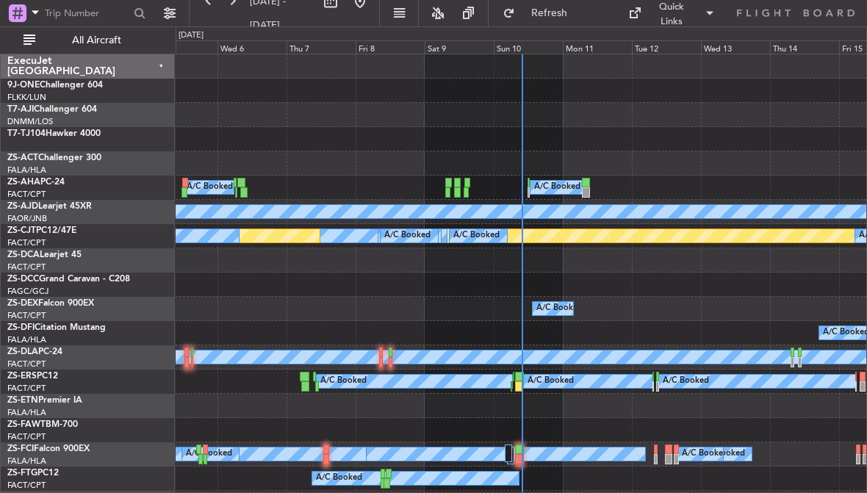
click at [547, 46] on div "Sun 10" at bounding box center [528, 46] width 69 height 13
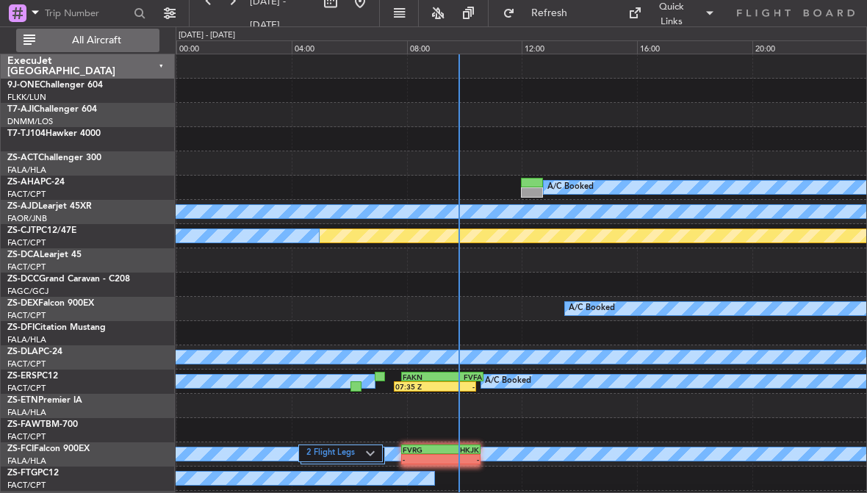
click at [82, 39] on span "All Aircraft" at bounding box center [96, 40] width 117 height 10
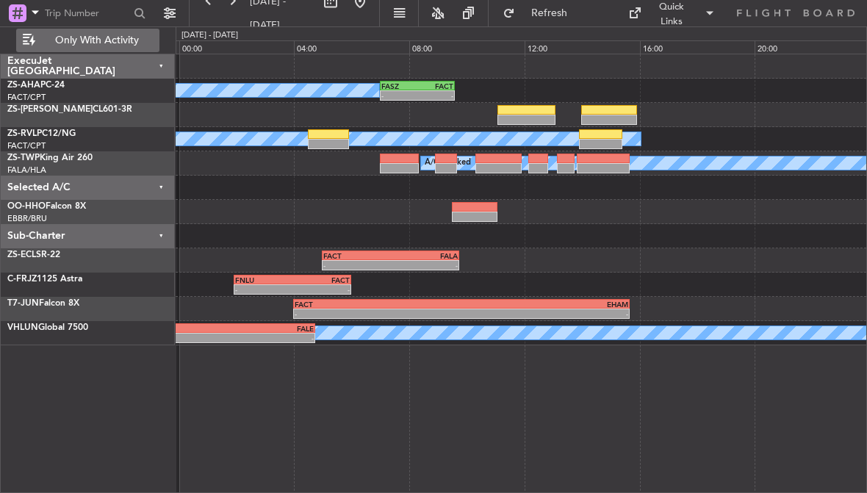
click at [397, 162] on div at bounding box center [399, 159] width 39 height 10
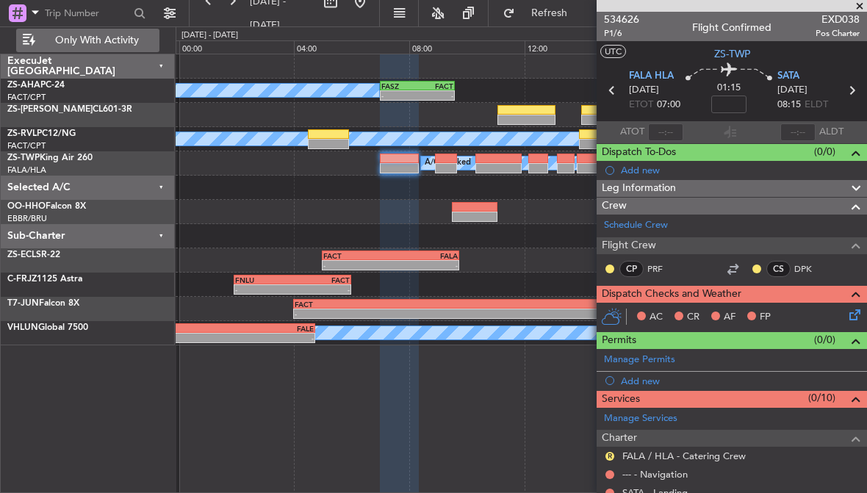
click at [453, 166] on div at bounding box center [446, 168] width 22 height 10
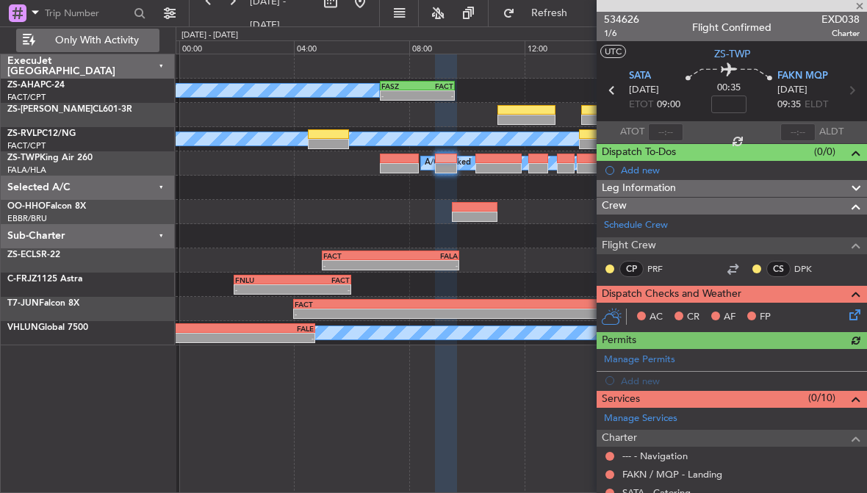
click at [400, 165] on div at bounding box center [399, 168] width 39 height 10
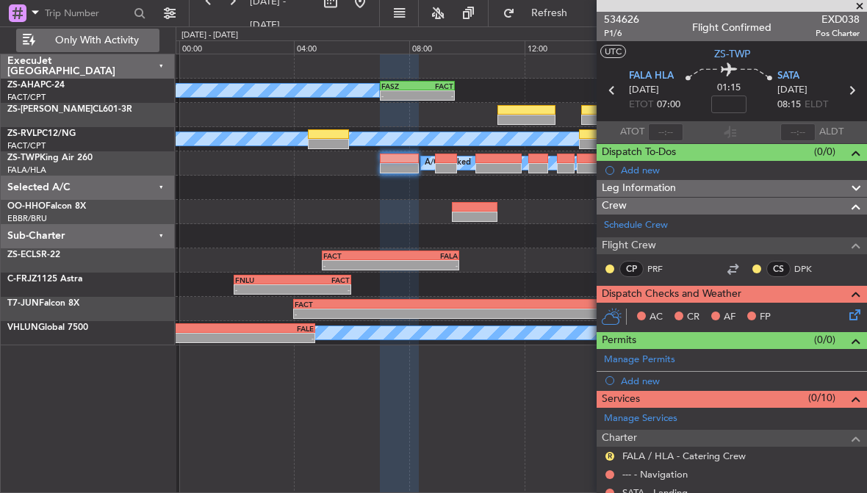
click at [542, 162] on div at bounding box center [538, 159] width 20 height 10
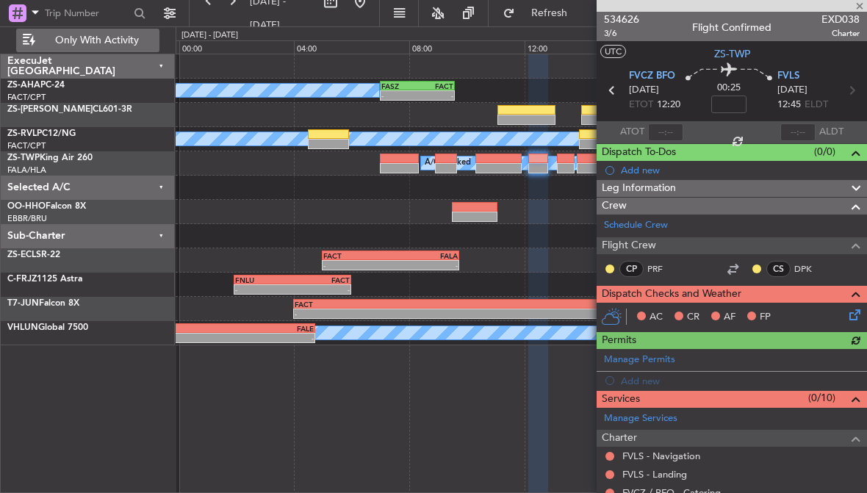
click at [569, 161] on div at bounding box center [565, 159] width 17 height 10
type input "0"
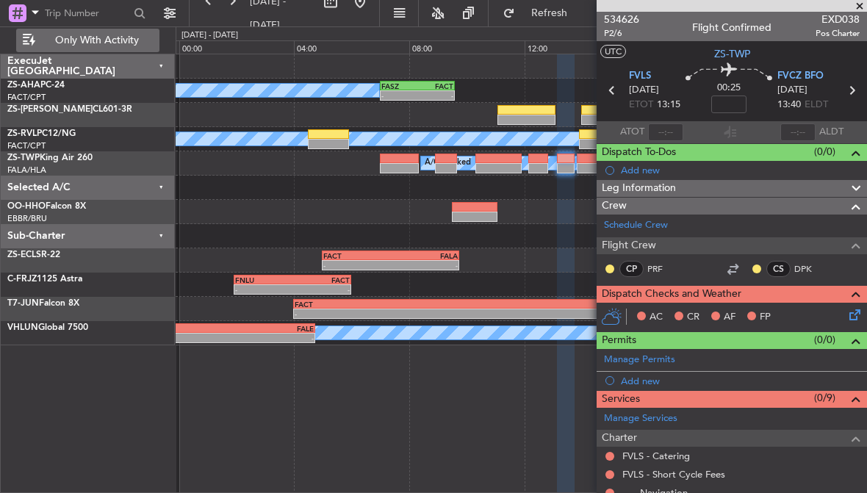
click at [402, 162] on div at bounding box center [399, 159] width 39 height 10
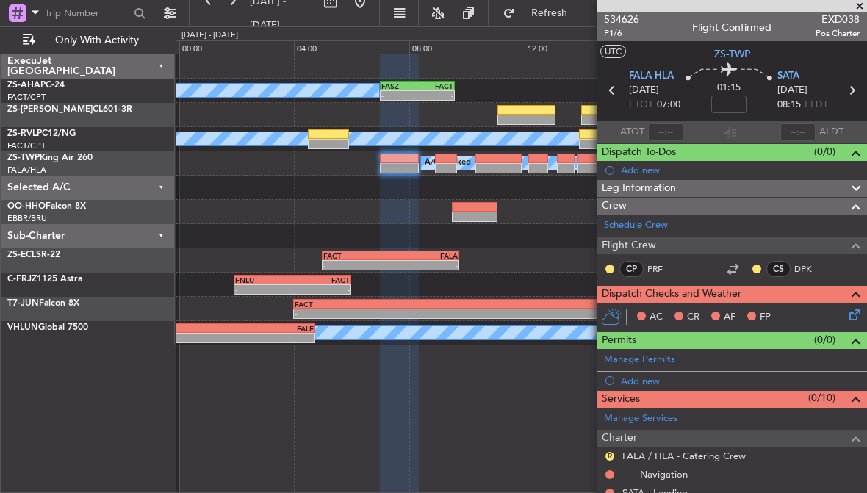
click at [635, 15] on span "534626" at bounding box center [621, 19] width 35 height 15
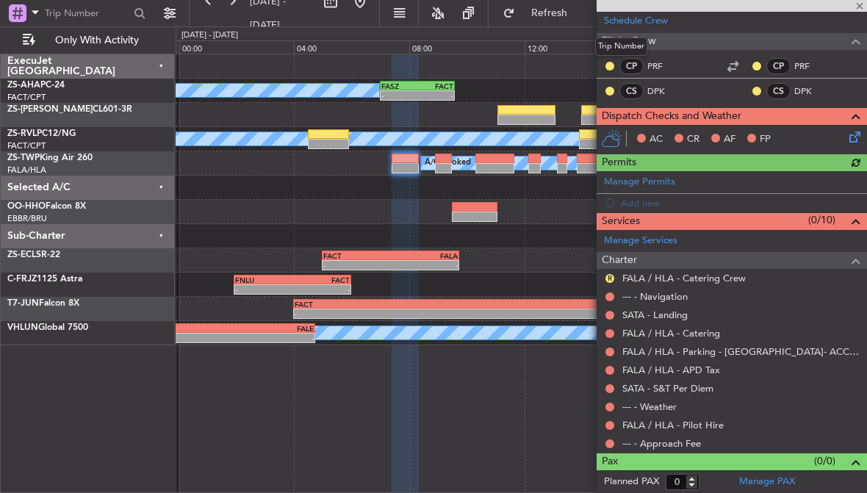
scroll to position [204, 0]
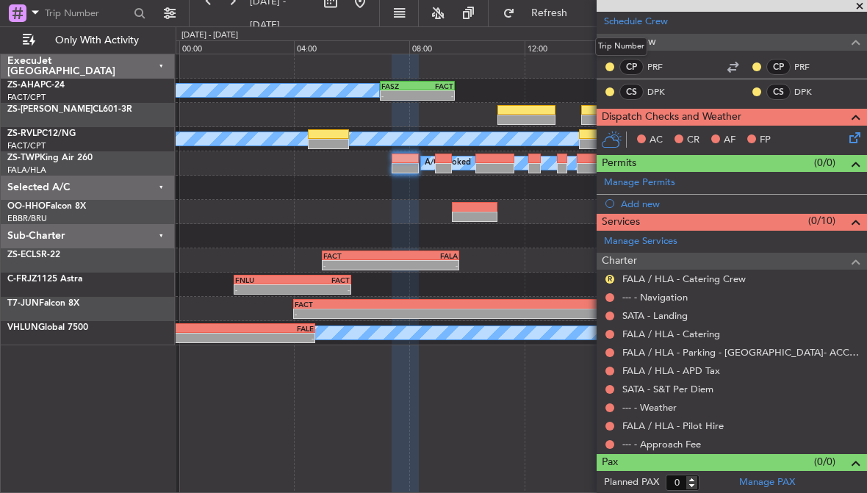
click at [446, 165] on div at bounding box center [443, 168] width 17 height 10
type input "-00:10"
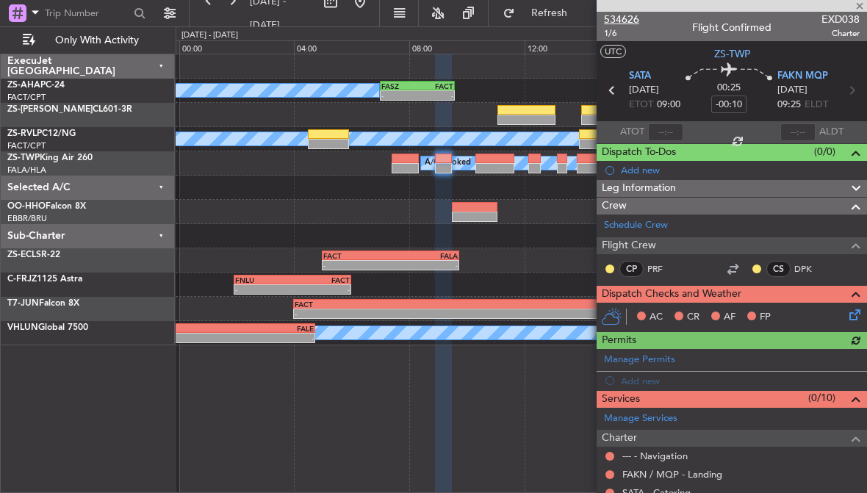
scroll to position [0, 0]
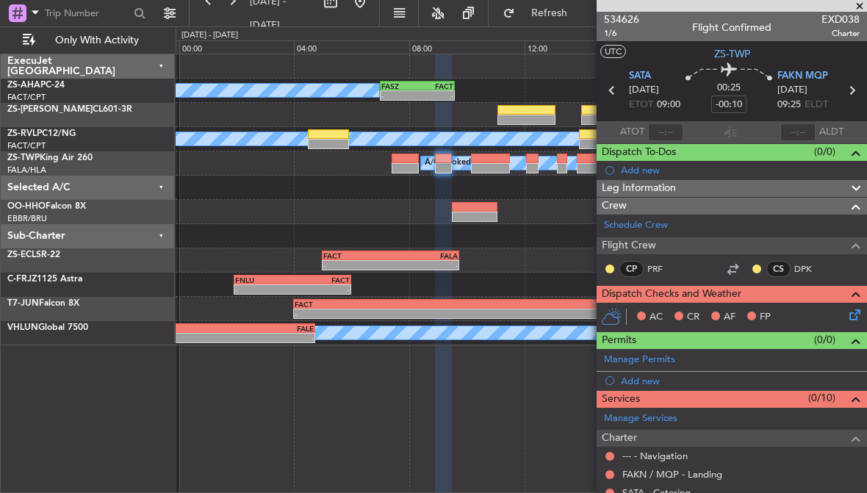
click at [860, 4] on span at bounding box center [859, 6] width 15 height 13
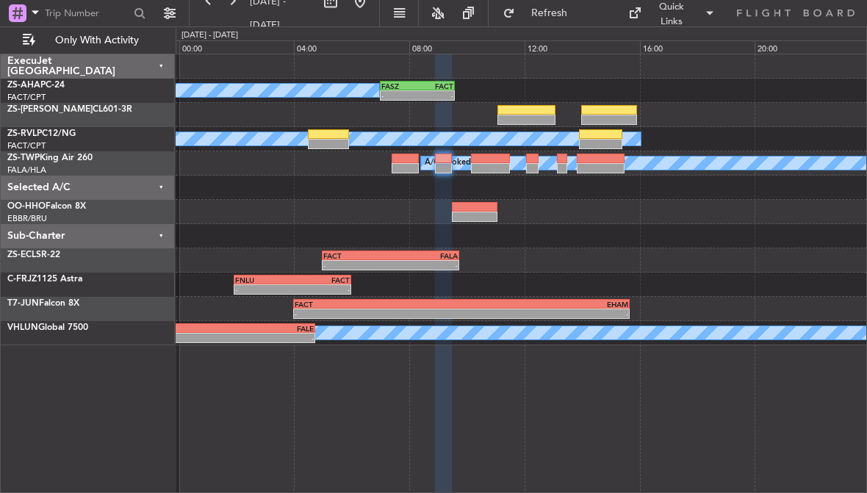
type input "0"
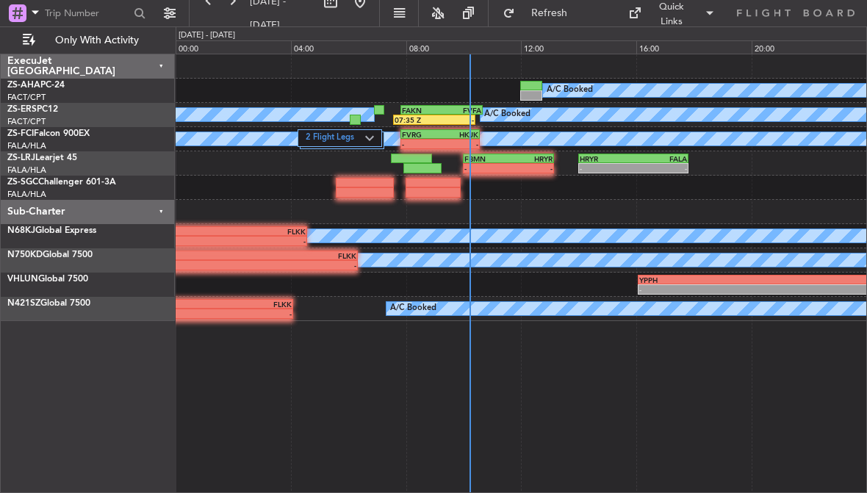
click at [445, 141] on div "-" at bounding box center [459, 144] width 38 height 9
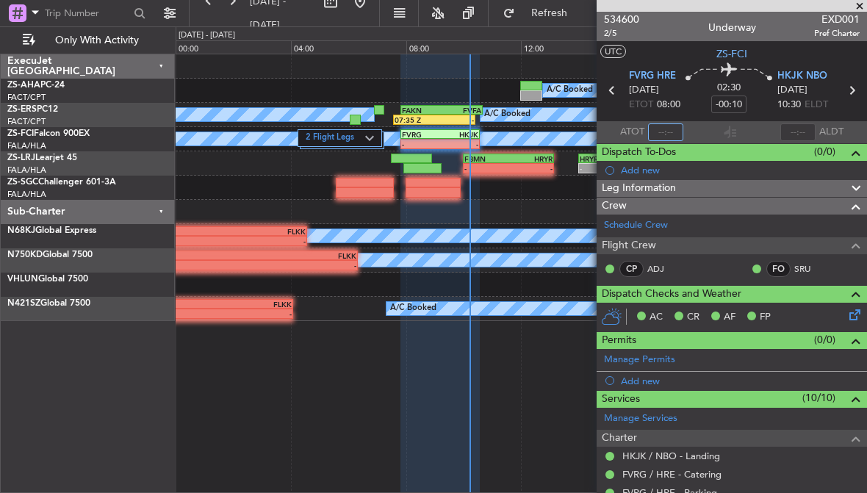
click at [664, 133] on input "text" at bounding box center [665, 132] width 35 height 18
type input "10:01"
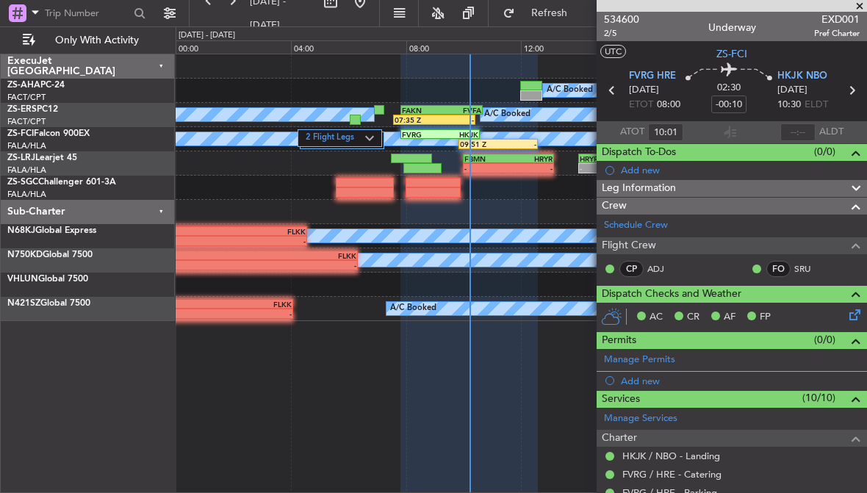
click at [857, 3] on span at bounding box center [859, 6] width 15 height 13
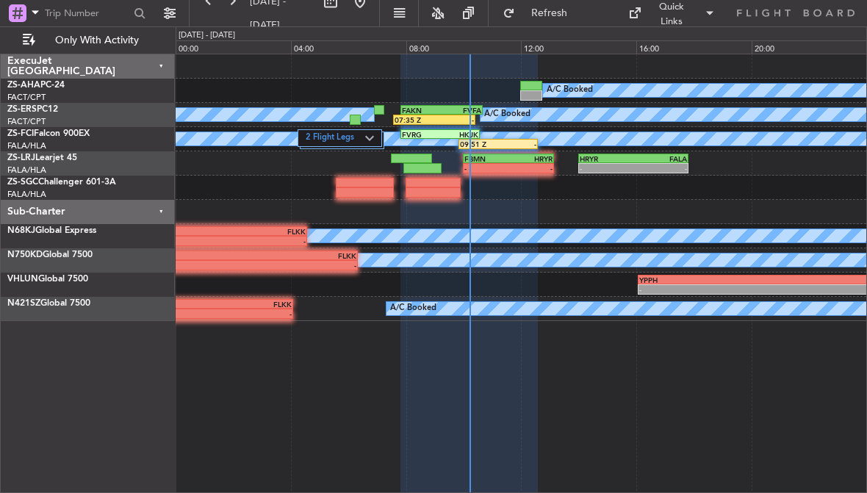
type input "0"
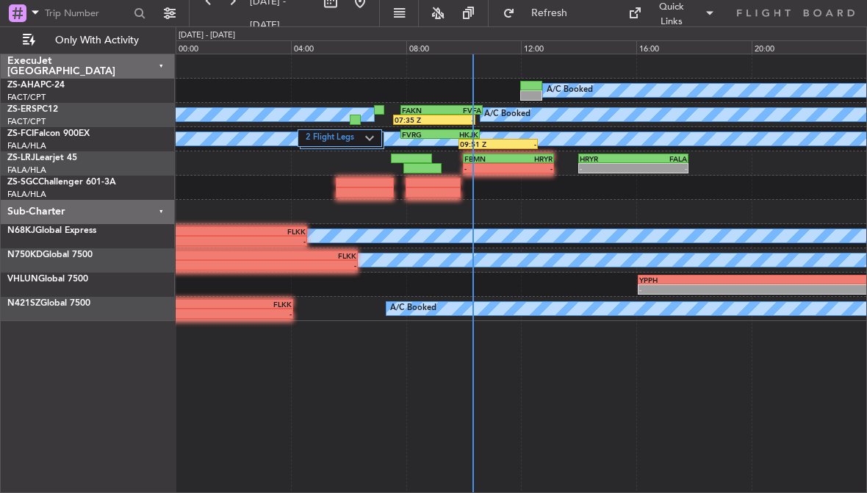
click at [458, 106] on div "FVFA" at bounding box center [462, 110] width 40 height 9
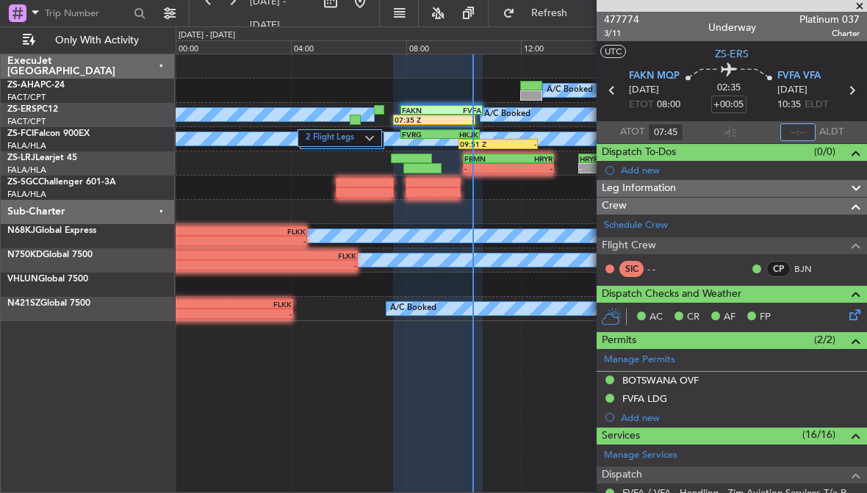
click at [800, 125] on input "text" at bounding box center [797, 132] width 35 height 18
type input "10:17"
click at [857, 8] on span at bounding box center [859, 6] width 15 height 13
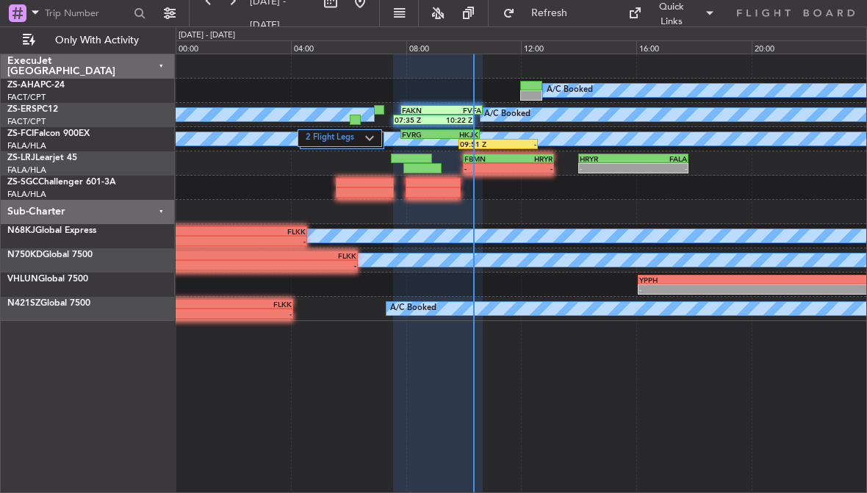
type input "0"
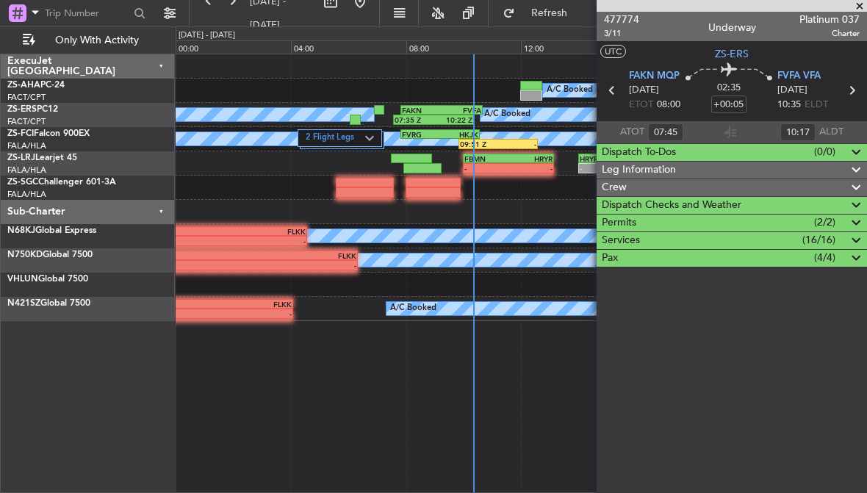
click at [859, 4] on div "Quick Links" at bounding box center [729, 13] width 276 height 26
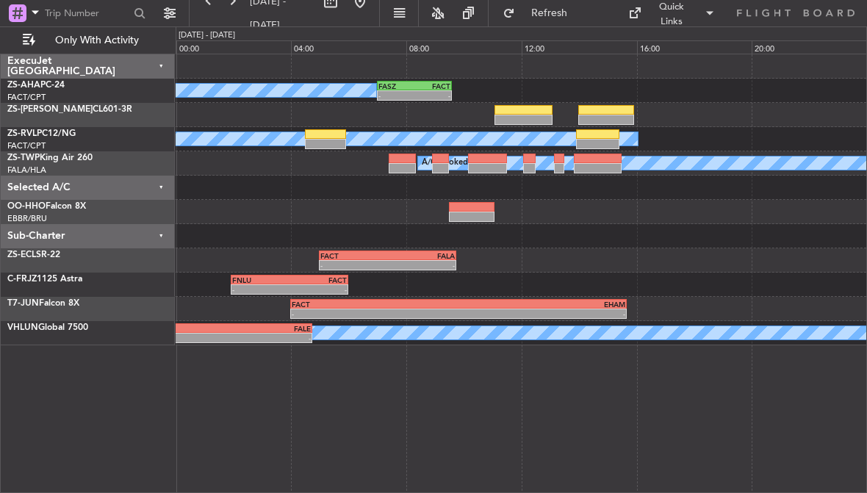
click at [601, 163] on div at bounding box center [598, 168] width 48 height 10
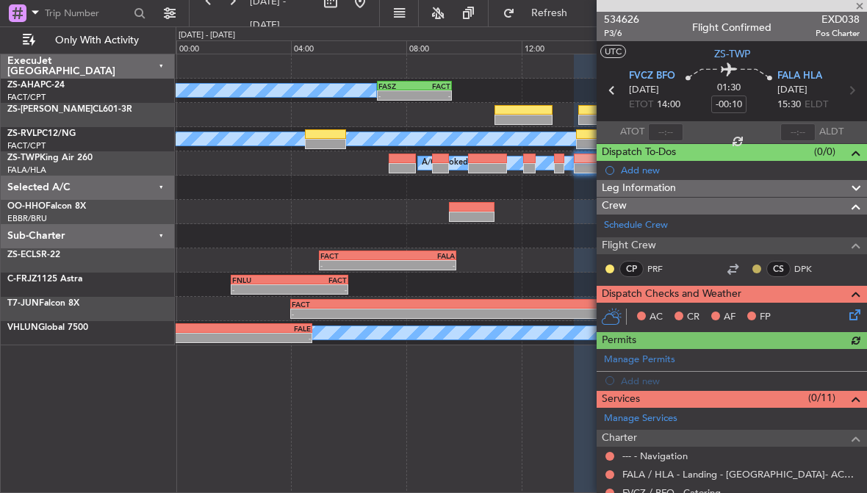
click at [758, 265] on button at bounding box center [756, 269] width 9 height 9
click at [607, 269] on button at bounding box center [609, 269] width 9 height 9
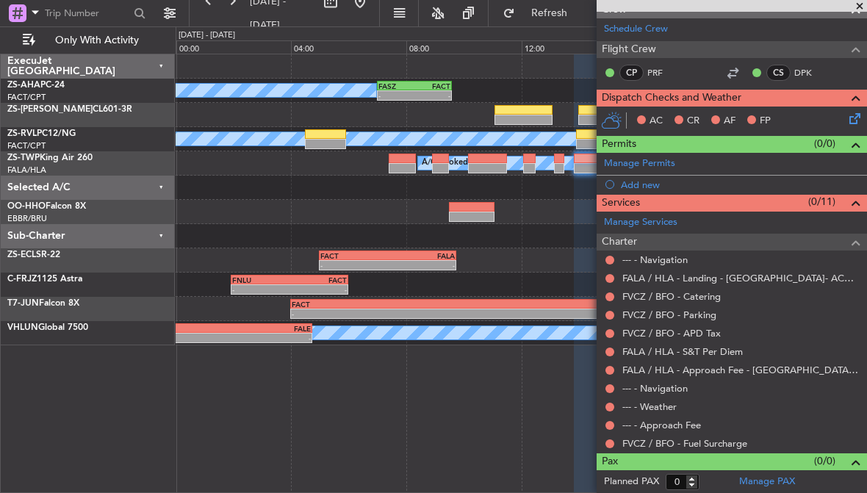
scroll to position [195, 0]
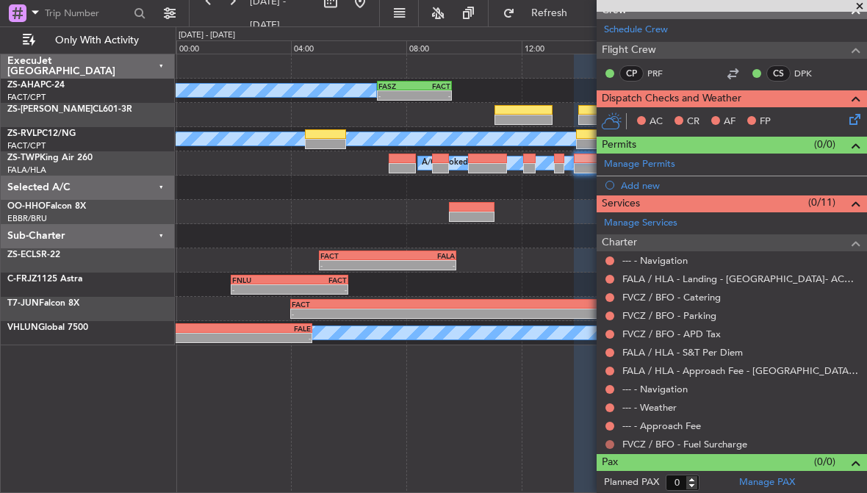
click at [609, 444] on button at bounding box center [609, 444] width 9 height 9
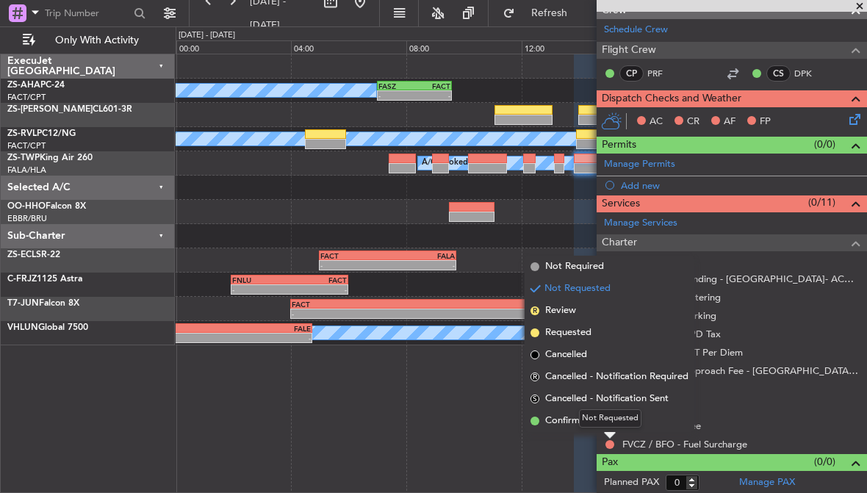
click at [604, 422] on div "Not Requested" at bounding box center [610, 418] width 62 height 18
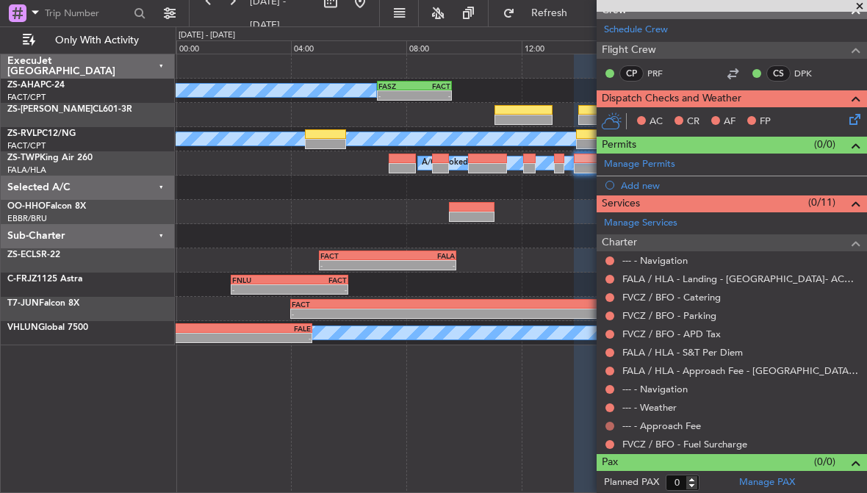
click at [613, 424] on button at bounding box center [609, 426] width 9 height 9
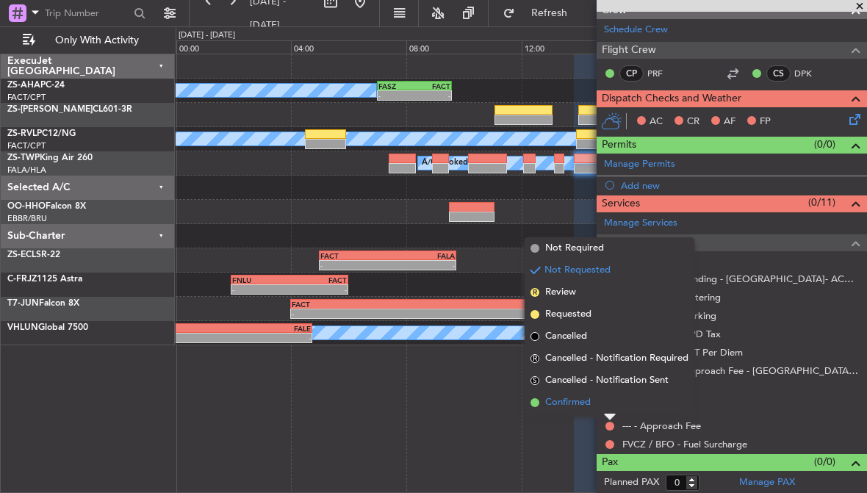
click at [595, 406] on li "Confirmed" at bounding box center [610, 403] width 170 height 22
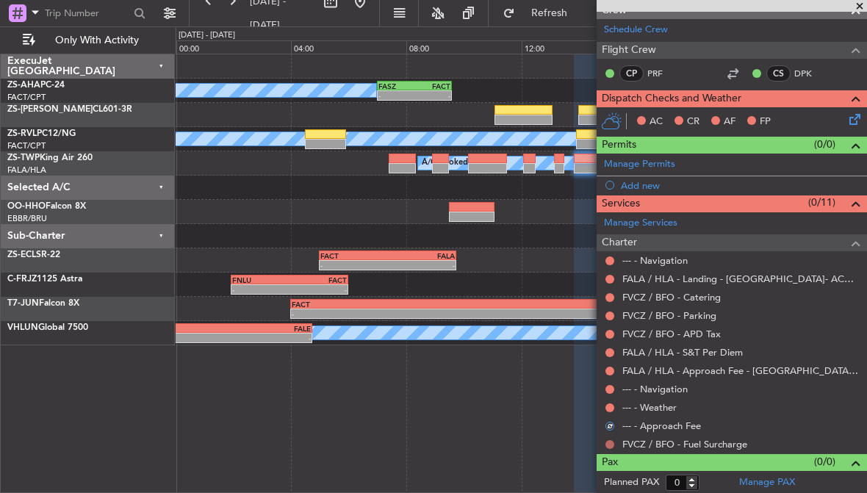
click at [611, 442] on button at bounding box center [609, 444] width 9 height 9
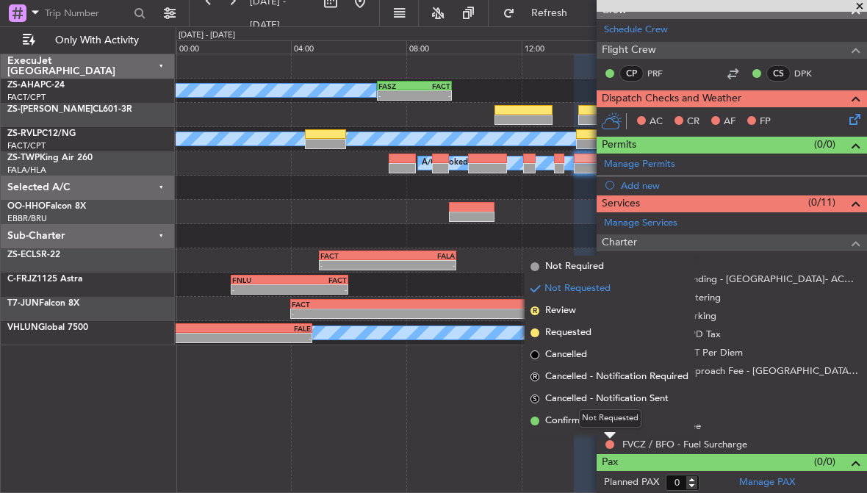
click at [576, 420] on mat-tooltip-component "Not Requested" at bounding box center [610, 418] width 83 height 39
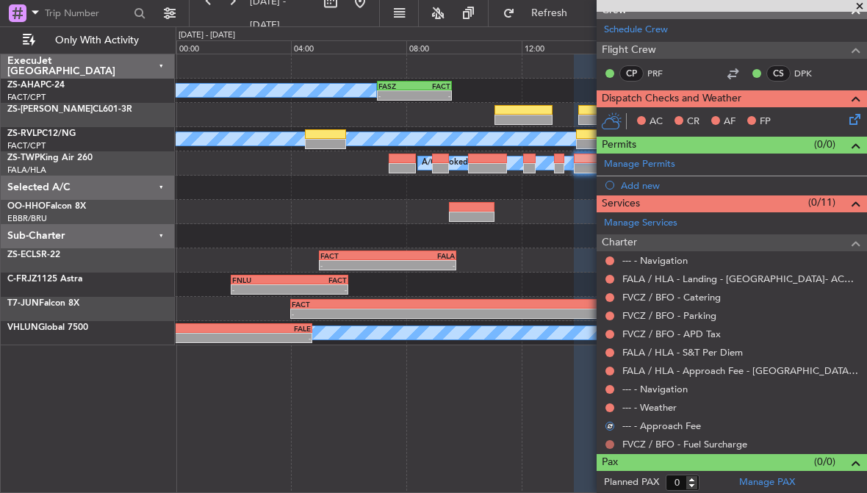
click at [608, 443] on button at bounding box center [609, 444] width 9 height 9
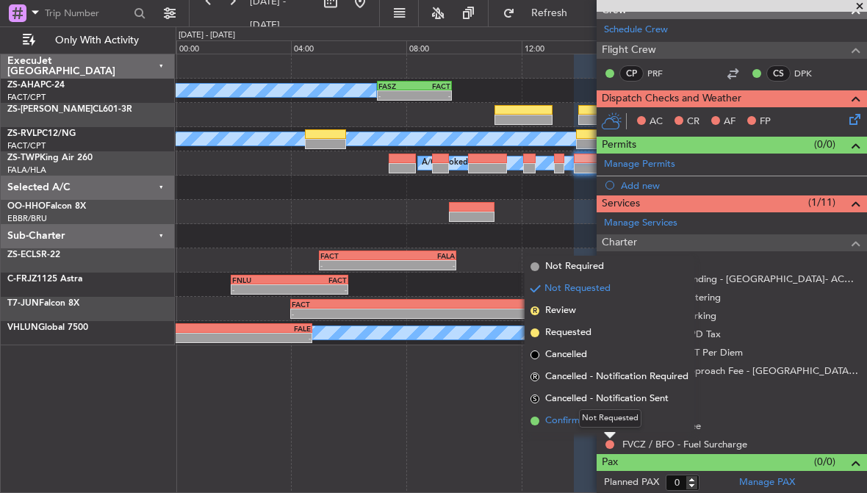
click at [558, 417] on span "Confirmed" at bounding box center [568, 421] width 46 height 15
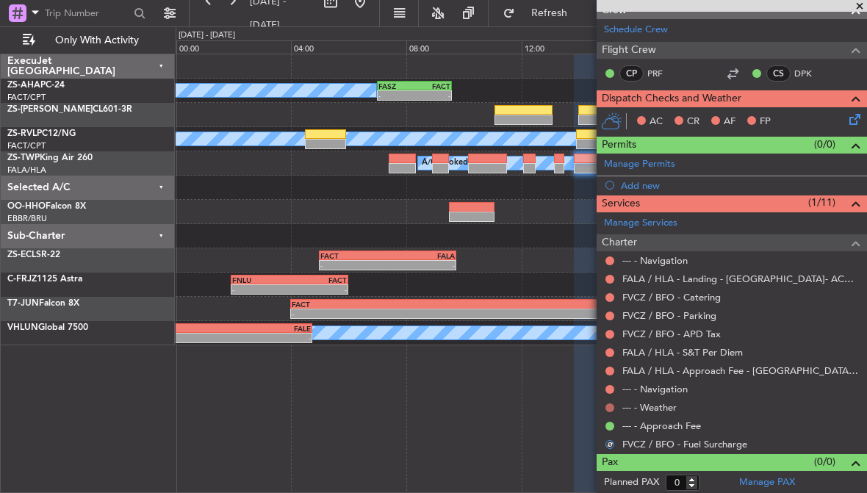
click at [611, 405] on button at bounding box center [609, 407] width 9 height 9
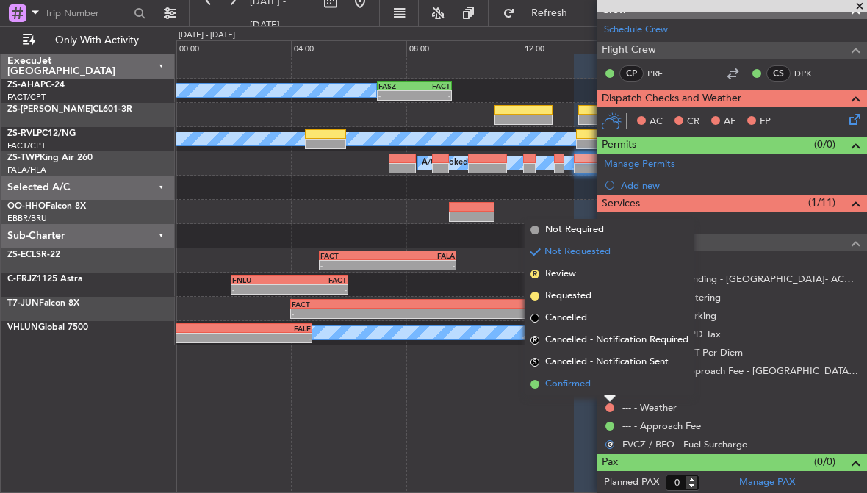
click at [577, 378] on span "Confirmed" at bounding box center [568, 384] width 46 height 15
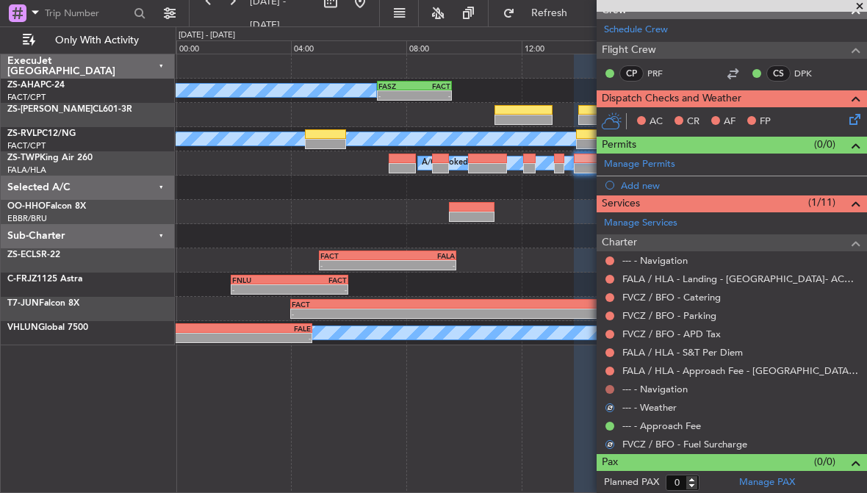
click at [611, 386] on button at bounding box center [609, 389] width 9 height 9
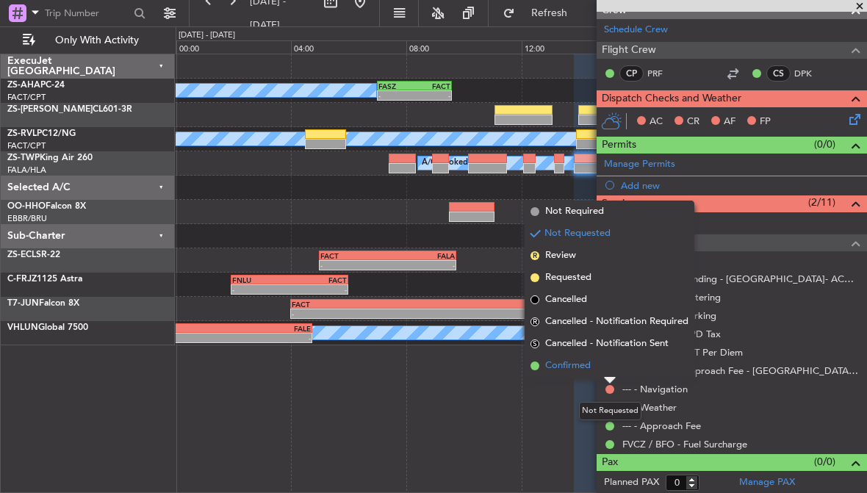
click at [583, 364] on span "Confirmed" at bounding box center [568, 366] width 46 height 15
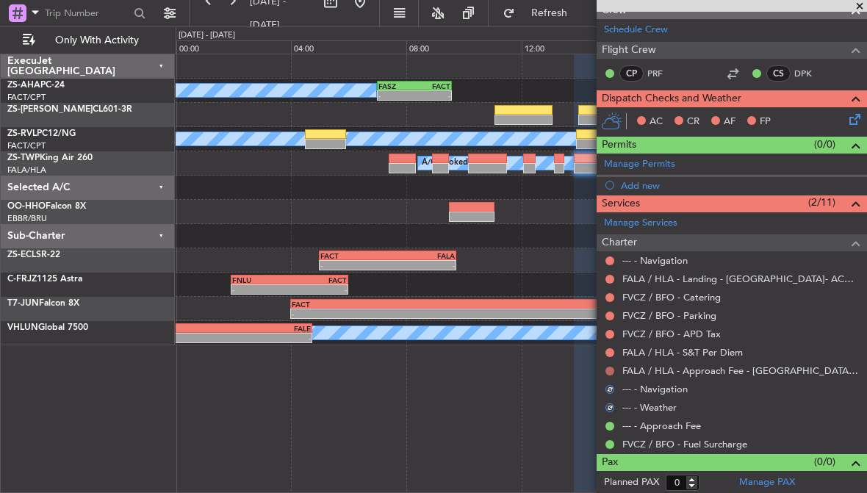
click at [611, 367] on button at bounding box center [609, 371] width 9 height 9
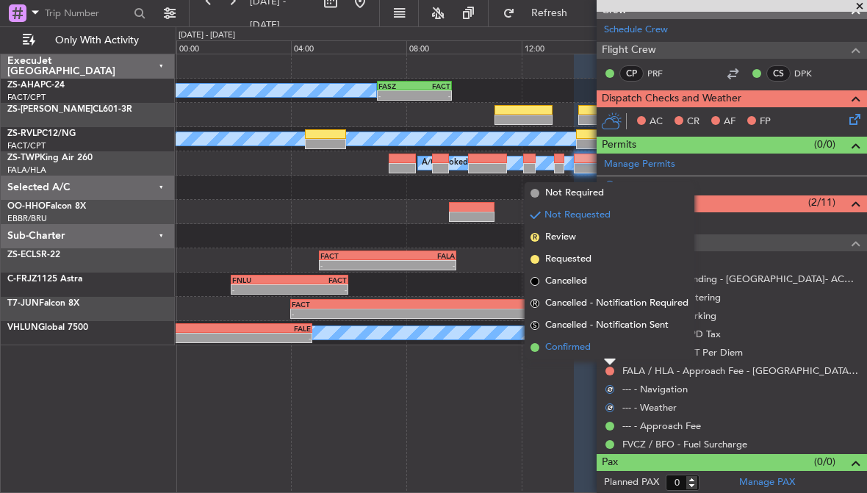
click at [580, 348] on span "Confirmed" at bounding box center [568, 347] width 46 height 15
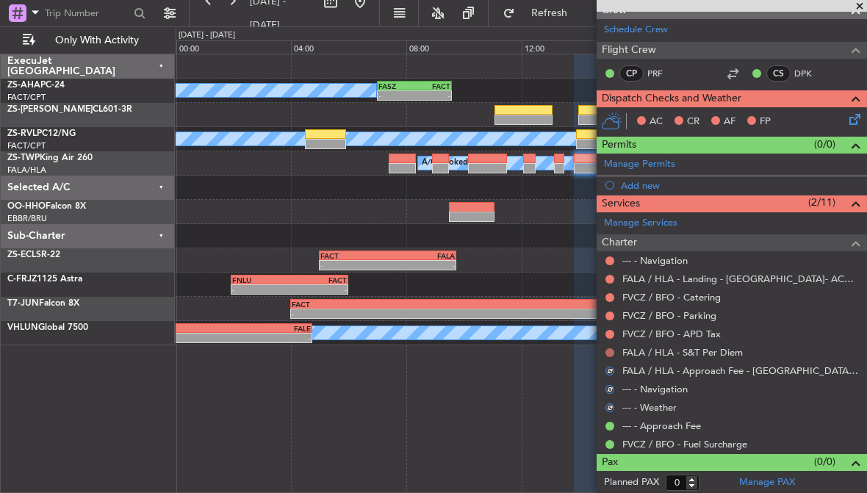
click at [612, 348] on button at bounding box center [609, 352] width 9 height 9
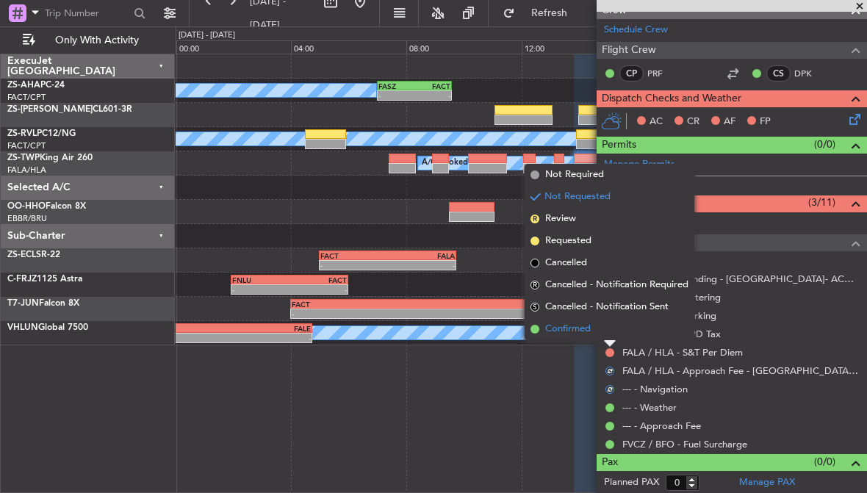
click at [597, 328] on li "Confirmed" at bounding box center [610, 329] width 170 height 22
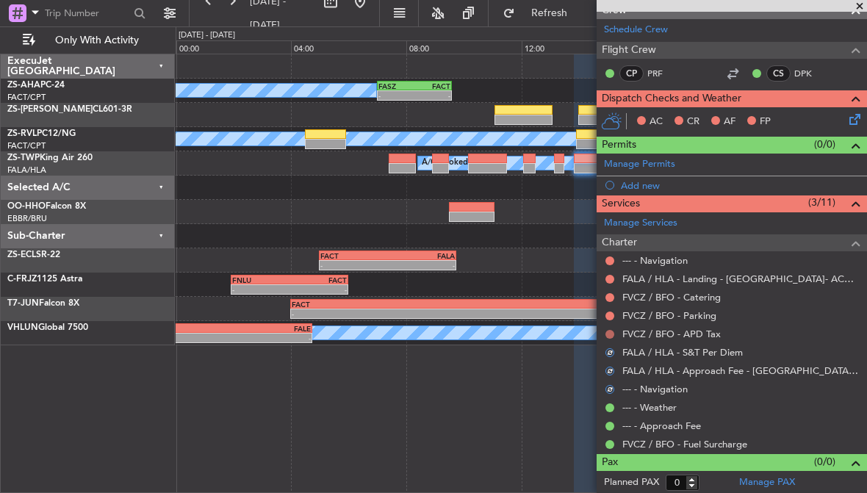
click at [611, 331] on button at bounding box center [609, 334] width 9 height 9
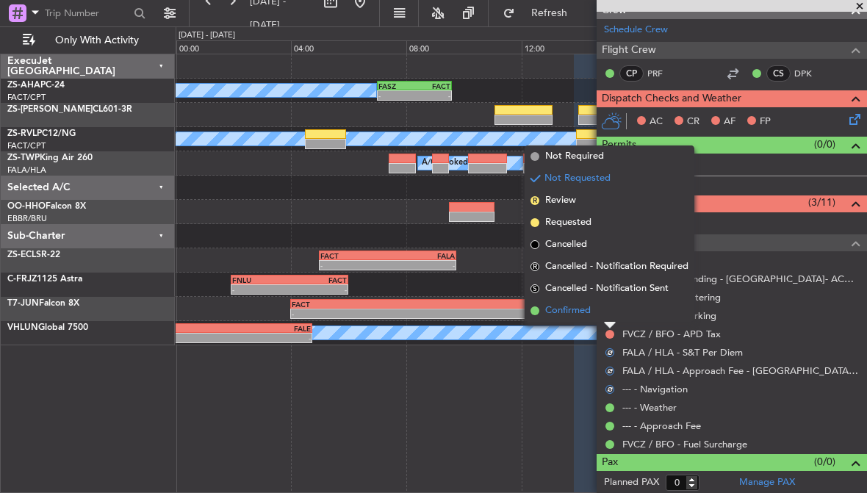
click at [586, 311] on span "Confirmed" at bounding box center [568, 310] width 46 height 15
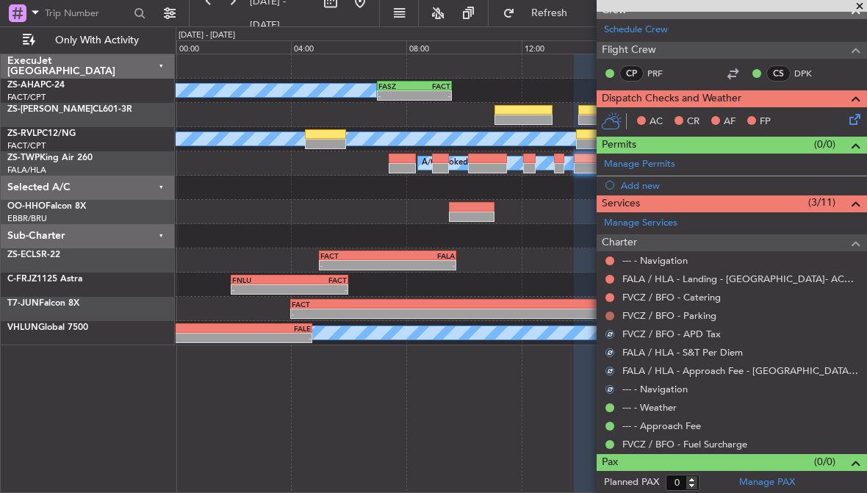
click at [609, 313] on button at bounding box center [609, 316] width 9 height 9
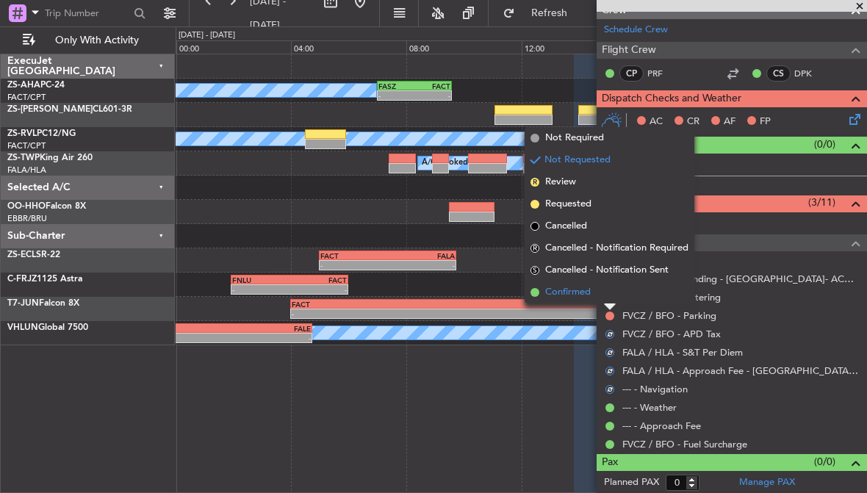
click at [586, 292] on span "Confirmed" at bounding box center [568, 292] width 46 height 15
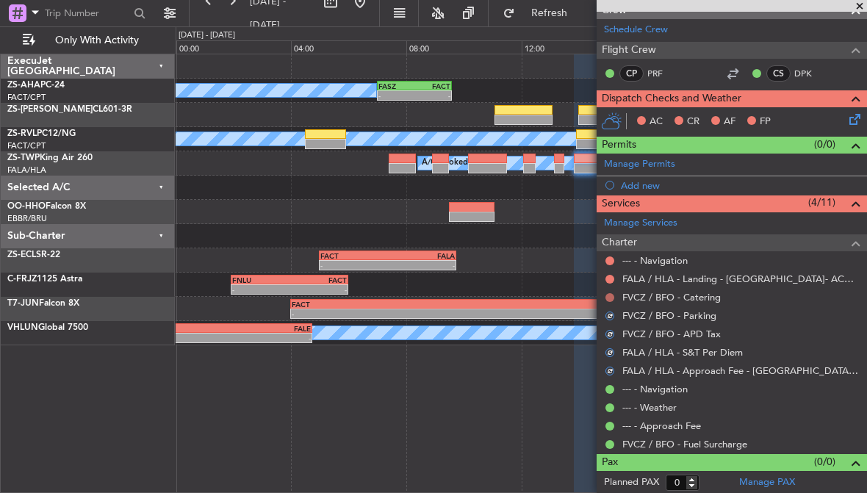
click at [610, 295] on button at bounding box center [609, 297] width 9 height 9
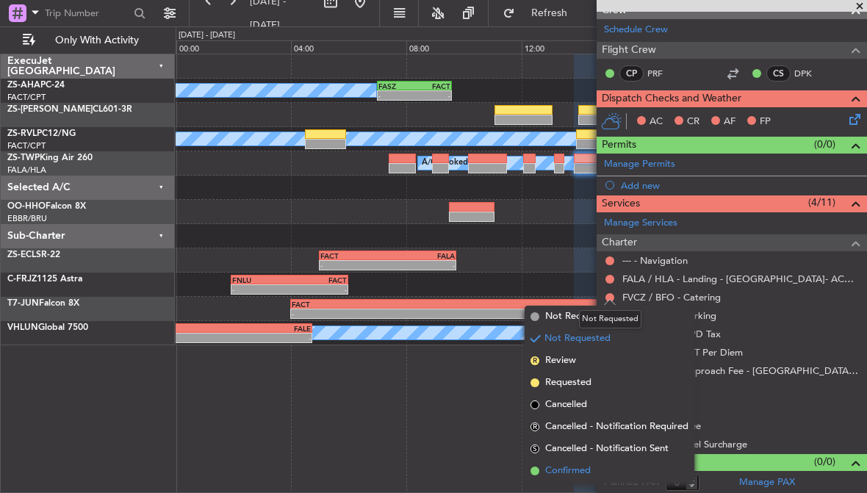
click at [566, 470] on span "Confirmed" at bounding box center [568, 471] width 46 height 15
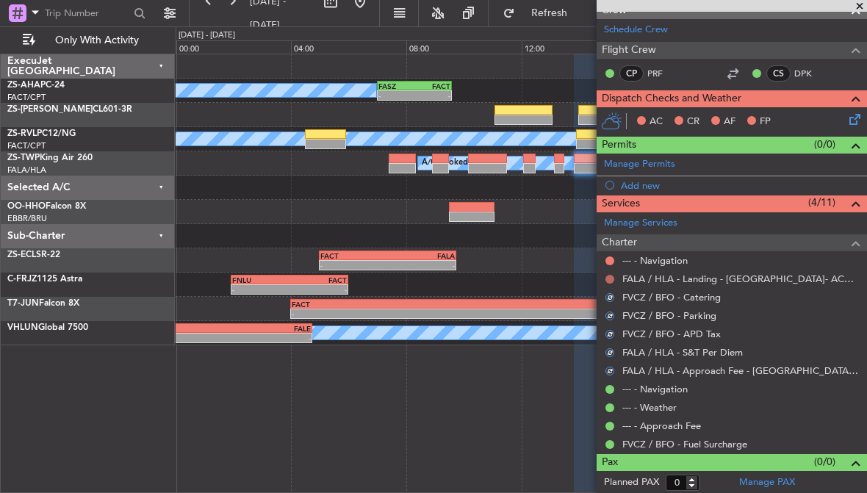
click at [610, 279] on button at bounding box center [609, 279] width 9 height 9
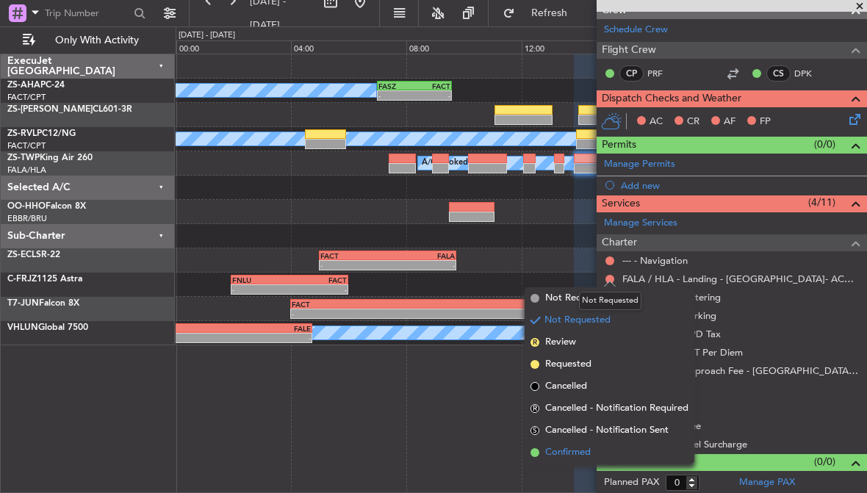
click at [562, 450] on span "Confirmed" at bounding box center [568, 452] width 46 height 15
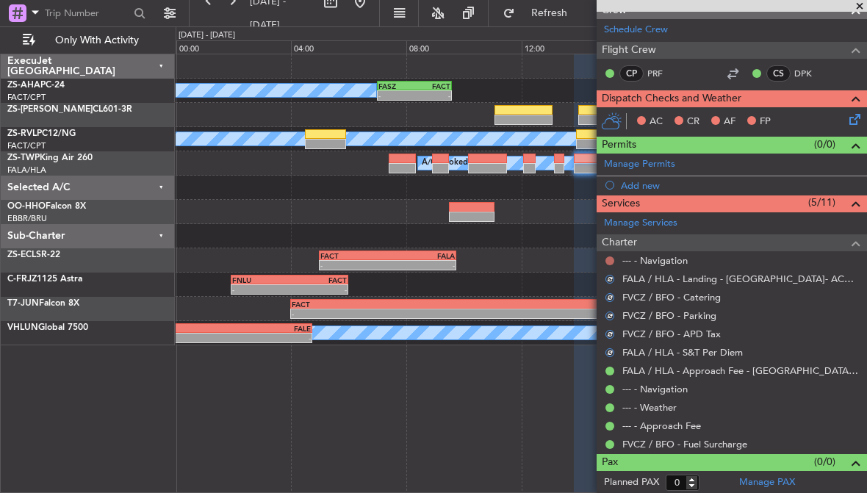
click at [611, 258] on button at bounding box center [609, 260] width 9 height 9
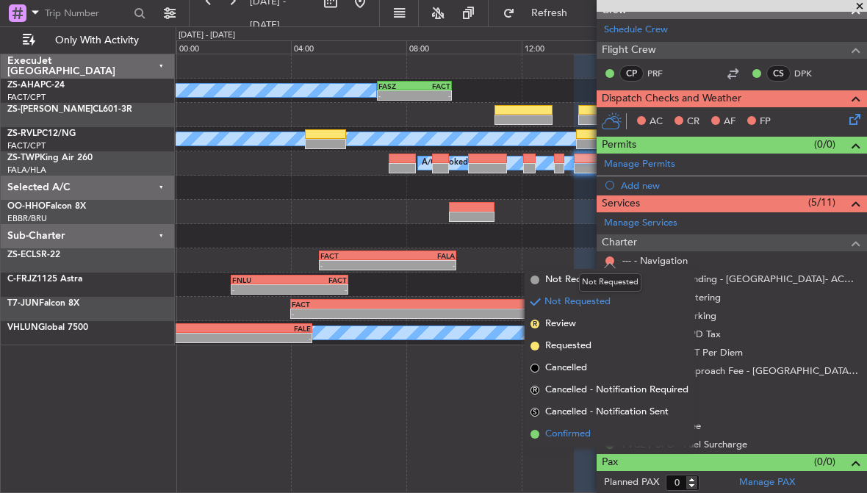
click at [561, 432] on span "Confirmed" at bounding box center [568, 434] width 46 height 15
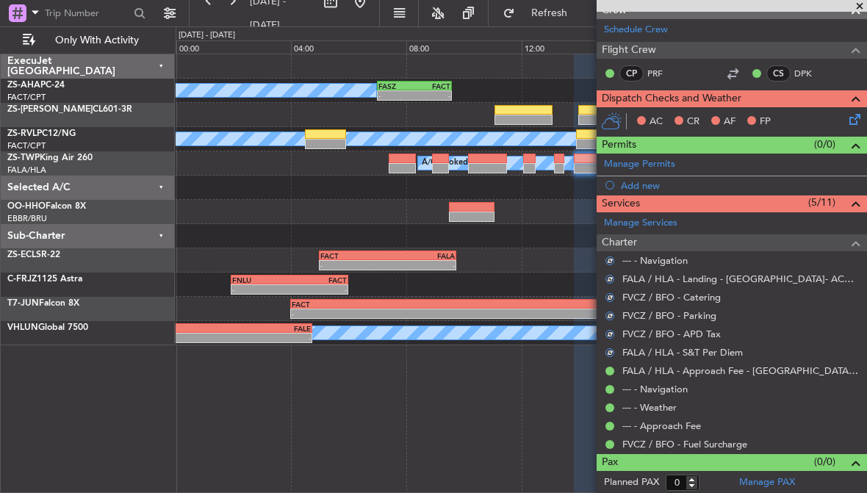
click at [854, 116] on icon at bounding box center [852, 117] width 12 height 12
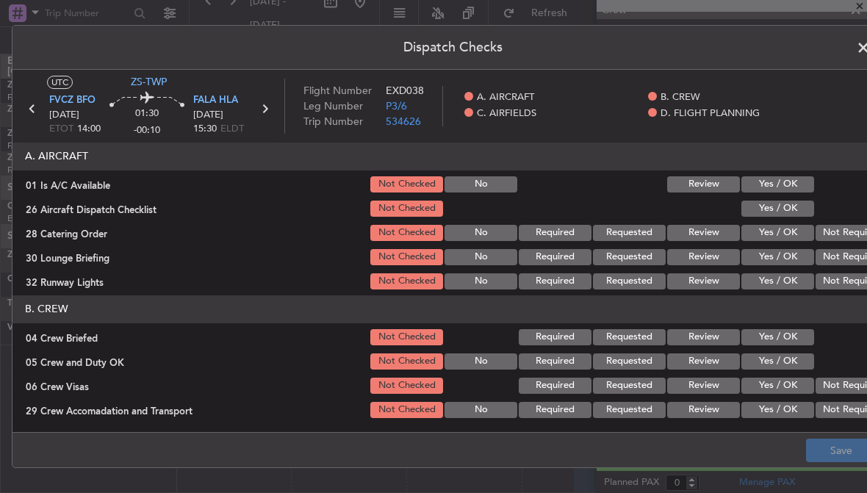
click at [794, 184] on button "Yes / OK" at bounding box center [777, 184] width 73 height 16
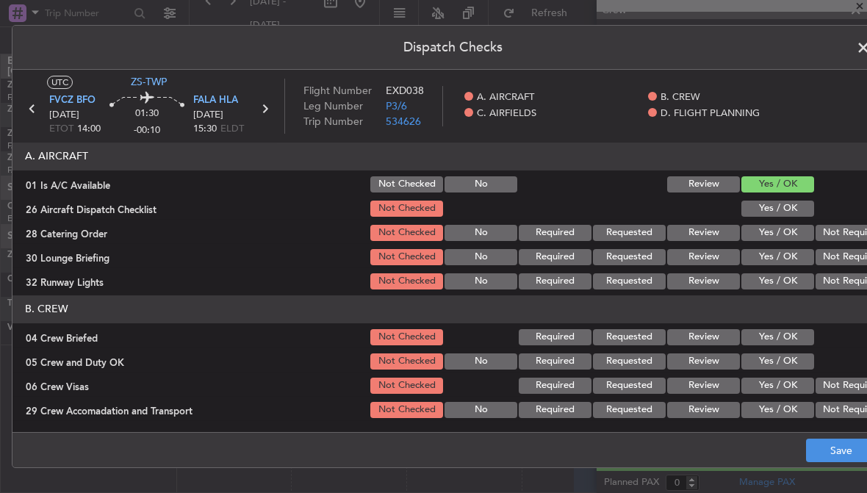
click at [841, 232] on button "Not Required" at bounding box center [852, 233] width 73 height 16
click at [800, 212] on button "Yes / OK" at bounding box center [777, 209] width 73 height 16
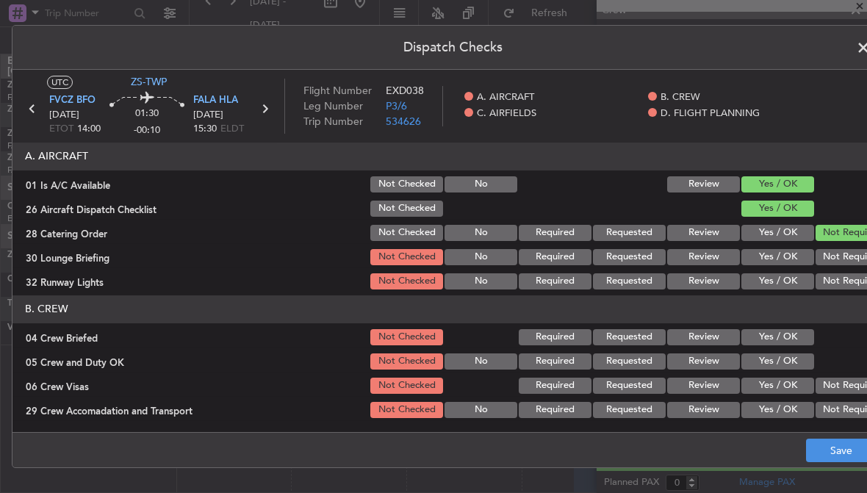
click at [835, 238] on button "Not Required" at bounding box center [852, 233] width 73 height 16
click at [845, 256] on button "Not Required" at bounding box center [852, 257] width 73 height 16
click at [837, 282] on button "Not Required" at bounding box center [852, 281] width 73 height 16
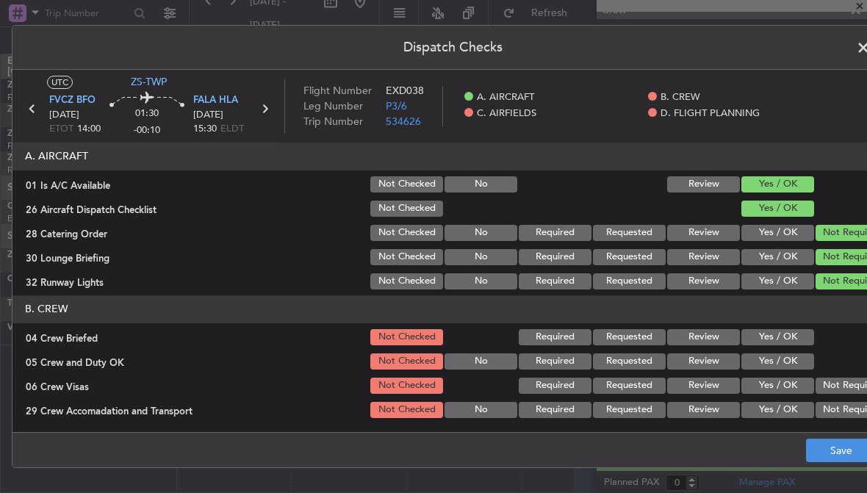
click at [801, 337] on button "Yes / OK" at bounding box center [777, 337] width 73 height 16
click at [798, 366] on button "Yes / OK" at bounding box center [777, 361] width 73 height 16
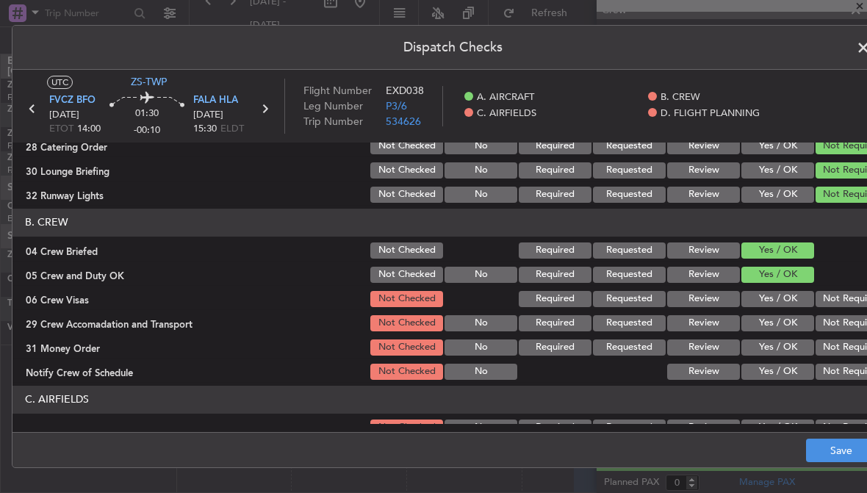
scroll to position [86, 0]
click at [845, 299] on button "Not Required" at bounding box center [852, 300] width 73 height 16
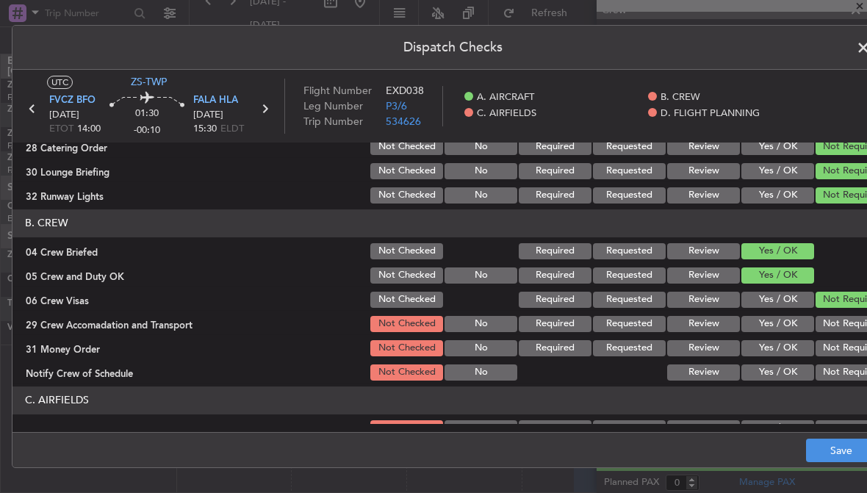
click at [848, 323] on button "Not Required" at bounding box center [852, 324] width 73 height 16
click at [847, 350] on button "Not Required" at bounding box center [852, 348] width 73 height 16
click at [846, 373] on button "Not Required" at bounding box center [852, 372] width 73 height 16
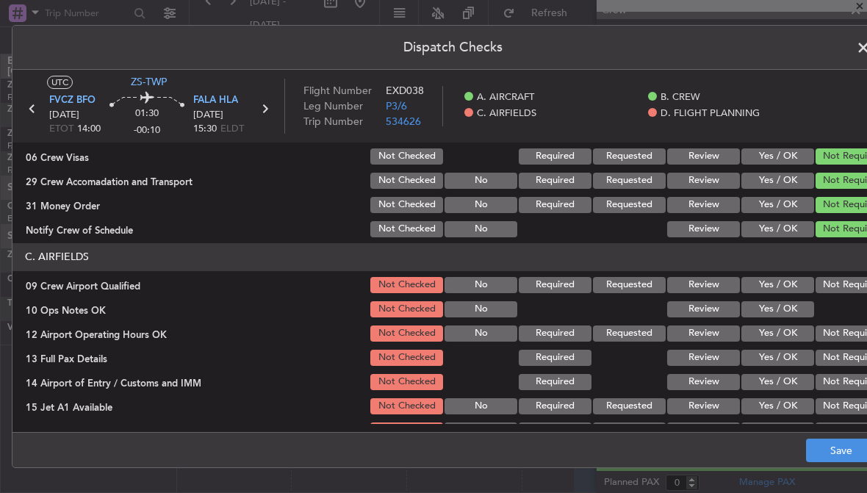
scroll to position [231, 0]
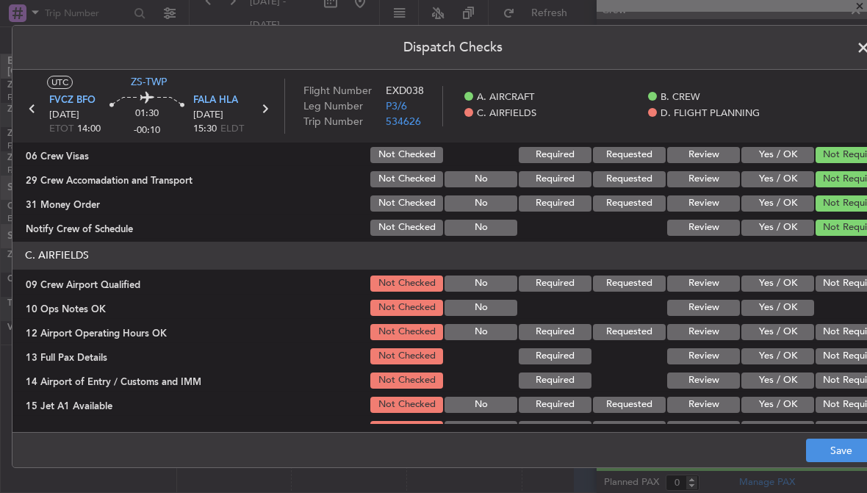
click at [846, 290] on button "Not Required" at bounding box center [852, 284] width 73 height 16
click at [801, 312] on button "Yes / OK" at bounding box center [777, 308] width 73 height 16
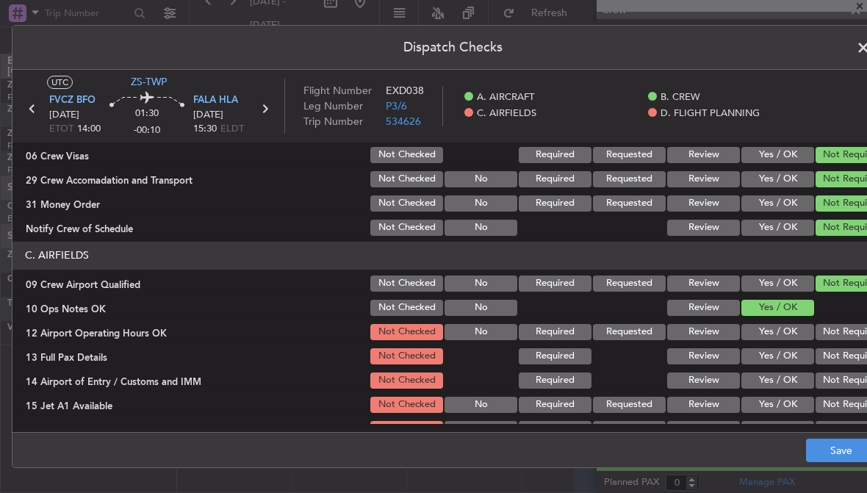
click at [841, 333] on button "Not Required" at bounding box center [852, 332] width 73 height 16
click at [846, 356] on button "Not Required" at bounding box center [852, 356] width 73 height 16
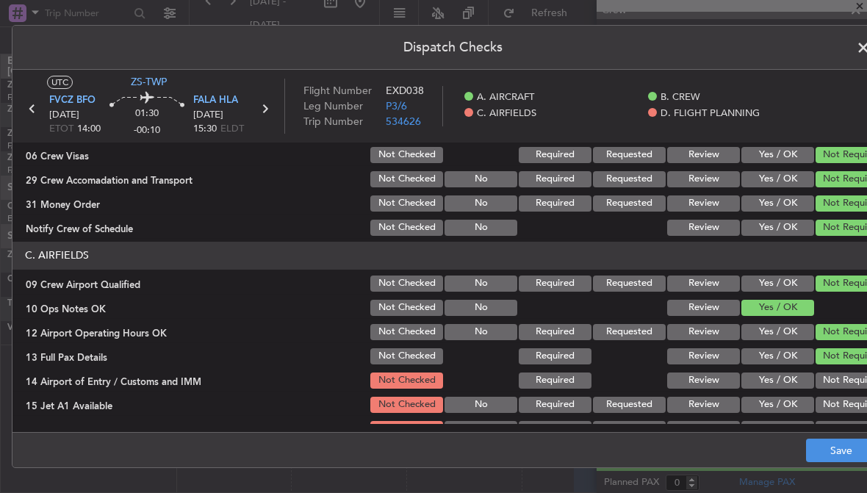
click at [846, 384] on button "Not Required" at bounding box center [852, 381] width 73 height 16
click at [846, 402] on button "Not Required" at bounding box center [852, 405] width 73 height 16
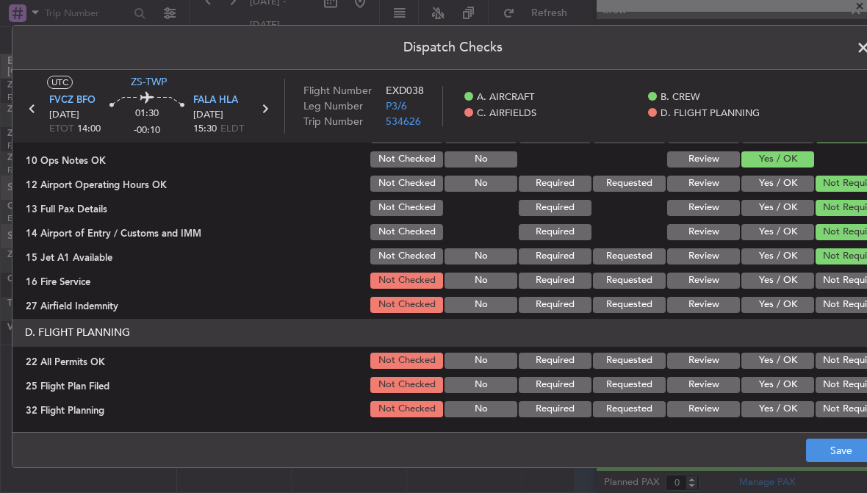
scroll to position [379, 0]
click at [841, 303] on button "Not Required" at bounding box center [852, 305] width 73 height 16
click at [843, 279] on button "Not Required" at bounding box center [852, 281] width 73 height 16
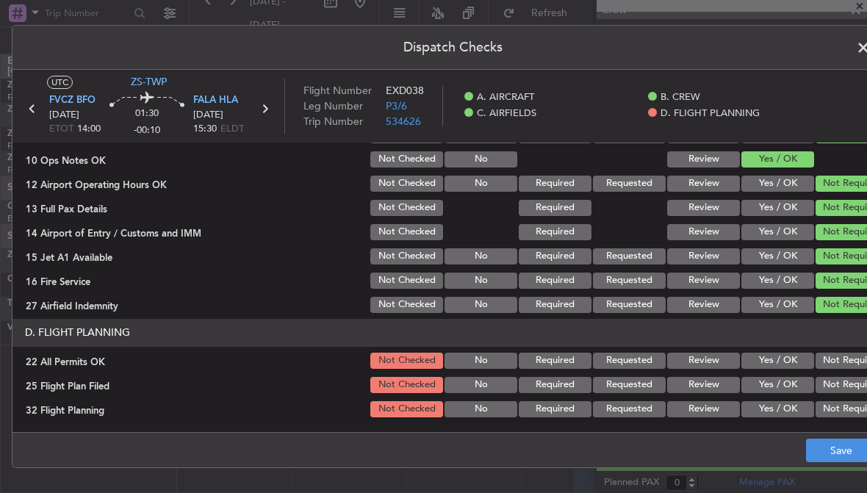
click at [845, 356] on button "Not Required" at bounding box center [852, 361] width 73 height 16
click at [715, 387] on button "Review" at bounding box center [703, 385] width 73 height 16
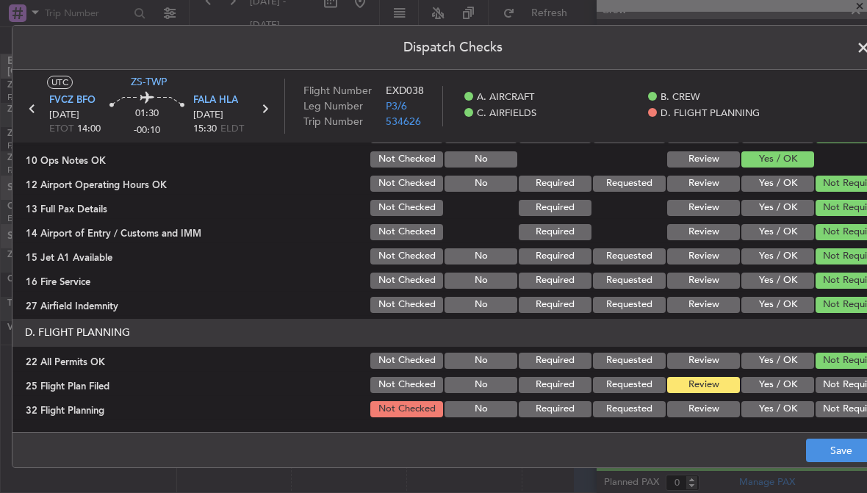
click at [718, 404] on button "Review" at bounding box center [703, 409] width 73 height 16
click at [813, 444] on button "Save" at bounding box center [841, 451] width 70 height 24
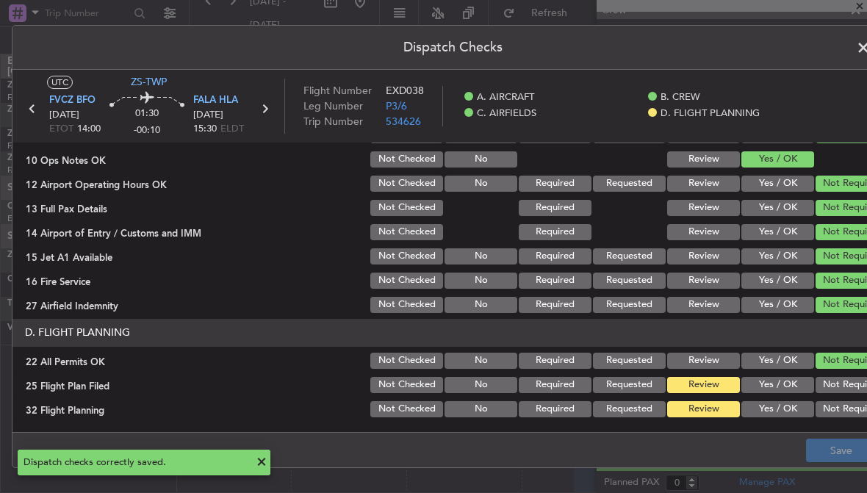
click at [866, 48] on span at bounding box center [871, 51] width 0 height 29
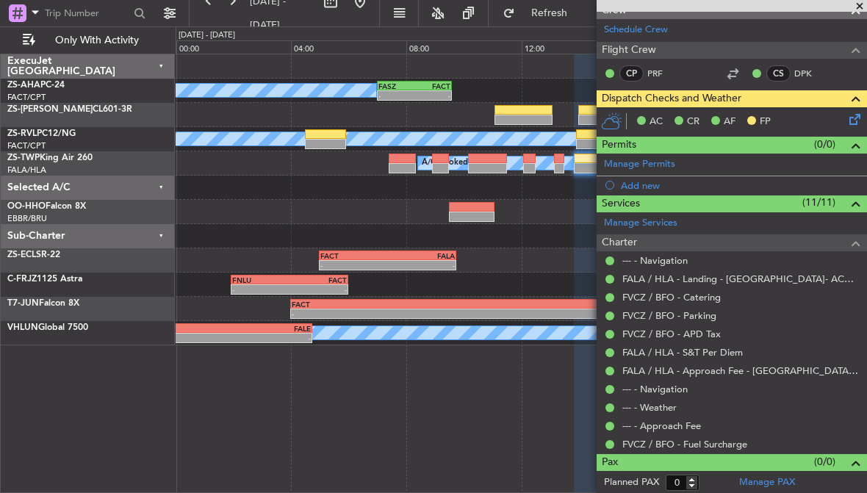
click at [559, 165] on div at bounding box center [559, 168] width 10 height 10
type input "-00:15"
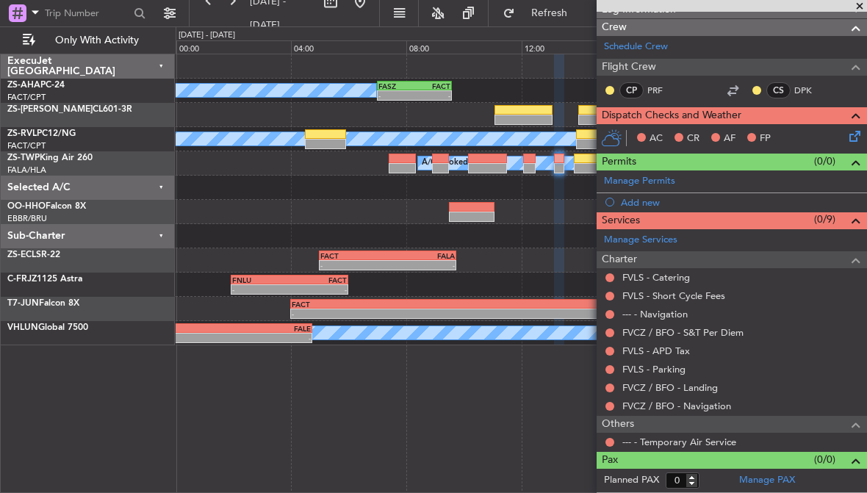
scroll to position [0, 0]
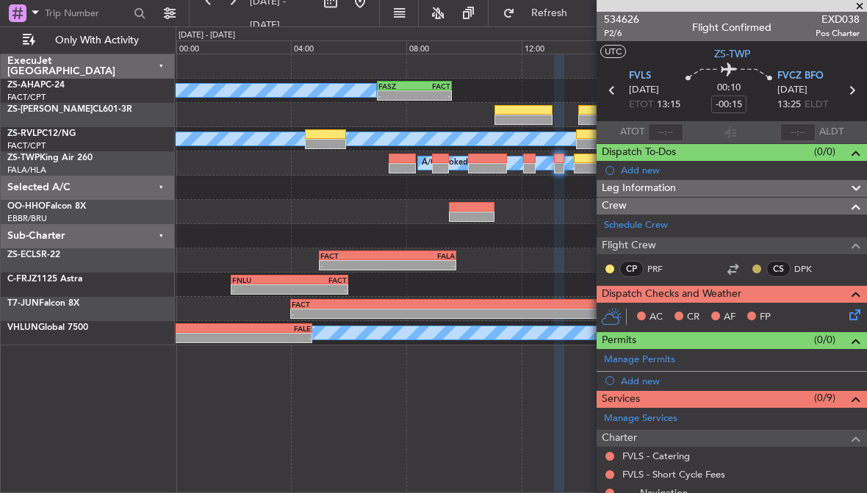
click at [758, 266] on button at bounding box center [756, 269] width 9 height 9
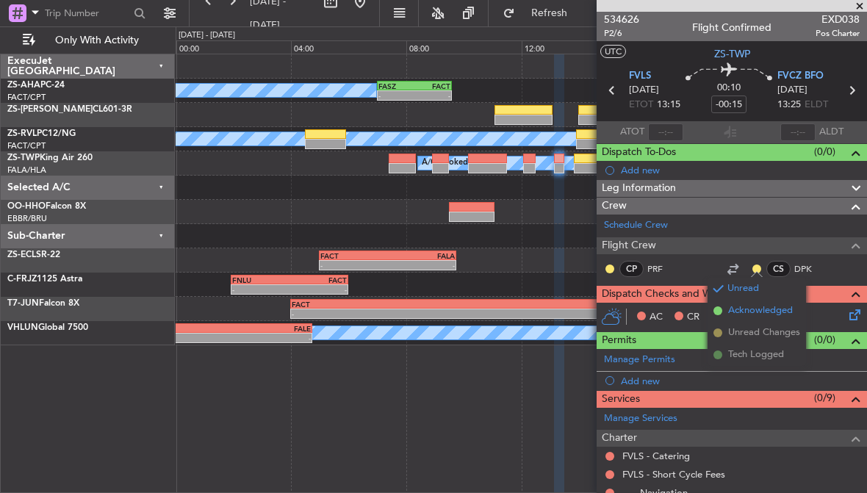
click at [763, 309] on span "Acknowledged" at bounding box center [760, 310] width 65 height 15
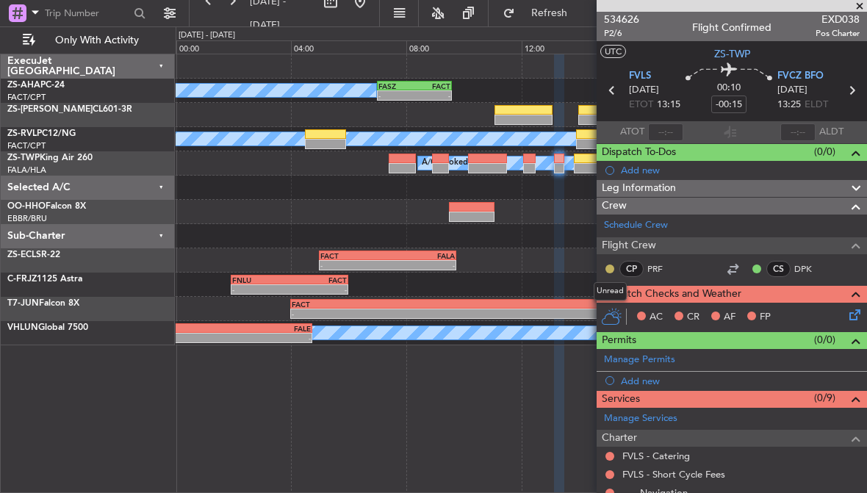
click at [610, 268] on button at bounding box center [609, 269] width 9 height 9
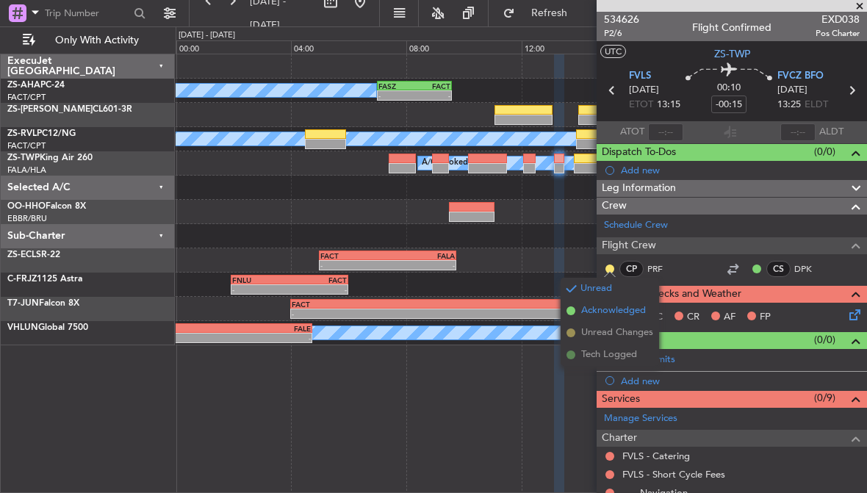
click at [635, 309] on span "Acknowledged" at bounding box center [613, 310] width 65 height 15
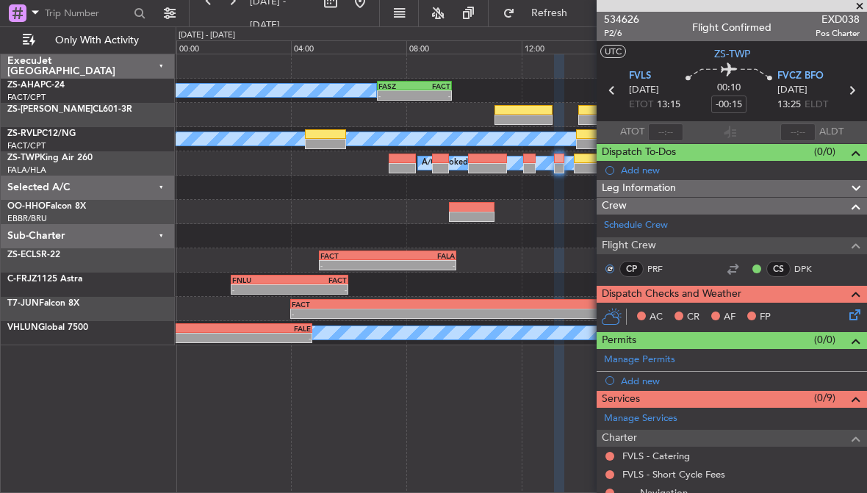
click at [638, 313] on button at bounding box center [641, 316] width 9 height 9
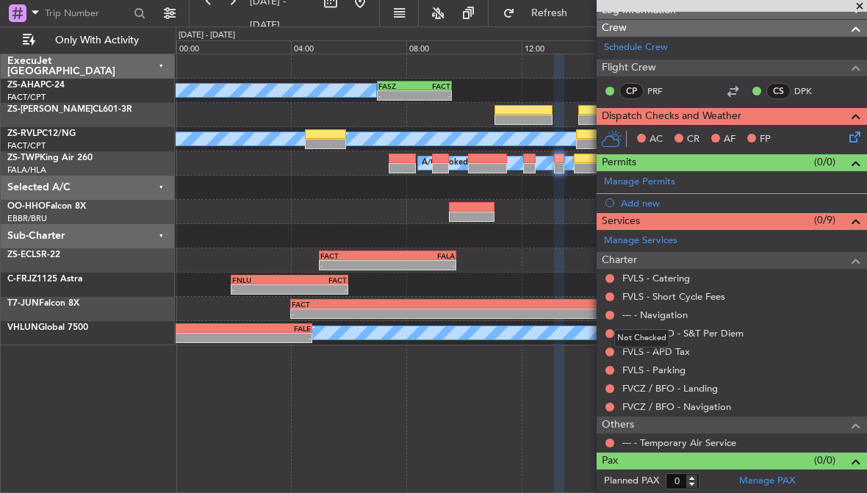
scroll to position [176, 0]
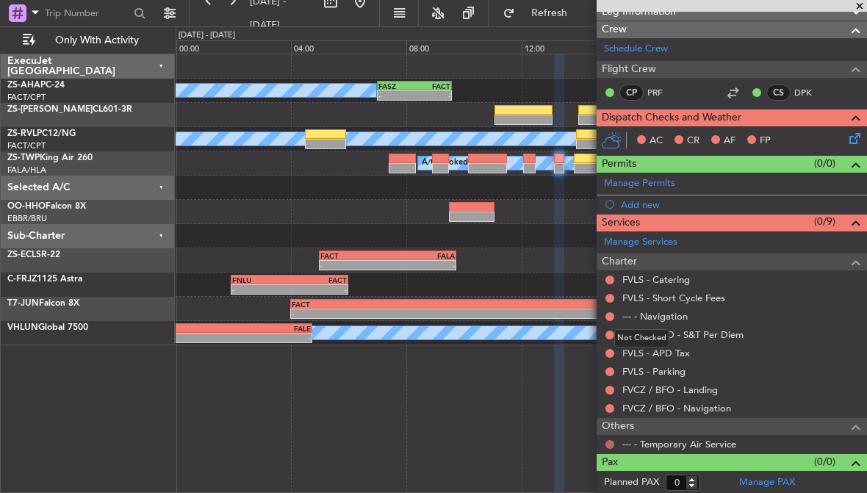
click at [611, 442] on button at bounding box center [609, 444] width 9 height 9
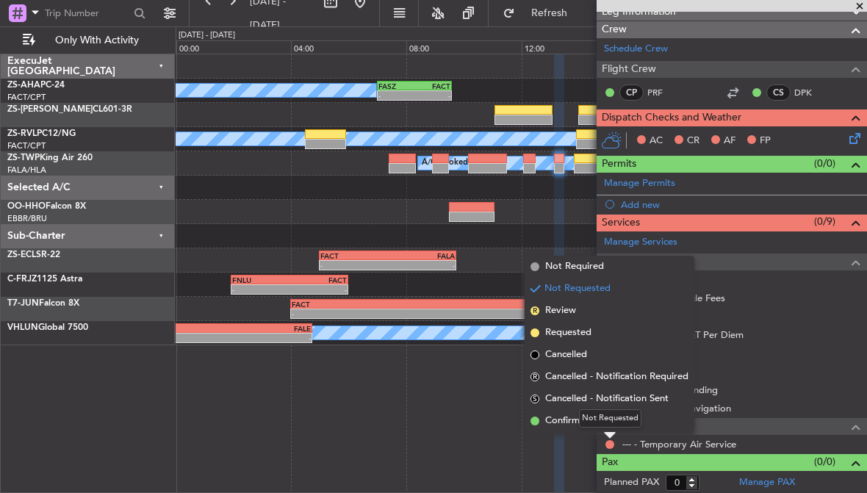
click at [590, 421] on div "Not Requested" at bounding box center [610, 418] width 62 height 18
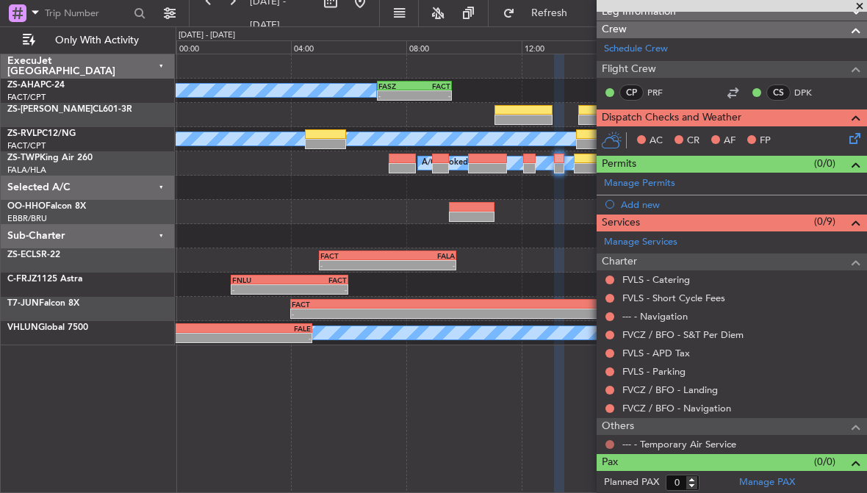
click at [611, 444] on button at bounding box center [609, 444] width 9 height 9
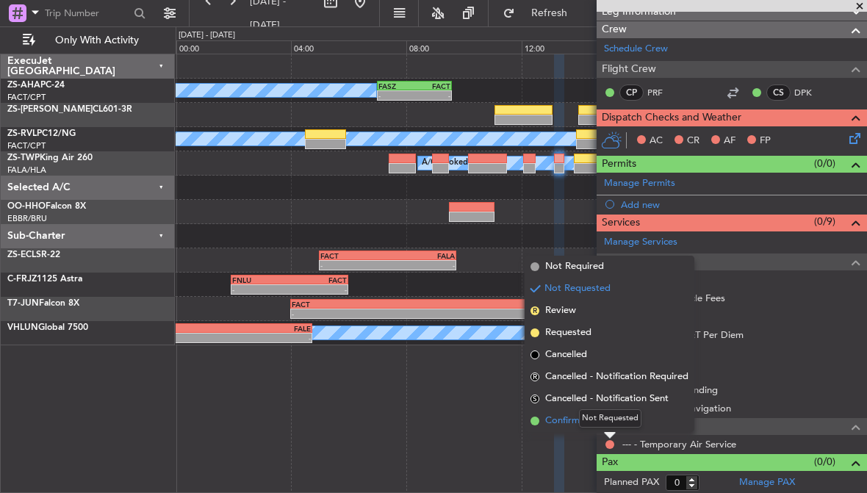
click at [564, 420] on span "Confirmed" at bounding box center [568, 421] width 46 height 15
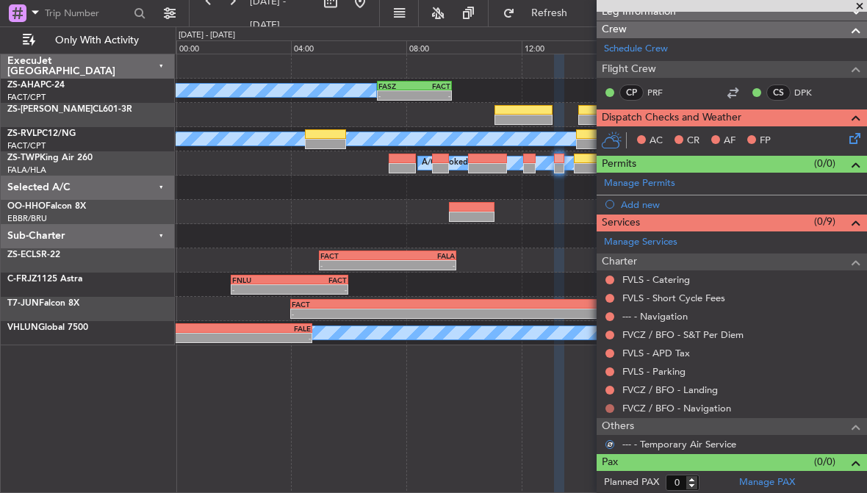
click at [608, 406] on button at bounding box center [609, 408] width 9 height 9
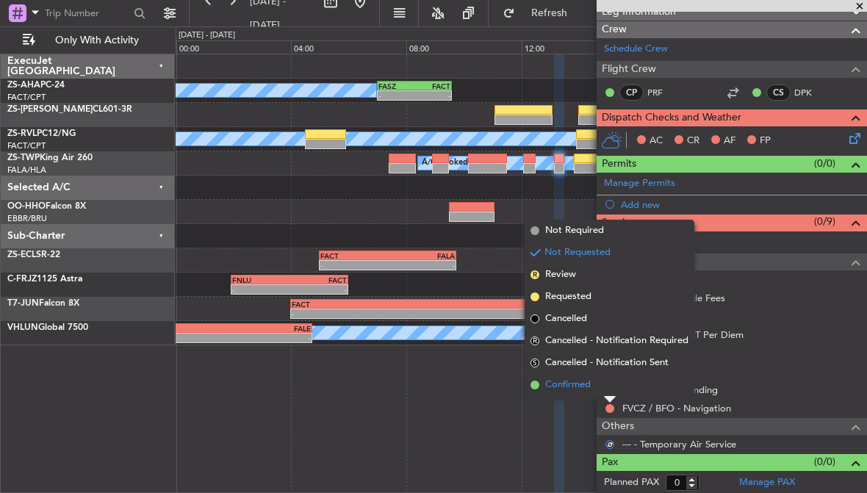
click at [564, 387] on span "Confirmed" at bounding box center [568, 385] width 46 height 15
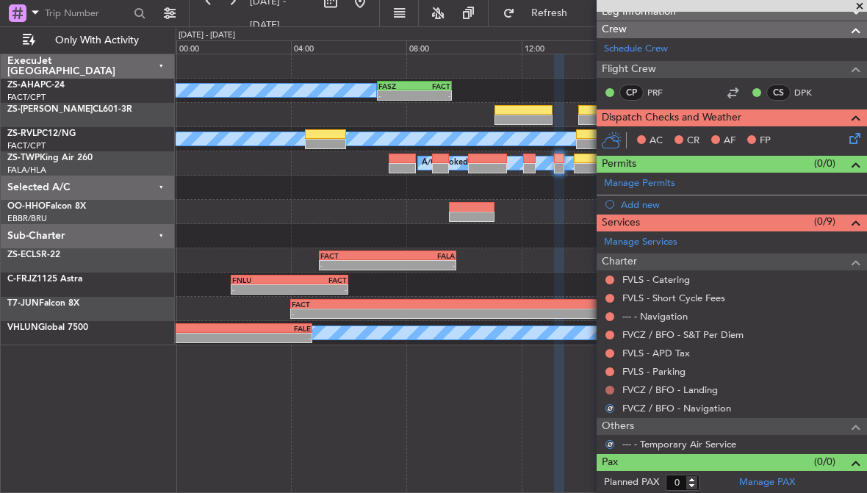
click at [610, 386] on button at bounding box center [609, 390] width 9 height 9
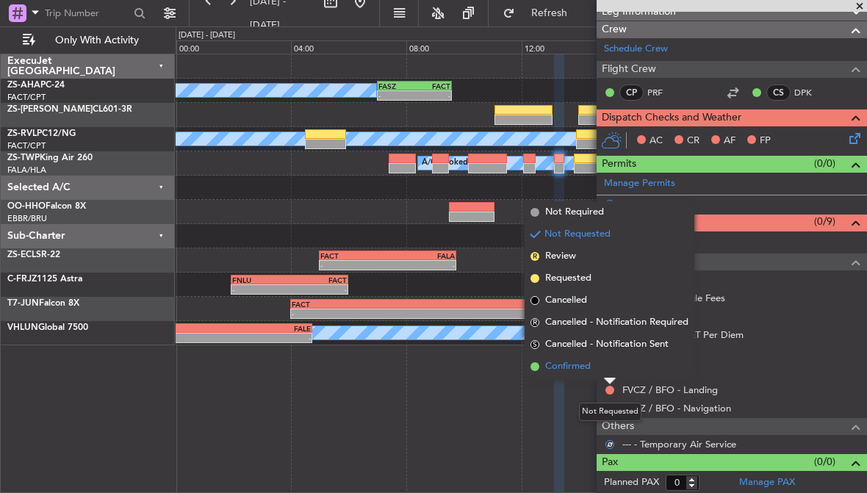
click at [566, 365] on span "Confirmed" at bounding box center [568, 366] width 46 height 15
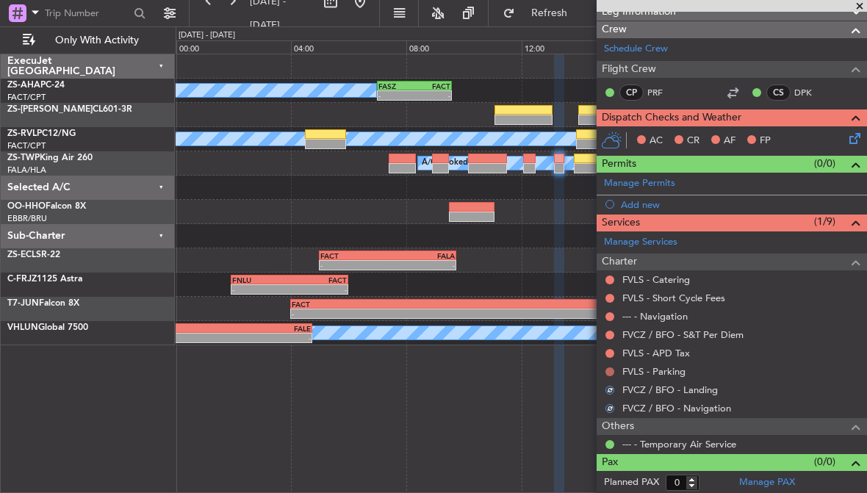
click at [611, 367] on button at bounding box center [609, 371] width 9 height 9
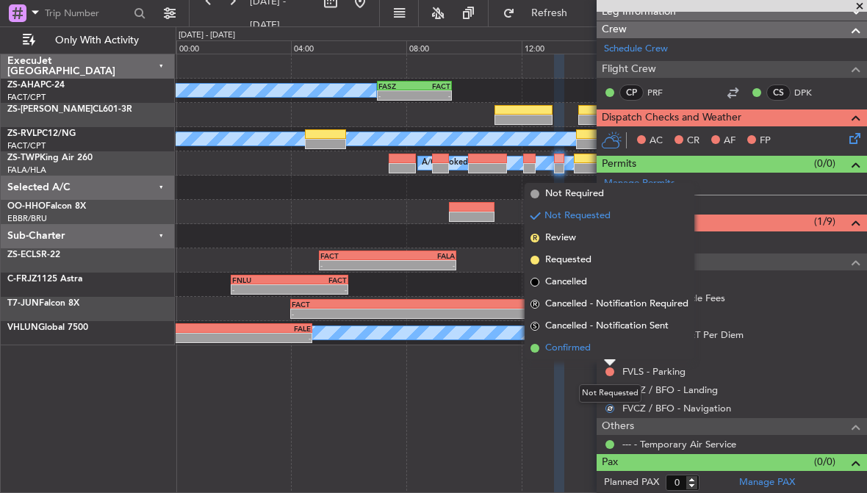
click at [566, 345] on span "Confirmed" at bounding box center [568, 348] width 46 height 15
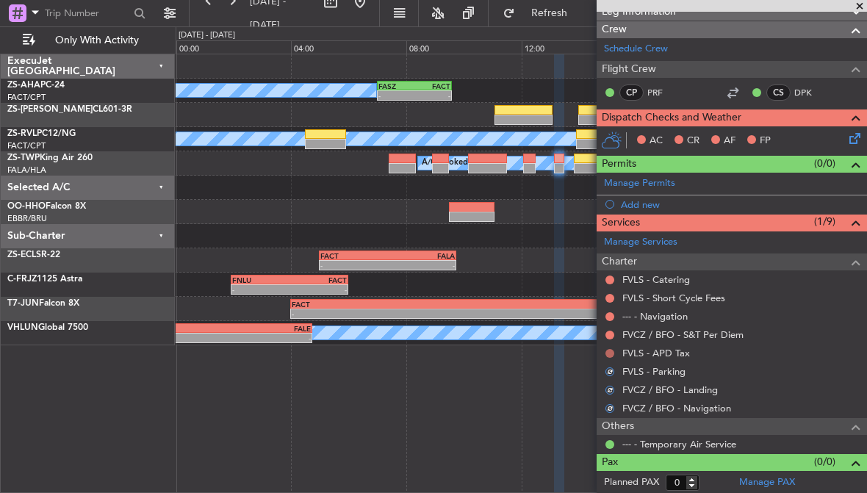
click at [611, 354] on button at bounding box center [609, 353] width 9 height 9
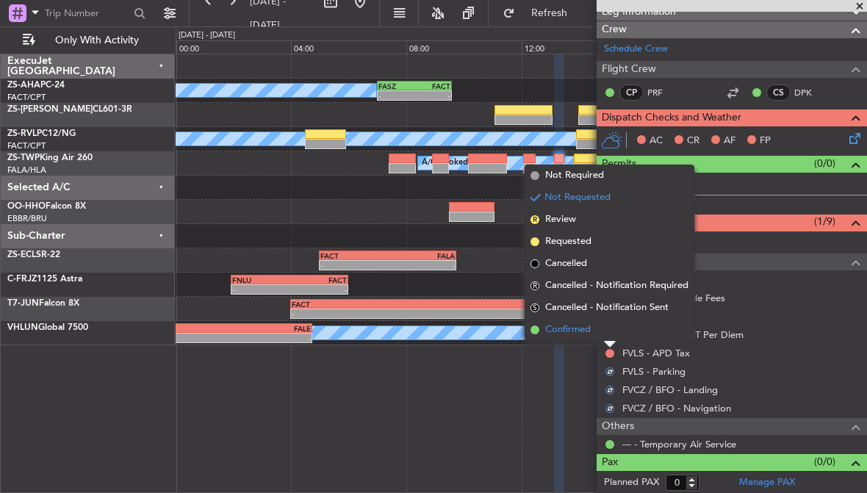
click at [573, 329] on span "Confirmed" at bounding box center [568, 330] width 46 height 15
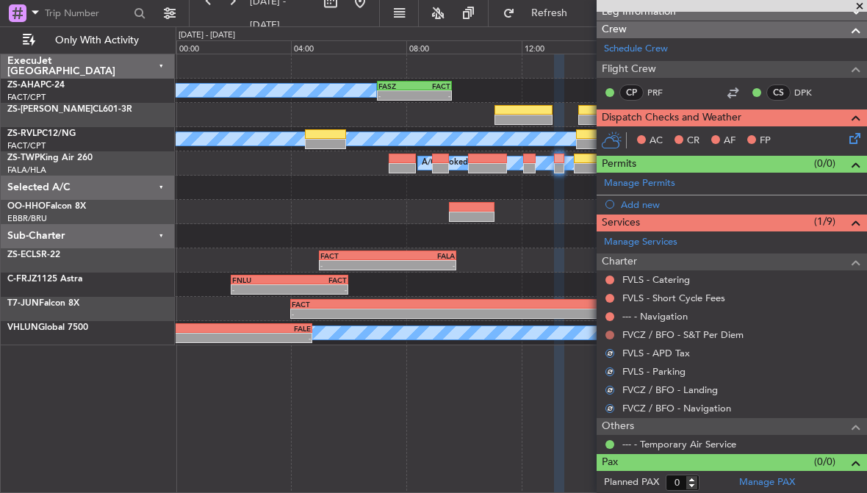
click at [610, 334] on button at bounding box center [609, 335] width 9 height 9
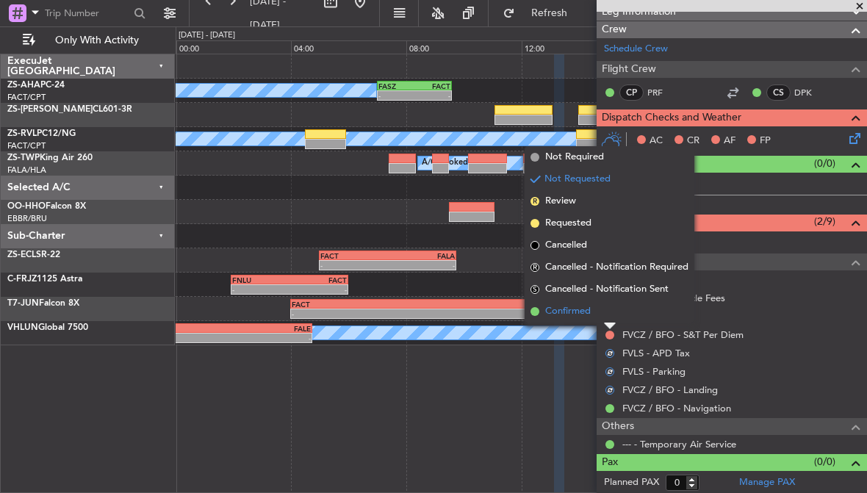
click at [574, 312] on span "Confirmed" at bounding box center [568, 311] width 46 height 15
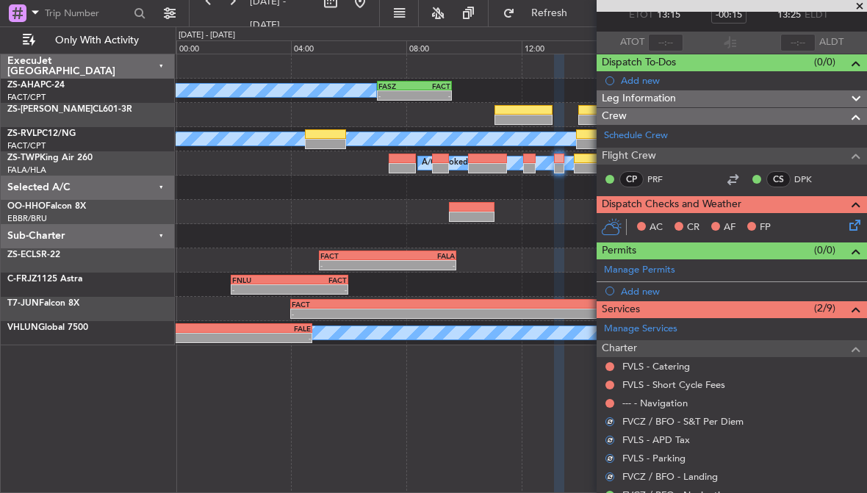
scroll to position [79, 0]
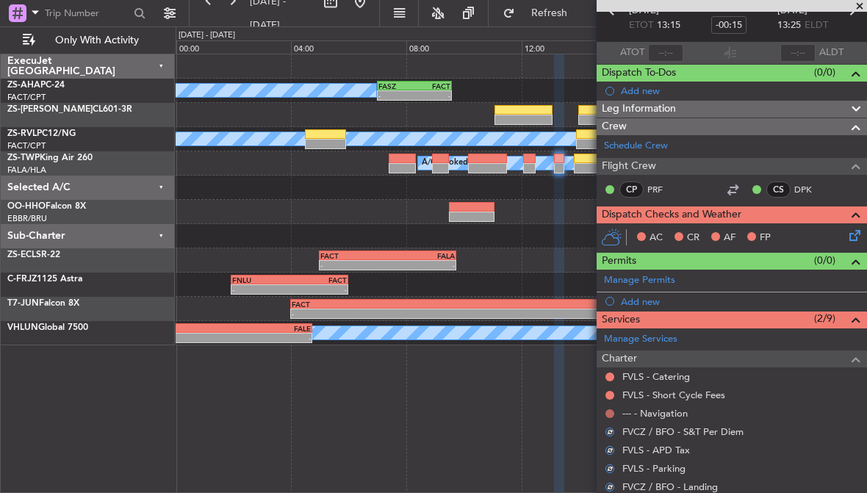
click at [609, 411] on button at bounding box center [609, 413] width 9 height 9
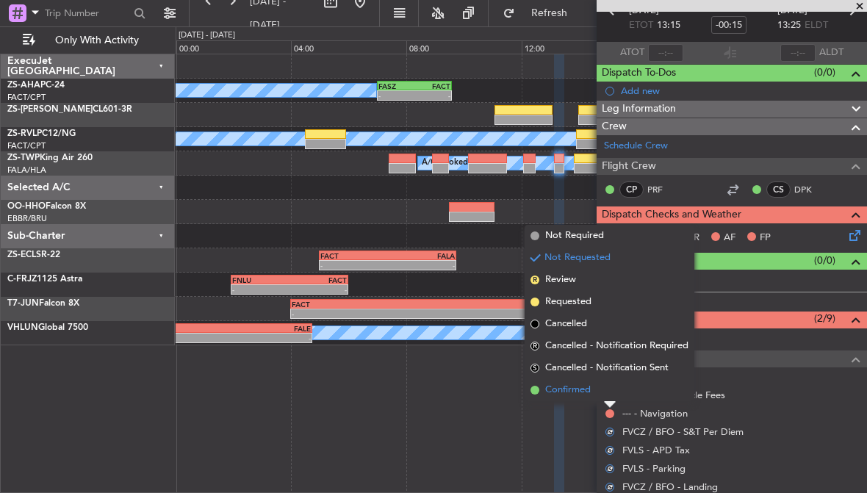
click at [586, 389] on span "Confirmed" at bounding box center [568, 390] width 46 height 15
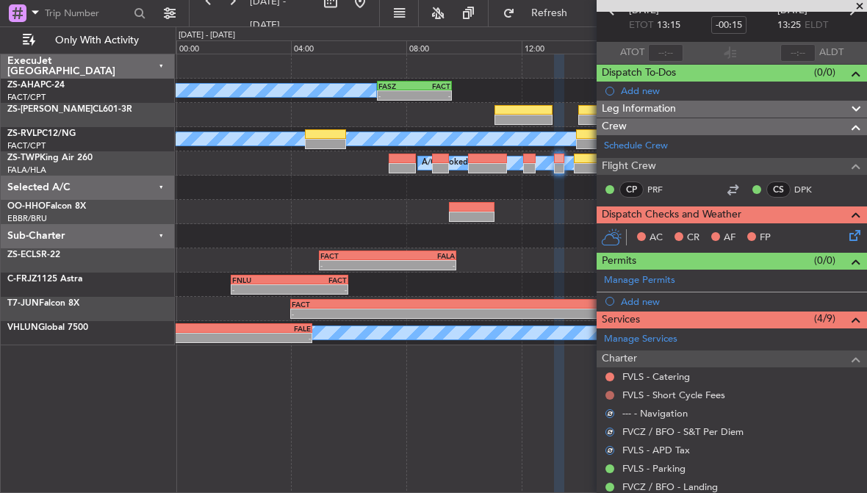
click at [608, 393] on button at bounding box center [609, 395] width 9 height 9
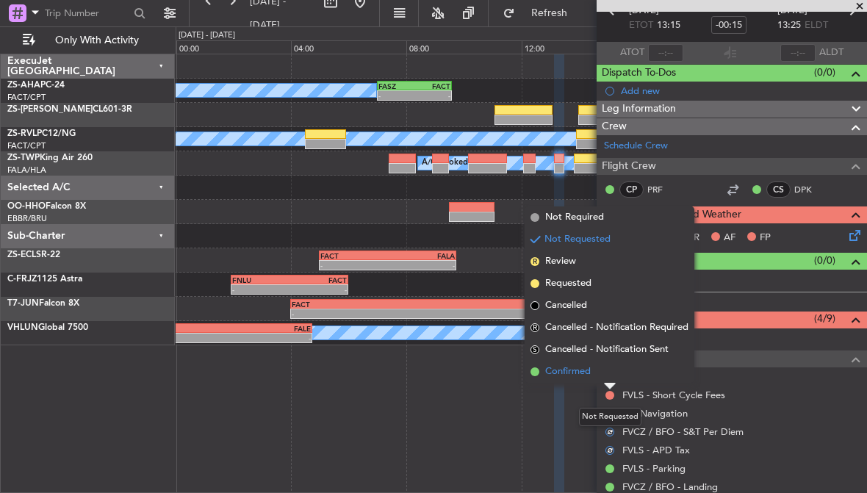
click at [583, 371] on span "Confirmed" at bounding box center [568, 371] width 46 height 15
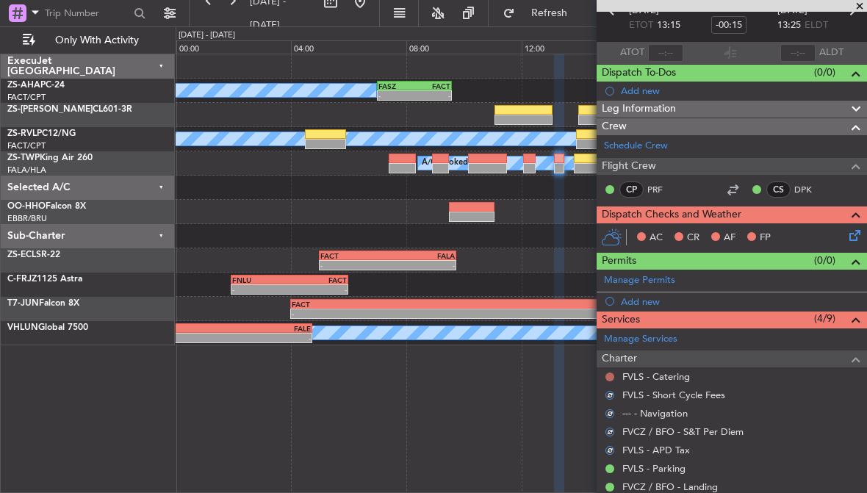
click at [609, 373] on button at bounding box center [609, 377] width 9 height 9
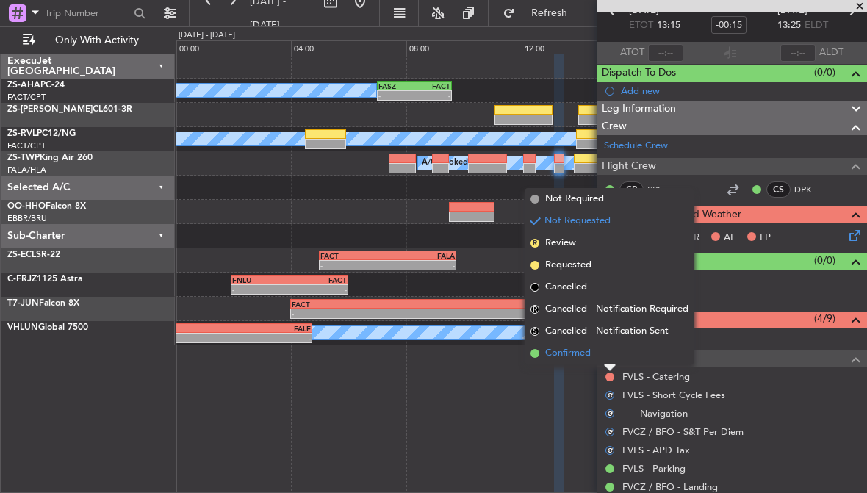
click at [570, 348] on span "Confirmed" at bounding box center [568, 353] width 46 height 15
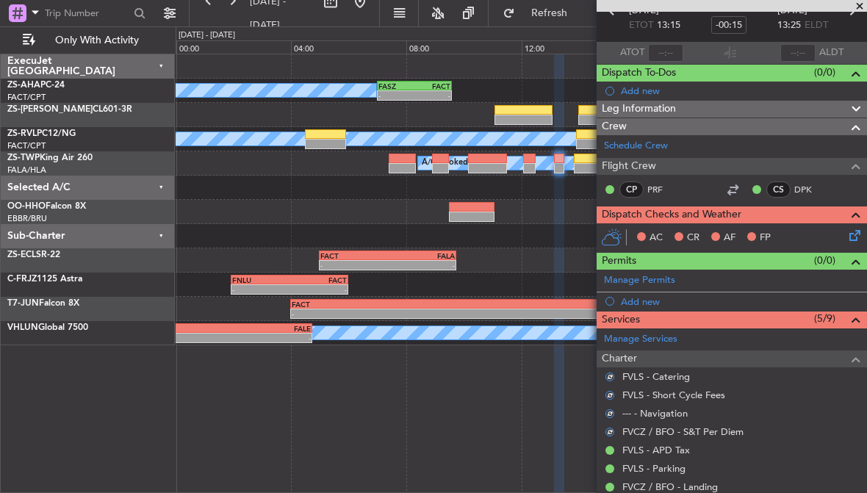
click at [856, 230] on icon at bounding box center [852, 233] width 12 height 12
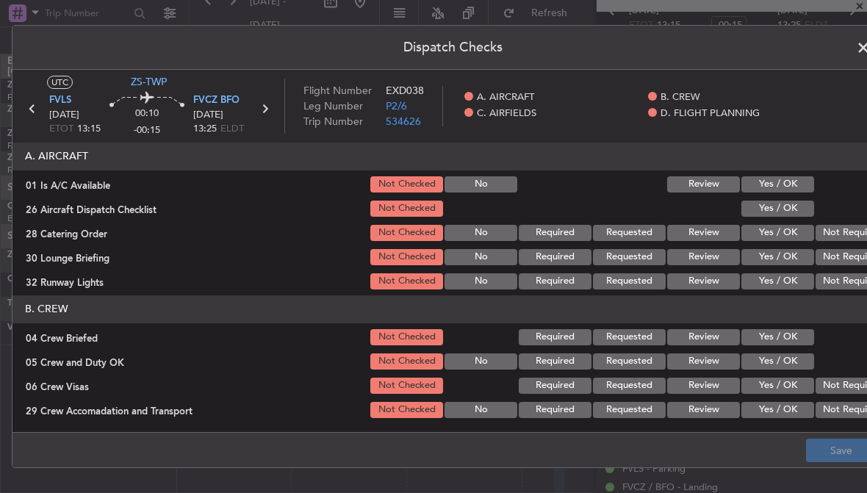
click at [805, 186] on button "Yes / OK" at bounding box center [777, 184] width 73 height 16
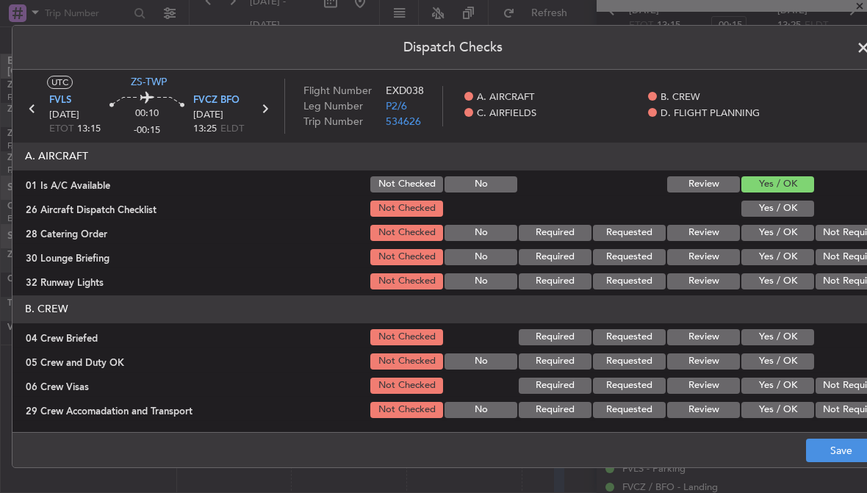
click at [806, 210] on button "Yes / OK" at bounding box center [777, 209] width 73 height 16
click at [841, 253] on button "Not Required" at bounding box center [852, 257] width 73 height 16
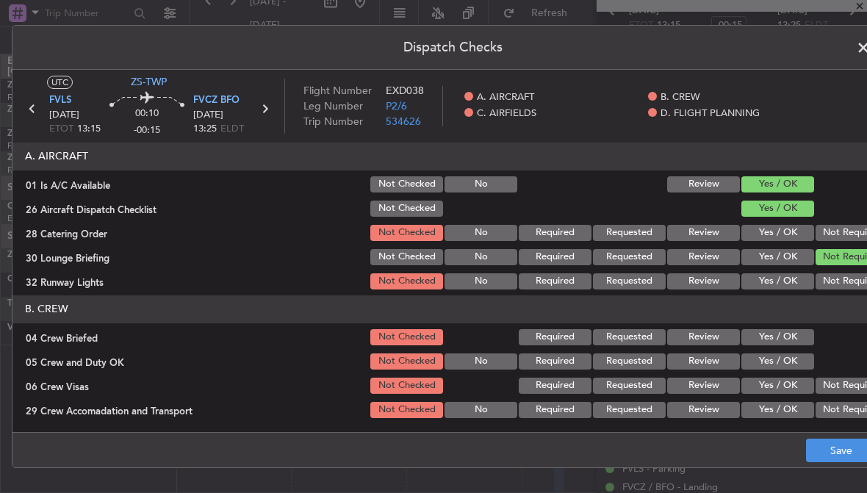
click at [843, 283] on button "Not Required" at bounding box center [852, 281] width 73 height 16
click at [841, 232] on button "Not Required" at bounding box center [852, 233] width 73 height 16
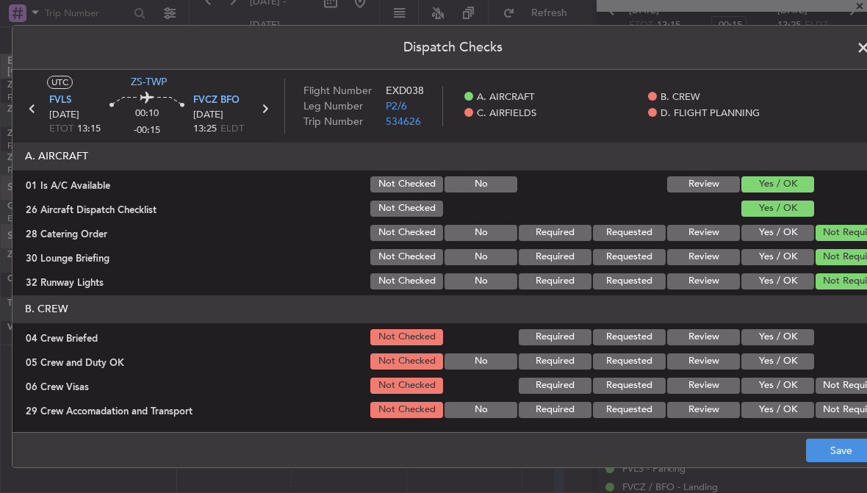
click at [800, 339] on button "Yes / OK" at bounding box center [777, 337] width 73 height 16
click at [804, 359] on button "Yes / OK" at bounding box center [777, 361] width 73 height 16
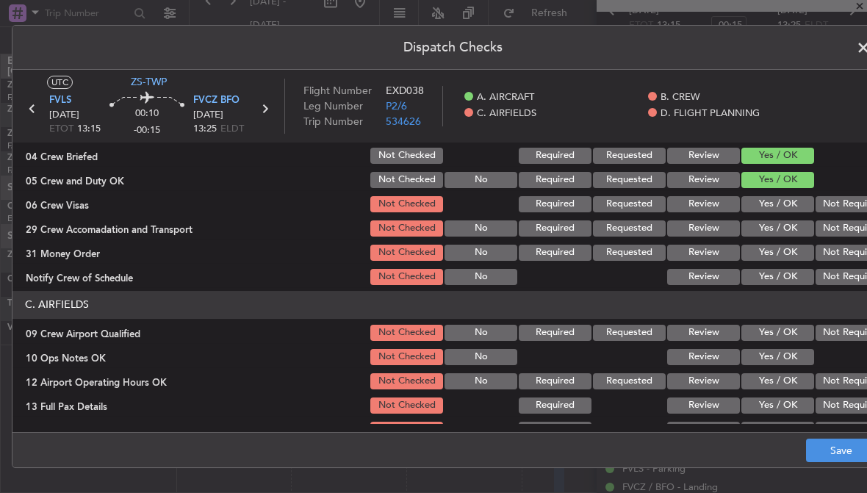
scroll to position [187, 0]
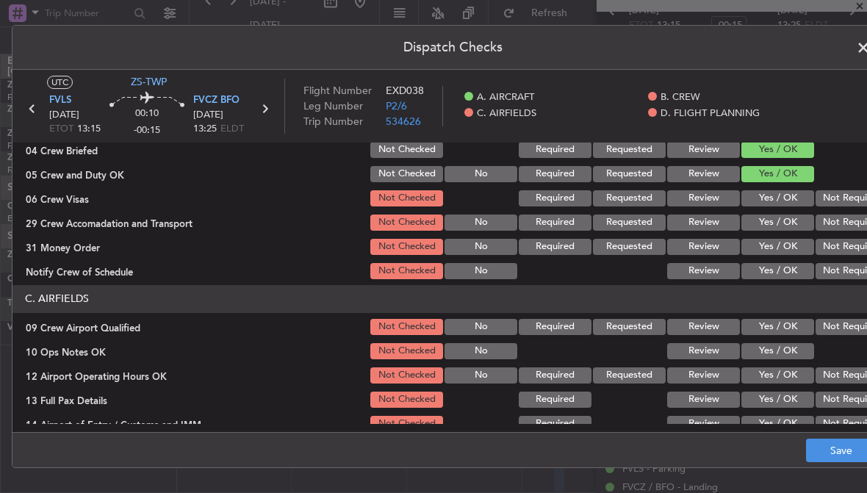
click at [837, 194] on button "Not Required" at bounding box center [852, 198] width 73 height 16
click at [843, 242] on button "Not Required" at bounding box center [852, 247] width 73 height 16
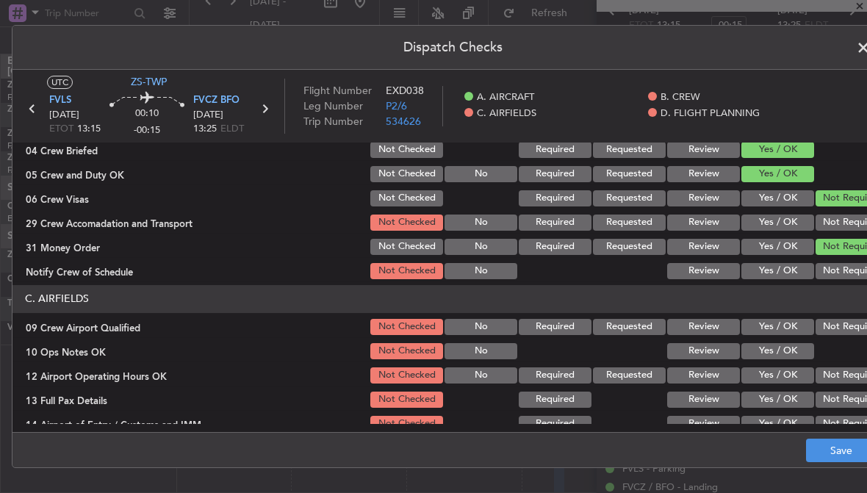
click at [849, 223] on button "Not Required" at bounding box center [852, 223] width 73 height 16
click at [852, 274] on button "Not Required" at bounding box center [852, 271] width 73 height 16
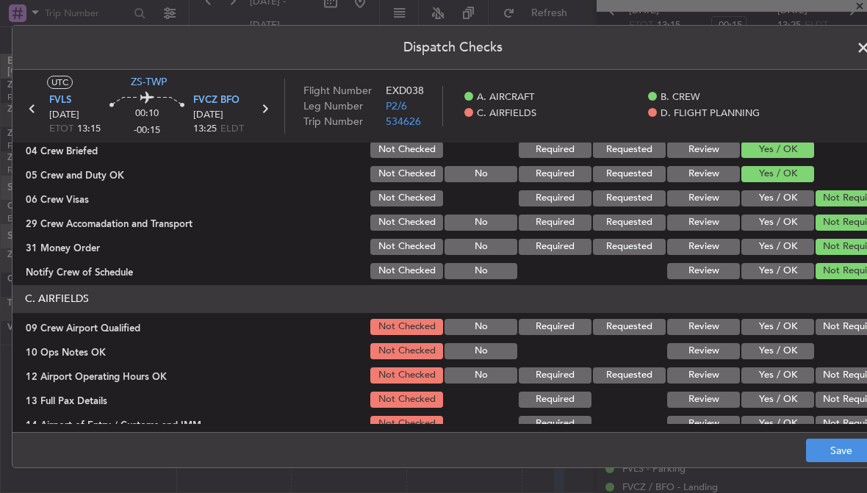
click at [849, 320] on button "Not Required" at bounding box center [852, 327] width 73 height 16
click at [806, 353] on button "Yes / OK" at bounding box center [777, 351] width 73 height 16
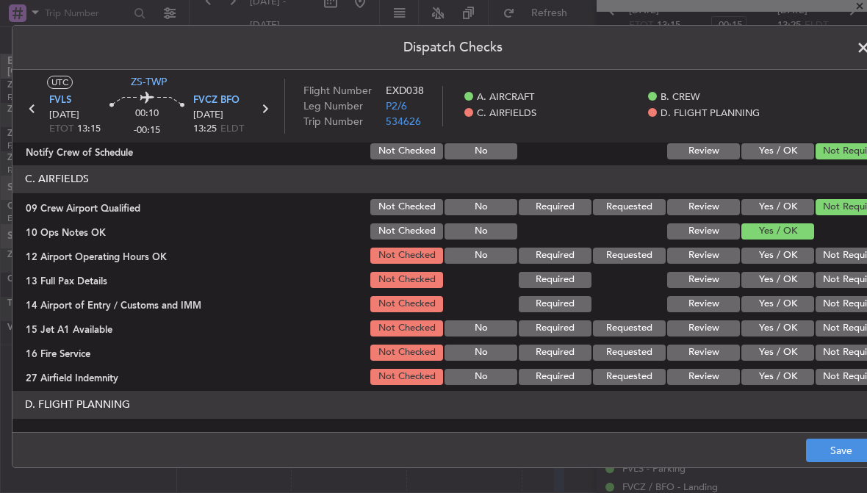
scroll to position [323, 0]
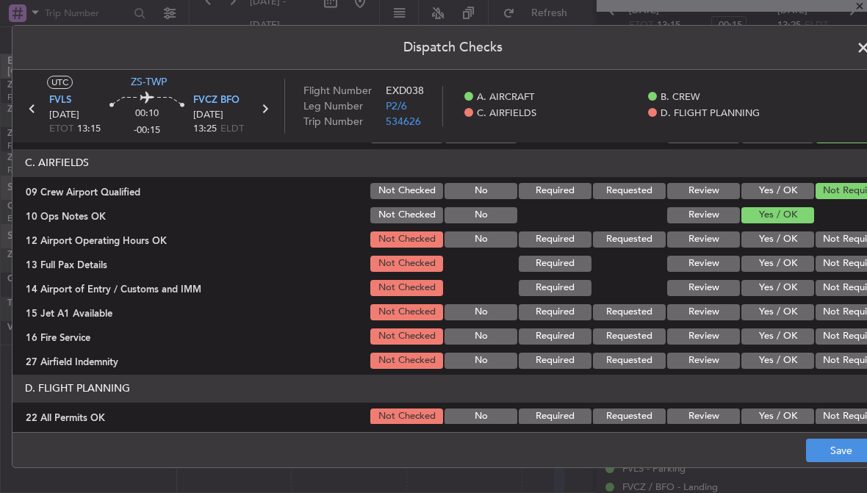
click at [836, 355] on button "Not Required" at bounding box center [852, 361] width 73 height 16
click at [841, 314] on button "Not Required" at bounding box center [852, 312] width 73 height 16
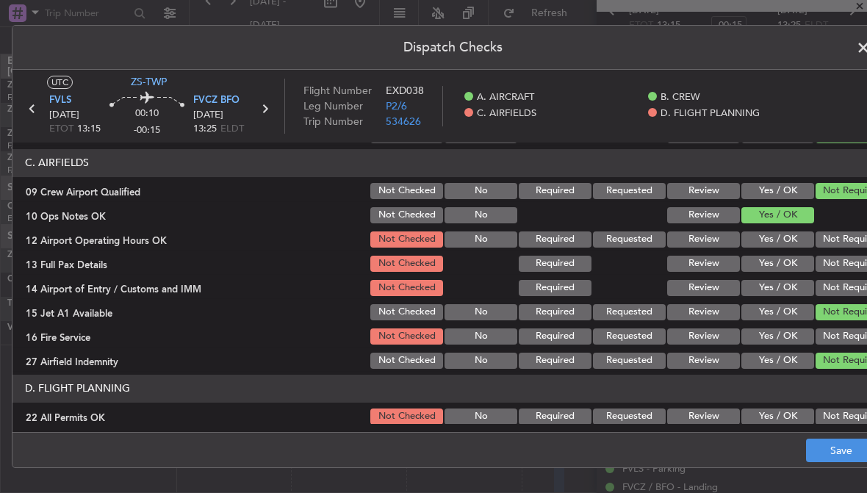
click at [848, 281] on button "Not Required" at bounding box center [852, 288] width 73 height 16
click at [848, 236] on button "Not Required" at bounding box center [852, 239] width 73 height 16
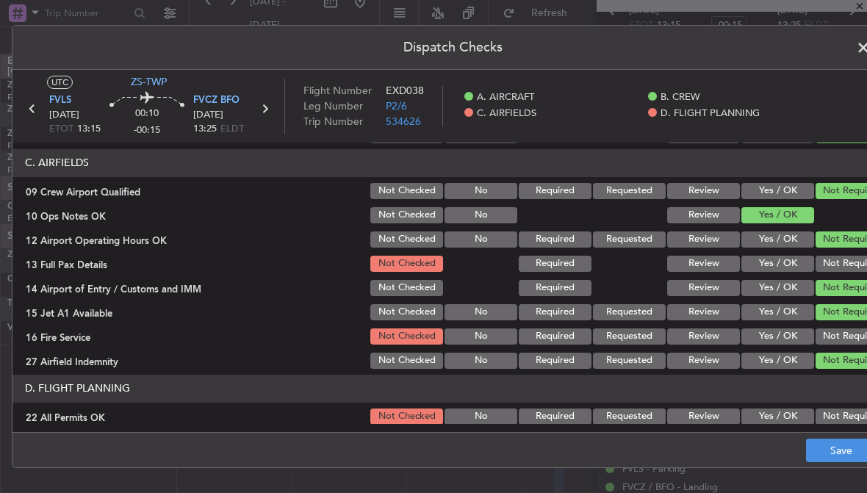
click at [841, 266] on button "Not Required" at bounding box center [852, 264] width 73 height 16
click at [836, 333] on button "Not Required" at bounding box center [852, 336] width 73 height 16
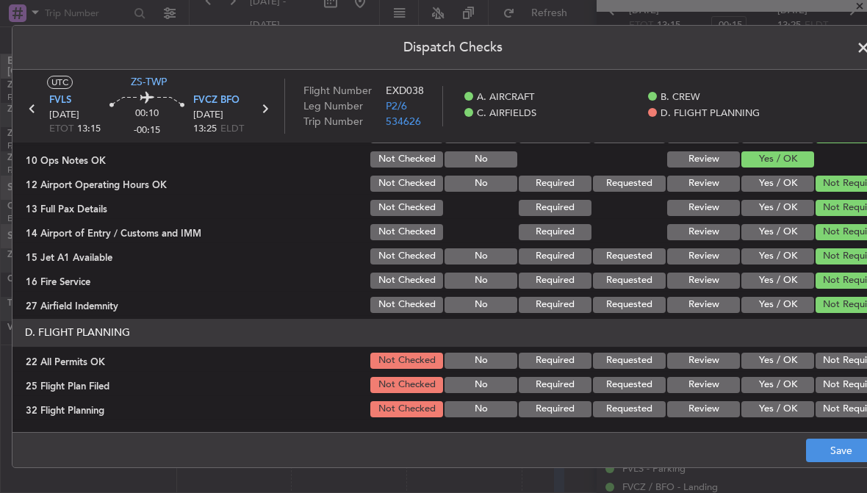
scroll to position [379, 0]
click at [834, 361] on button "Not Required" at bounding box center [852, 361] width 73 height 16
click at [722, 390] on button "Review" at bounding box center [703, 385] width 73 height 16
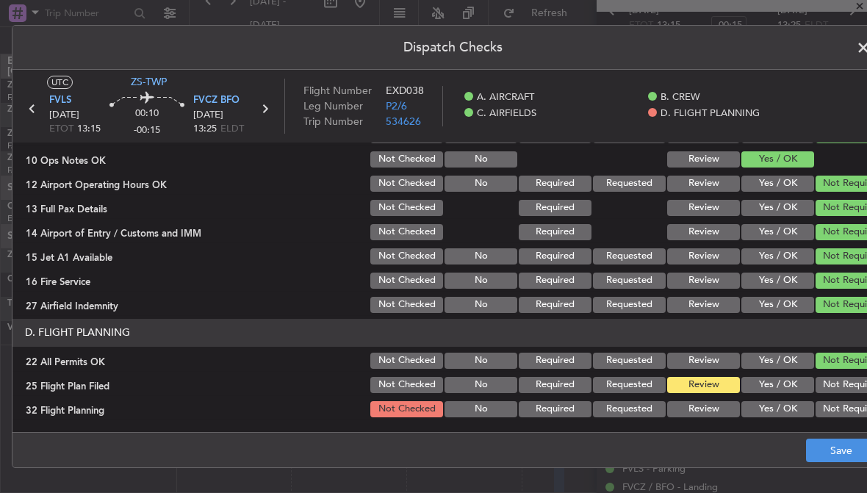
click at [726, 408] on button "Review" at bounding box center [703, 409] width 73 height 16
click at [813, 446] on button "Save" at bounding box center [841, 451] width 70 height 24
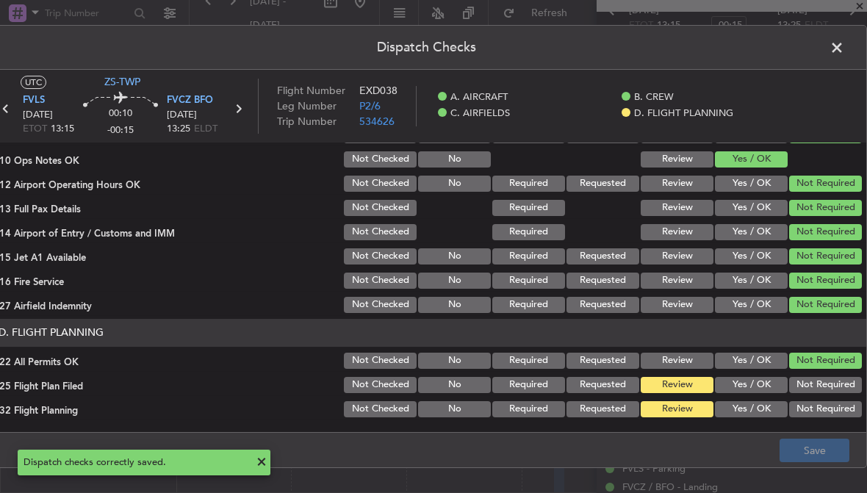
scroll to position [0, 26]
click at [844, 51] on span at bounding box center [844, 51] width 0 height 29
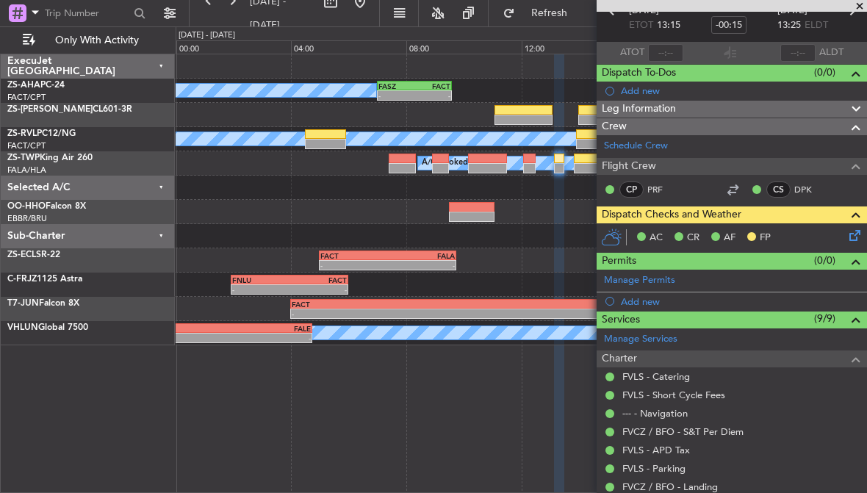
click at [857, 6] on span at bounding box center [859, 6] width 15 height 13
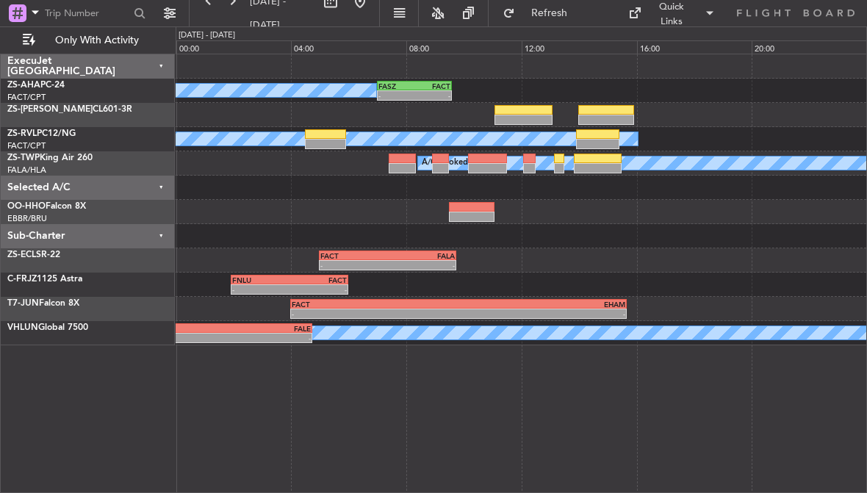
scroll to position [0, 0]
click at [531, 162] on div at bounding box center [529, 159] width 12 height 10
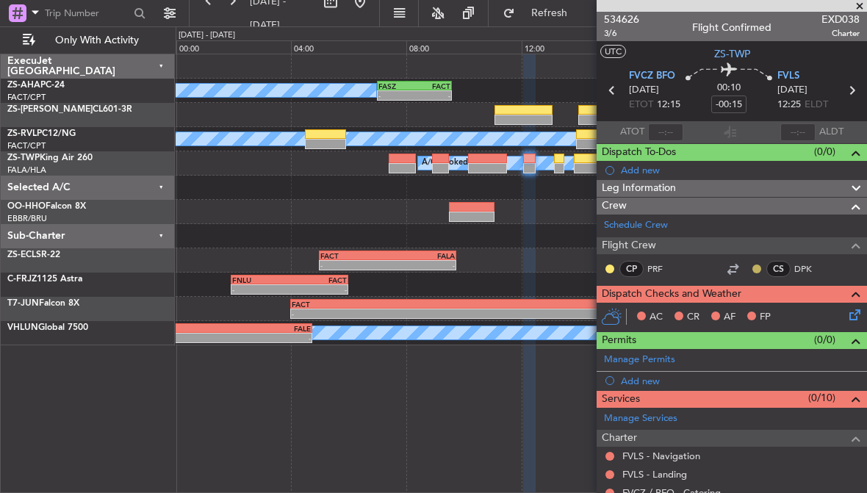
click at [755, 268] on button at bounding box center [756, 269] width 9 height 9
click at [611, 270] on button at bounding box center [609, 269] width 9 height 9
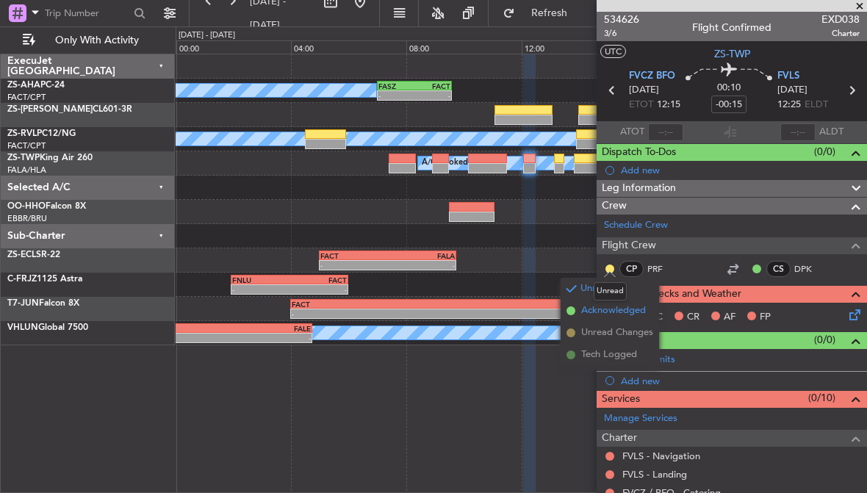
click at [640, 312] on span "Acknowledged" at bounding box center [613, 310] width 65 height 15
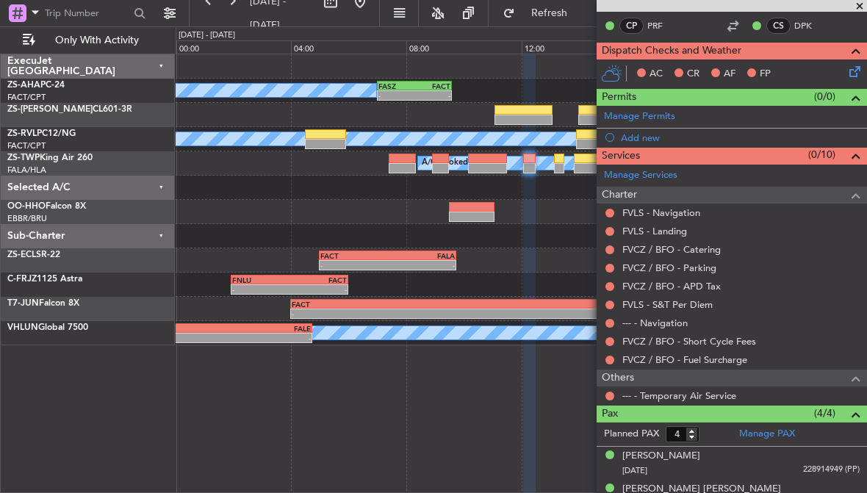
scroll to position [240, 0]
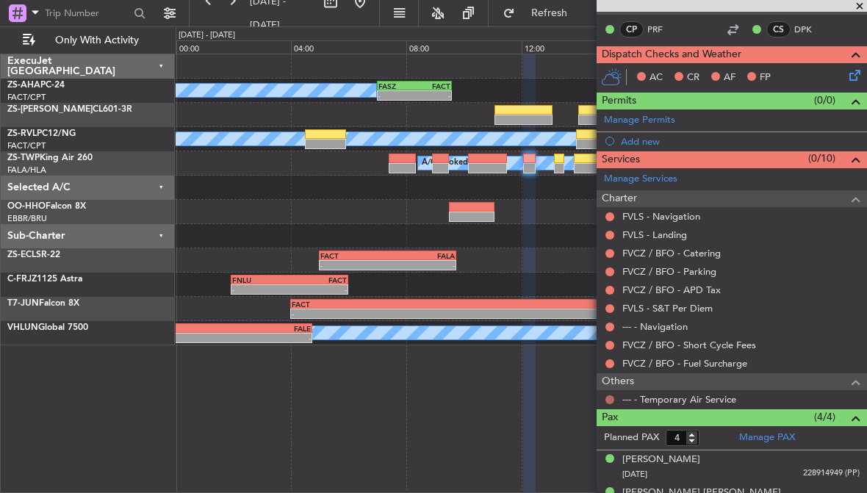
click at [608, 399] on button at bounding box center [609, 399] width 9 height 9
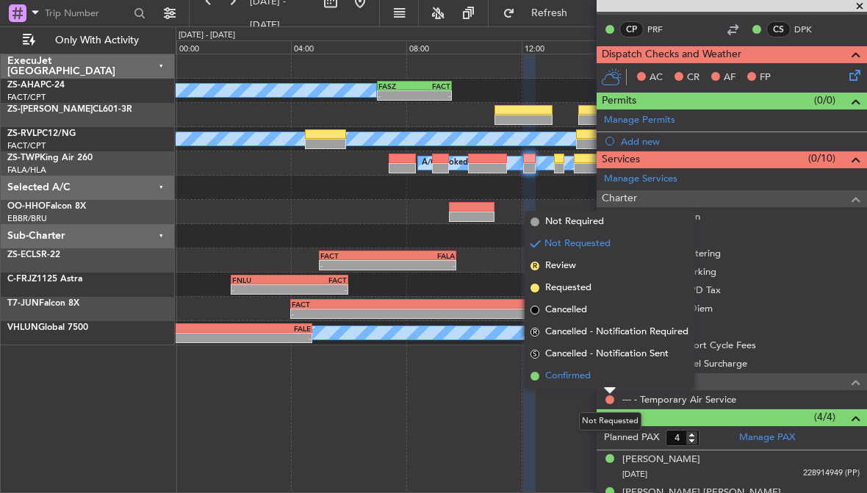
click at [590, 379] on span "Confirmed" at bounding box center [568, 376] width 46 height 15
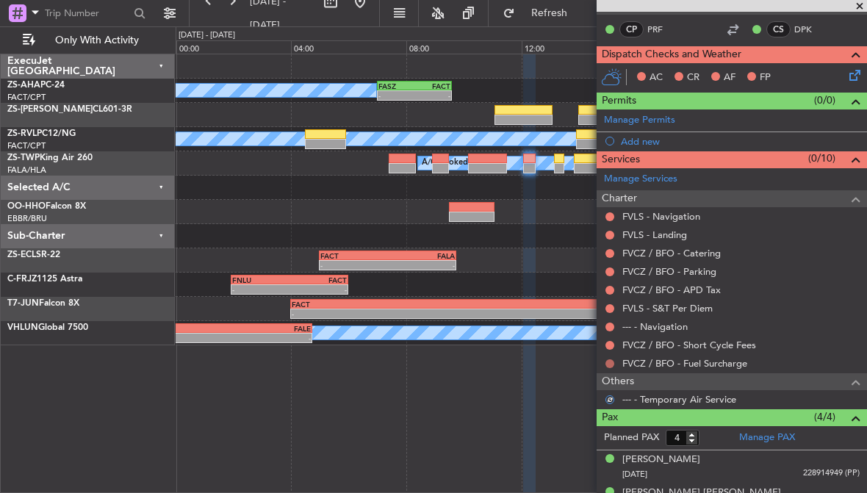
click at [610, 361] on button at bounding box center [609, 363] width 9 height 9
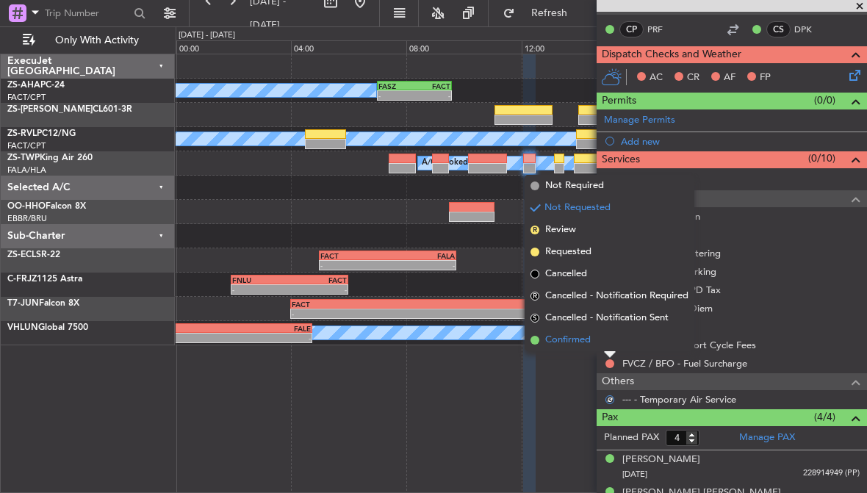
click at [583, 339] on span "Confirmed" at bounding box center [568, 340] width 46 height 15
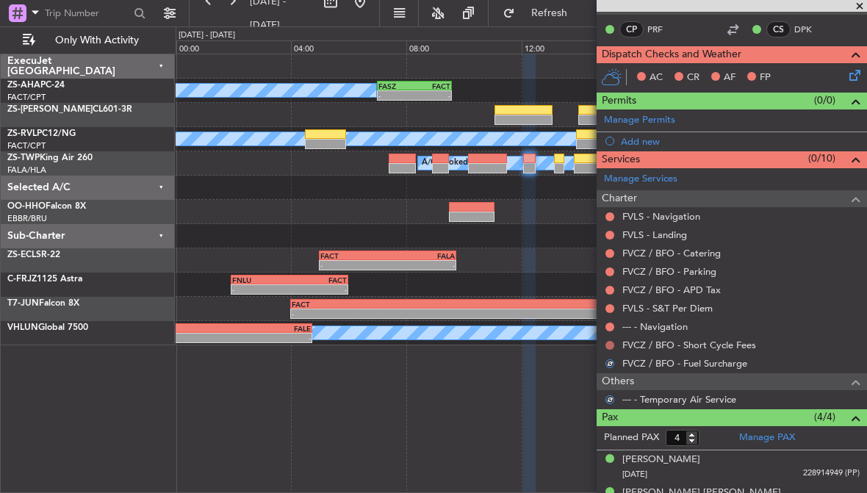
click at [607, 342] on button at bounding box center [609, 345] width 9 height 9
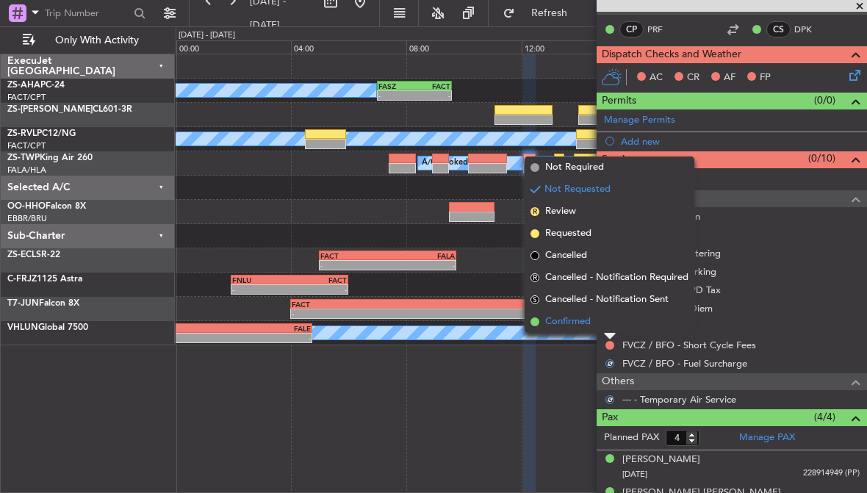
click at [583, 323] on span "Confirmed" at bounding box center [568, 321] width 46 height 15
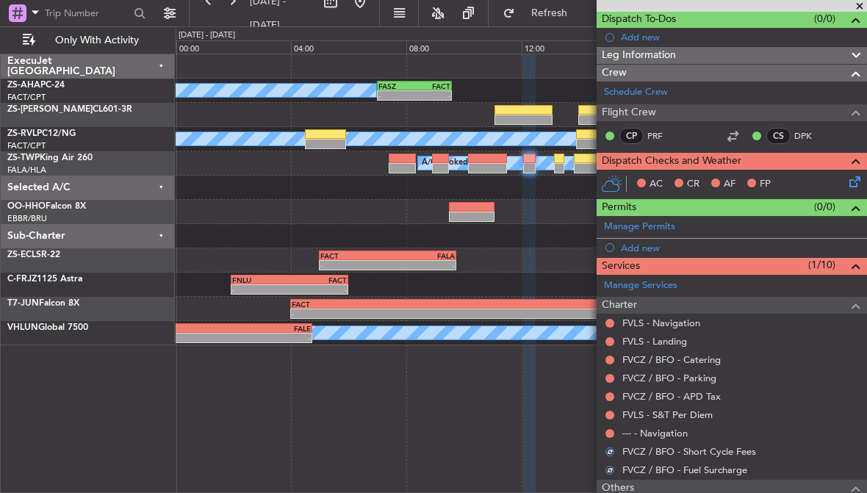
scroll to position [134, 0]
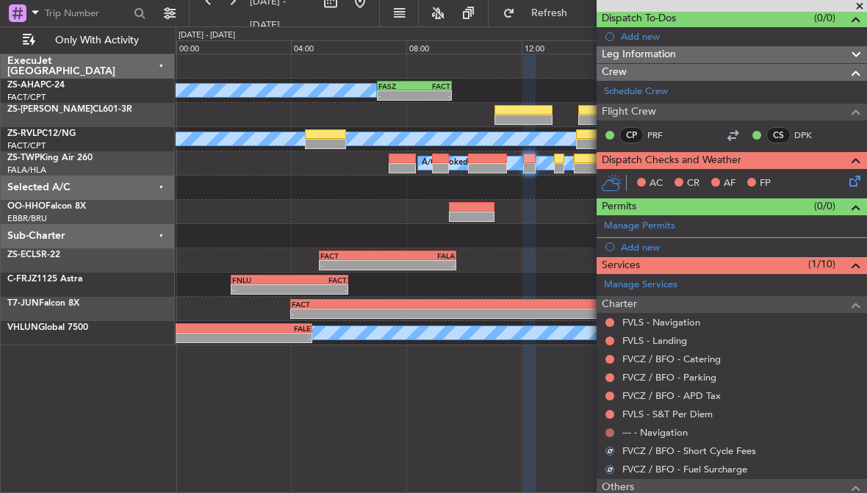
click at [609, 429] on button at bounding box center [609, 432] width 9 height 9
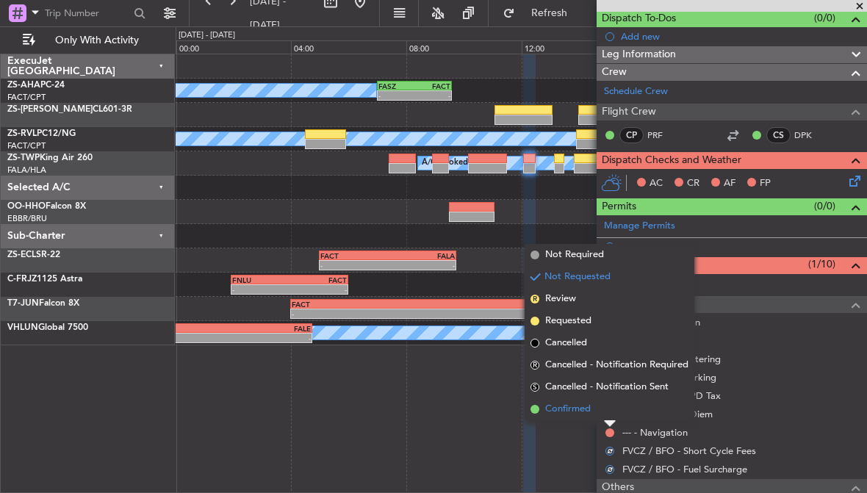
click at [584, 411] on span "Confirmed" at bounding box center [568, 409] width 46 height 15
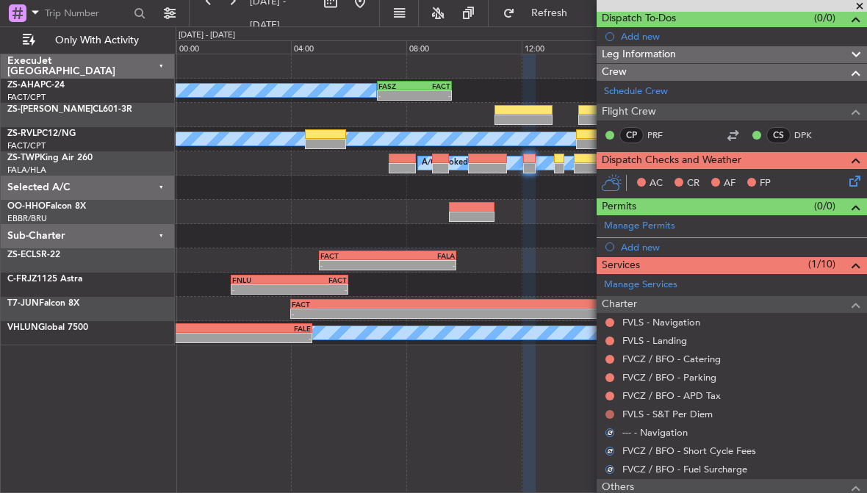
click at [609, 411] on button at bounding box center [609, 414] width 9 height 9
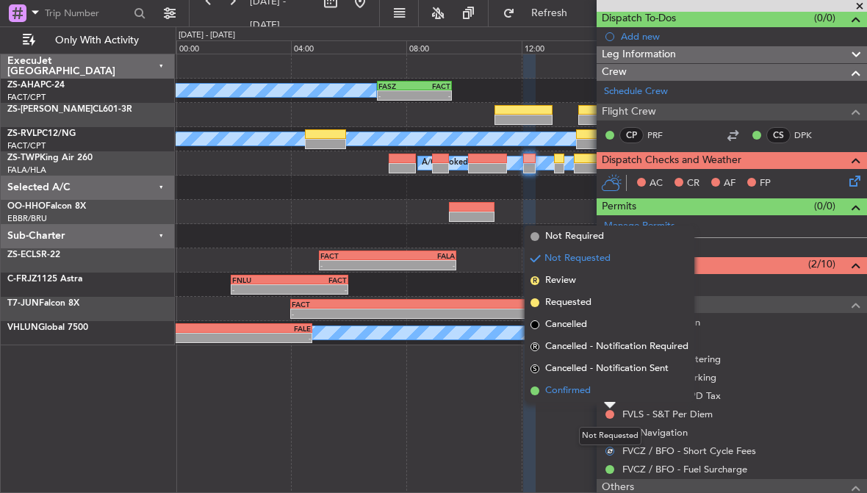
click at [583, 391] on span "Confirmed" at bounding box center [568, 391] width 46 height 15
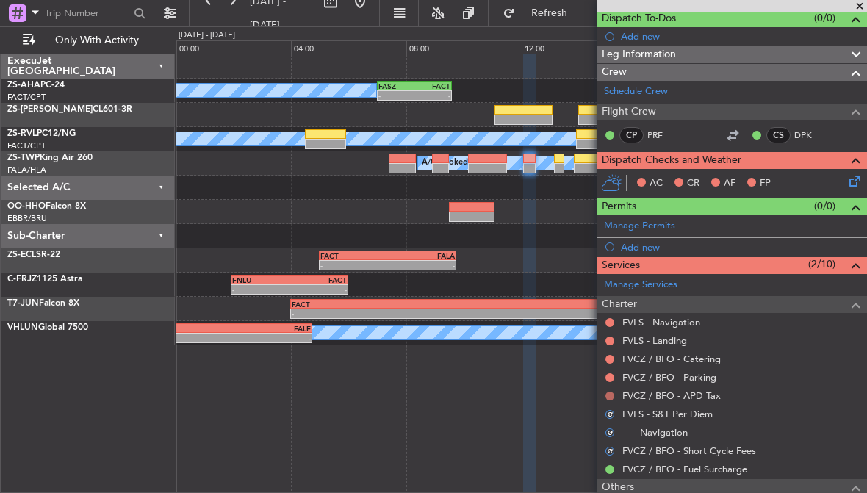
click at [608, 392] on button at bounding box center [609, 396] width 9 height 9
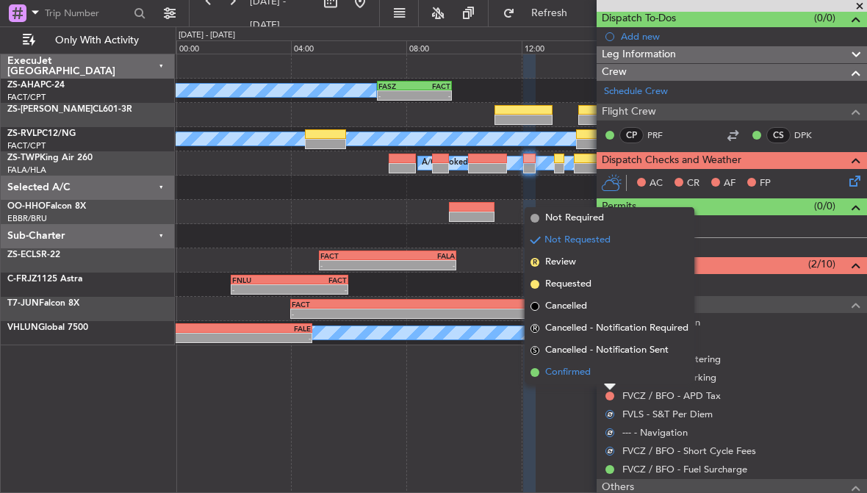
click at [587, 373] on span "Confirmed" at bounding box center [568, 372] width 46 height 15
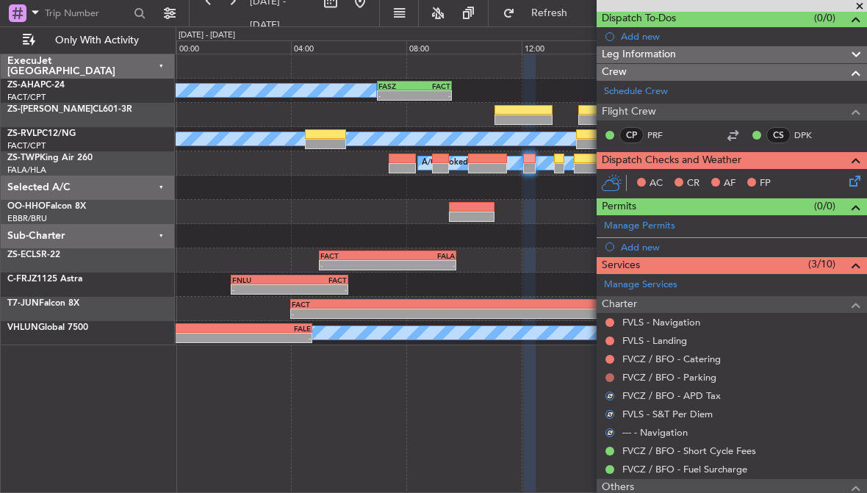
click at [612, 374] on button at bounding box center [609, 377] width 9 height 9
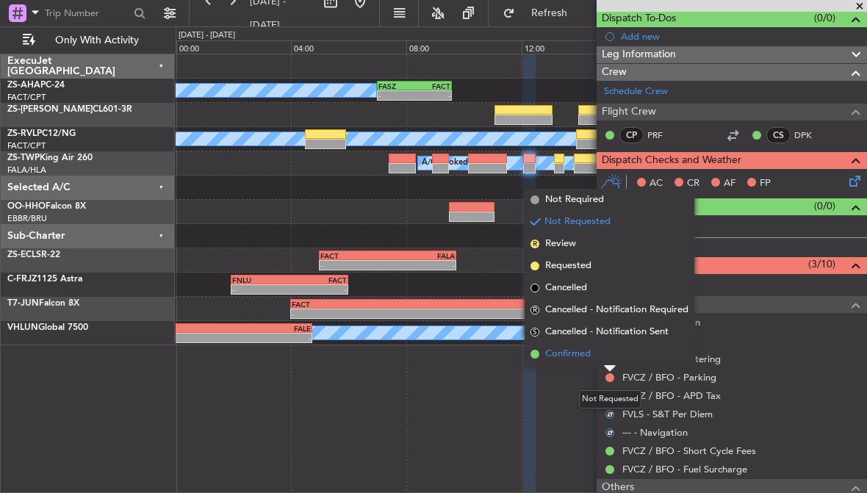
click at [585, 354] on span "Confirmed" at bounding box center [568, 354] width 46 height 15
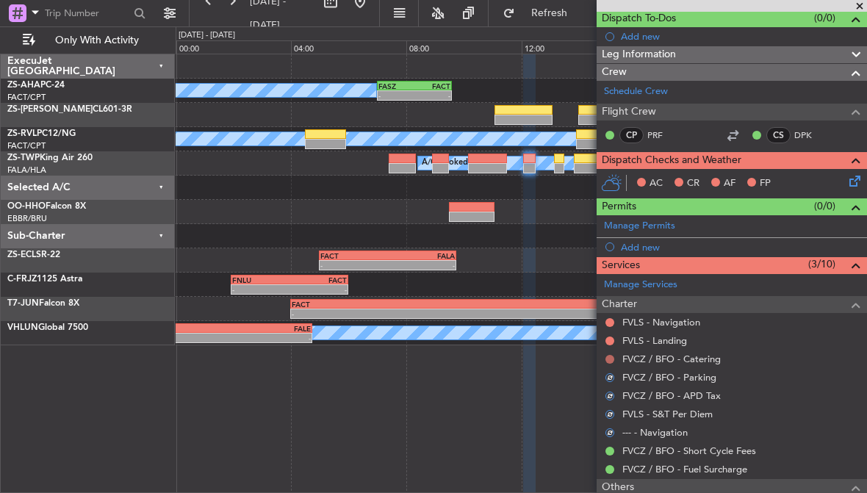
click at [611, 358] on button at bounding box center [609, 359] width 9 height 9
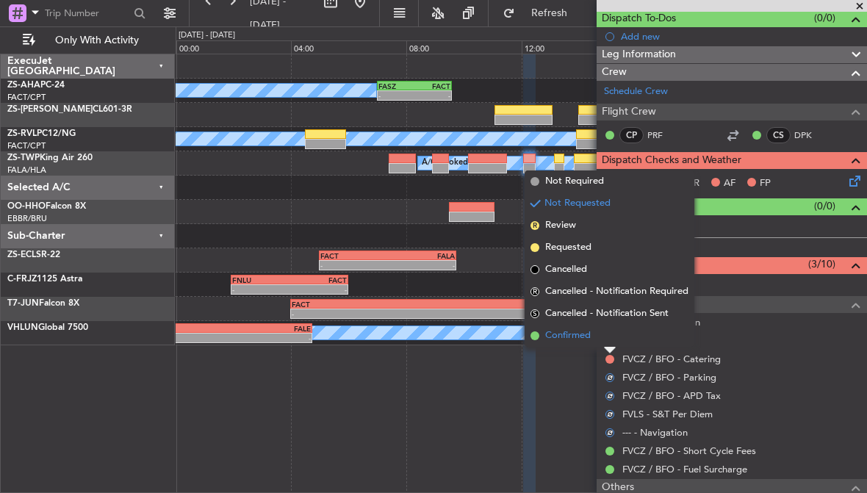
click at [580, 337] on span "Confirmed" at bounding box center [568, 335] width 46 height 15
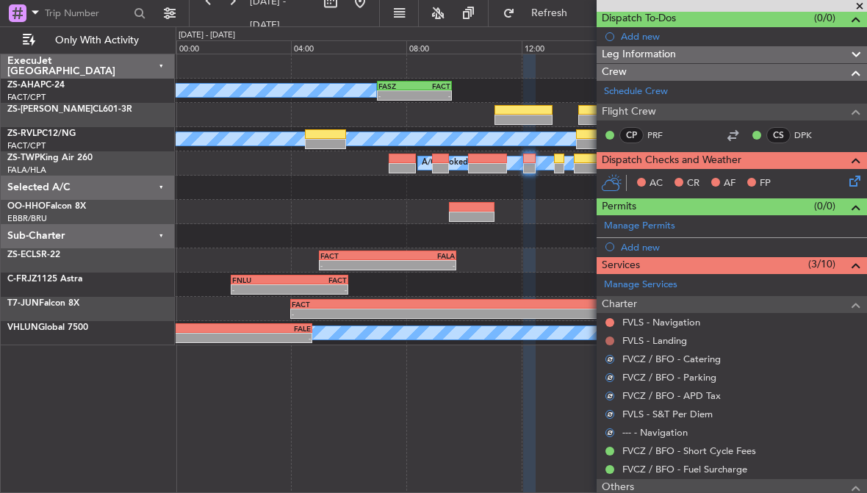
click at [610, 337] on button at bounding box center [609, 341] width 9 height 9
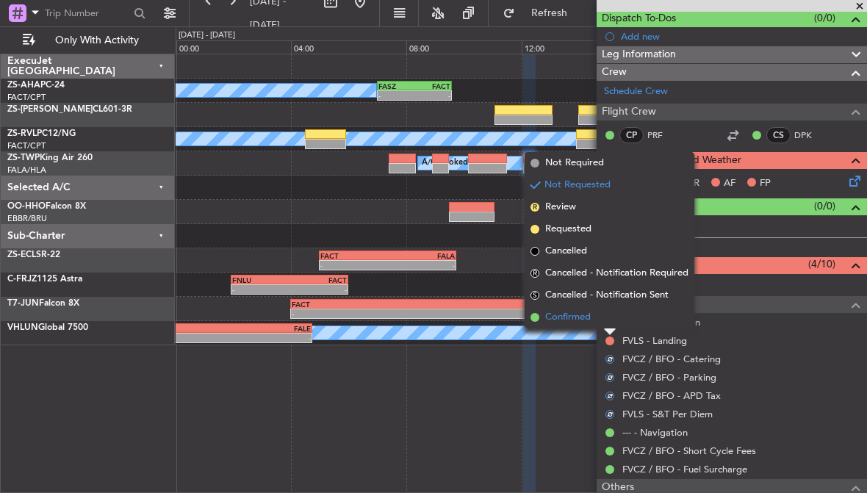
click at [585, 316] on span "Confirmed" at bounding box center [568, 317] width 46 height 15
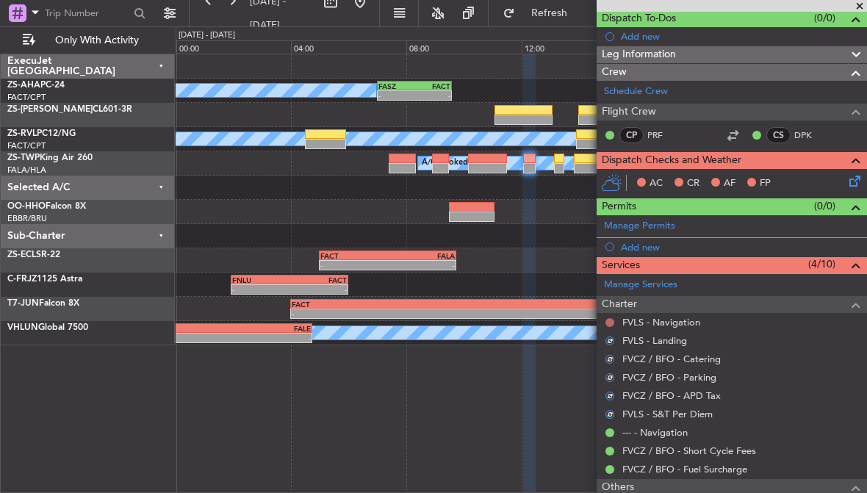
click at [611, 322] on button at bounding box center [609, 322] width 9 height 9
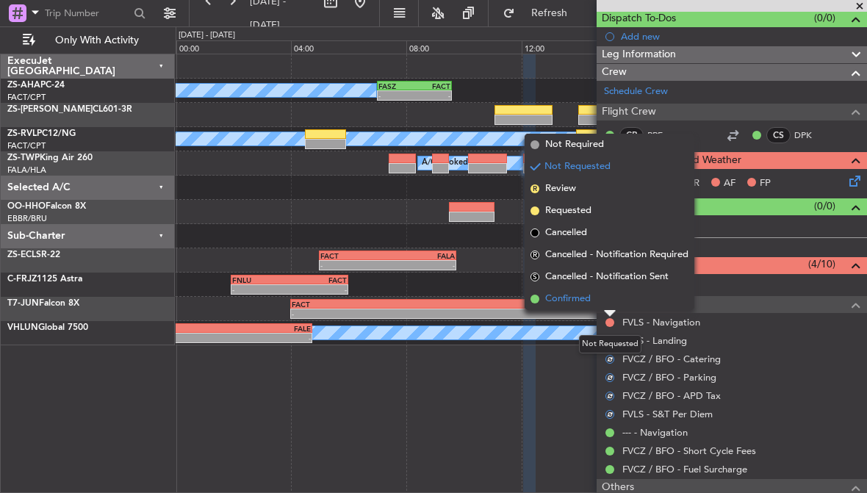
click at [587, 305] on span "Confirmed" at bounding box center [568, 299] width 46 height 15
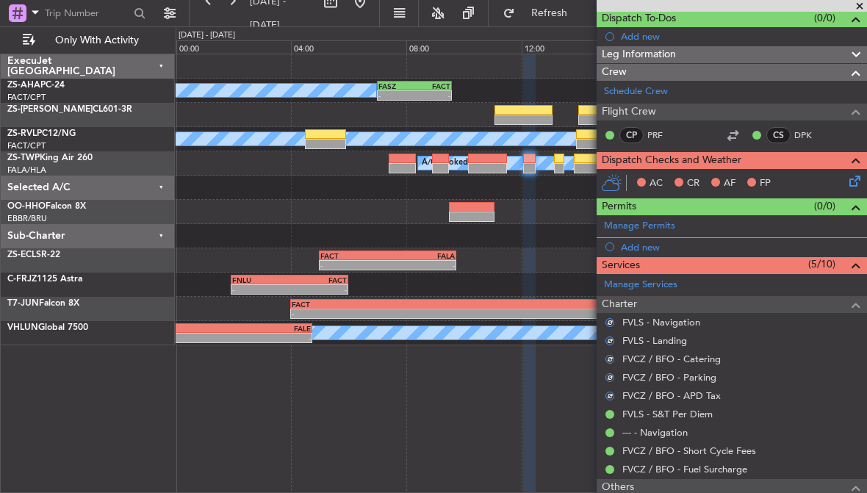
click at [856, 177] on icon at bounding box center [852, 179] width 12 height 12
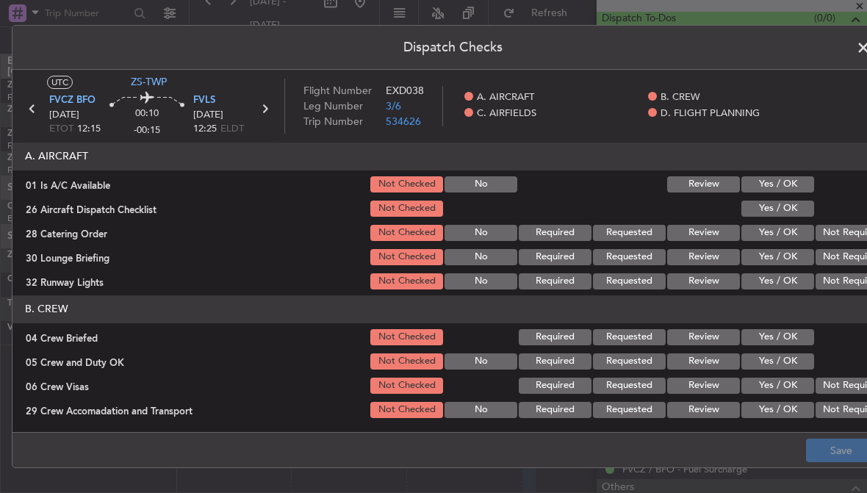
click at [805, 179] on button "Yes / OK" at bounding box center [777, 184] width 73 height 16
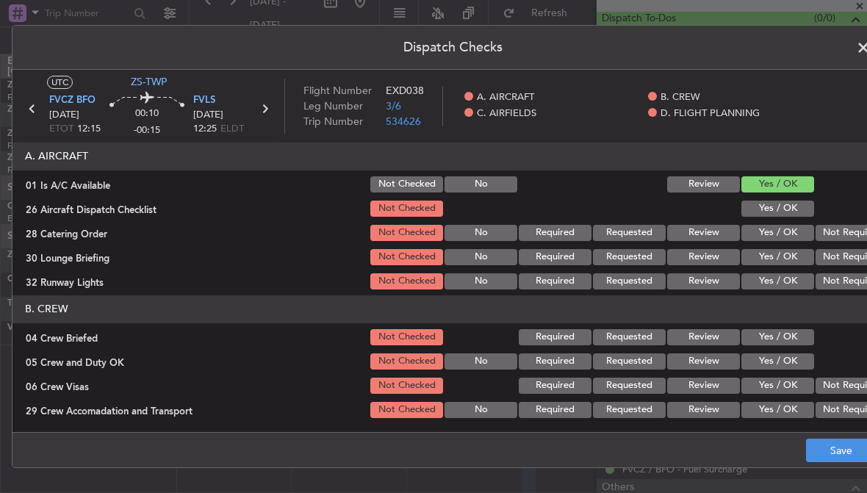
click at [809, 207] on button "Yes / OK" at bounding box center [777, 209] width 73 height 16
click at [849, 233] on button "Not Required" at bounding box center [852, 233] width 73 height 16
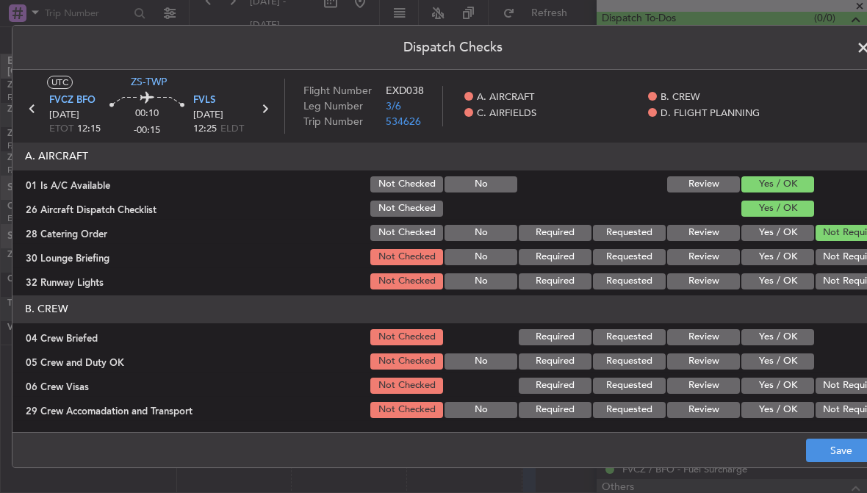
click at [850, 253] on button "Not Required" at bounding box center [852, 257] width 73 height 16
click at [847, 277] on button "Not Required" at bounding box center [852, 281] width 73 height 16
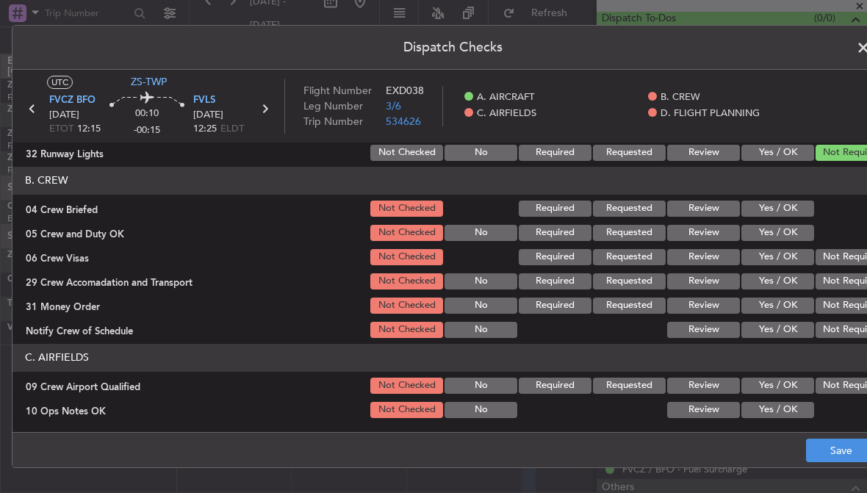
scroll to position [138, 0]
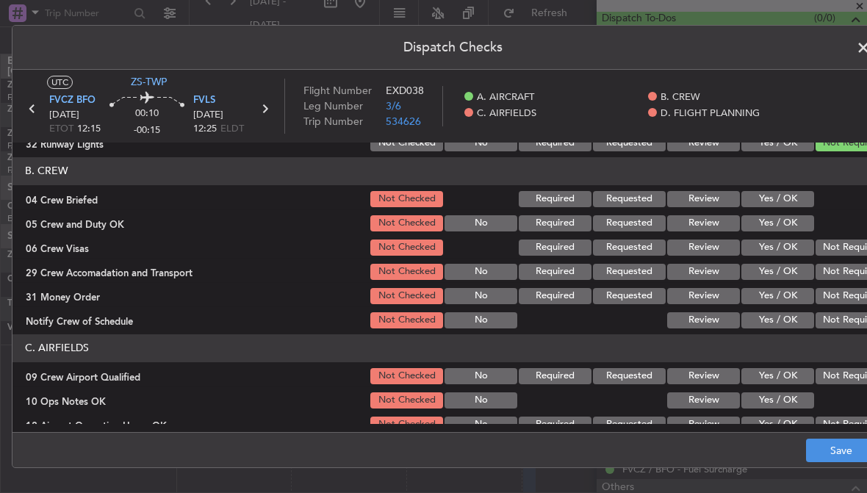
click at [800, 199] on button "Yes / OK" at bounding box center [777, 199] width 73 height 16
click at [804, 224] on button "Yes / OK" at bounding box center [777, 223] width 73 height 16
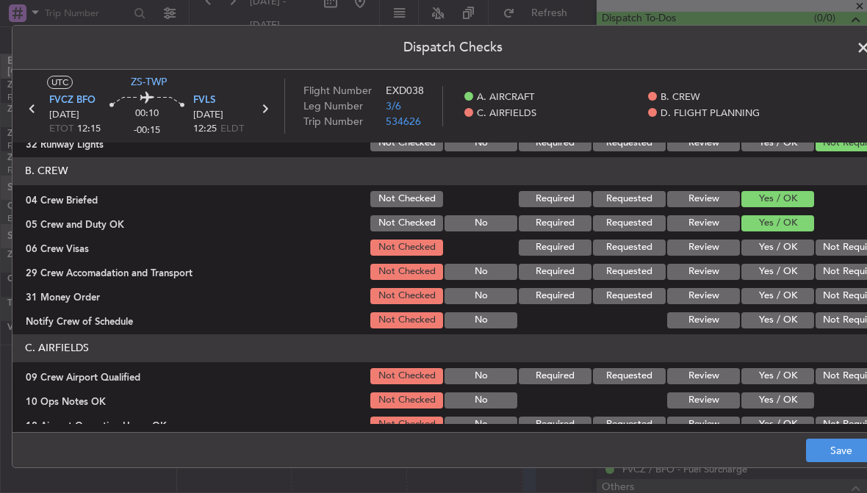
click at [841, 251] on button "Not Required" at bounding box center [852, 248] width 73 height 16
click at [846, 269] on button "Not Required" at bounding box center [852, 272] width 73 height 16
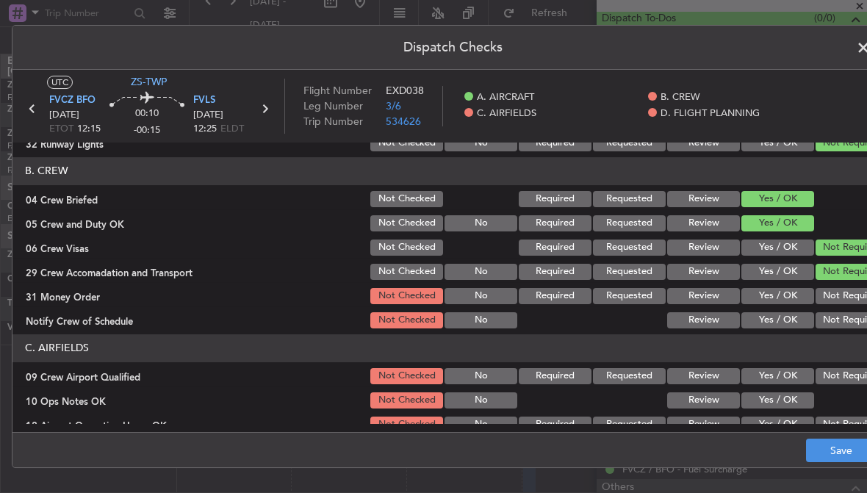
click at [849, 292] on button "Not Required" at bounding box center [852, 296] width 73 height 16
click at [849, 321] on button "Not Required" at bounding box center [852, 320] width 73 height 16
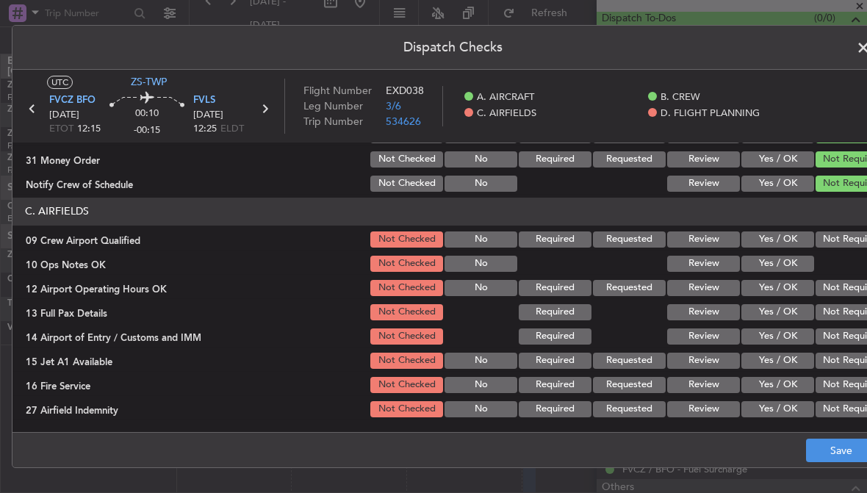
scroll to position [287, 0]
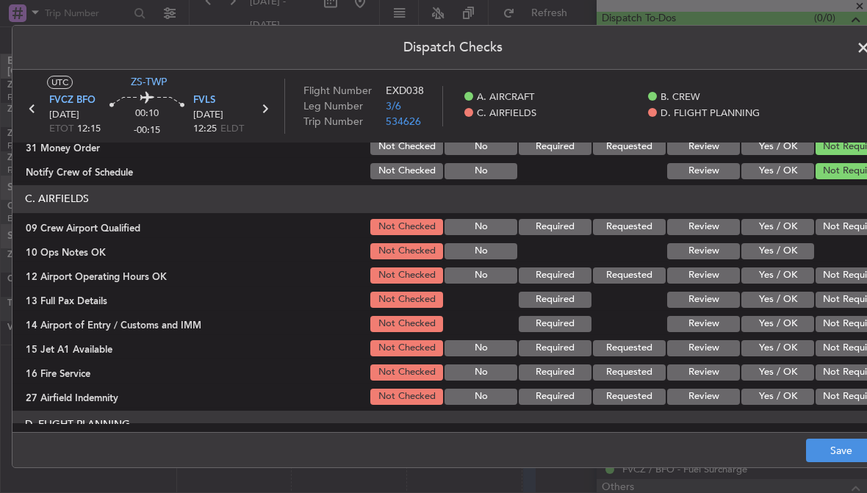
click at [833, 226] on button "Not Required" at bounding box center [852, 227] width 73 height 16
click at [805, 252] on button "Yes / OK" at bounding box center [777, 251] width 73 height 16
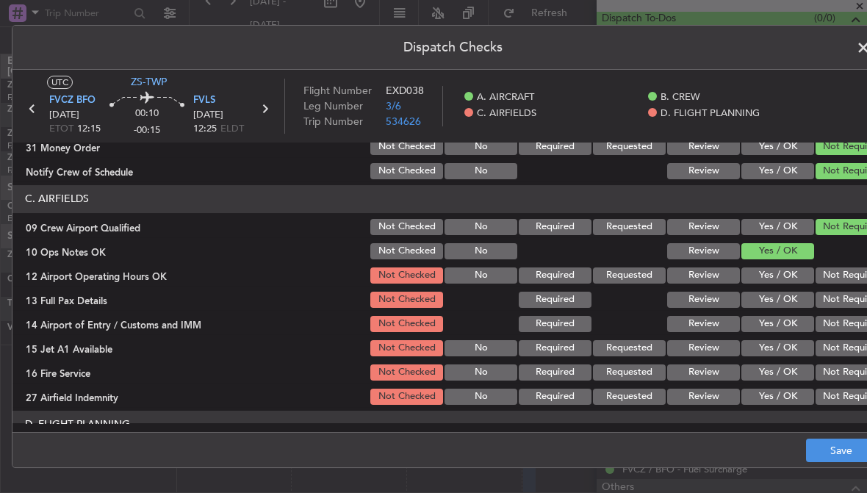
click at [832, 276] on button "Not Required" at bounding box center [852, 275] width 73 height 16
click at [841, 301] on button "Not Required" at bounding box center [852, 300] width 73 height 16
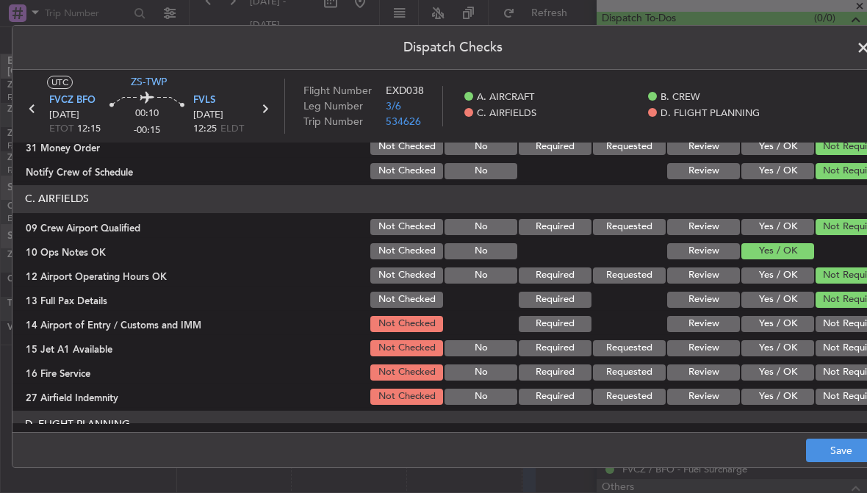
click at [845, 316] on button "Not Required" at bounding box center [852, 324] width 73 height 16
click at [846, 346] on button "Not Required" at bounding box center [852, 348] width 73 height 16
click at [845, 369] on button "Not Required" at bounding box center [852, 372] width 73 height 16
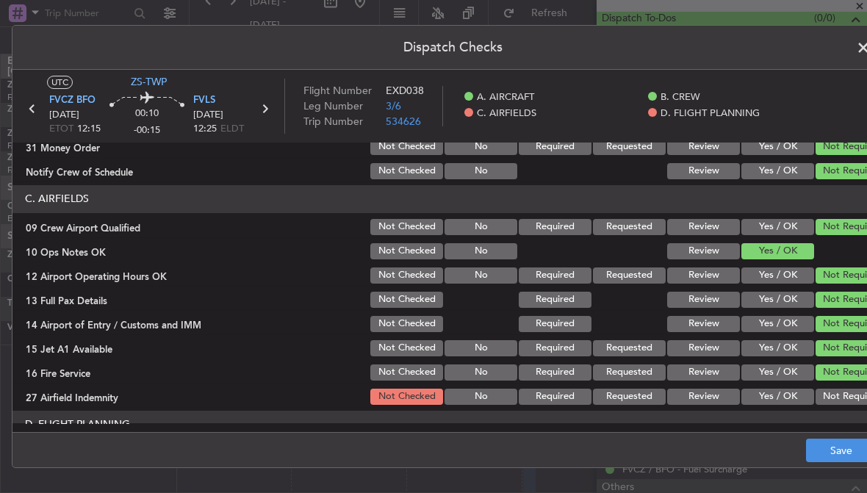
click at [841, 392] on button "Not Required" at bounding box center [852, 397] width 73 height 16
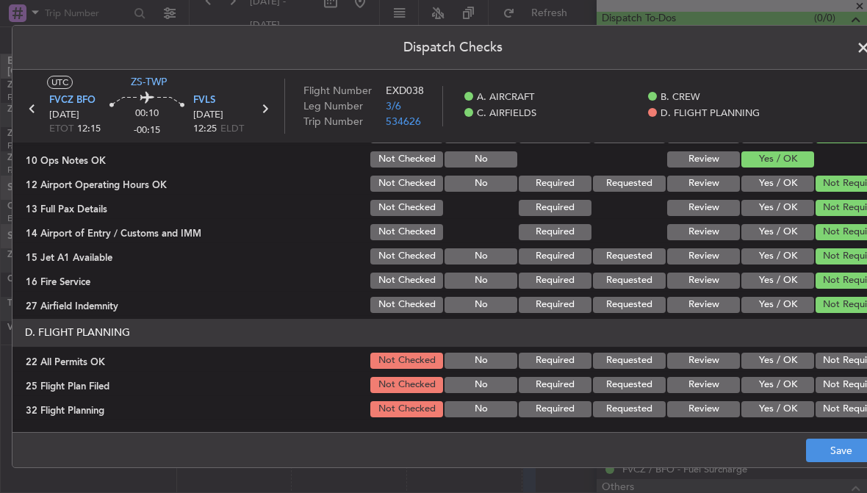
click at [841, 359] on button "Not Required" at bounding box center [852, 361] width 73 height 16
click at [711, 387] on button "Review" at bounding box center [703, 385] width 73 height 16
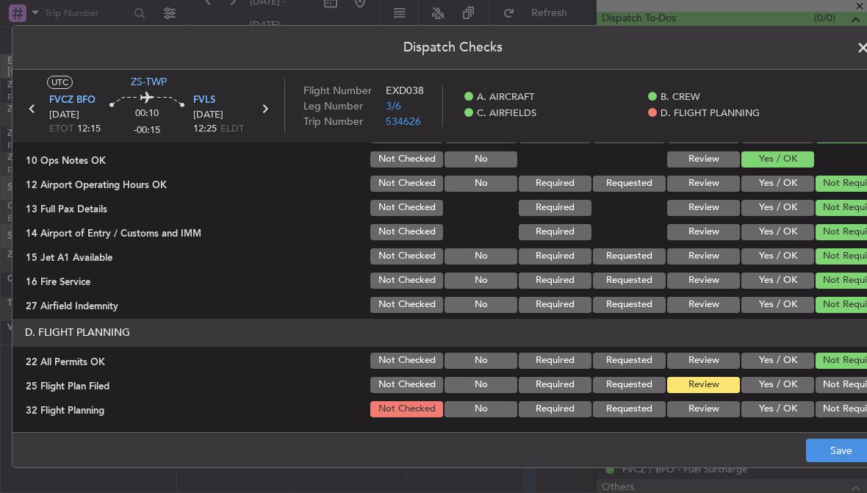
click at [721, 404] on button "Review" at bounding box center [703, 409] width 73 height 16
click at [819, 446] on button "Save" at bounding box center [841, 451] width 70 height 24
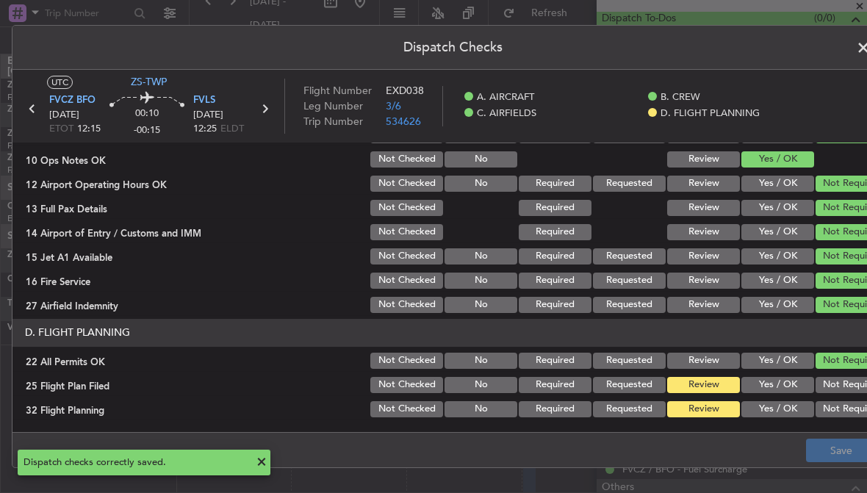
click at [866, 48] on span at bounding box center [871, 51] width 0 height 29
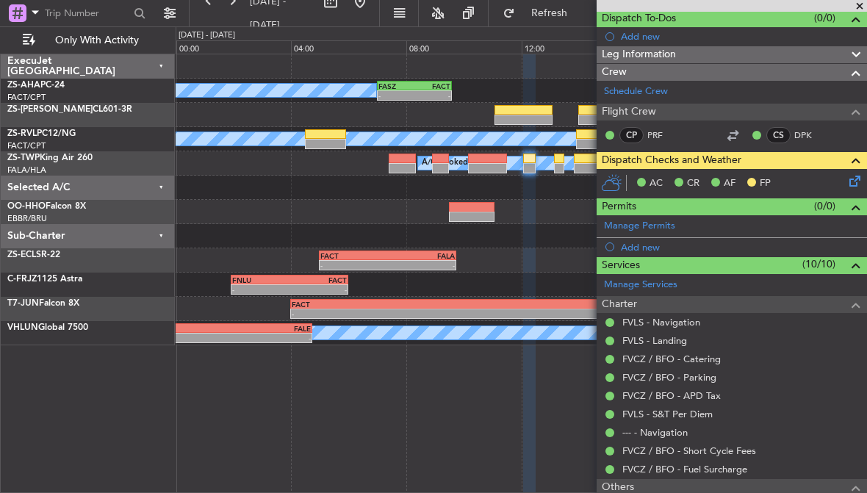
click at [497, 165] on div at bounding box center [487, 168] width 39 height 10
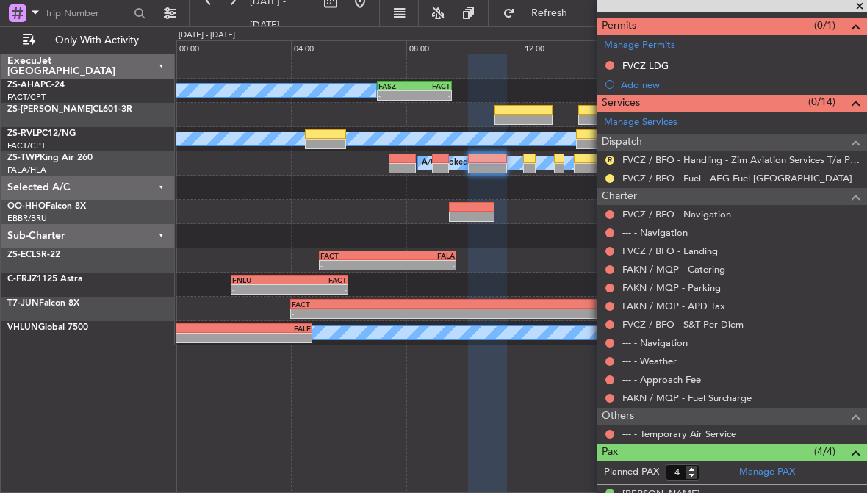
scroll to position [314, 0]
click at [608, 431] on button at bounding box center [609, 434] width 9 height 9
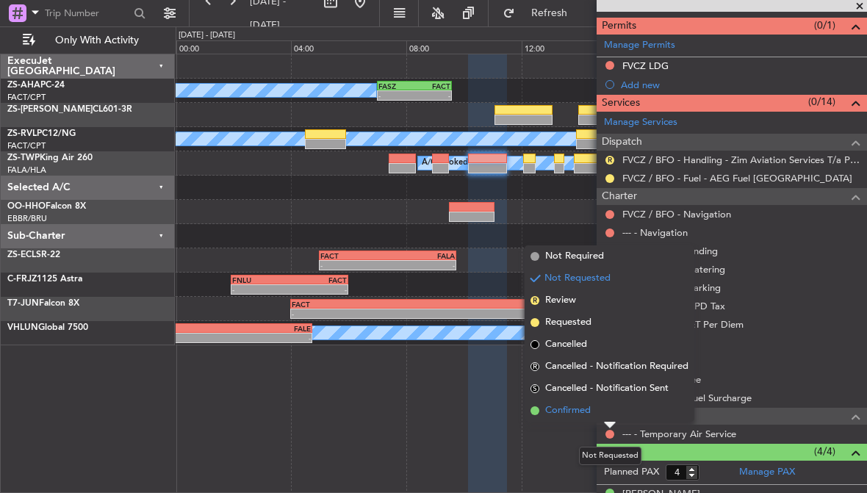
click at [581, 410] on span "Confirmed" at bounding box center [568, 410] width 46 height 15
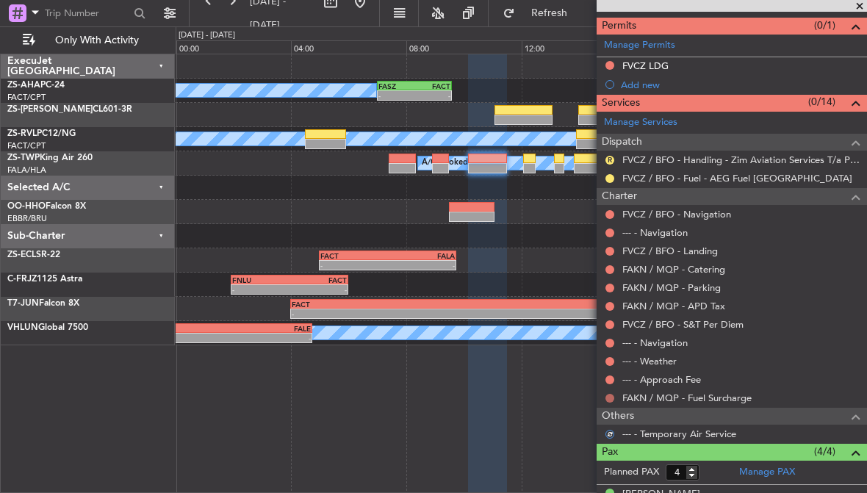
click at [611, 394] on button at bounding box center [609, 398] width 9 height 9
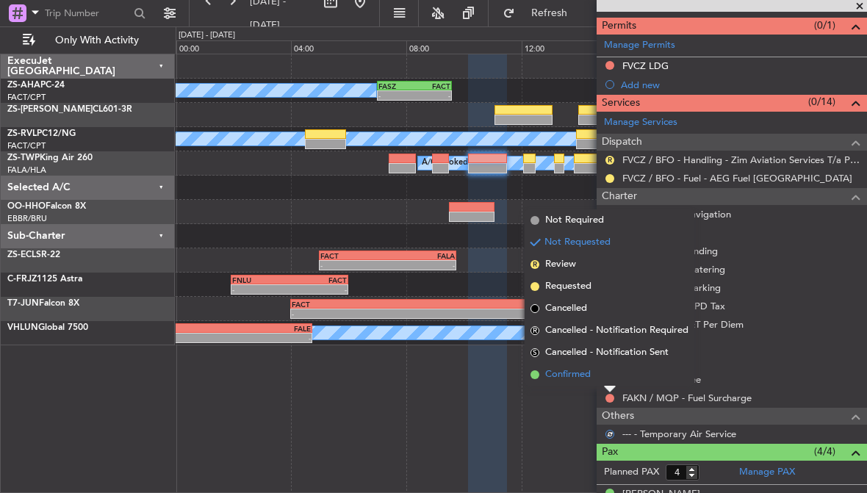
click at [590, 373] on span "Confirmed" at bounding box center [568, 374] width 46 height 15
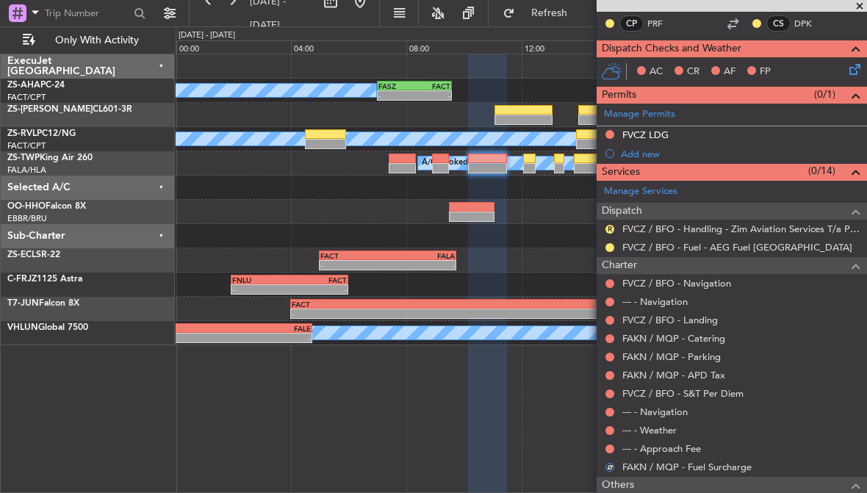
scroll to position [244, 0]
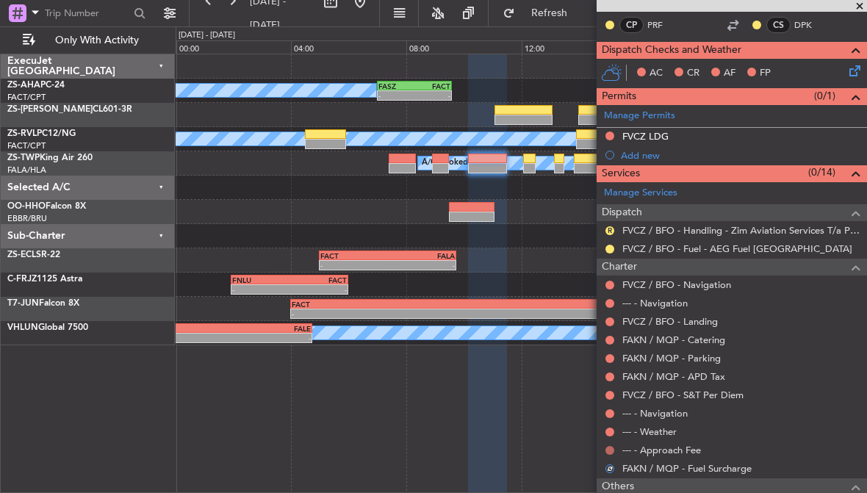
click at [607, 446] on button at bounding box center [609, 450] width 9 height 9
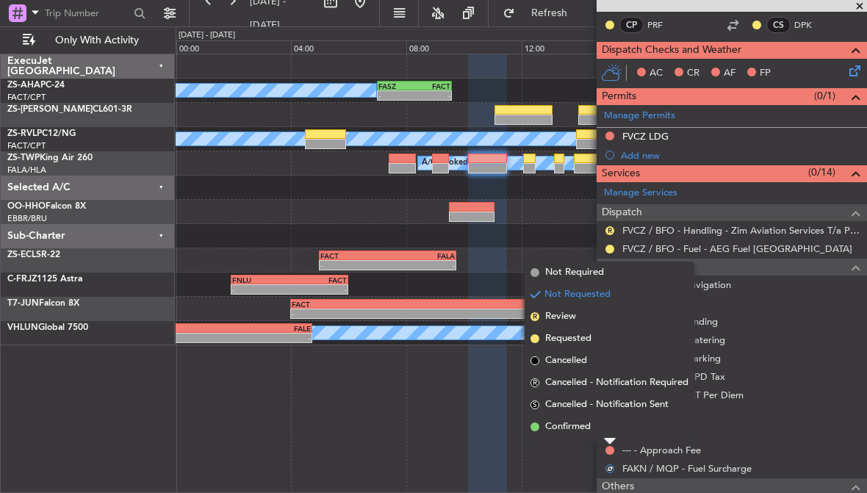
click at [611, 434] on div "Not Requested" at bounding box center [611, 434] width 0 height 0
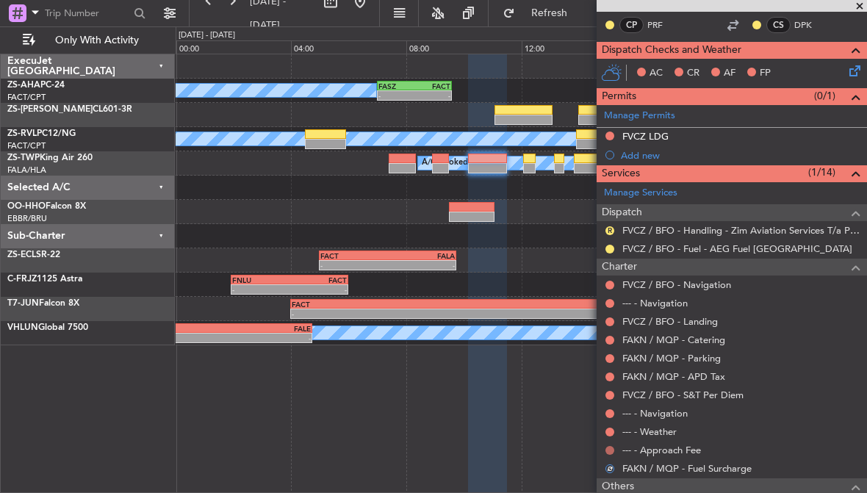
click at [611, 447] on button at bounding box center [609, 450] width 9 height 9
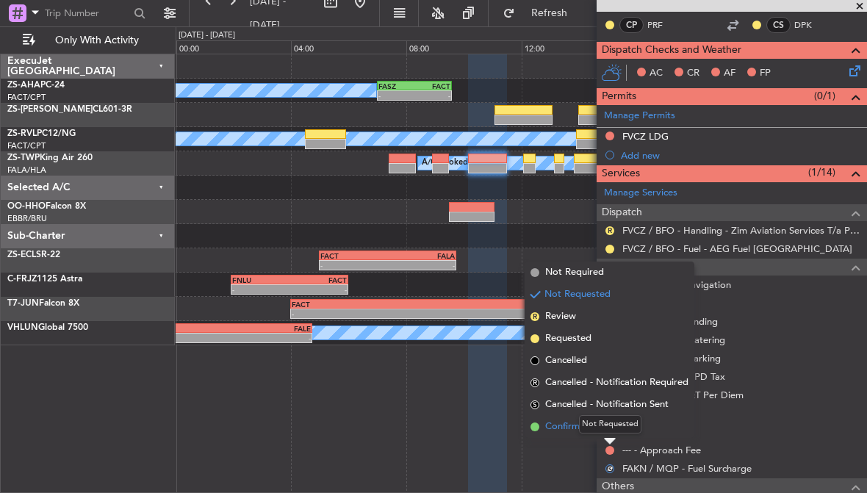
click at [567, 422] on span "Confirmed" at bounding box center [568, 427] width 46 height 15
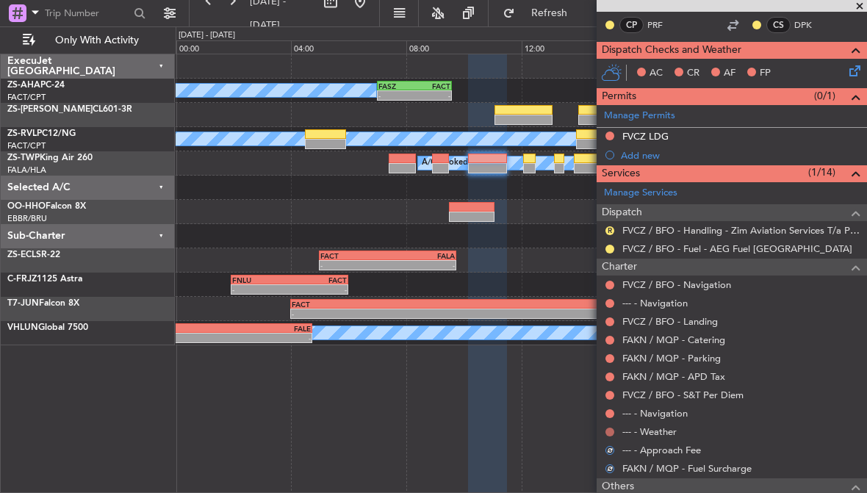
click at [611, 430] on button at bounding box center [609, 432] width 9 height 9
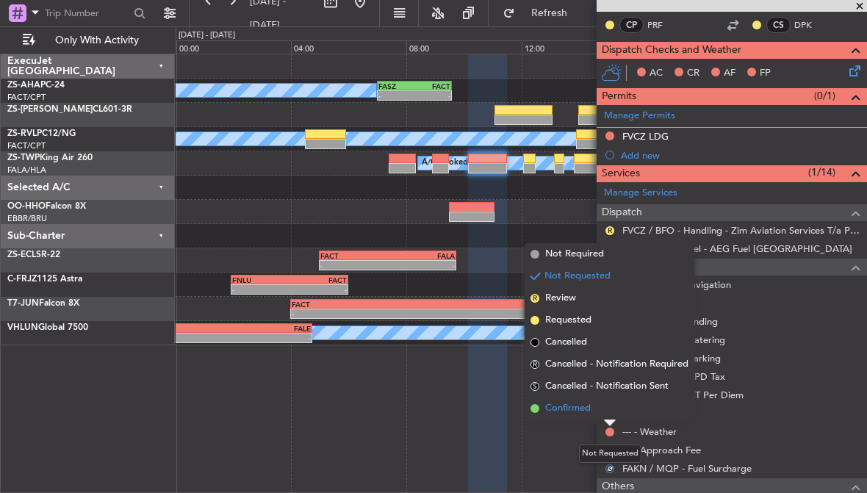
click at [568, 407] on span "Confirmed" at bounding box center [568, 408] width 46 height 15
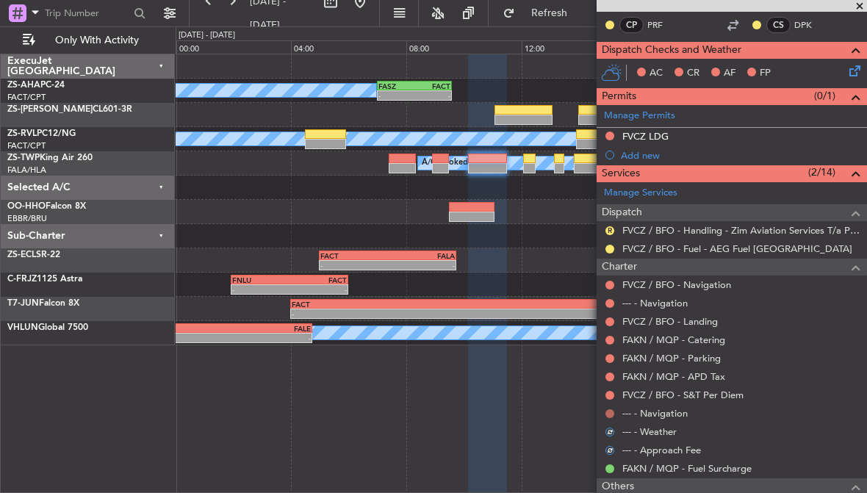
click at [611, 411] on button at bounding box center [609, 413] width 9 height 9
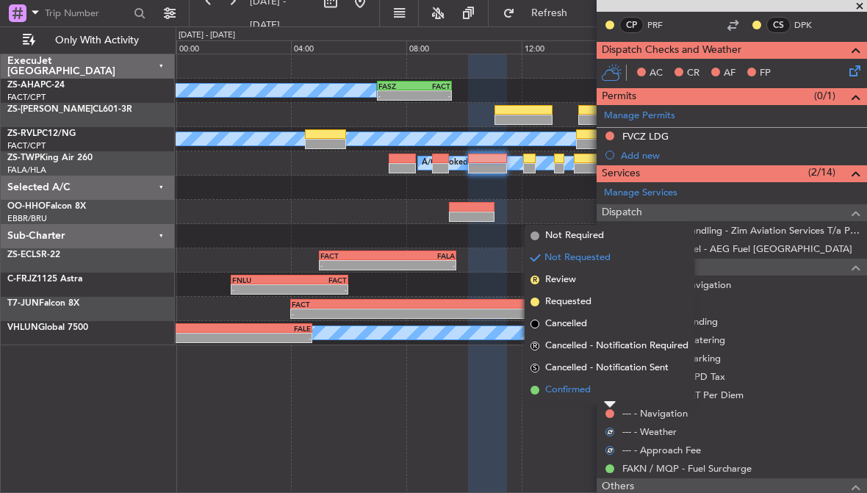
click at [569, 389] on span "Confirmed" at bounding box center [568, 390] width 46 height 15
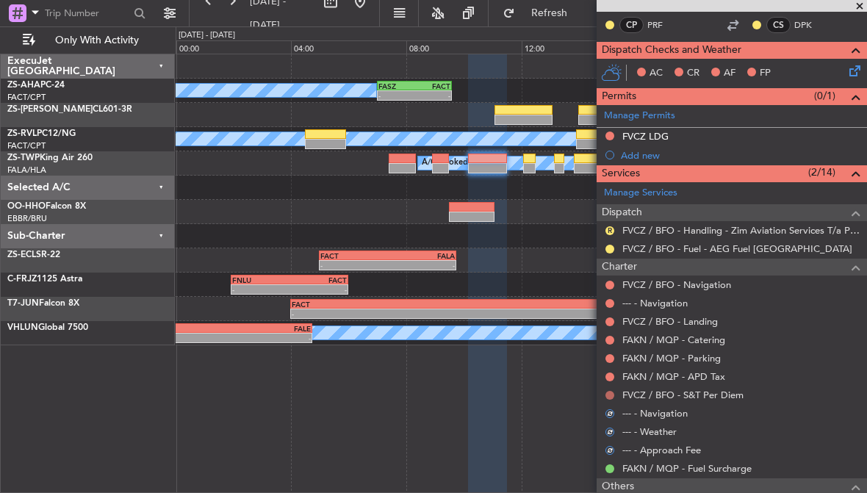
click at [611, 394] on button at bounding box center [609, 395] width 9 height 9
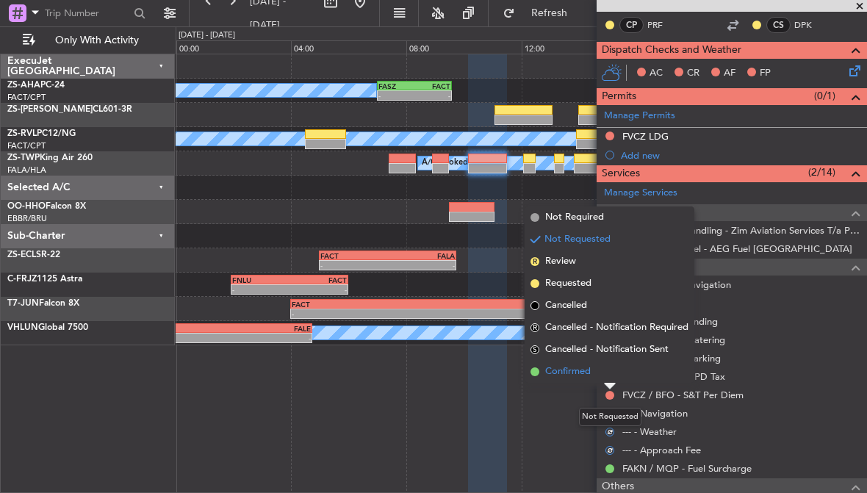
click at [574, 370] on span "Confirmed" at bounding box center [568, 371] width 46 height 15
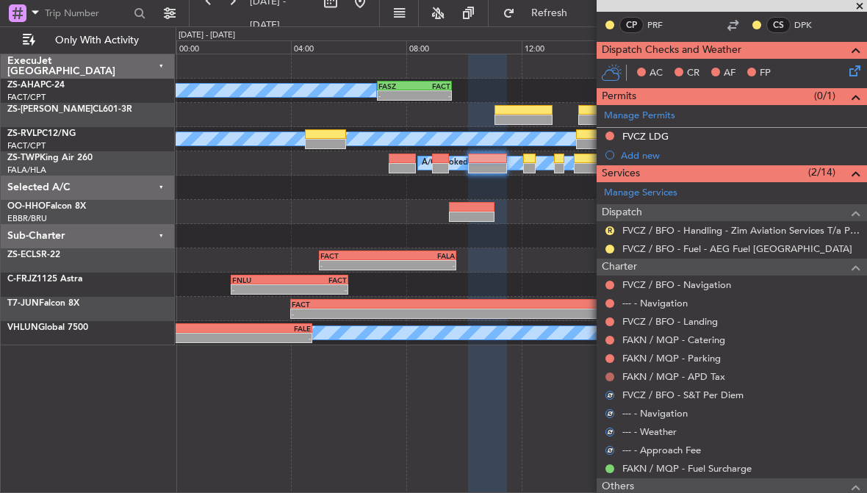
click at [611, 375] on button at bounding box center [609, 377] width 9 height 9
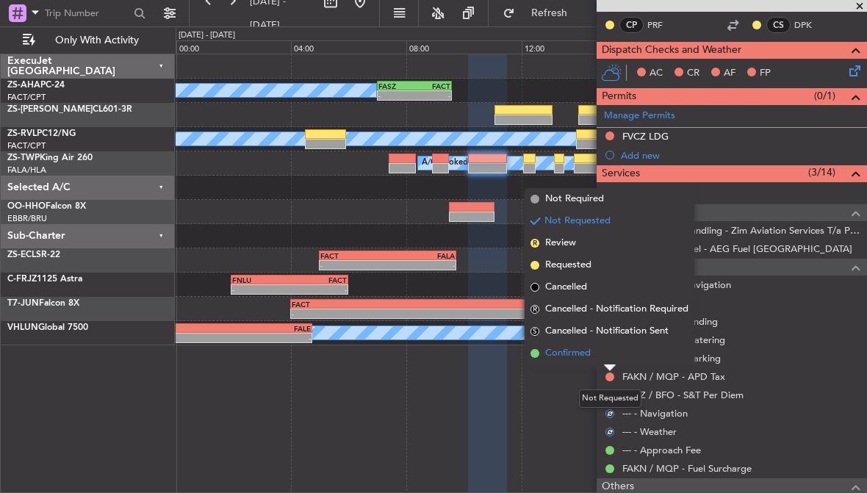
click at [571, 356] on span "Confirmed" at bounding box center [568, 353] width 46 height 15
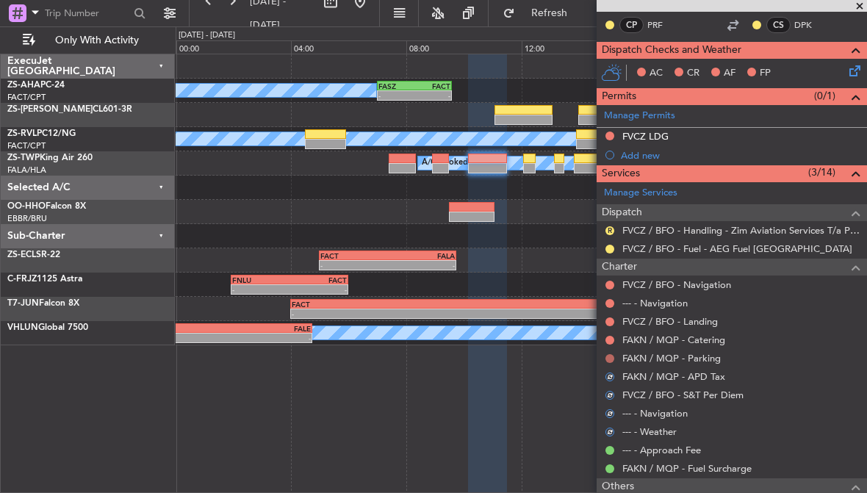
click at [611, 356] on button at bounding box center [609, 358] width 9 height 9
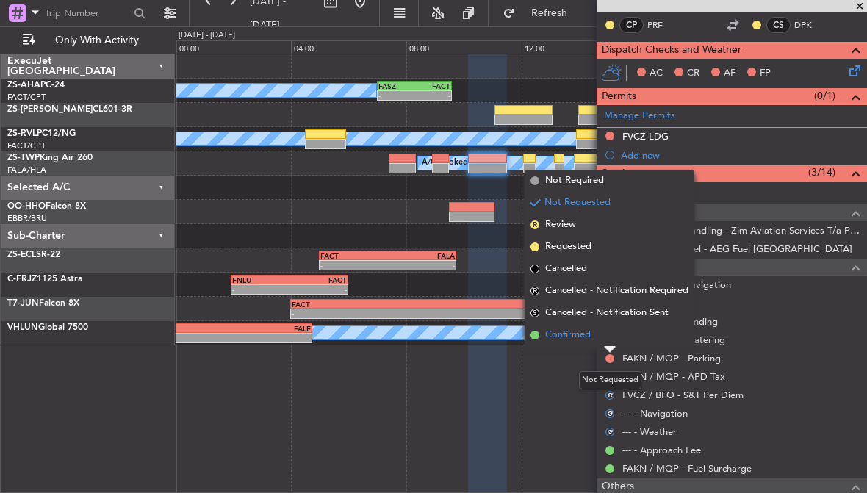
click at [575, 335] on span "Confirmed" at bounding box center [568, 335] width 46 height 15
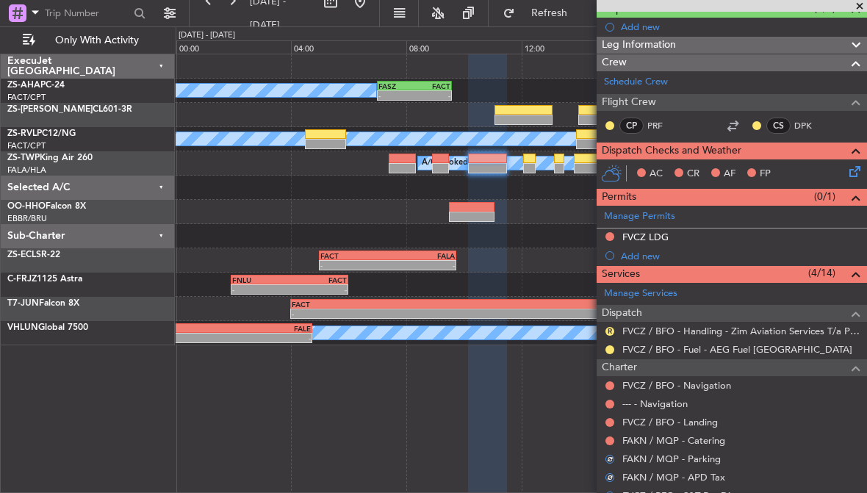
scroll to position [143, 0]
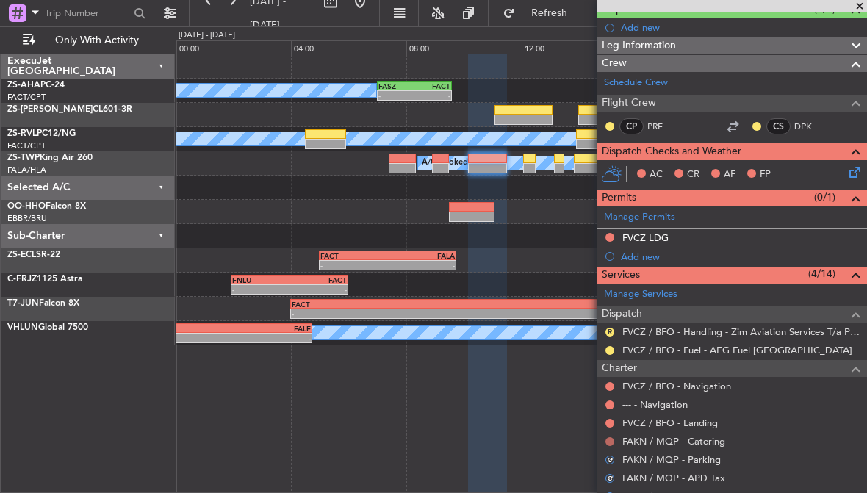
click at [608, 439] on button at bounding box center [609, 441] width 9 height 9
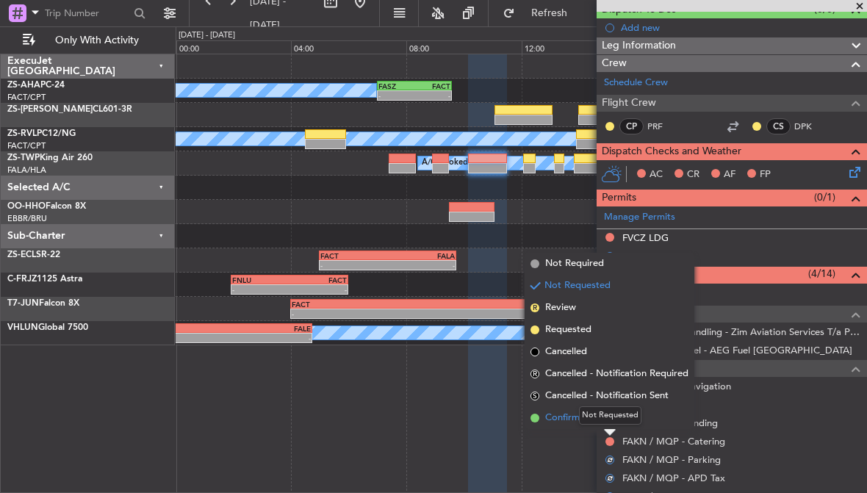
click at [567, 413] on span "Confirmed" at bounding box center [568, 418] width 46 height 15
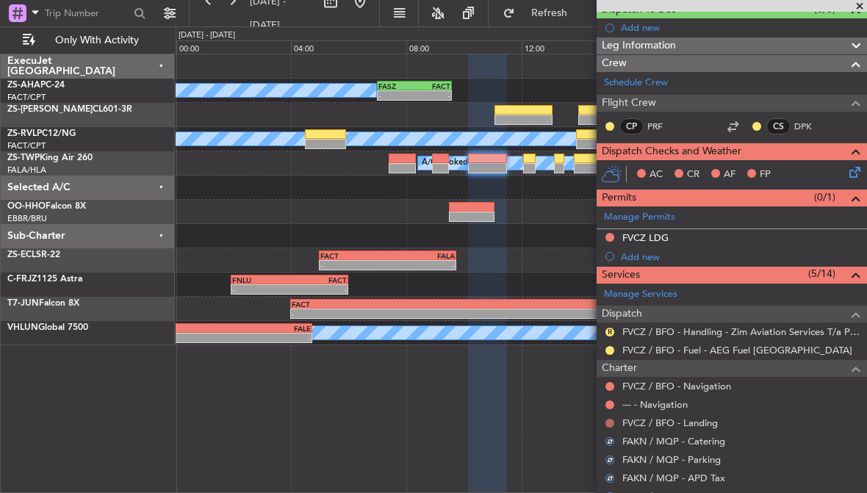
click at [608, 420] on button at bounding box center [609, 423] width 9 height 9
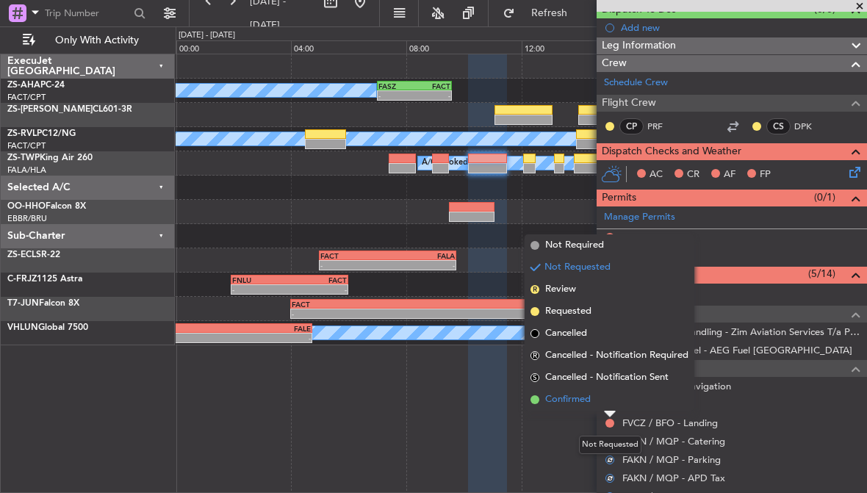
click at [561, 398] on span "Confirmed" at bounding box center [568, 399] width 46 height 15
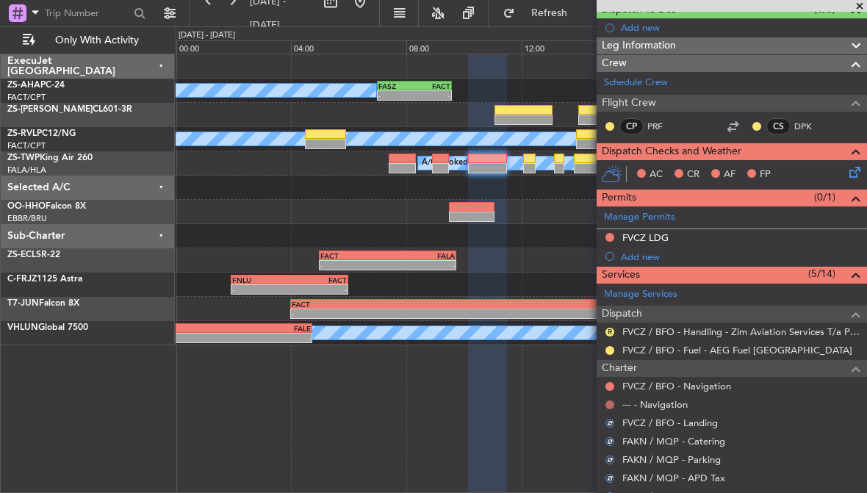
click at [611, 401] on button at bounding box center [609, 404] width 9 height 9
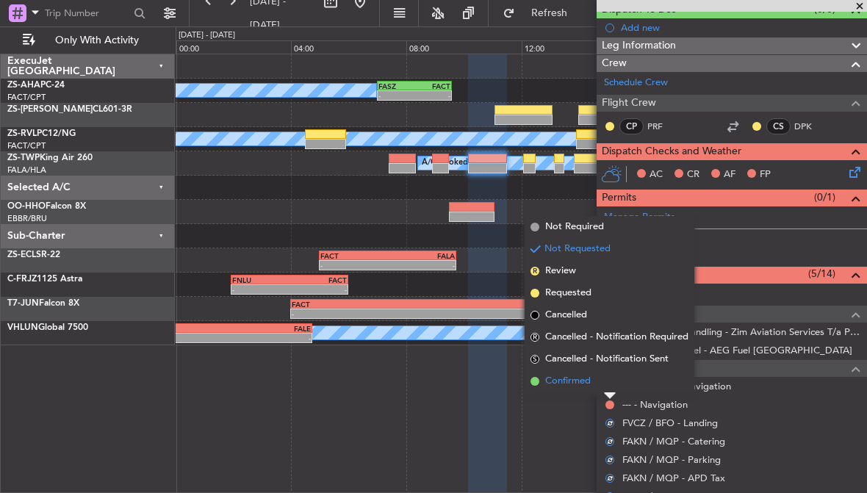
click at [570, 379] on span "Confirmed" at bounding box center [568, 381] width 46 height 15
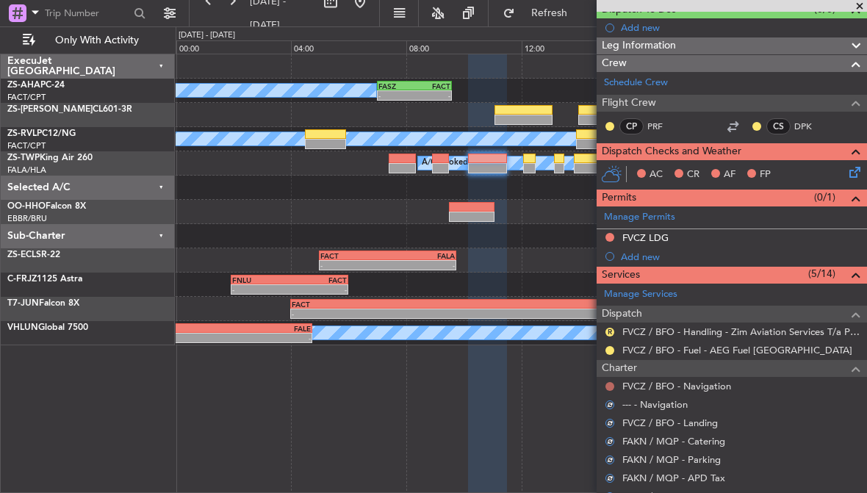
click at [609, 383] on button at bounding box center [609, 386] width 9 height 9
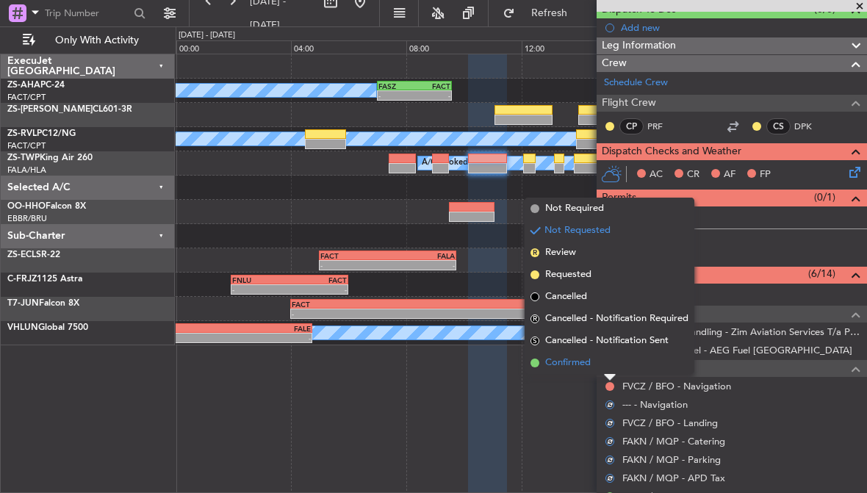
click at [573, 361] on span "Confirmed" at bounding box center [568, 363] width 46 height 15
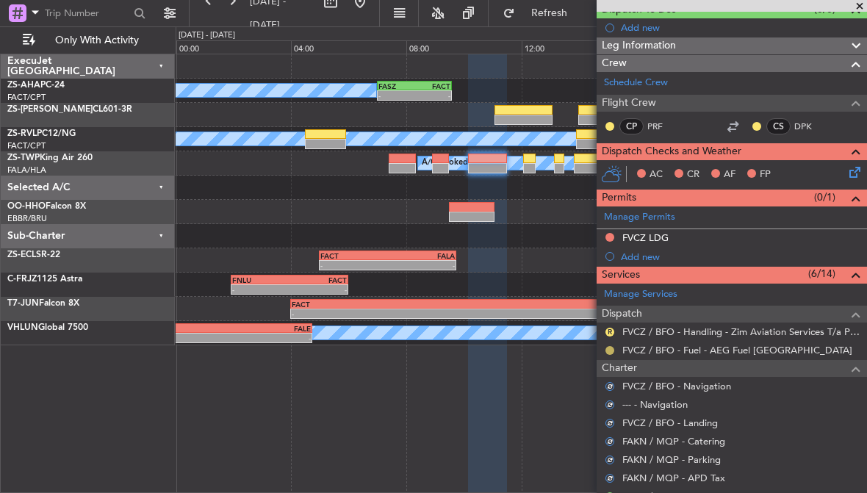
click at [609, 347] on button at bounding box center [609, 350] width 9 height 9
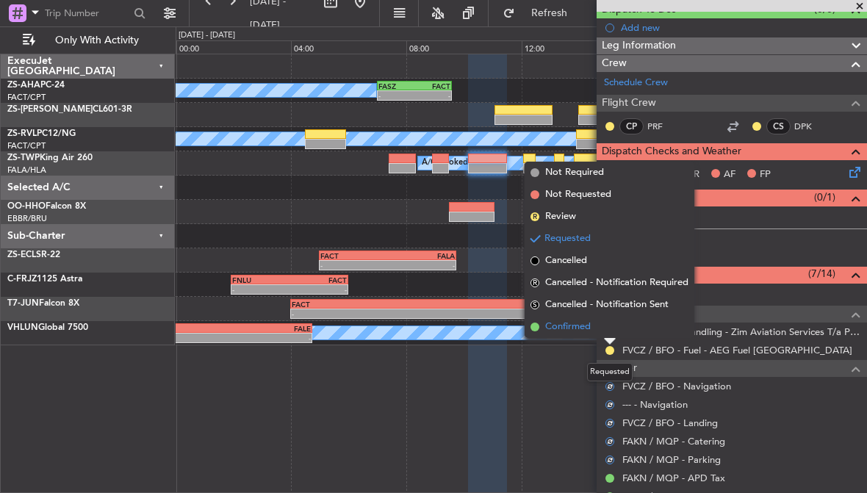
click at [573, 326] on span "Confirmed" at bounding box center [568, 327] width 46 height 15
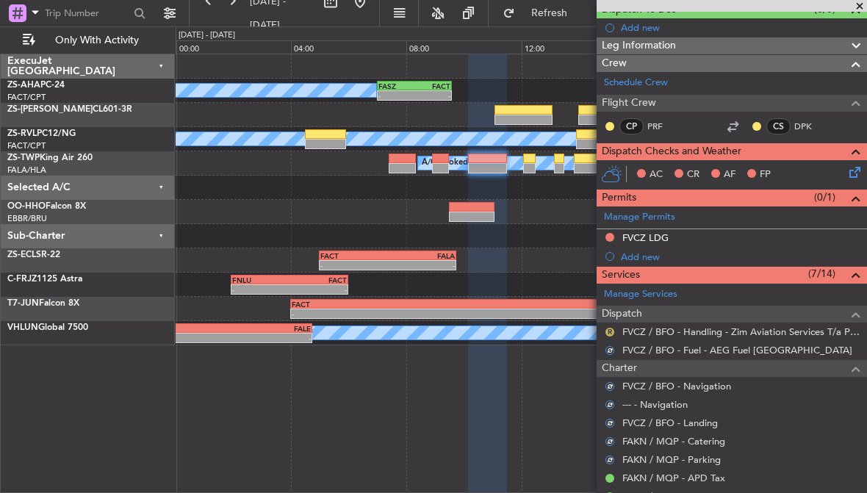
click at [608, 328] on button "R" at bounding box center [609, 332] width 9 height 9
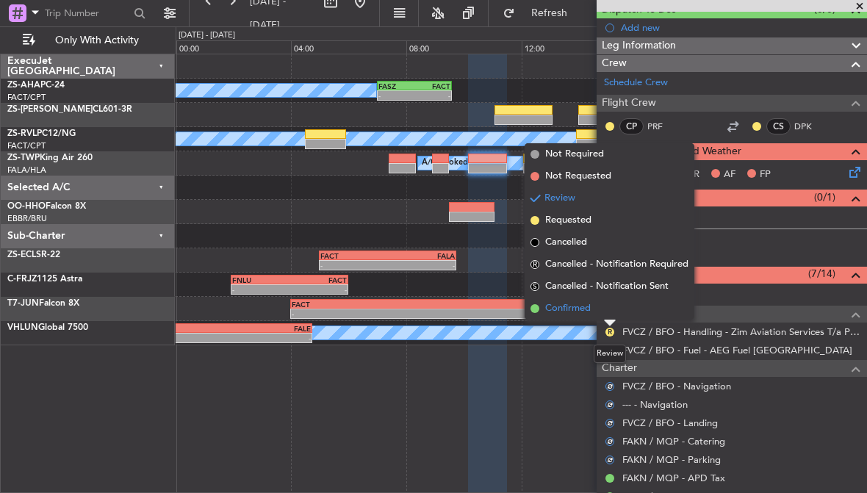
click at [578, 309] on span "Confirmed" at bounding box center [568, 308] width 46 height 15
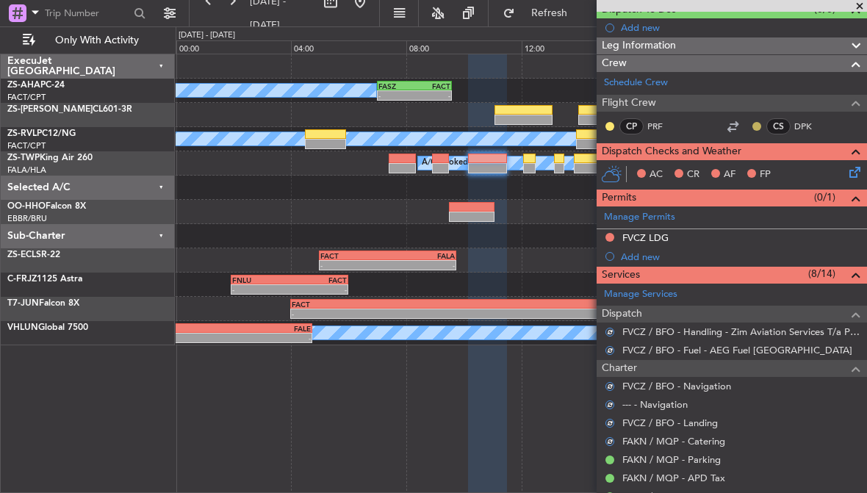
click at [756, 129] on button at bounding box center [756, 126] width 9 height 9
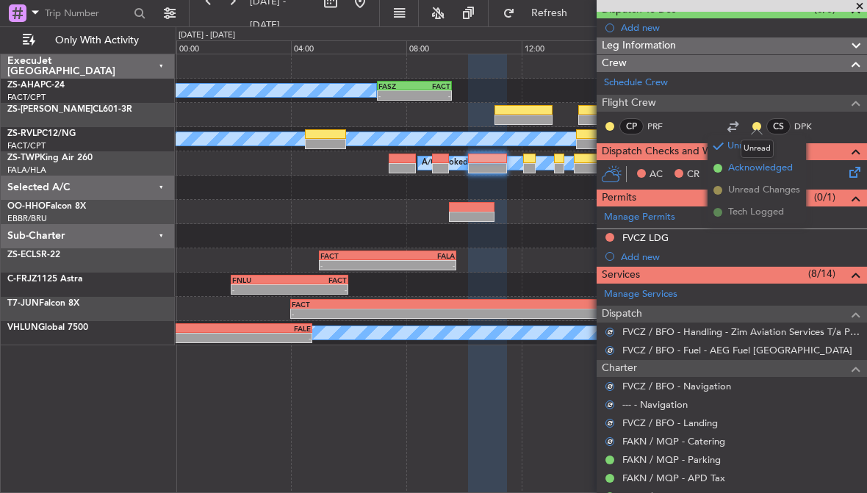
click at [785, 168] on span "Acknowledged" at bounding box center [760, 168] width 65 height 15
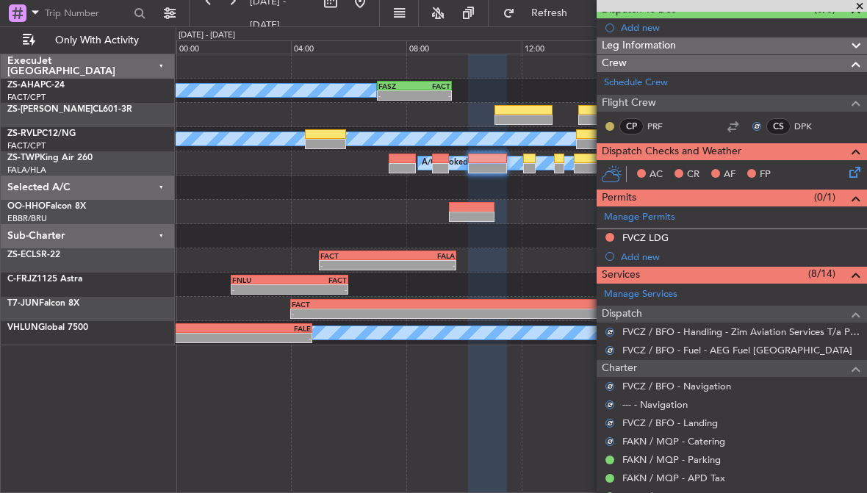
click at [614, 123] on button at bounding box center [609, 126] width 9 height 9
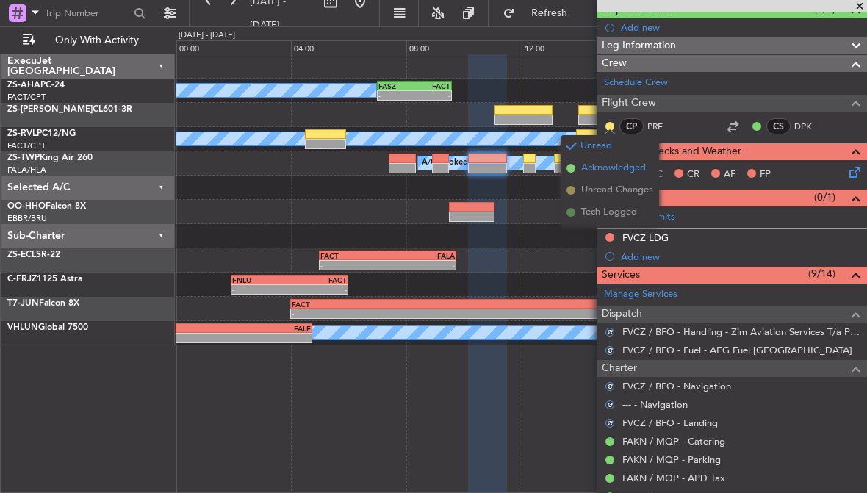
click at [611, 168] on span "Acknowledged" at bounding box center [613, 168] width 65 height 15
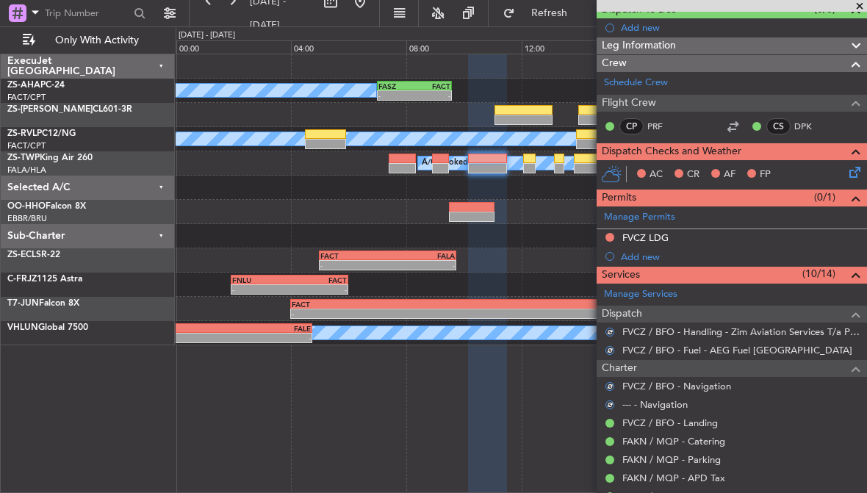
click at [855, 174] on icon at bounding box center [852, 170] width 12 height 12
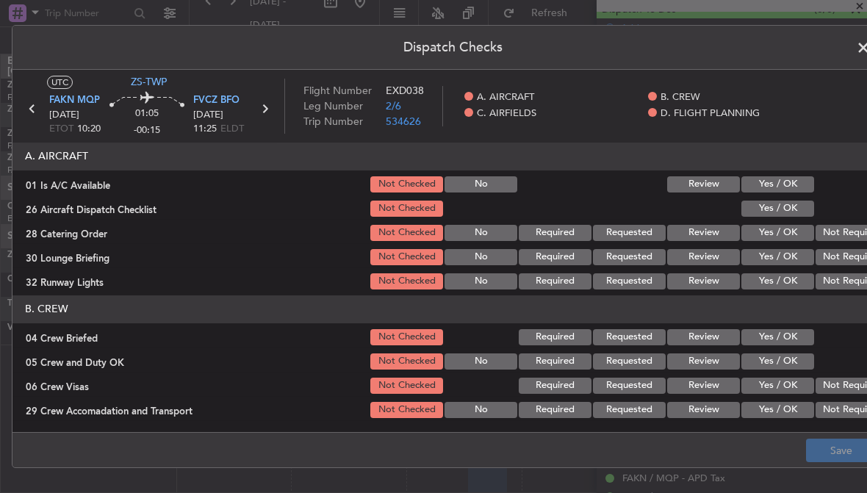
click at [804, 181] on button "Yes / OK" at bounding box center [777, 184] width 73 height 16
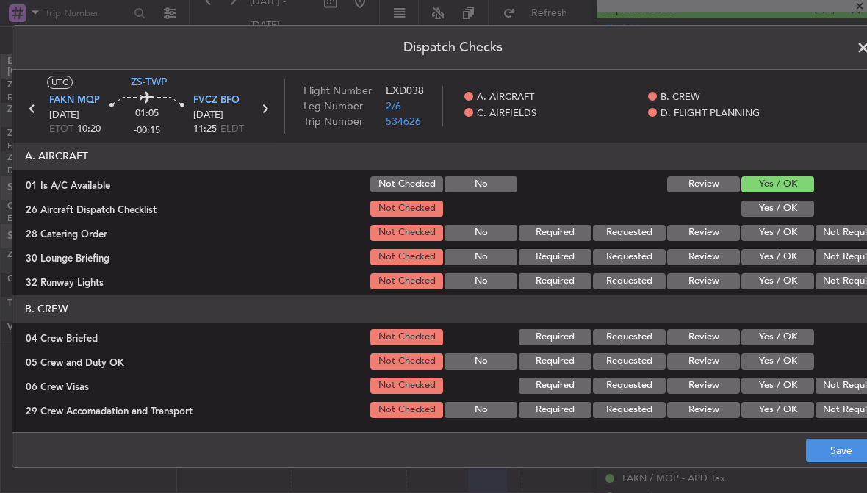
click at [805, 208] on button "Yes / OK" at bounding box center [777, 209] width 73 height 16
click at [849, 237] on button "Not Required" at bounding box center [852, 233] width 73 height 16
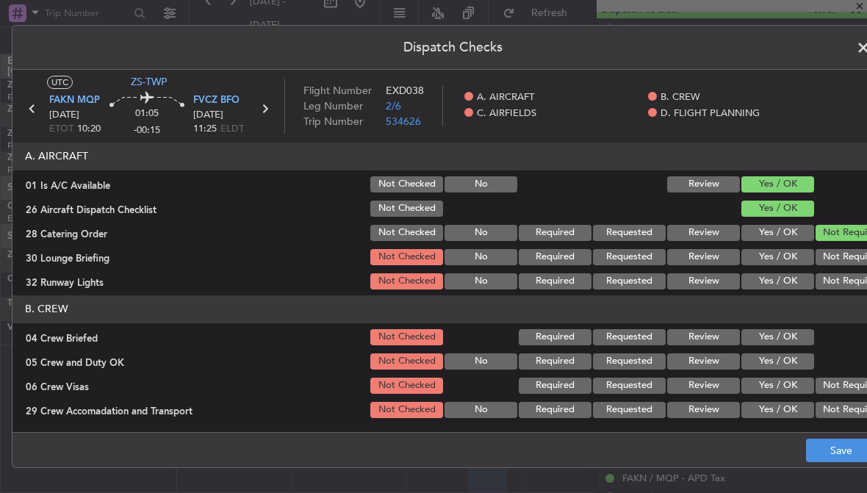
click at [855, 276] on button "Not Required" at bounding box center [852, 281] width 73 height 16
click at [854, 257] on button "Not Required" at bounding box center [852, 257] width 73 height 16
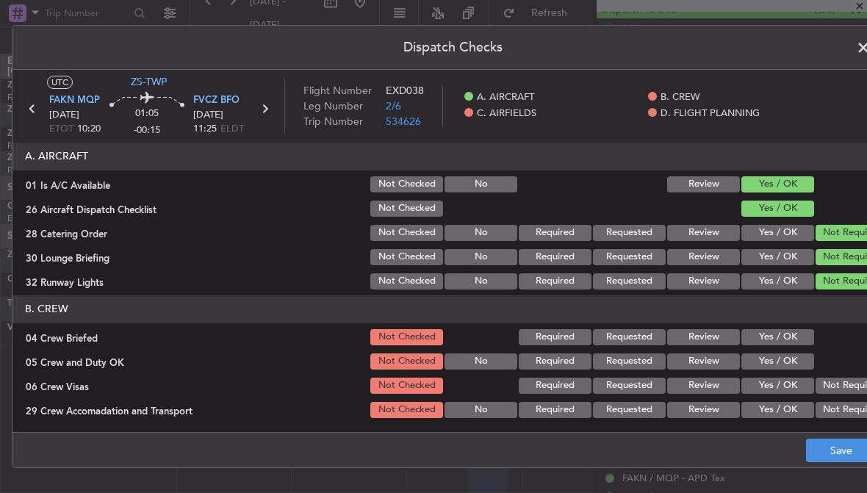
click at [804, 358] on button "Yes / OK" at bounding box center [777, 361] width 73 height 16
click at [804, 340] on button "Yes / OK" at bounding box center [777, 337] width 73 height 16
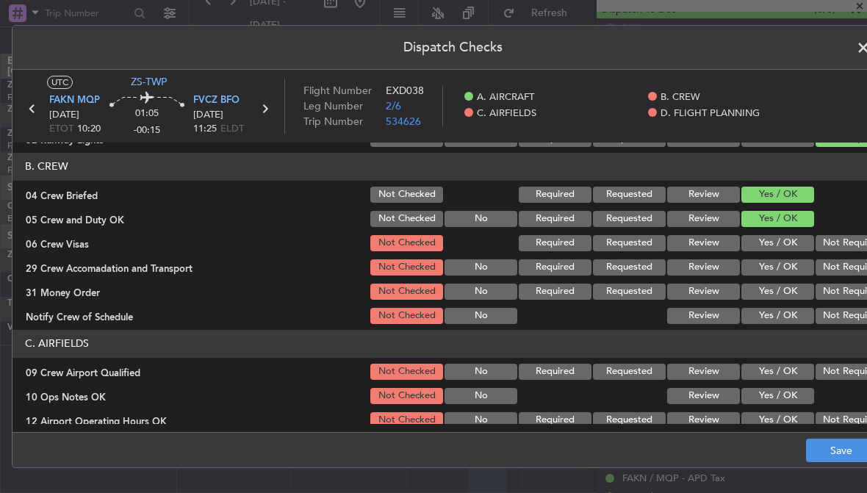
scroll to position [170, 0]
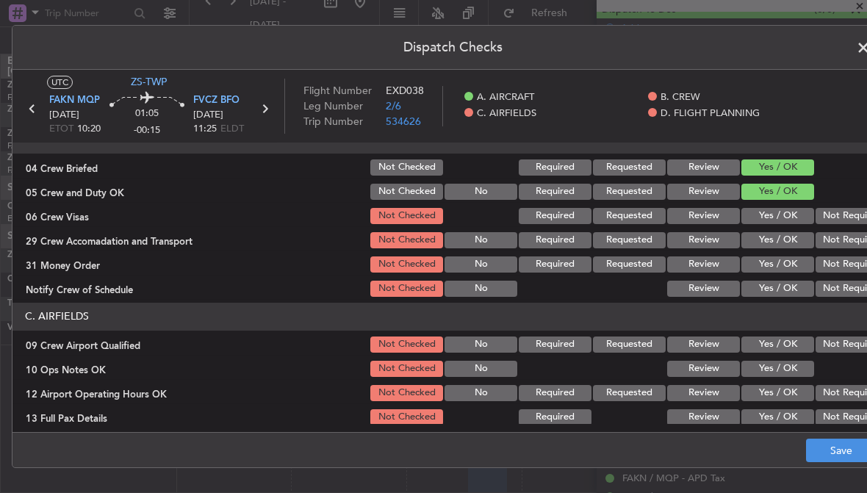
click at [838, 216] on button "Not Required" at bounding box center [852, 216] width 73 height 16
click at [845, 245] on button "Not Required" at bounding box center [852, 240] width 73 height 16
click at [848, 261] on button "Not Required" at bounding box center [852, 264] width 73 height 16
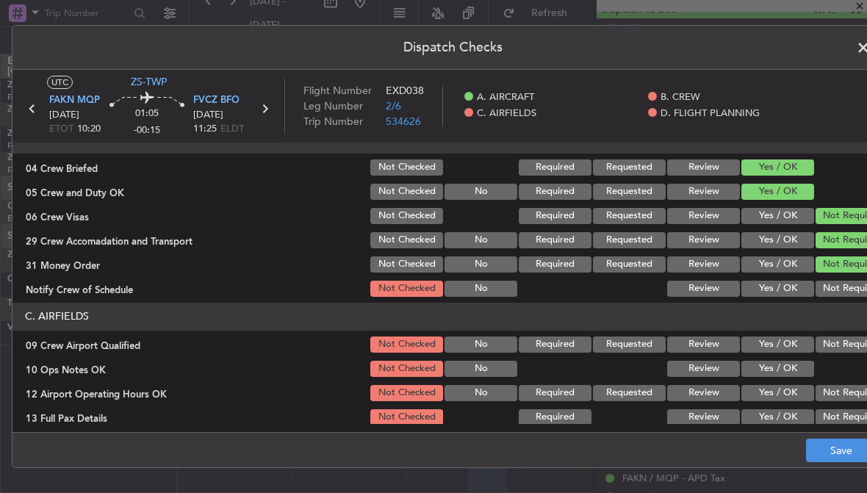
click at [841, 287] on button "Not Required" at bounding box center [852, 289] width 73 height 16
click at [842, 345] on button "Not Required" at bounding box center [852, 345] width 73 height 16
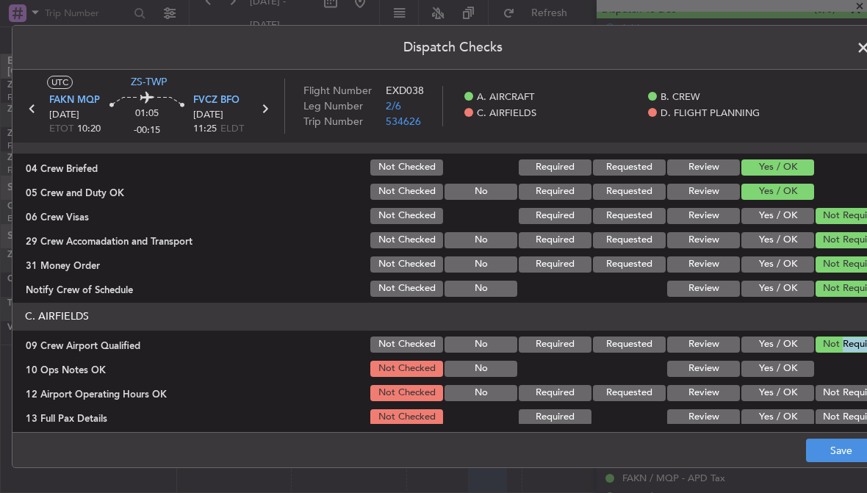
scroll to position [227, 0]
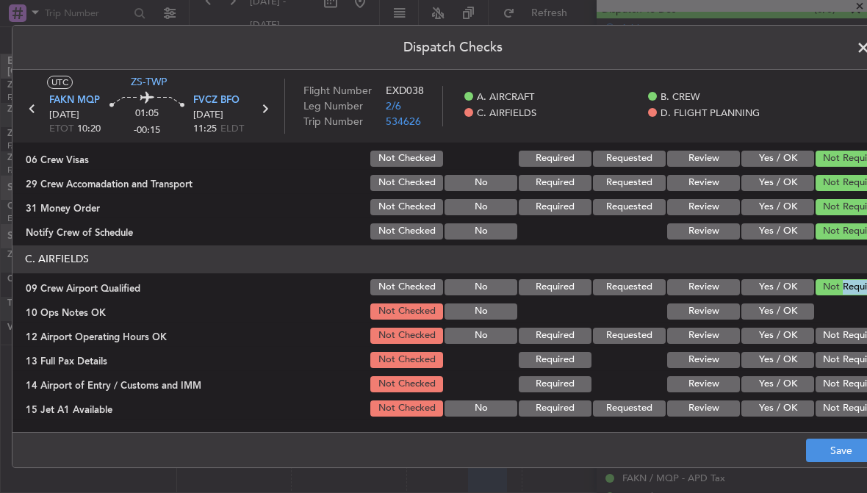
click at [809, 312] on button "Yes / OK" at bounding box center [777, 311] width 73 height 16
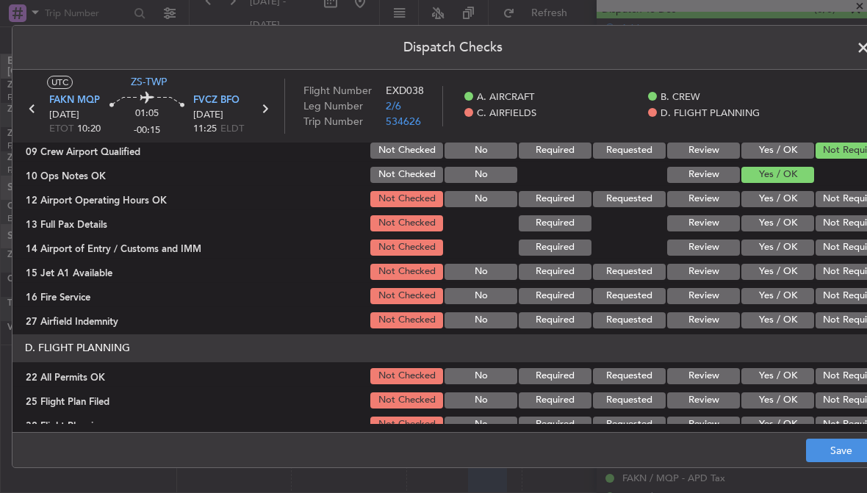
scroll to position [370, 0]
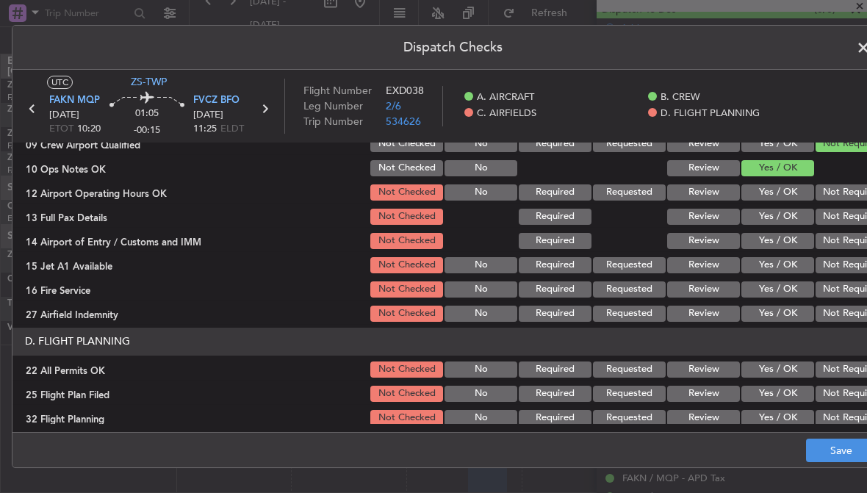
click at [843, 312] on button "Not Required" at bounding box center [852, 314] width 73 height 16
click at [841, 290] on button "Not Required" at bounding box center [852, 289] width 73 height 16
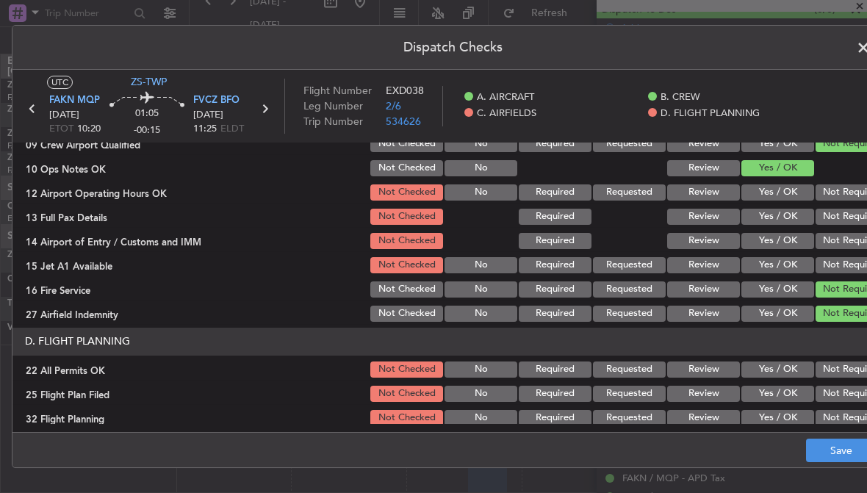
click at [842, 267] on button "Not Required" at bounding box center [852, 265] width 73 height 16
click at [845, 242] on button "Not Required" at bounding box center [852, 241] width 73 height 16
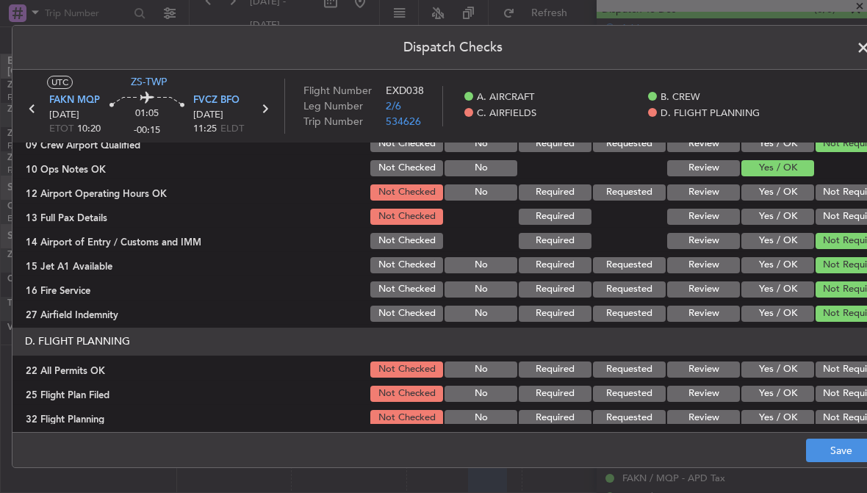
click at [846, 213] on button "Not Required" at bounding box center [852, 217] width 73 height 16
click at [845, 190] on button "Not Required" at bounding box center [852, 192] width 73 height 16
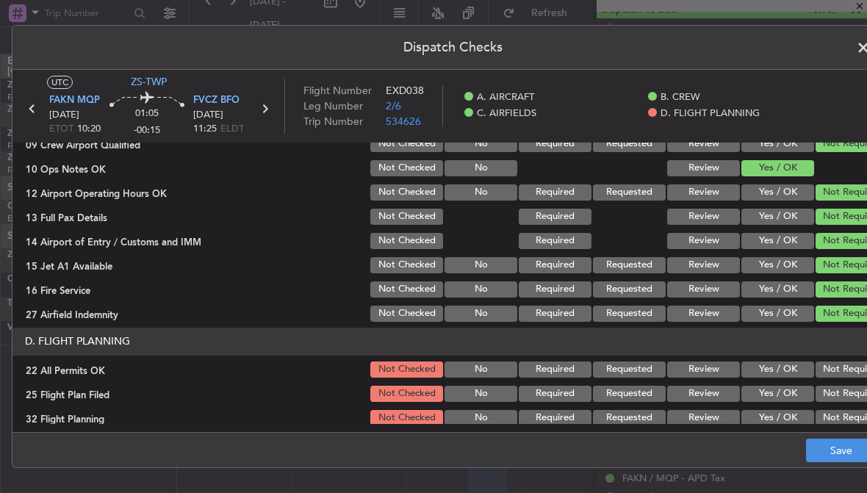
click at [838, 370] on button "Not Required" at bounding box center [852, 369] width 73 height 16
click at [695, 400] on button "Review" at bounding box center [703, 394] width 73 height 16
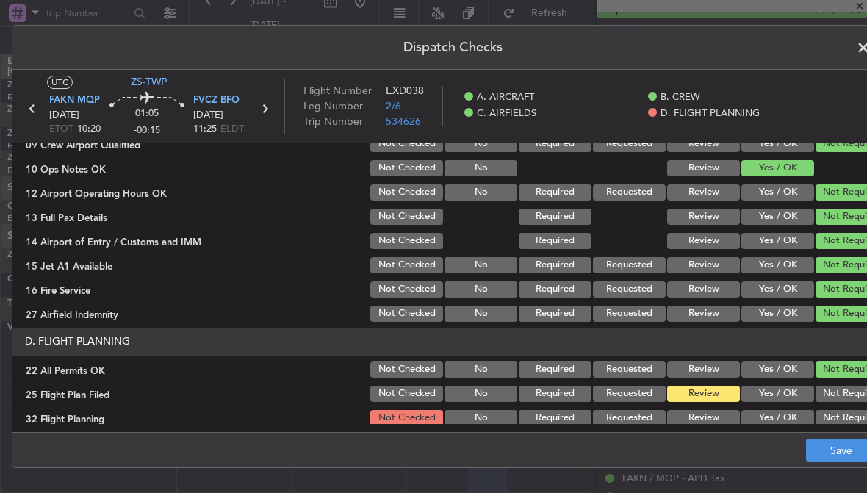
click at [712, 413] on button "Review" at bounding box center [703, 418] width 73 height 16
click at [826, 450] on button "Save" at bounding box center [841, 451] width 70 height 24
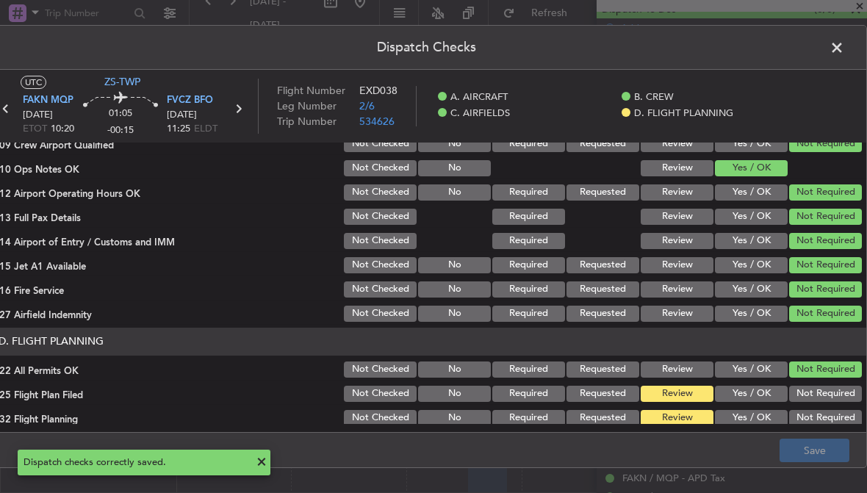
scroll to position [0, 26]
click at [844, 49] on span at bounding box center [844, 51] width 0 height 29
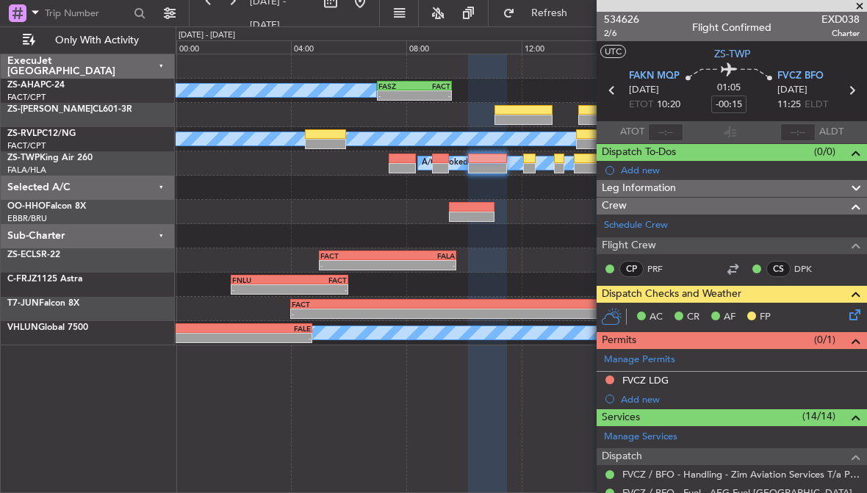
scroll to position [0, 0]
click at [440, 164] on div at bounding box center [440, 168] width 17 height 10
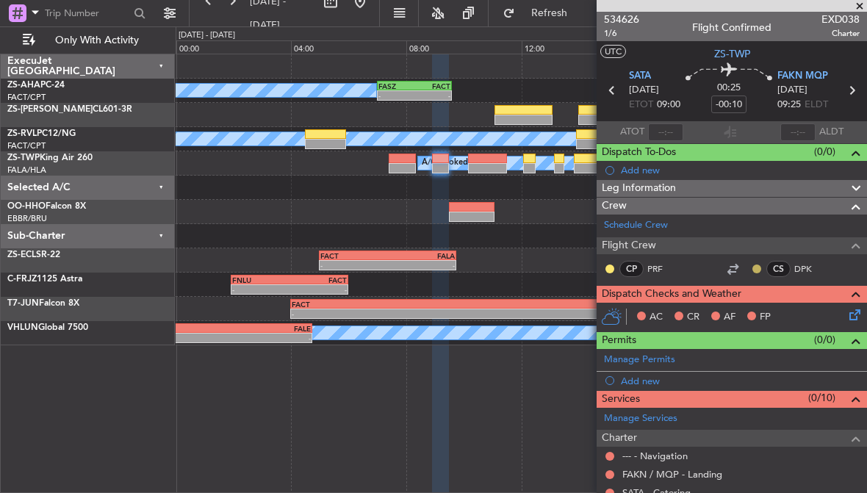
click at [757, 268] on button at bounding box center [756, 269] width 9 height 9
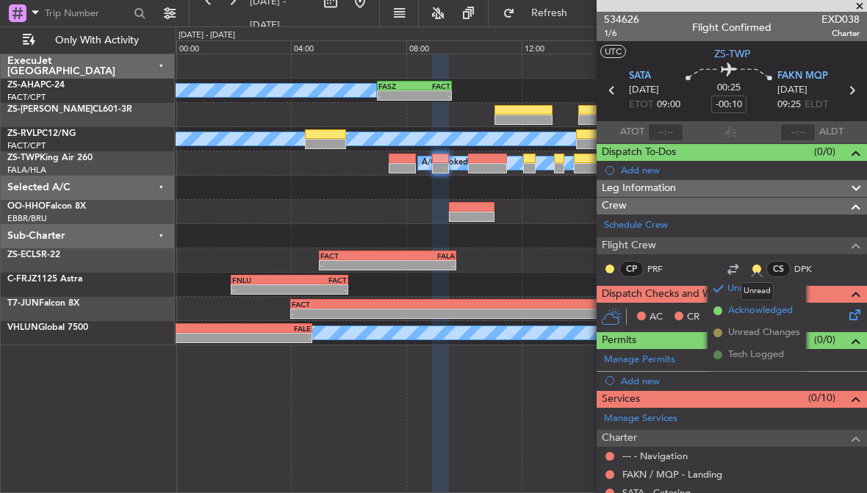
click at [748, 310] on span "Acknowledged" at bounding box center [760, 310] width 65 height 15
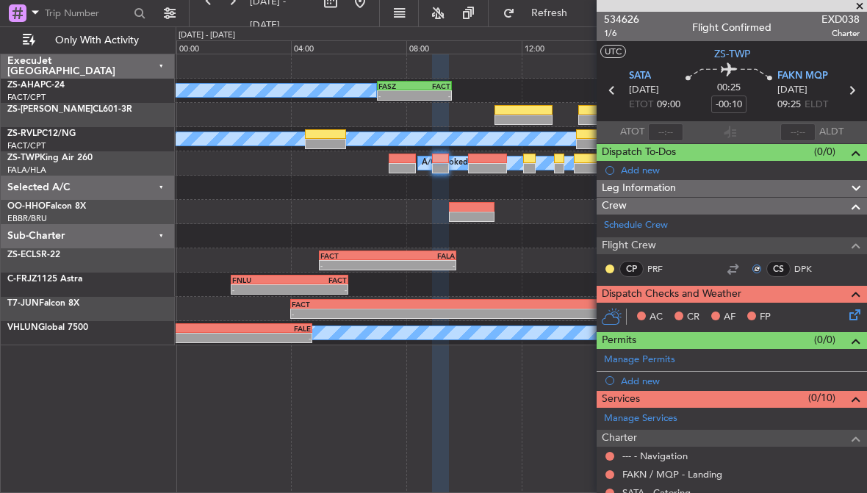
scroll to position [1, 0]
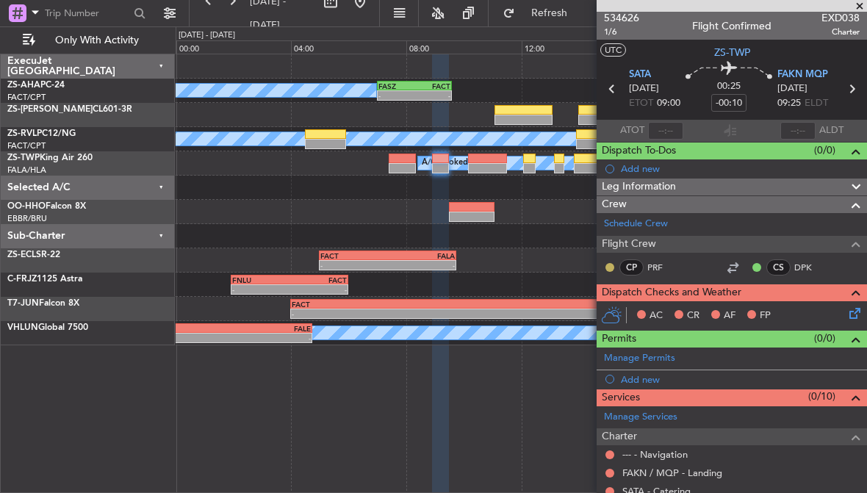
click at [608, 267] on button at bounding box center [609, 267] width 9 height 9
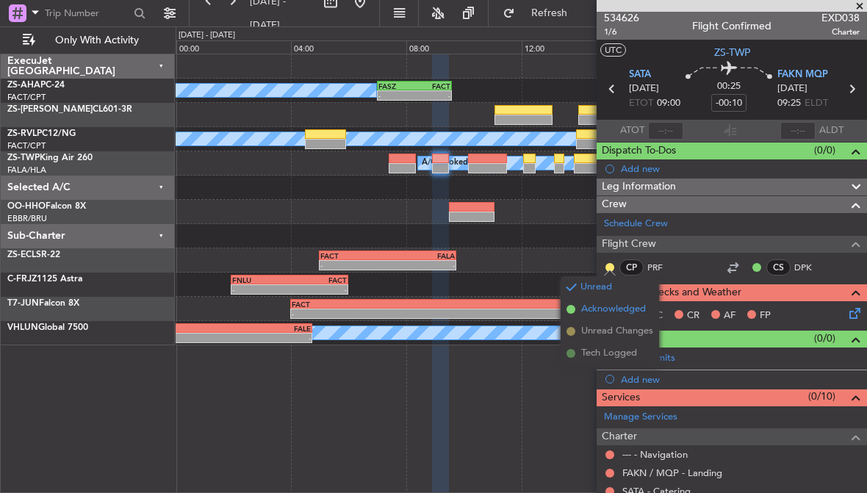
click at [618, 307] on span "Acknowledged" at bounding box center [613, 309] width 65 height 15
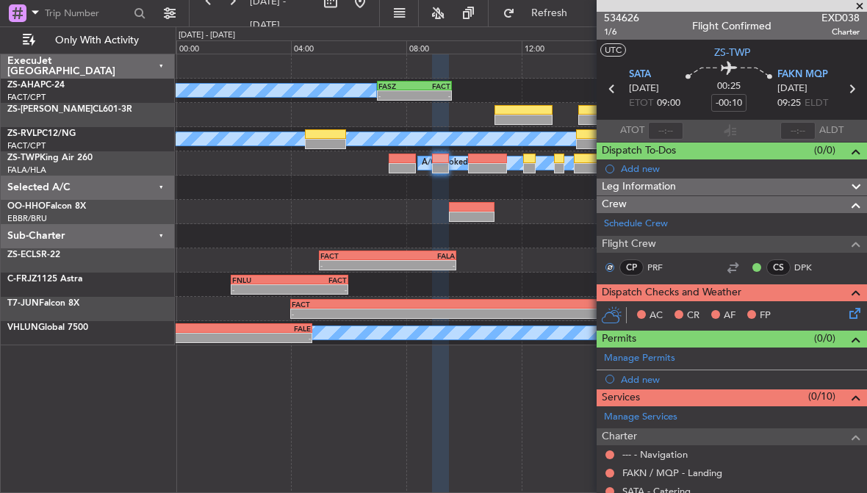
click at [630, 306] on div "AC" at bounding box center [648, 316] width 37 height 22
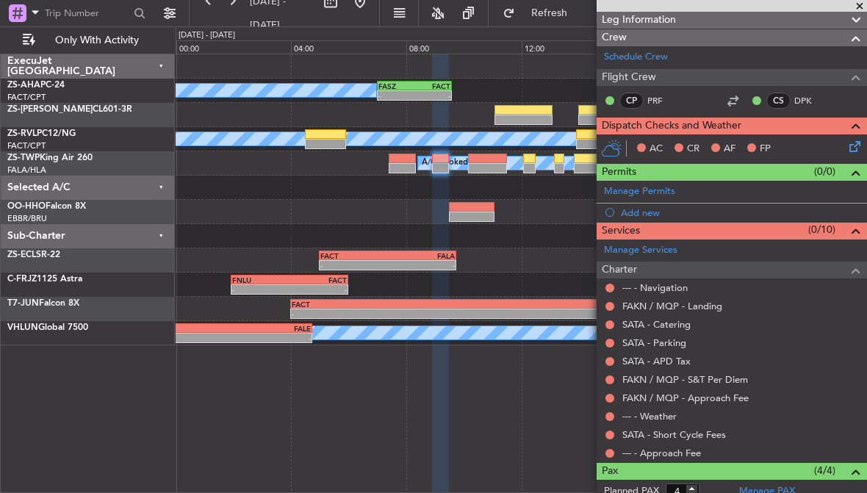
scroll to position [168, 0]
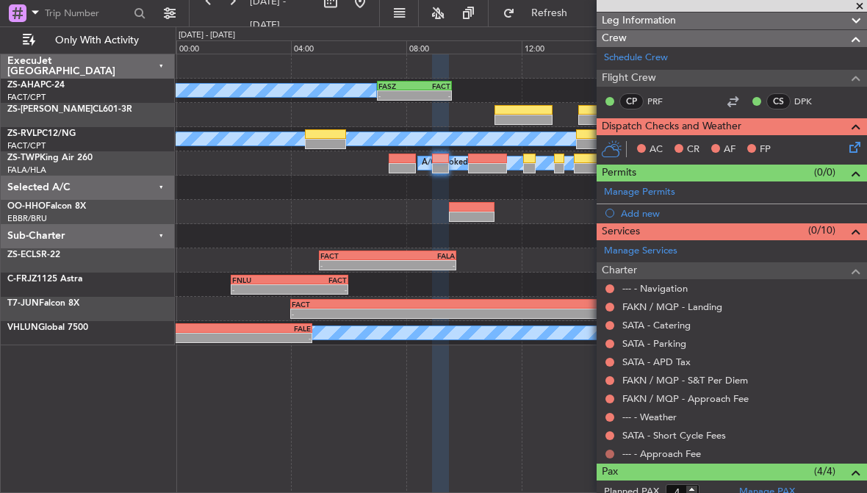
click at [609, 452] on button at bounding box center [609, 454] width 9 height 9
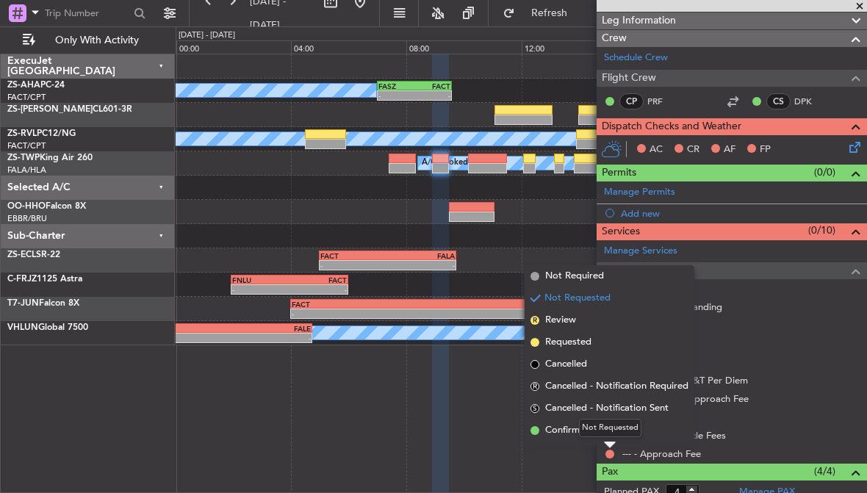
click at [599, 432] on div "Not Requested" at bounding box center [610, 428] width 62 height 18
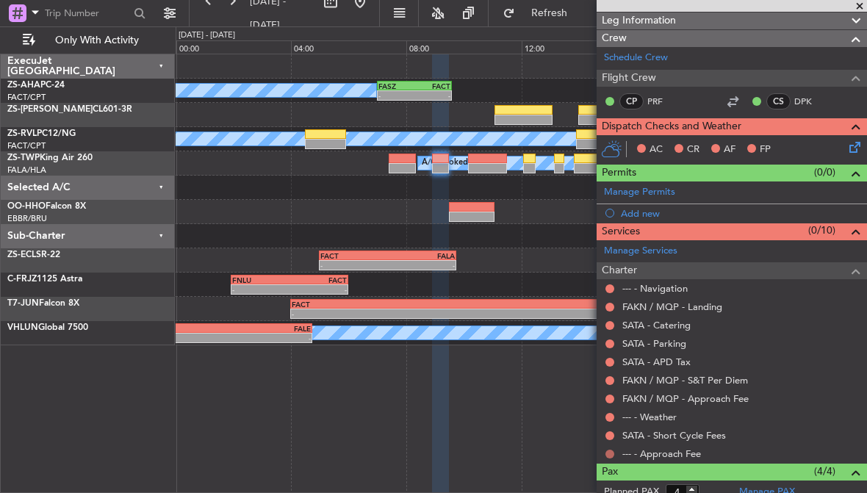
click at [611, 451] on button at bounding box center [609, 454] width 9 height 9
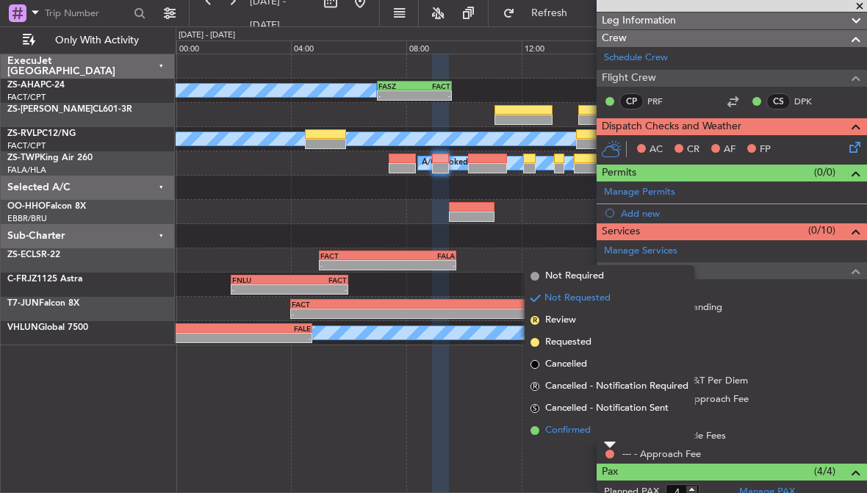
click at [568, 421] on li "Confirmed" at bounding box center [610, 431] width 170 height 22
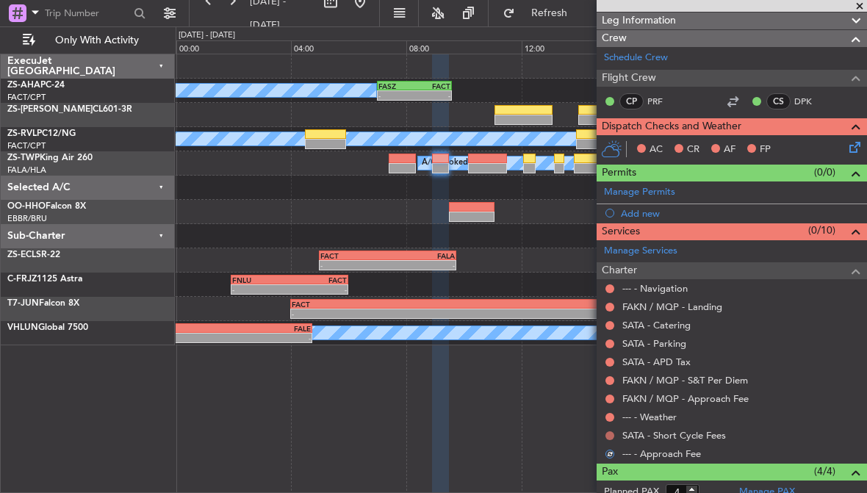
click at [608, 433] on button at bounding box center [609, 435] width 9 height 9
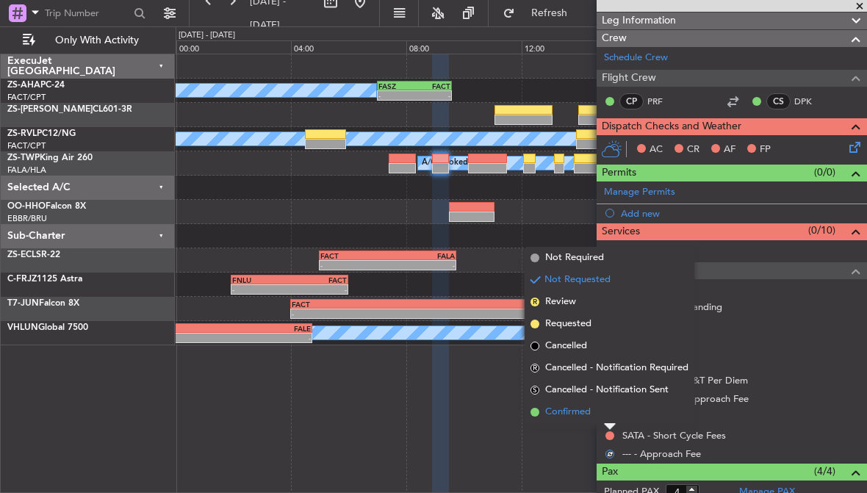
click at [572, 411] on span "Confirmed" at bounding box center [568, 412] width 46 height 15
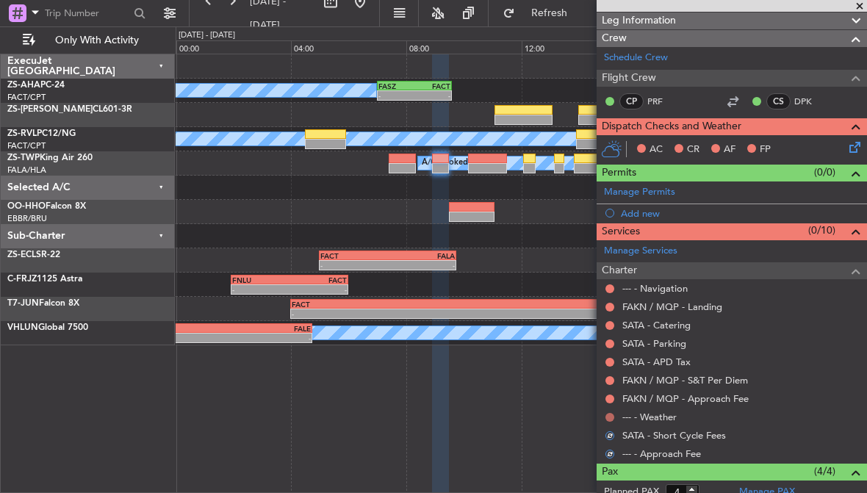
click at [611, 415] on button at bounding box center [609, 417] width 9 height 9
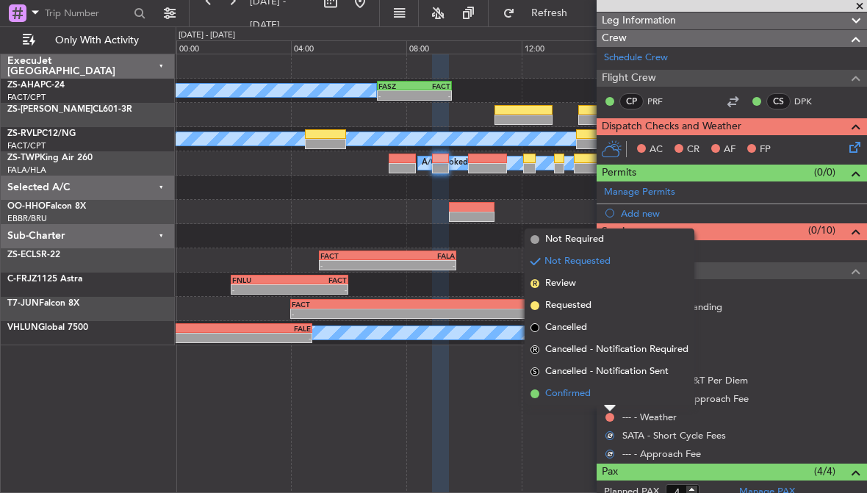
click at [572, 390] on span "Confirmed" at bounding box center [568, 393] width 46 height 15
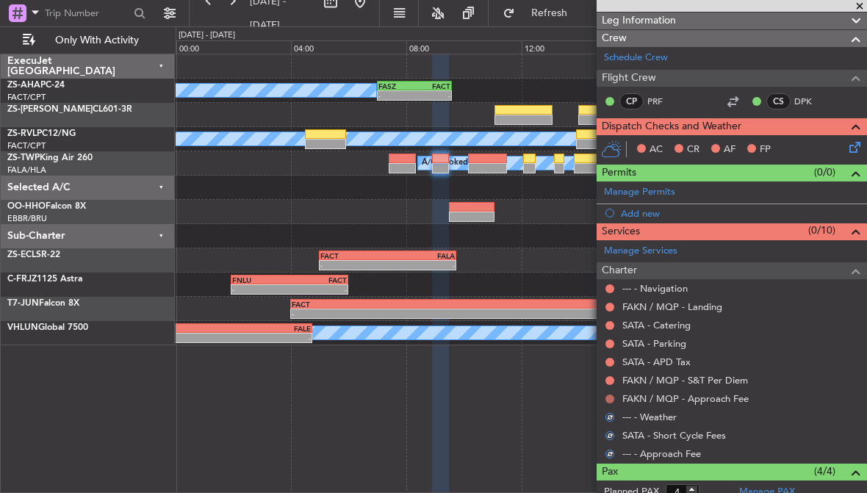
click at [613, 398] on button at bounding box center [609, 399] width 9 height 9
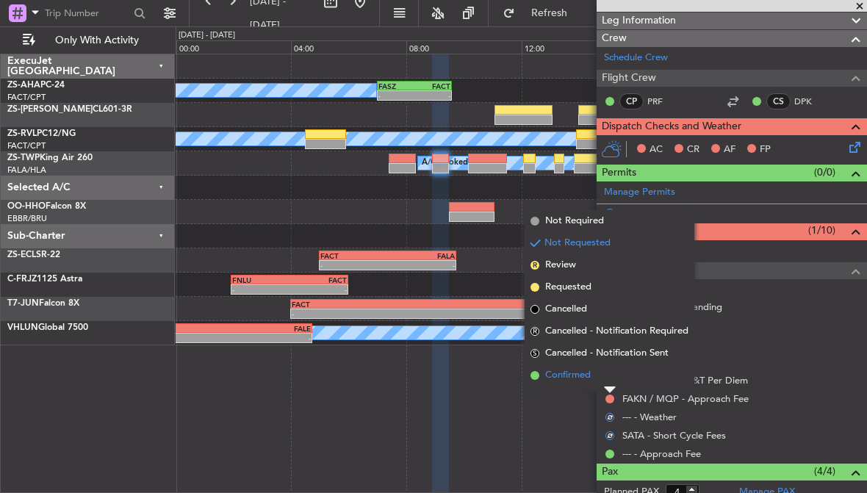
click at [573, 377] on span "Confirmed" at bounding box center [568, 375] width 46 height 15
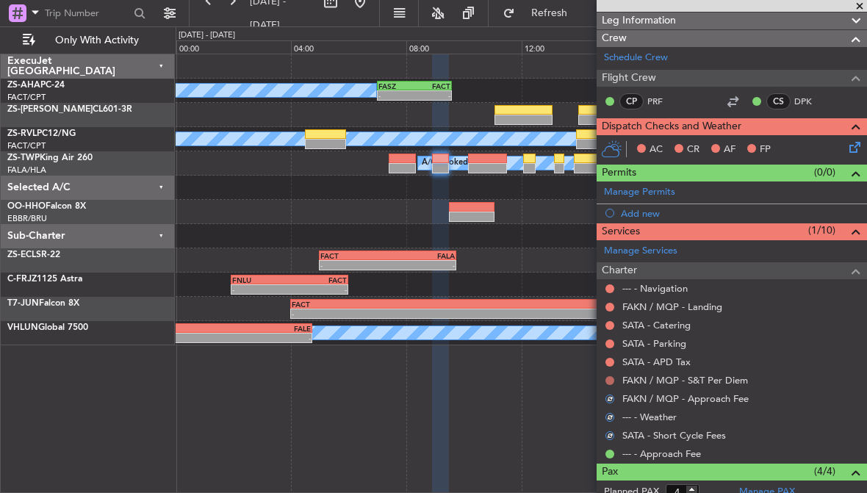
click at [613, 379] on button at bounding box center [609, 380] width 9 height 9
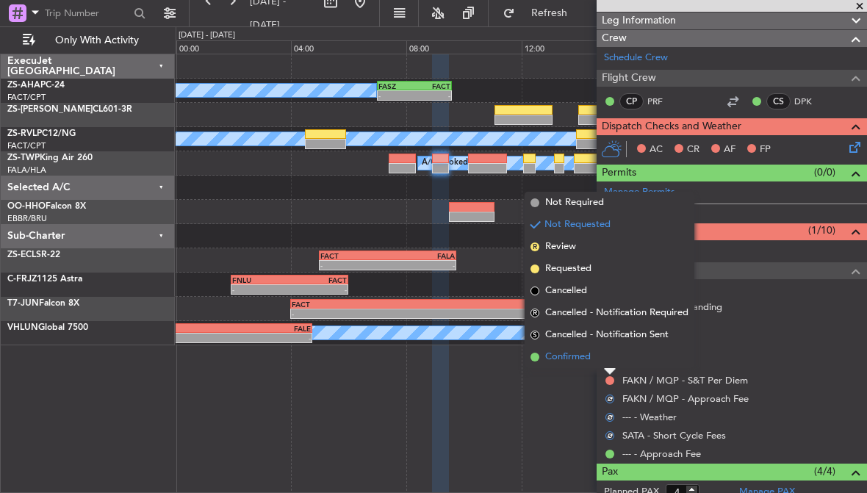
click at [573, 354] on span "Confirmed" at bounding box center [568, 357] width 46 height 15
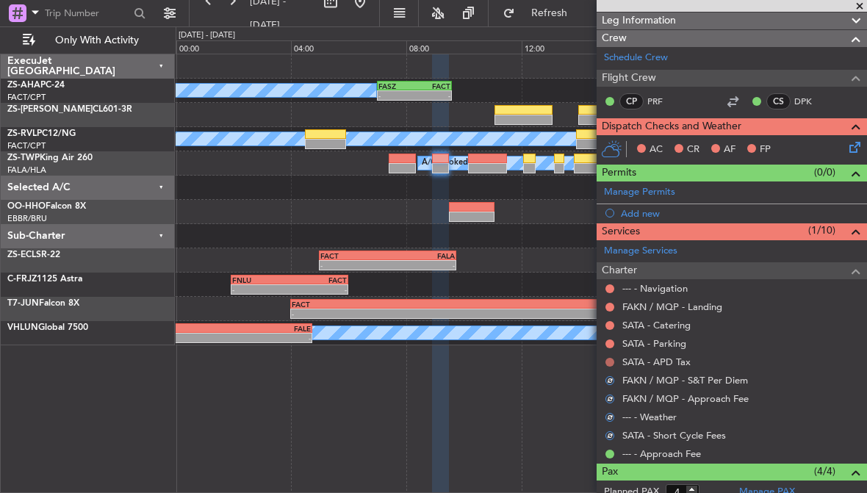
click at [613, 359] on button at bounding box center [609, 362] width 9 height 9
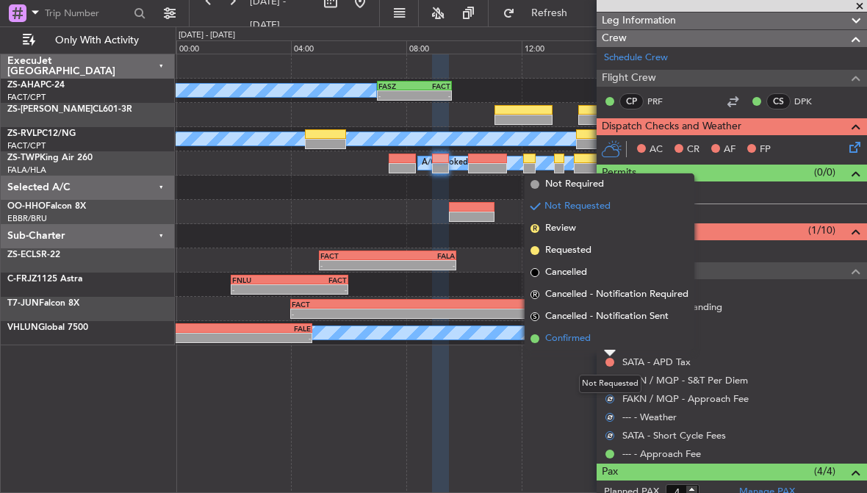
click at [576, 338] on span "Confirmed" at bounding box center [568, 338] width 46 height 15
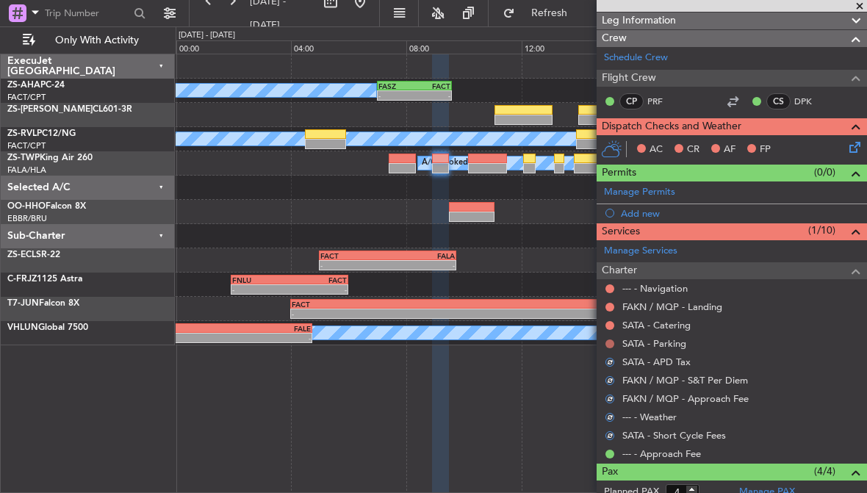
click at [612, 342] on button at bounding box center [609, 343] width 9 height 9
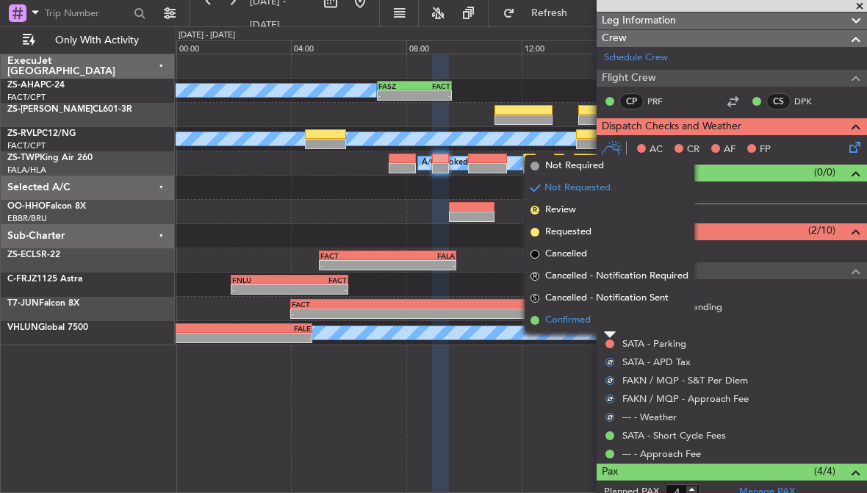
click at [575, 318] on span "Confirmed" at bounding box center [568, 320] width 46 height 15
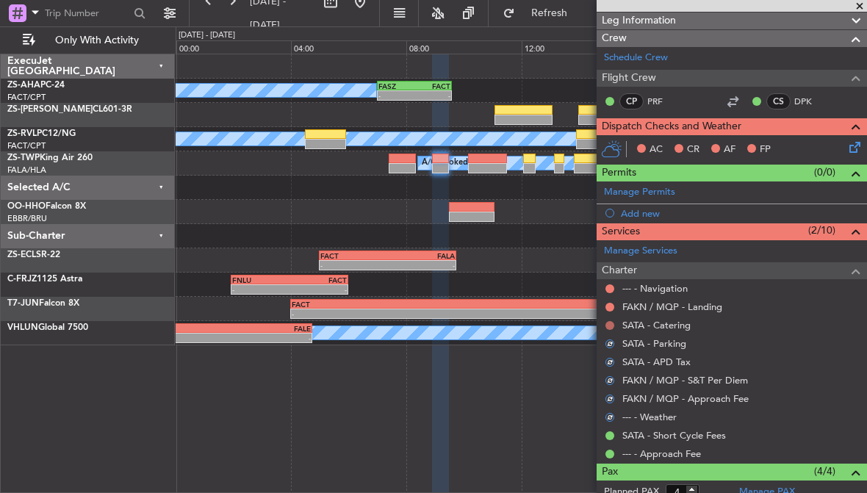
click at [613, 322] on button at bounding box center [609, 325] width 9 height 9
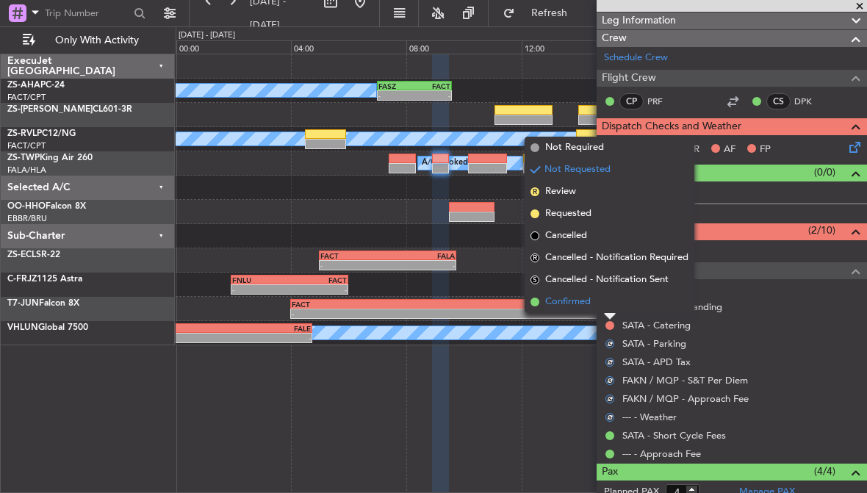
click at [578, 301] on span "Confirmed" at bounding box center [568, 302] width 46 height 15
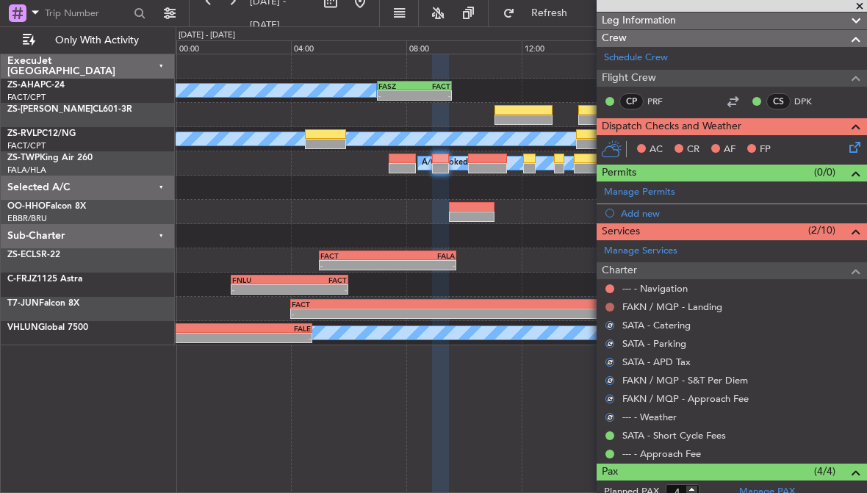
click at [611, 305] on button at bounding box center [609, 307] width 9 height 9
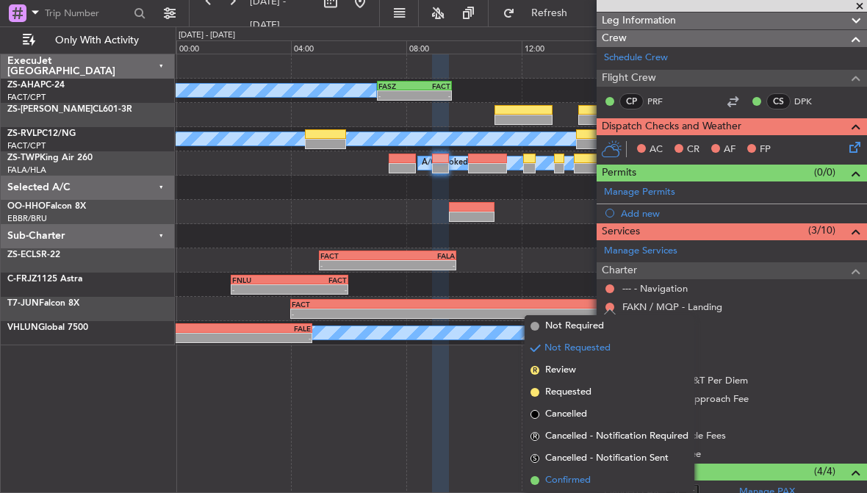
click at [556, 479] on span "Confirmed" at bounding box center [568, 480] width 46 height 15
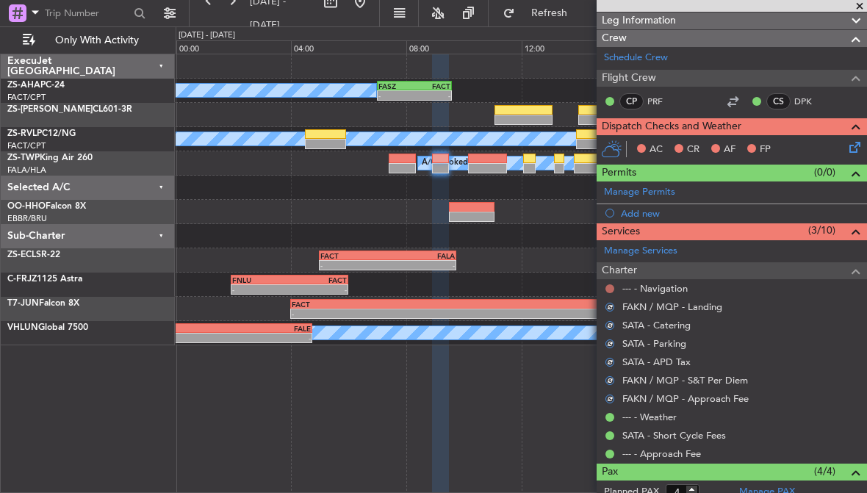
click at [611, 287] on button at bounding box center [609, 288] width 9 height 9
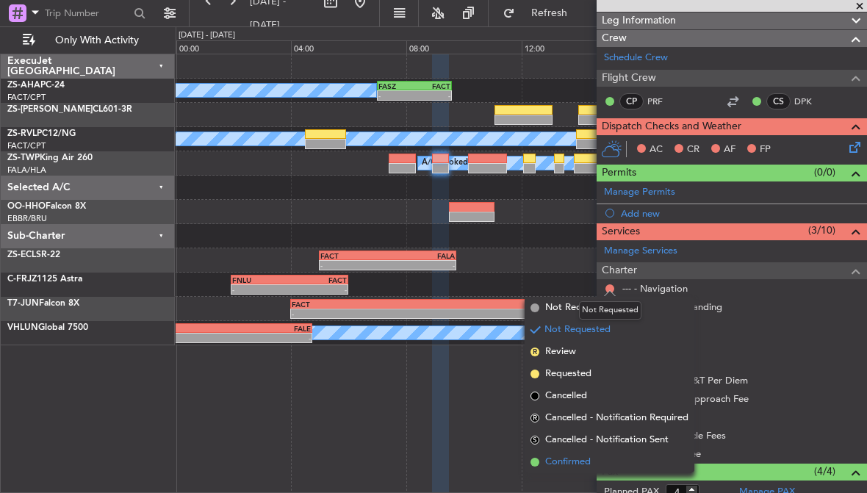
click at [558, 461] on span "Confirmed" at bounding box center [568, 462] width 46 height 15
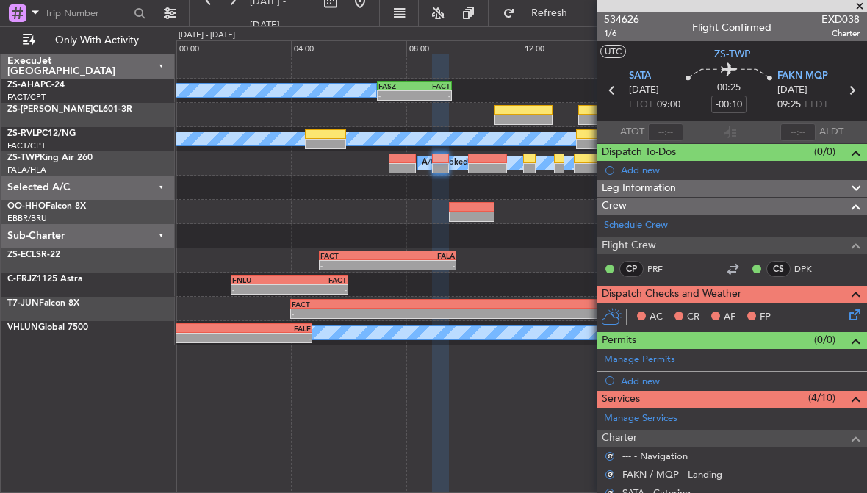
scroll to position [0, 0]
click at [855, 313] on icon at bounding box center [852, 312] width 12 height 12
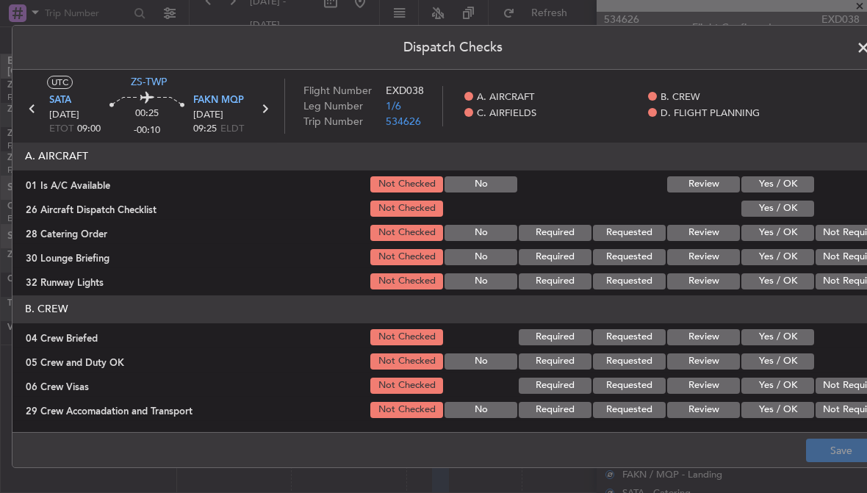
click at [802, 189] on button "Yes / OK" at bounding box center [777, 184] width 73 height 16
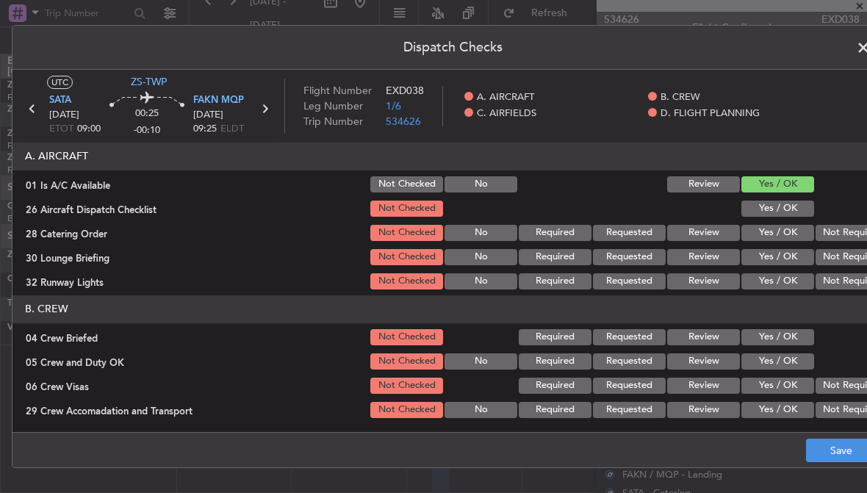
click at [806, 207] on button "Yes / OK" at bounding box center [777, 209] width 73 height 16
click at [835, 232] on button "Not Required" at bounding box center [852, 233] width 73 height 16
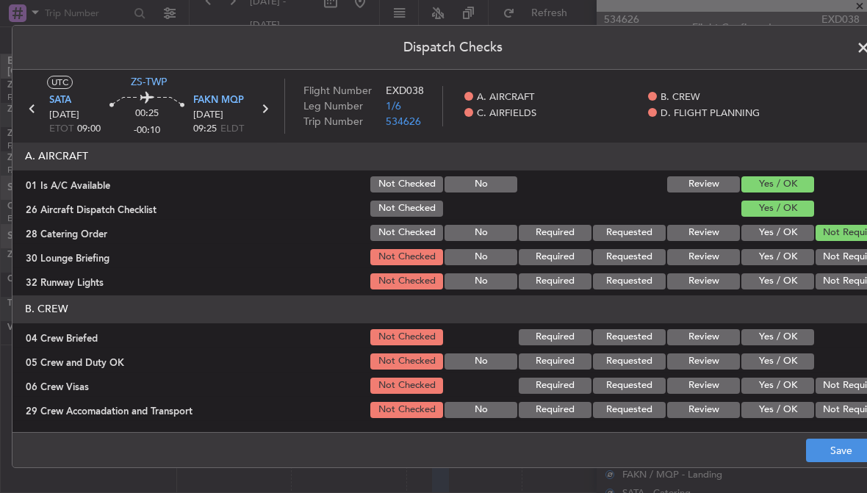
click at [840, 258] on button "Not Required" at bounding box center [852, 257] width 73 height 16
click at [841, 279] on button "Not Required" at bounding box center [852, 281] width 73 height 16
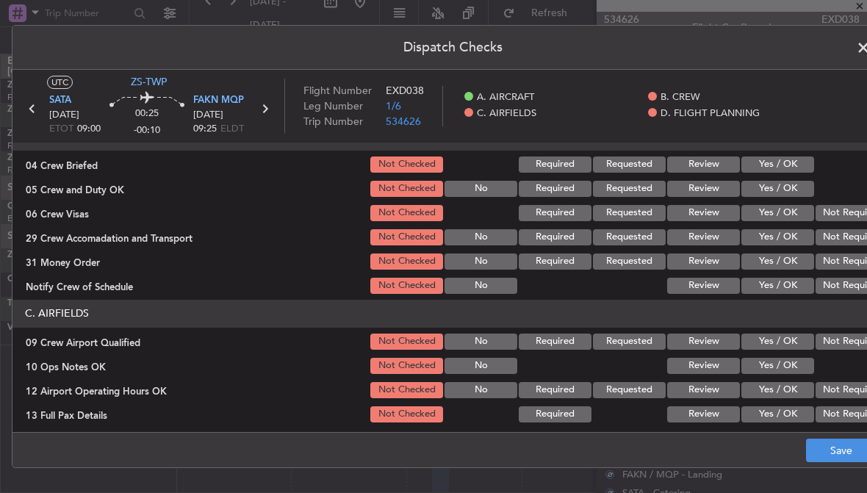
scroll to position [171, 0]
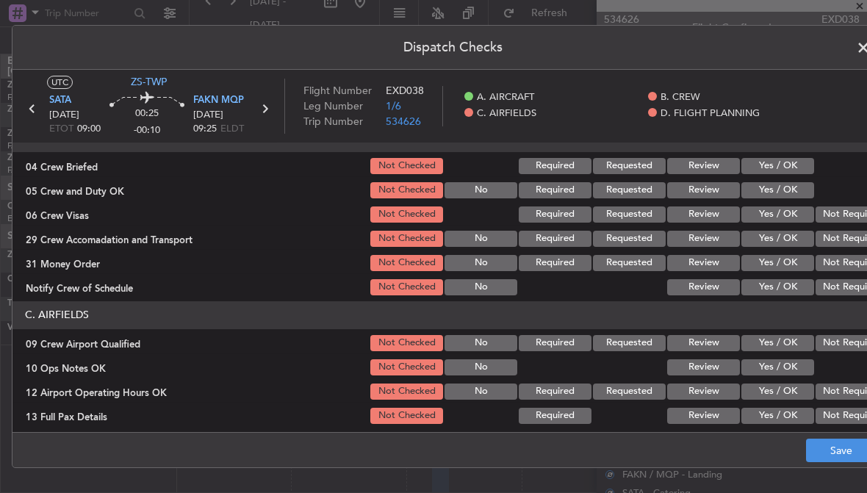
click at [796, 169] on button "Yes / OK" at bounding box center [777, 166] width 73 height 16
click at [804, 189] on button "Yes / OK" at bounding box center [777, 190] width 73 height 16
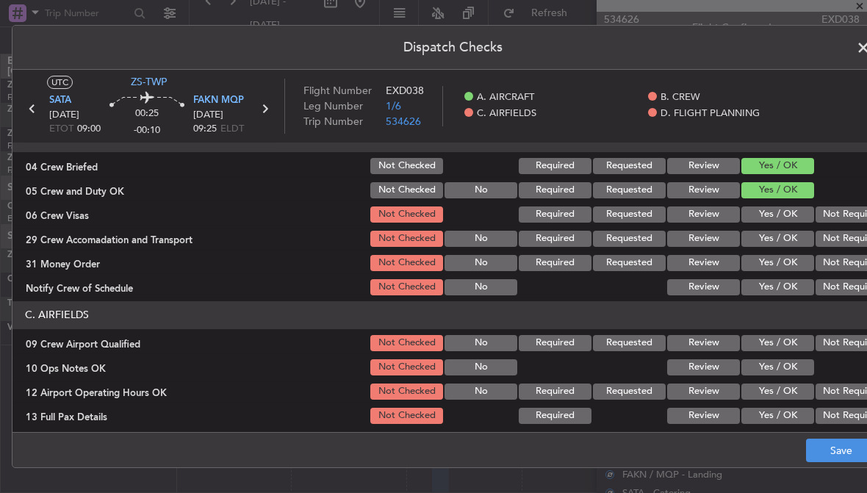
click at [839, 213] on button "Not Required" at bounding box center [852, 214] width 73 height 16
click at [844, 237] on button "Not Required" at bounding box center [852, 239] width 73 height 16
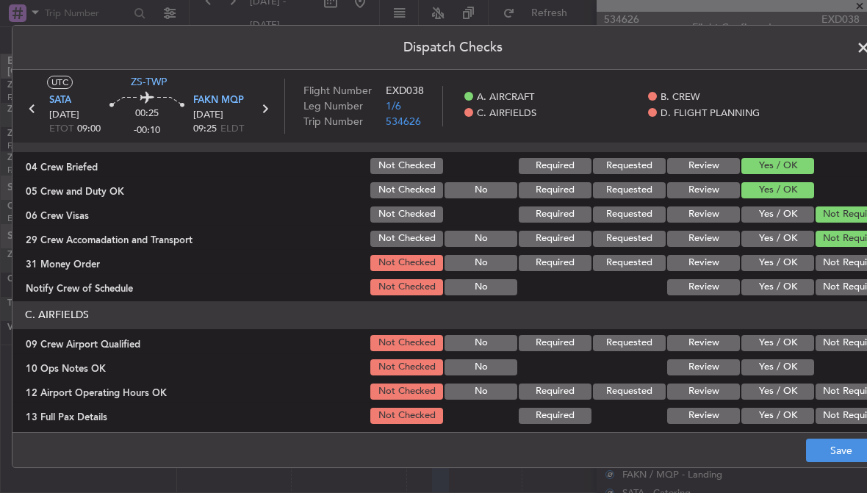
click at [842, 269] on button "Not Required" at bounding box center [852, 263] width 73 height 16
click at [843, 285] on button "Not Required" at bounding box center [852, 287] width 73 height 16
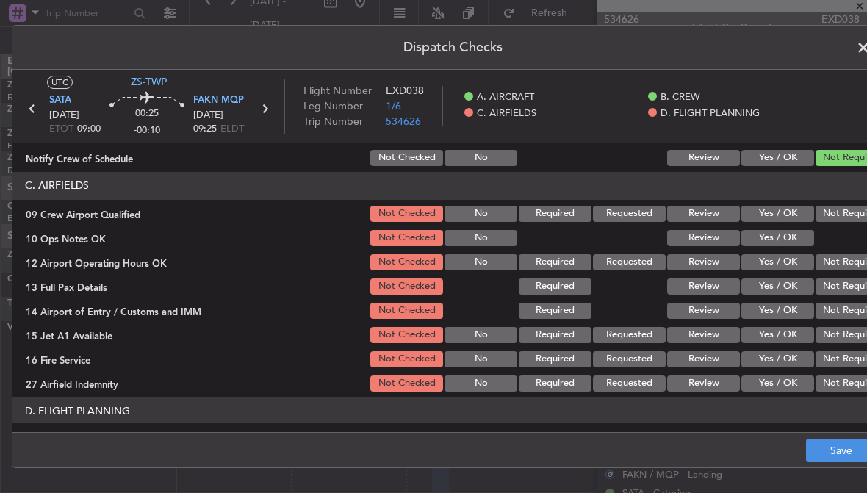
scroll to position [300, 0]
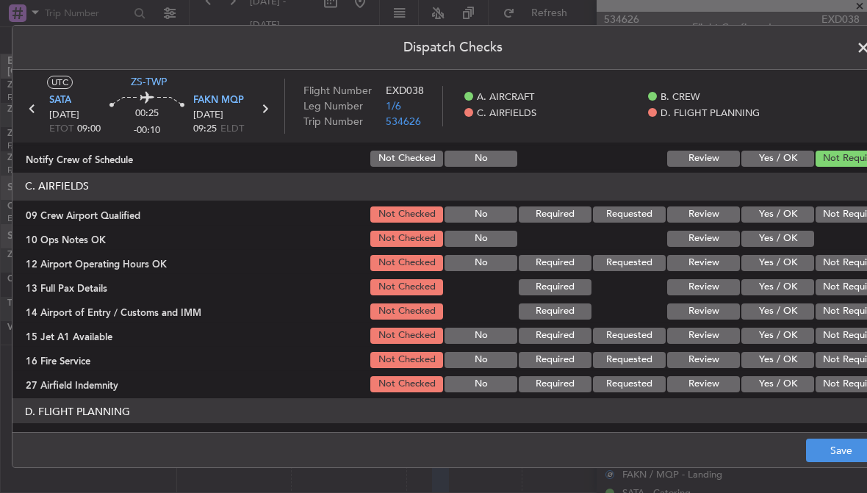
click at [836, 212] on button "Not Required" at bounding box center [852, 214] width 73 height 16
click at [838, 265] on button "Not Required" at bounding box center [852, 263] width 73 height 16
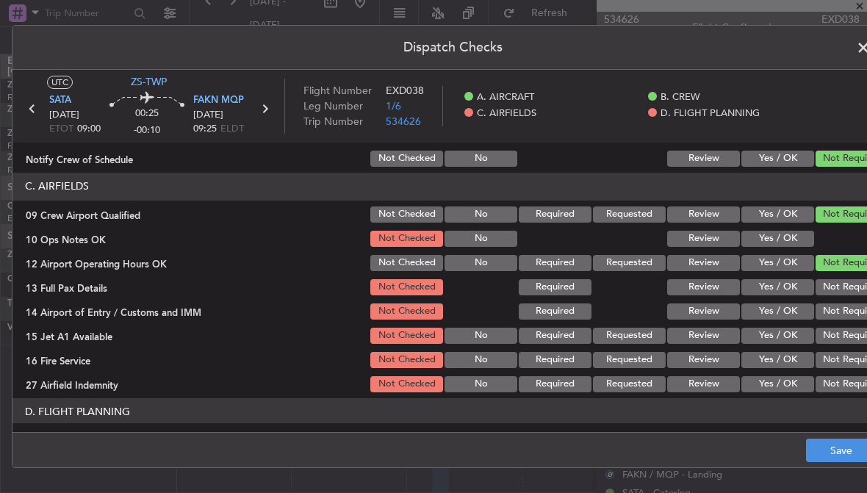
click at [838, 292] on button "Not Required" at bounding box center [852, 287] width 73 height 16
click at [795, 242] on button "Yes / OK" at bounding box center [777, 239] width 73 height 16
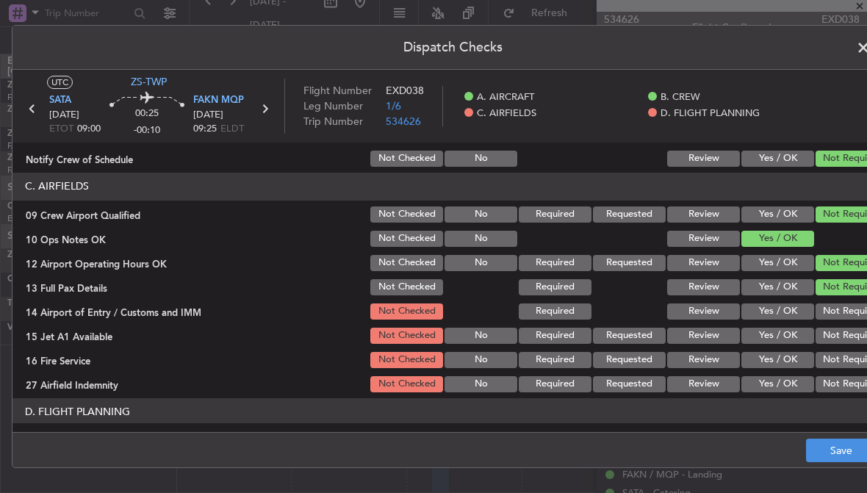
click at [838, 318] on button "Not Required" at bounding box center [852, 311] width 73 height 16
click at [838, 340] on button "Not Required" at bounding box center [852, 336] width 73 height 16
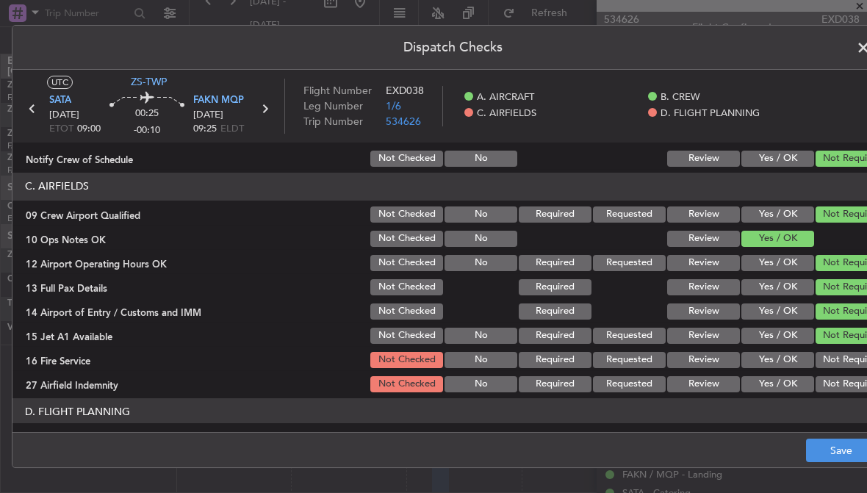
click at [843, 361] on button "Not Required" at bounding box center [852, 360] width 73 height 16
click at [845, 379] on button "Not Required" at bounding box center [852, 384] width 73 height 16
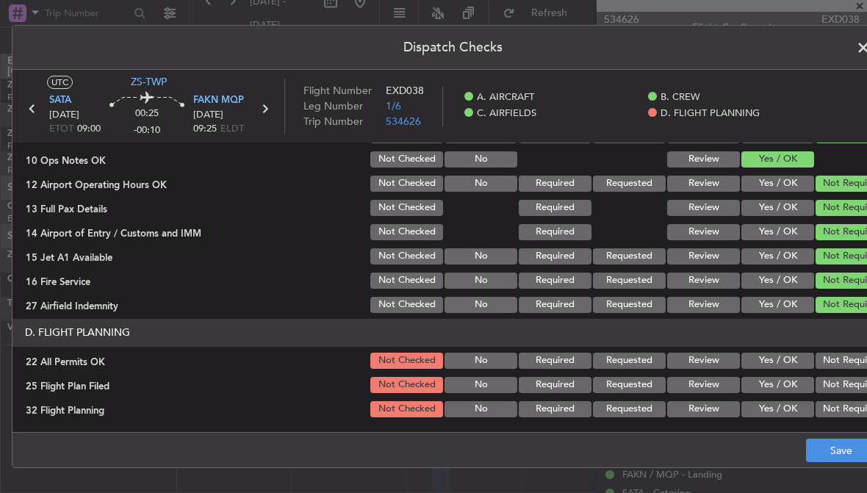
scroll to position [379, 0]
click at [841, 359] on button "Not Required" at bounding box center [852, 361] width 73 height 16
click at [723, 385] on button "Review" at bounding box center [703, 385] width 73 height 16
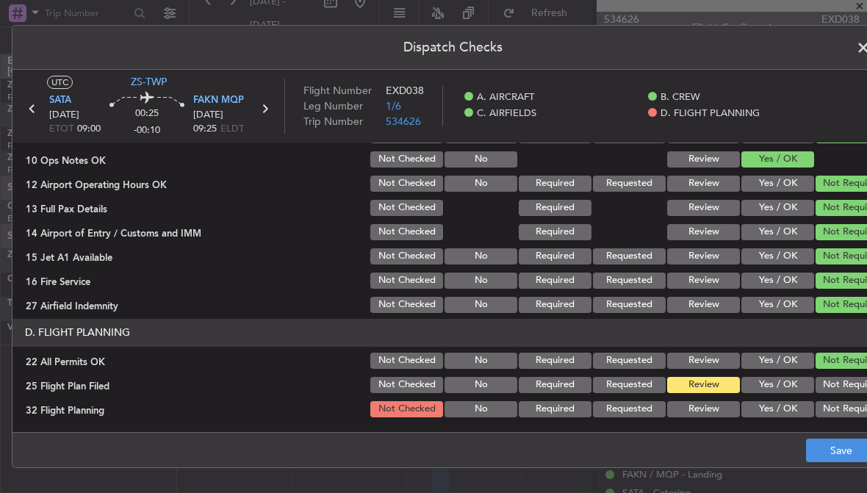
click at [729, 406] on button "Review" at bounding box center [703, 409] width 73 height 16
click at [821, 446] on button "Save" at bounding box center [841, 451] width 70 height 24
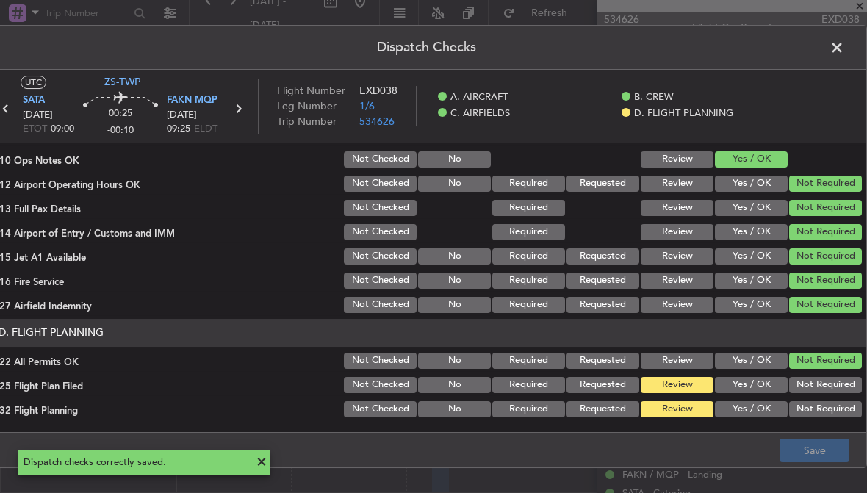
scroll to position [0, 26]
click at [844, 48] on span at bounding box center [844, 51] width 0 height 29
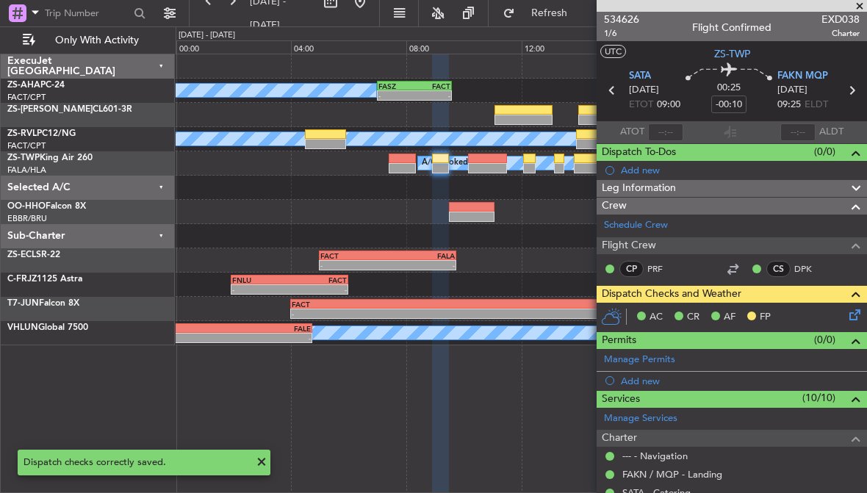
click at [402, 164] on div at bounding box center [402, 168] width 26 height 10
type input "-00:25"
type input "0"
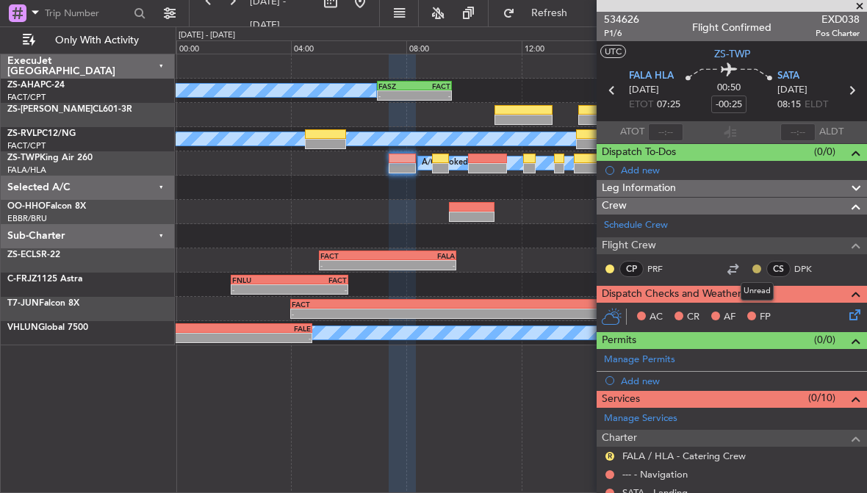
click at [756, 265] on button at bounding box center [756, 269] width 9 height 9
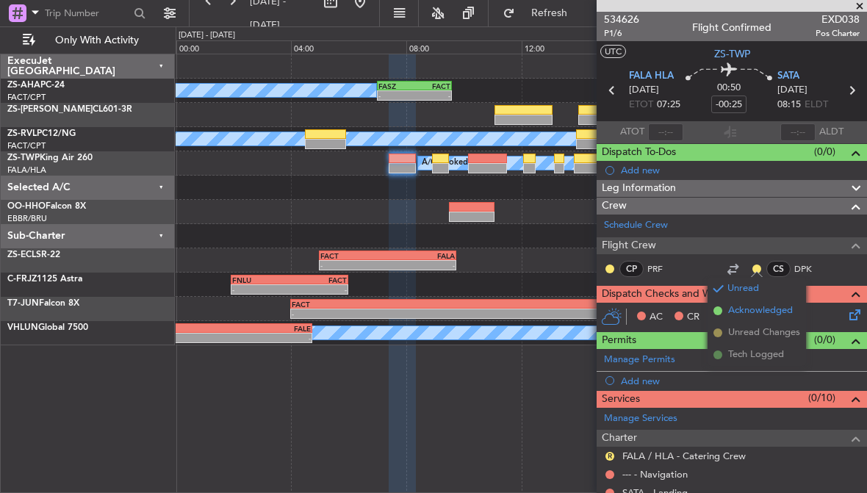
click at [747, 312] on span "Acknowledged" at bounding box center [760, 310] width 65 height 15
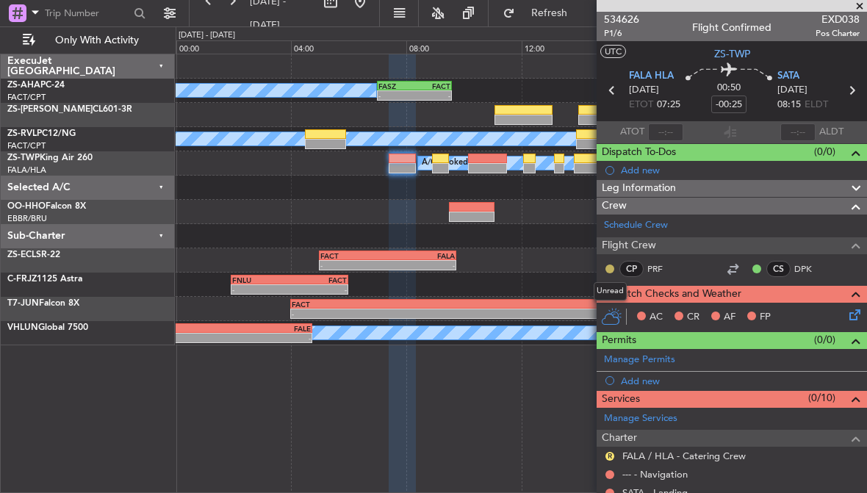
click at [610, 267] on button at bounding box center [609, 269] width 9 height 9
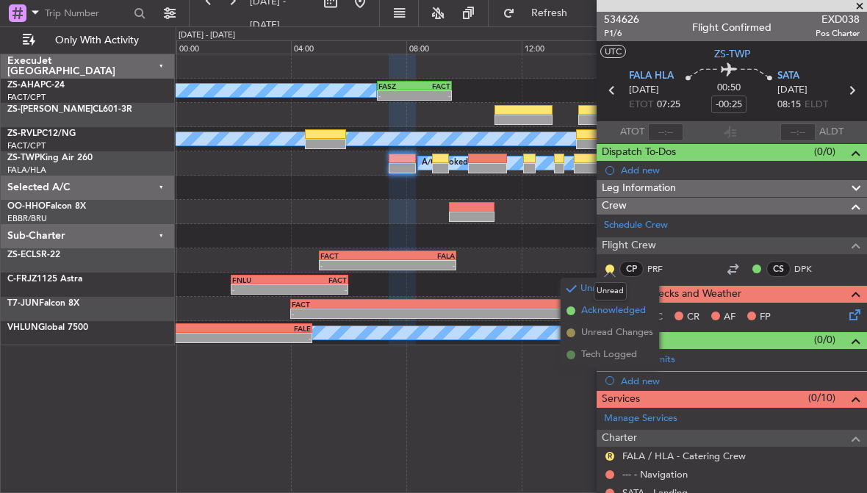
click at [620, 311] on span "Acknowledged" at bounding box center [613, 310] width 65 height 15
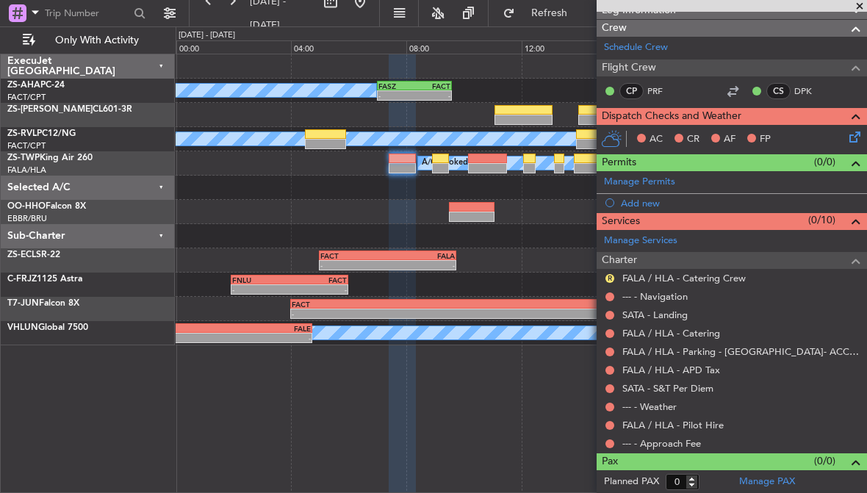
scroll to position [177, 0]
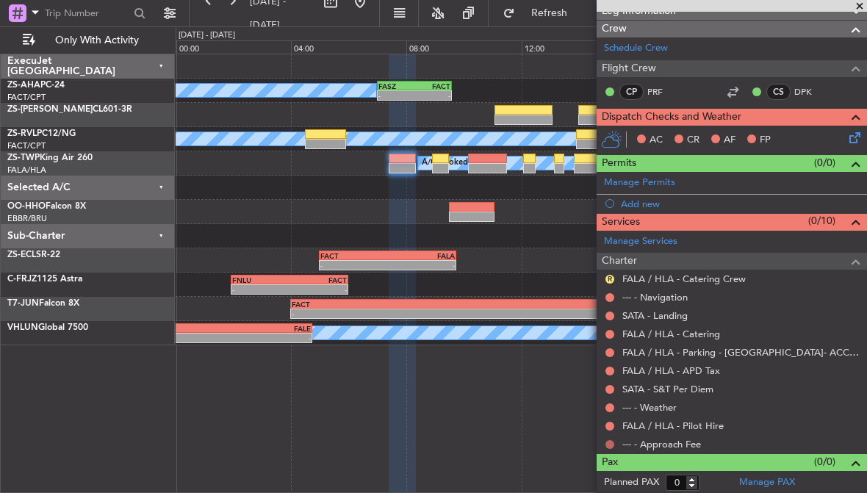
click at [609, 442] on button at bounding box center [609, 444] width 9 height 9
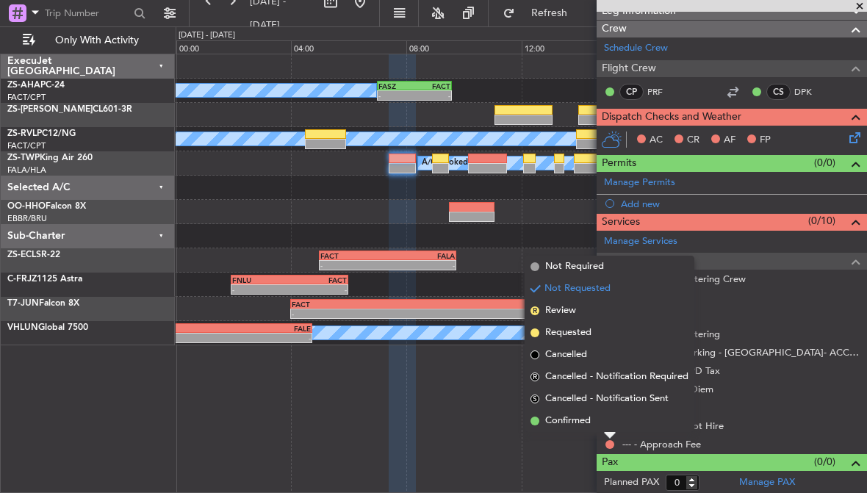
click at [611, 428] on div "Not Requested" at bounding box center [611, 428] width 0 height 0
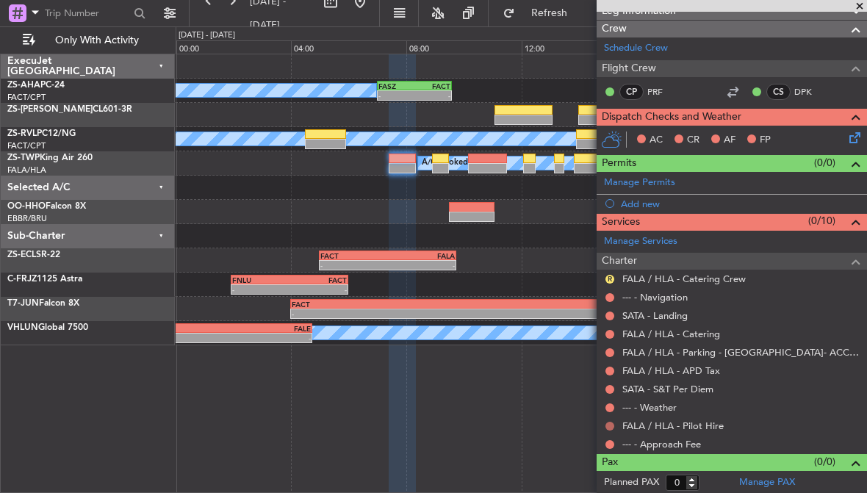
click at [609, 424] on button at bounding box center [609, 426] width 9 height 9
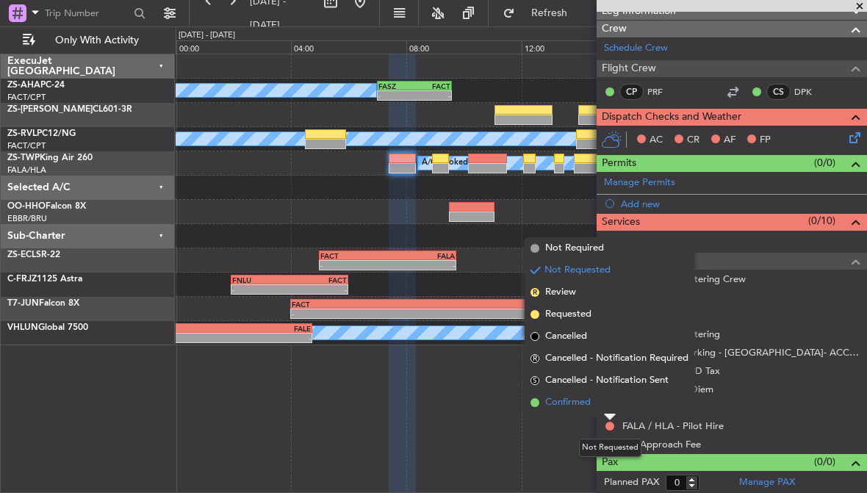
click at [591, 402] on span "Confirmed" at bounding box center [568, 402] width 46 height 15
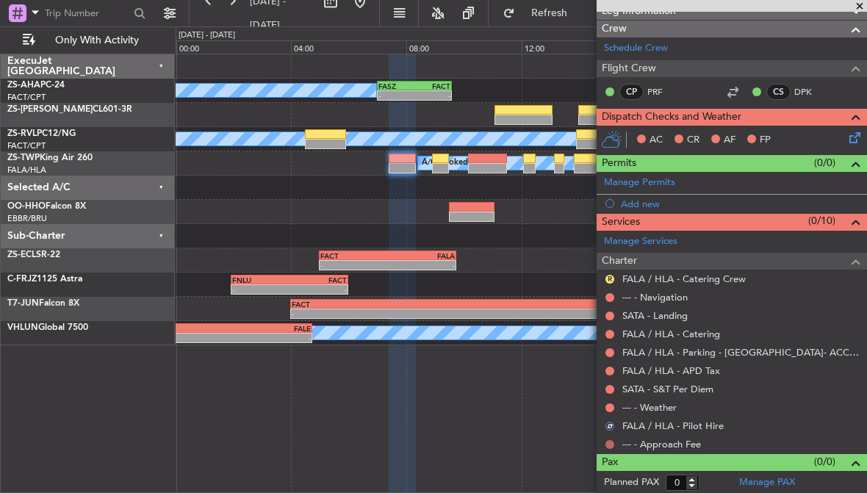
click at [613, 440] on button at bounding box center [609, 444] width 9 height 9
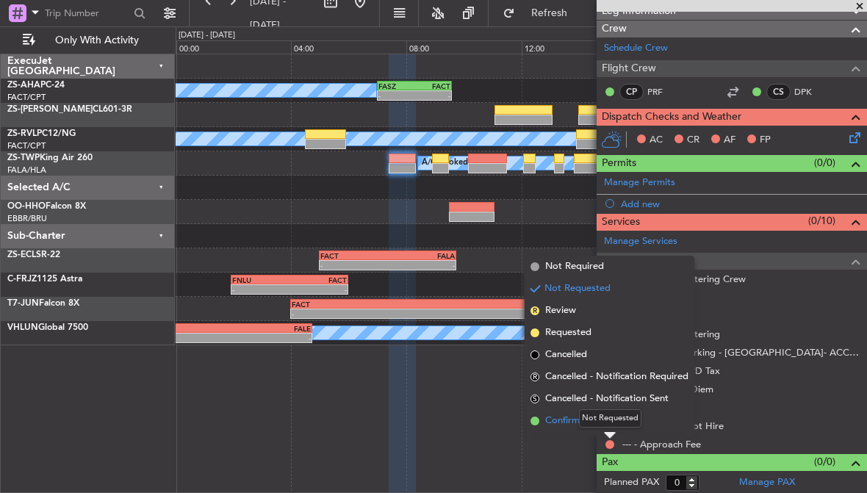
click at [567, 422] on span "Confirmed" at bounding box center [568, 421] width 46 height 15
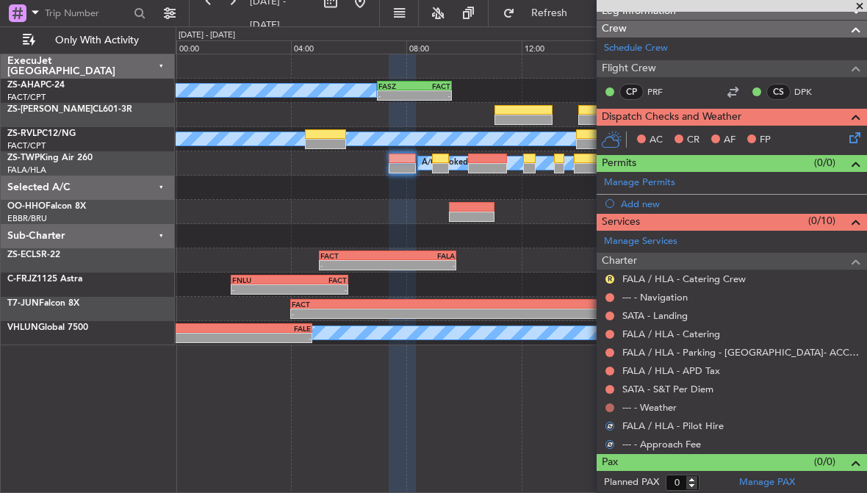
click at [608, 403] on button at bounding box center [609, 407] width 9 height 9
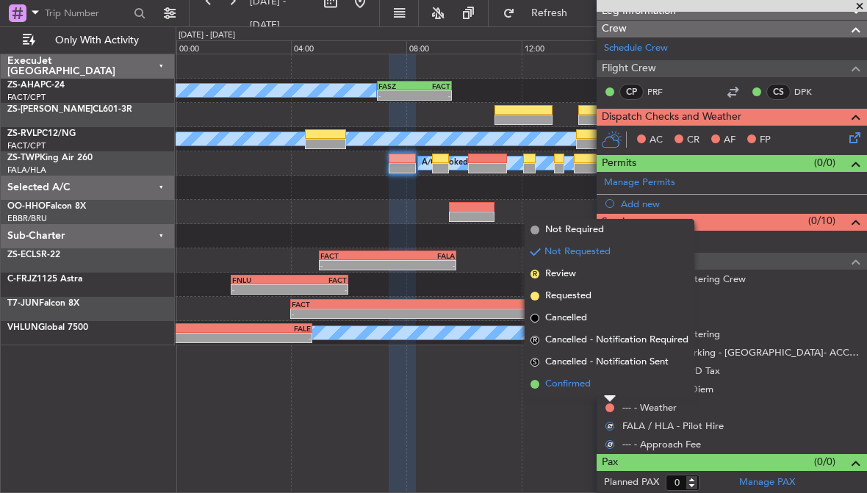
click at [576, 384] on span "Confirmed" at bounding box center [568, 384] width 46 height 15
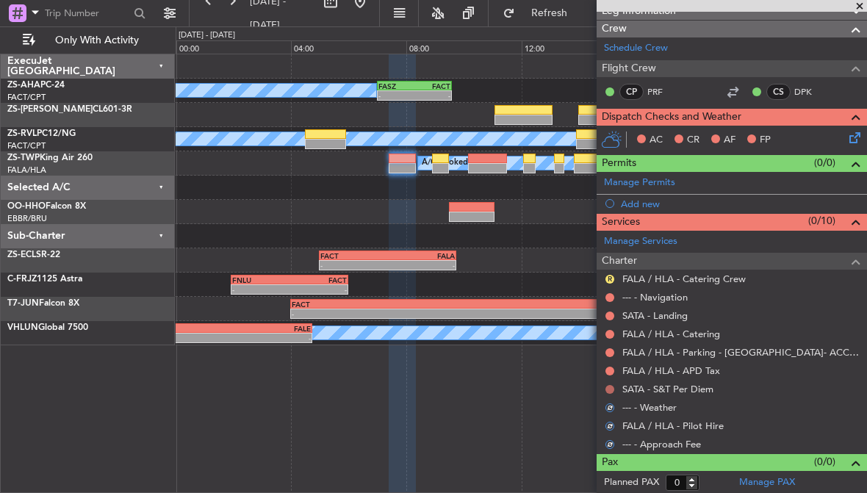
click at [611, 386] on button at bounding box center [609, 389] width 9 height 9
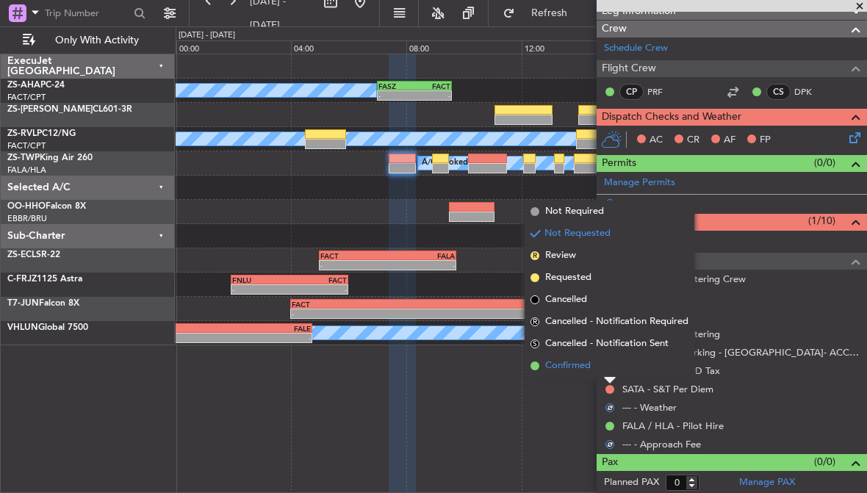
click at [578, 366] on span "Confirmed" at bounding box center [568, 366] width 46 height 15
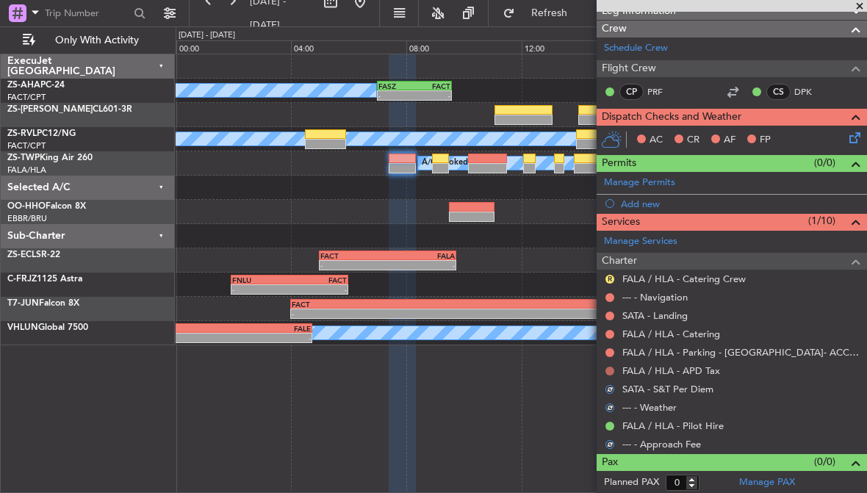
click at [608, 369] on button at bounding box center [609, 371] width 9 height 9
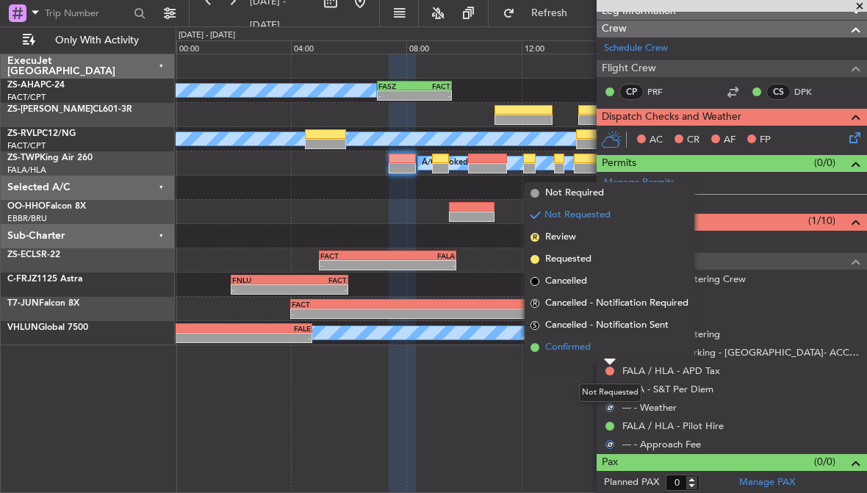
click at [580, 348] on span "Confirmed" at bounding box center [568, 347] width 46 height 15
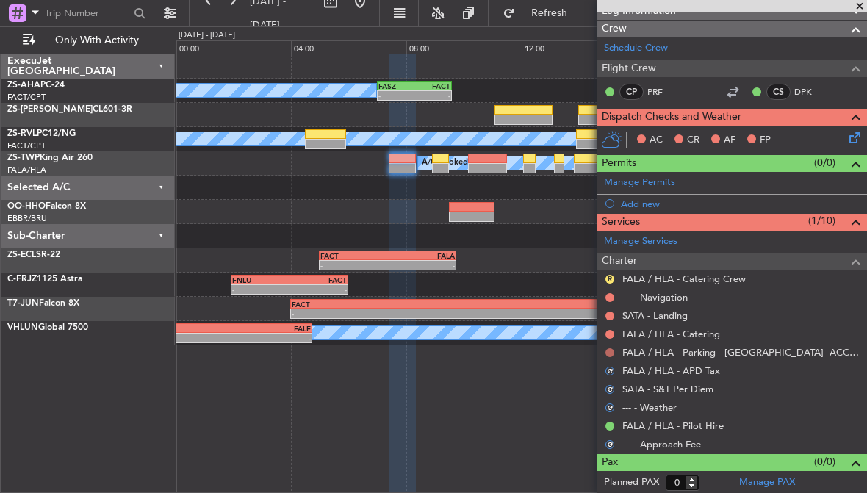
click at [608, 348] on button at bounding box center [609, 352] width 9 height 9
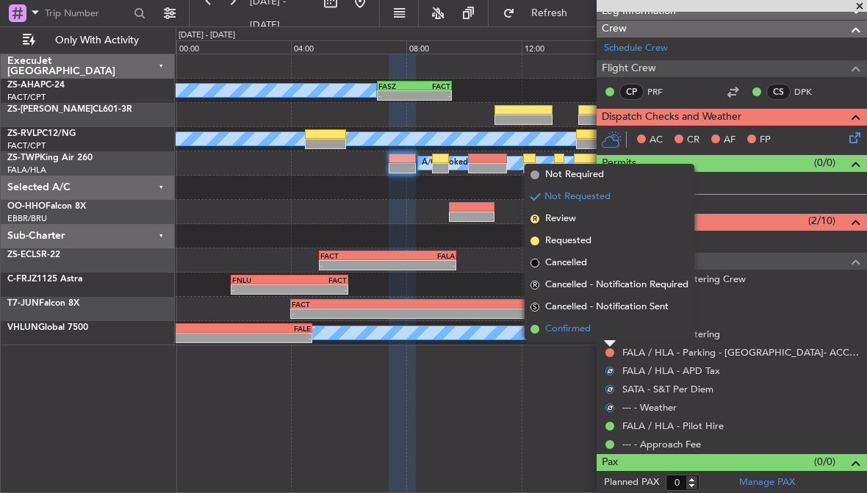
click at [580, 331] on span "Confirmed" at bounding box center [568, 329] width 46 height 15
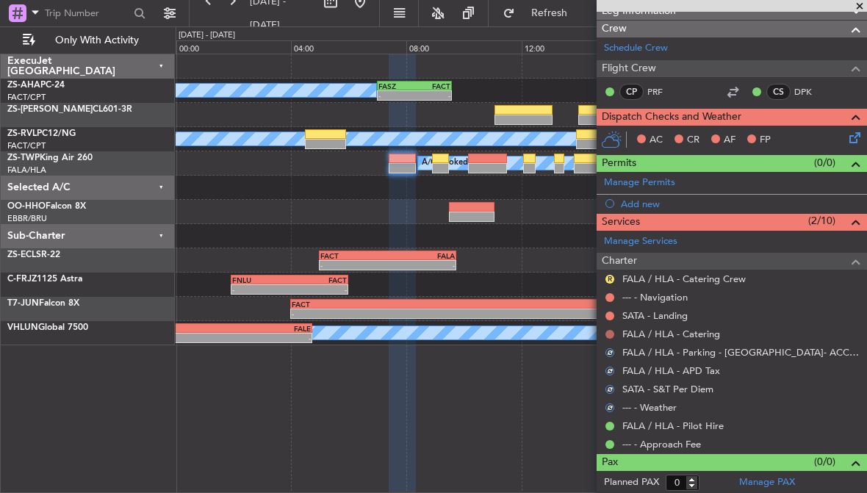
click at [608, 331] on button at bounding box center [609, 334] width 9 height 9
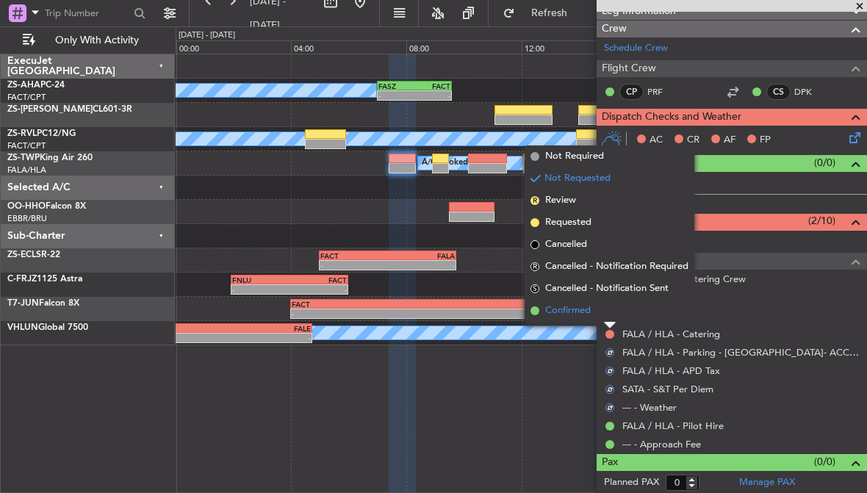
click at [579, 312] on span "Confirmed" at bounding box center [568, 310] width 46 height 15
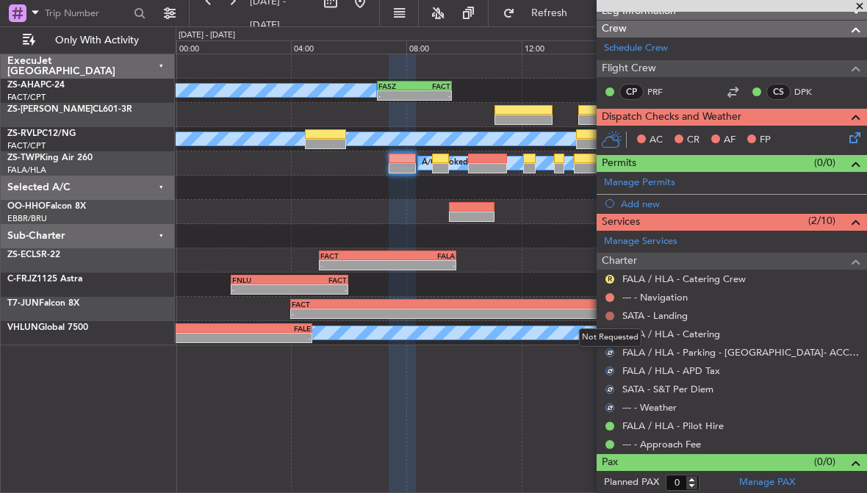
click at [608, 314] on button at bounding box center [609, 316] width 9 height 9
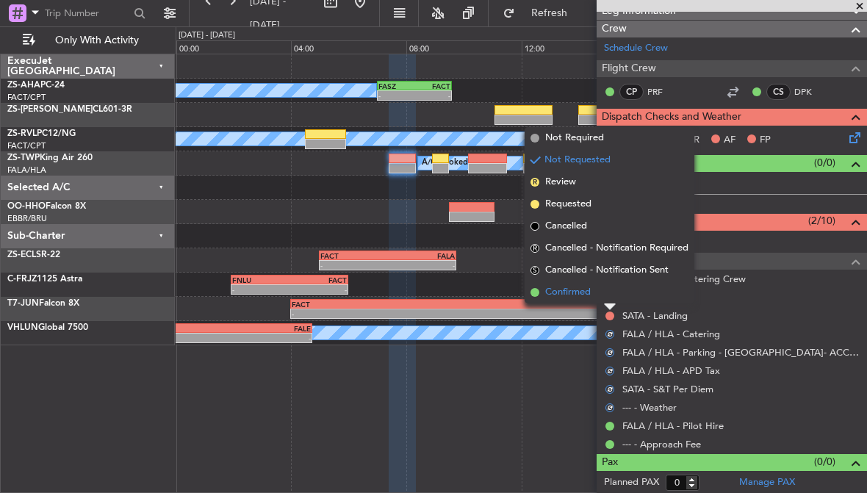
click at [574, 292] on span "Confirmed" at bounding box center [568, 292] width 46 height 15
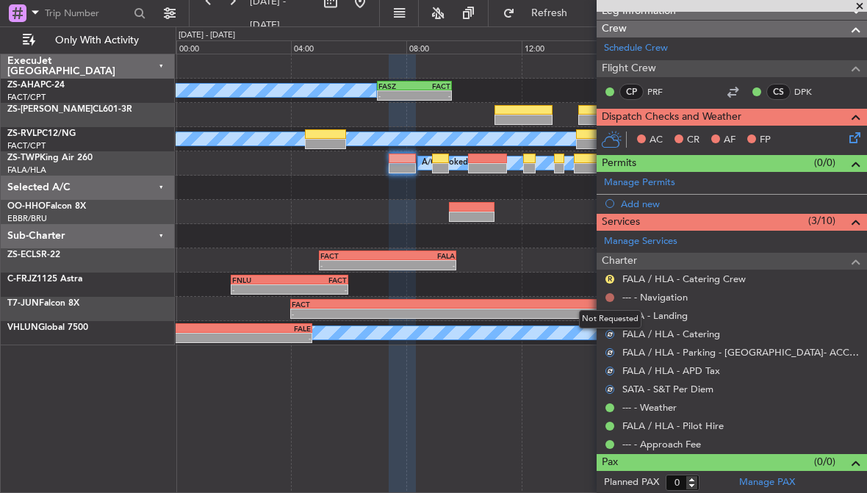
click at [609, 295] on button at bounding box center [609, 297] width 9 height 9
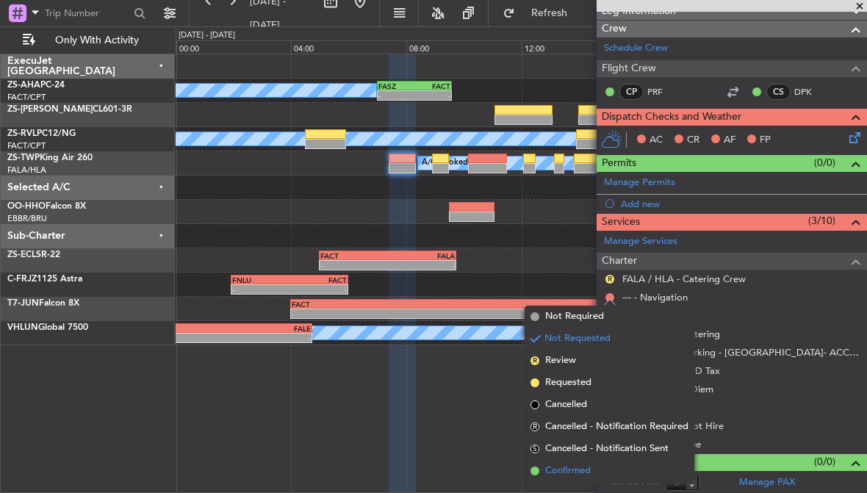
click at [558, 471] on span "Confirmed" at bounding box center [568, 471] width 46 height 15
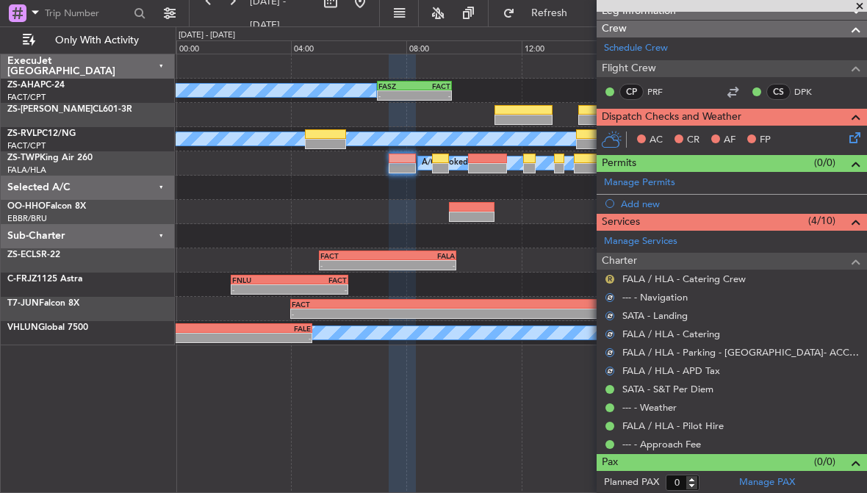
click at [612, 275] on button "R" at bounding box center [609, 279] width 9 height 9
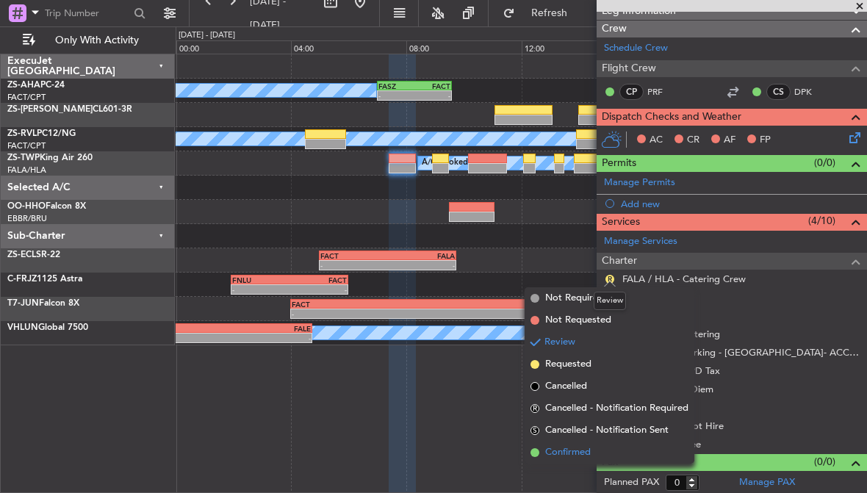
click at [567, 451] on span "Confirmed" at bounding box center [568, 452] width 46 height 15
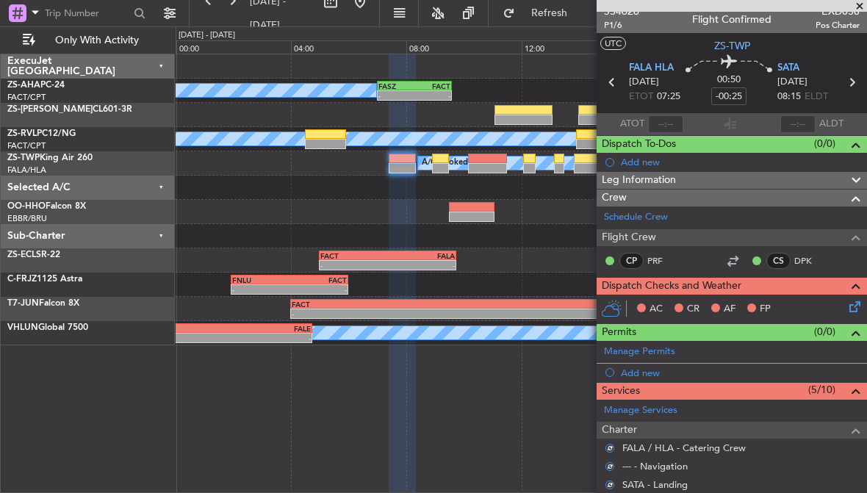
scroll to position [10, 0]
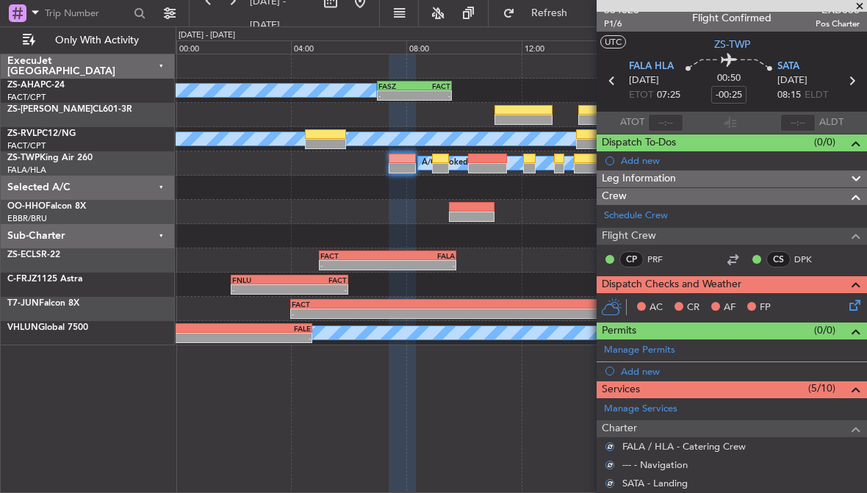
click at [851, 306] on icon at bounding box center [852, 303] width 12 height 12
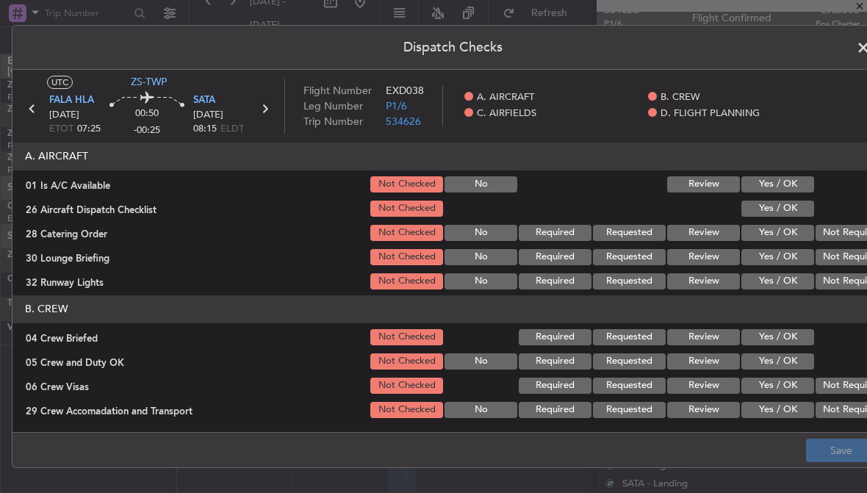
click at [799, 181] on button "Yes / OK" at bounding box center [777, 184] width 73 height 16
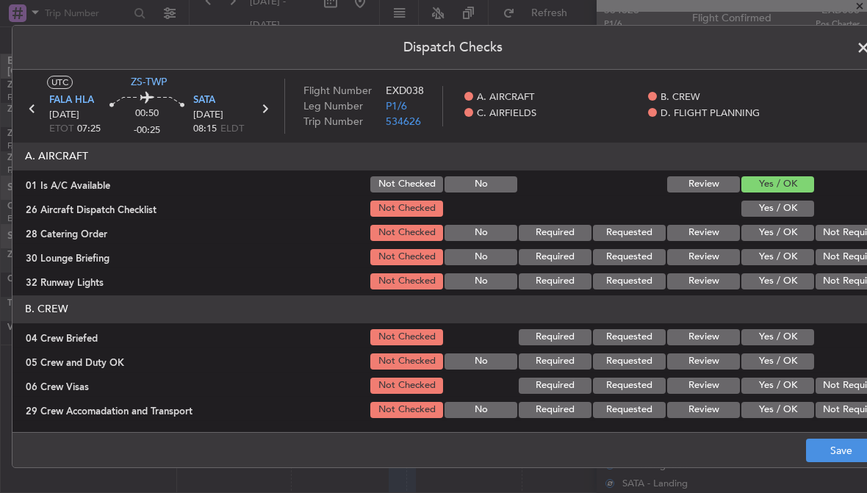
click at [804, 202] on button "Yes / OK" at bounding box center [777, 209] width 73 height 16
click at [804, 231] on button "Yes / OK" at bounding box center [777, 233] width 73 height 16
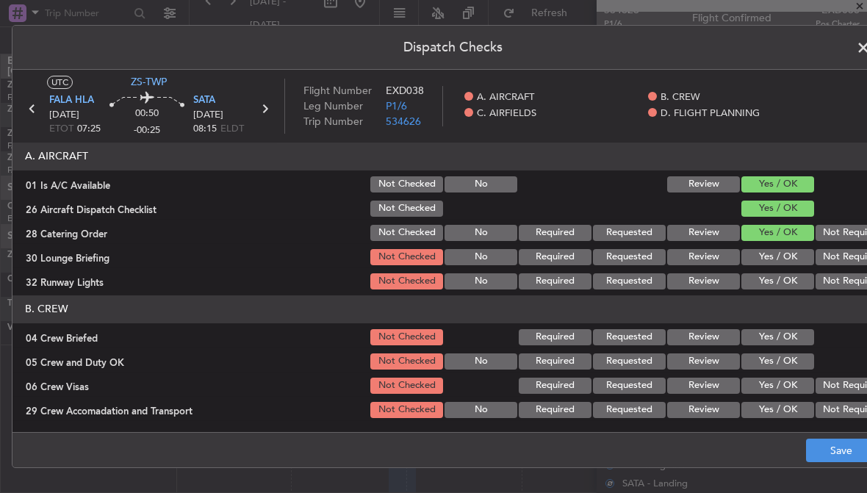
click at [835, 257] on button "Not Required" at bounding box center [852, 257] width 73 height 16
click at [800, 279] on button "Yes / OK" at bounding box center [777, 281] width 73 height 16
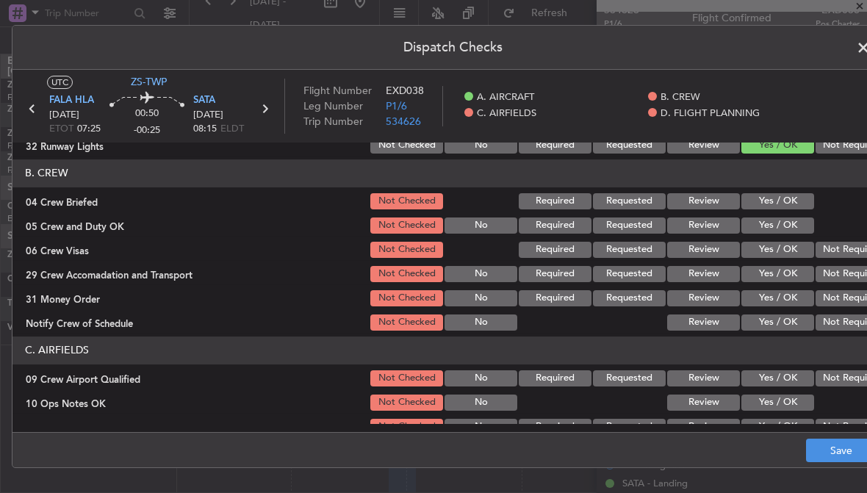
scroll to position [137, 0]
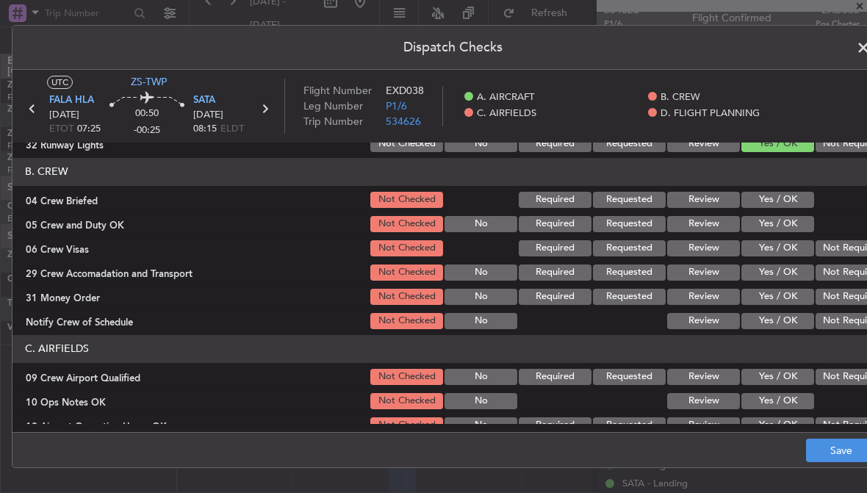
click at [799, 197] on button "Yes / OK" at bounding box center [777, 200] width 73 height 16
click at [800, 222] on button "Yes / OK" at bounding box center [777, 224] width 73 height 16
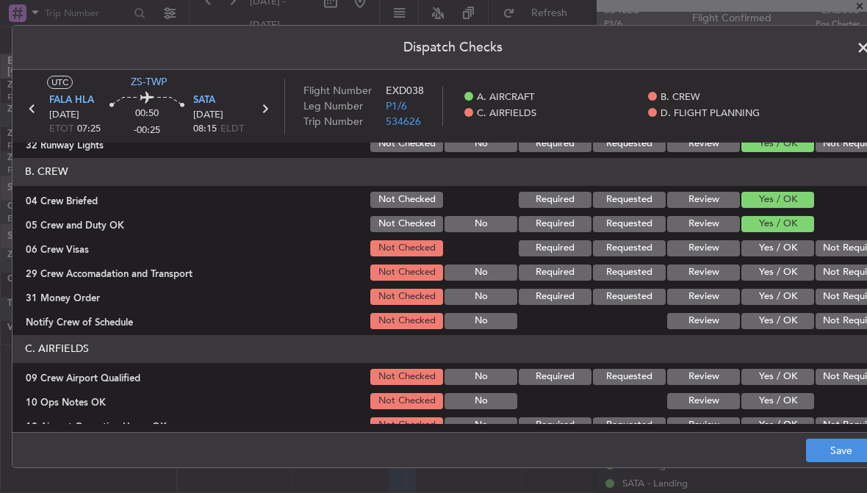
click at [842, 248] on button "Not Required" at bounding box center [852, 248] width 73 height 16
click at [841, 267] on button "Not Required" at bounding box center [852, 273] width 73 height 16
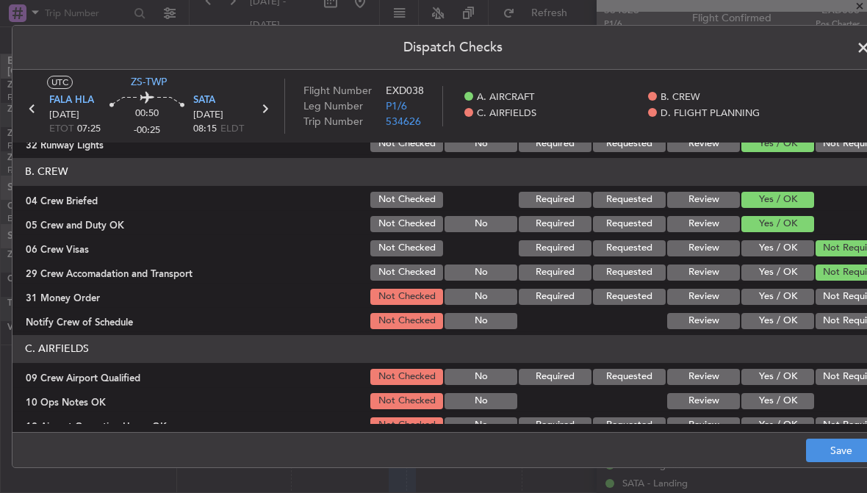
click at [802, 296] on button "Yes / OK" at bounding box center [777, 297] width 73 height 16
click at [800, 320] on button "Yes / OK" at bounding box center [777, 321] width 73 height 16
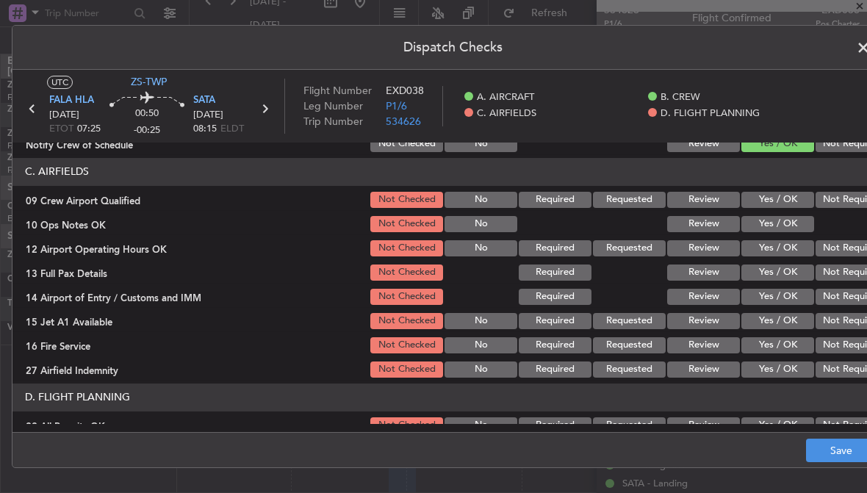
scroll to position [315, 0]
click at [796, 195] on button "Yes / OK" at bounding box center [777, 199] width 73 height 16
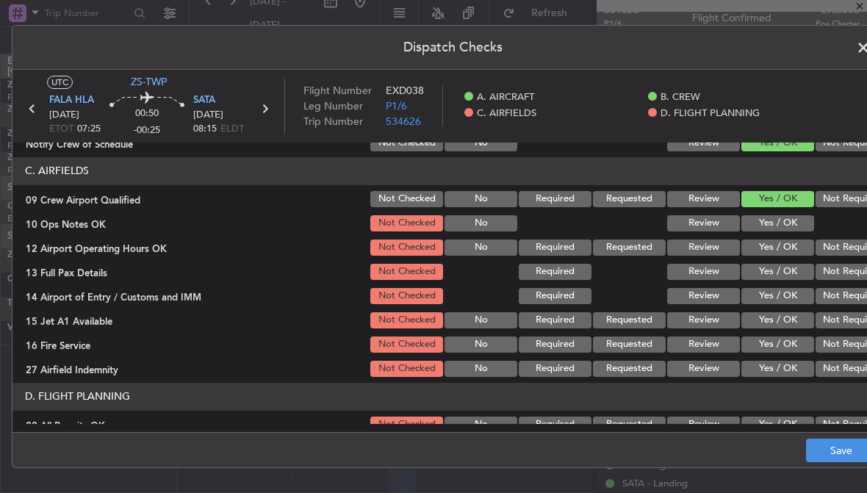
click at [796, 223] on button "Yes / OK" at bounding box center [777, 223] width 73 height 16
click at [796, 250] on button "Yes / OK" at bounding box center [777, 248] width 73 height 16
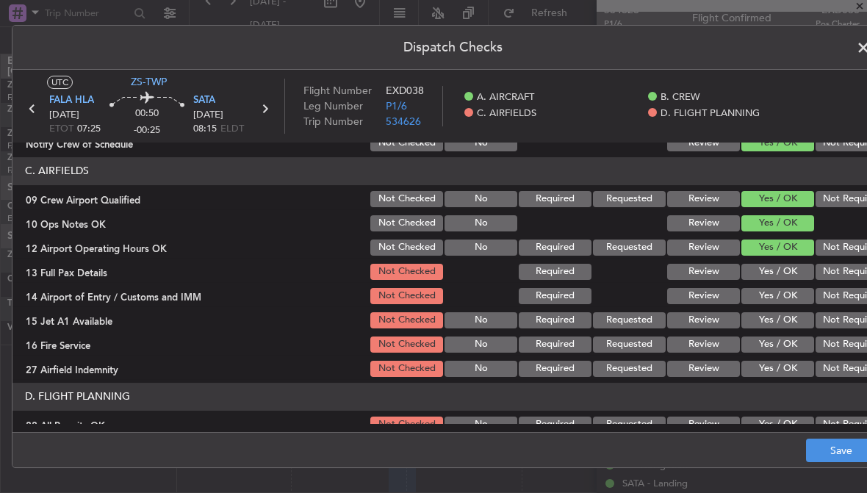
click at [799, 267] on button "Yes / OK" at bounding box center [777, 272] width 73 height 16
click at [803, 292] on button "Yes / OK" at bounding box center [777, 296] width 73 height 16
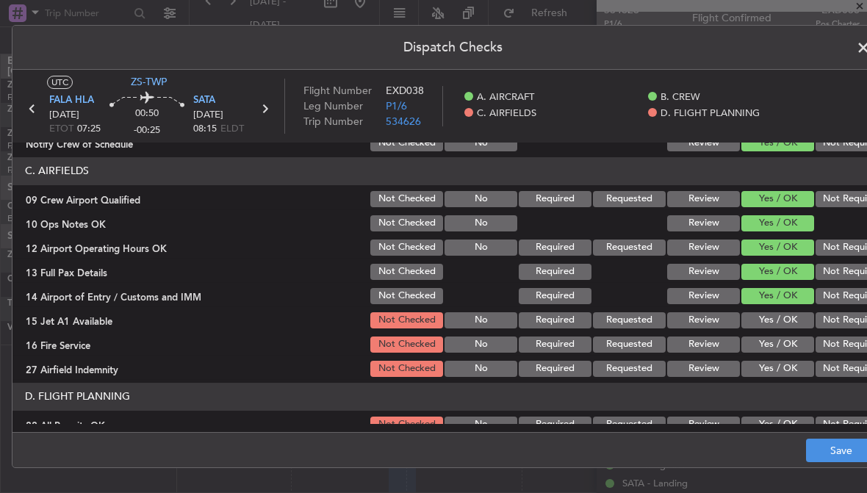
click at [800, 320] on button "Yes / OK" at bounding box center [777, 320] width 73 height 16
click at [842, 339] on button "Not Required" at bounding box center [852, 345] width 73 height 16
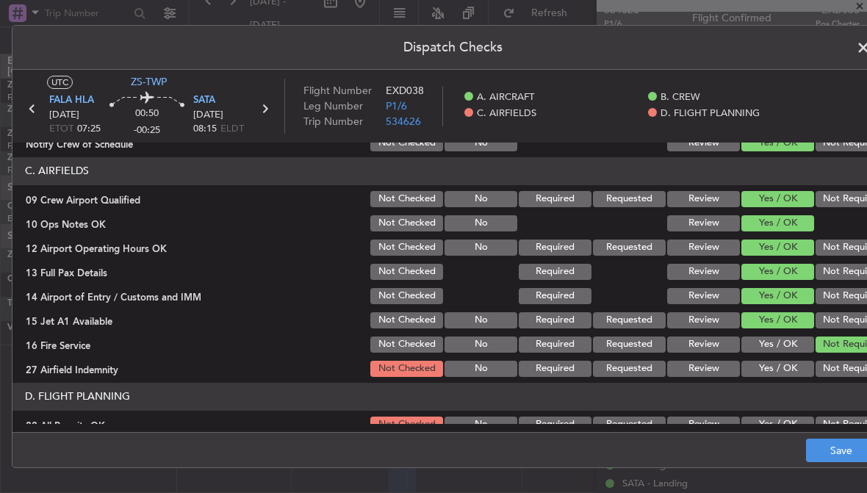
click at [802, 369] on button "Yes / OK" at bounding box center [777, 369] width 73 height 16
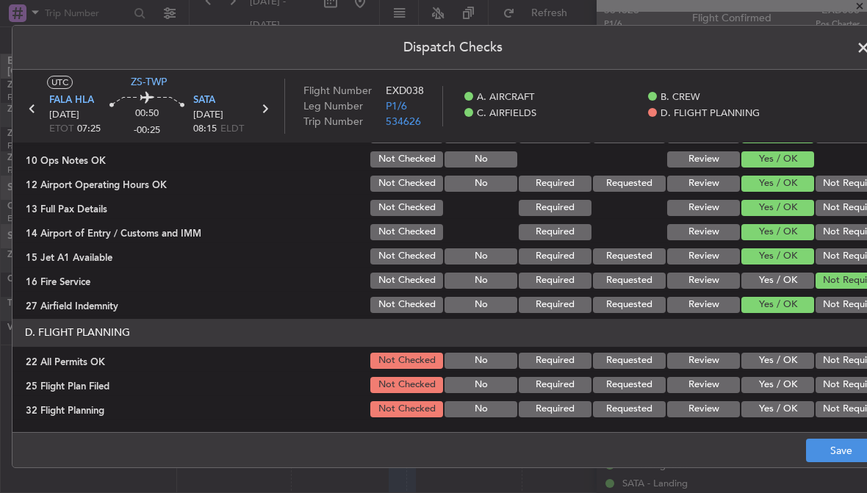
scroll to position [379, 0]
click at [716, 381] on button "Review" at bounding box center [703, 385] width 73 height 16
click at [716, 406] on button "Review" at bounding box center [703, 409] width 73 height 16
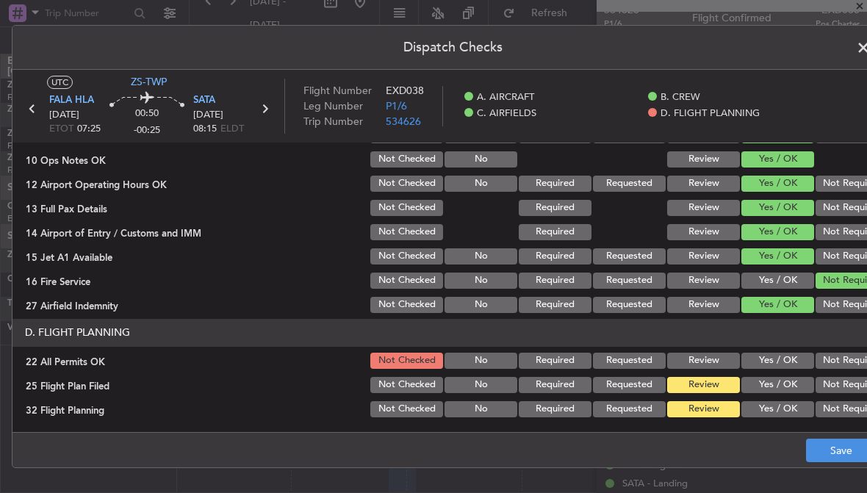
click at [717, 353] on button "Review" at bounding box center [703, 361] width 73 height 16
click at [821, 449] on button "Save" at bounding box center [841, 451] width 70 height 24
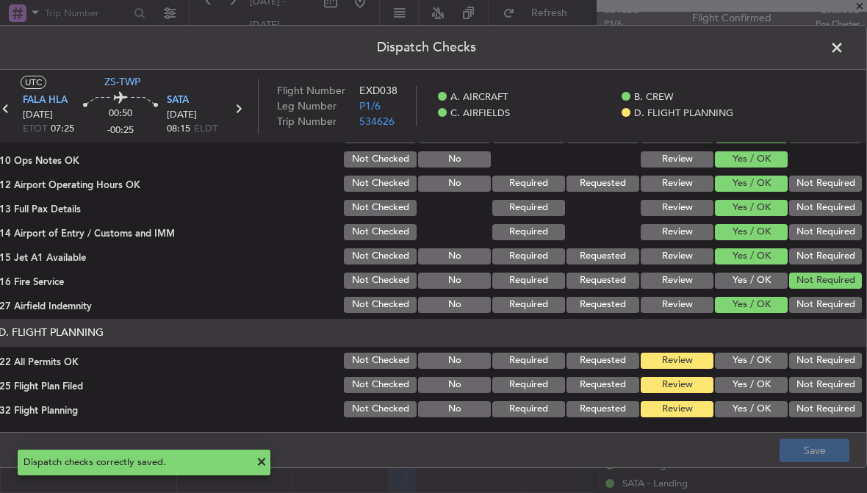
scroll to position [0, 26]
click at [844, 47] on span at bounding box center [844, 51] width 0 height 29
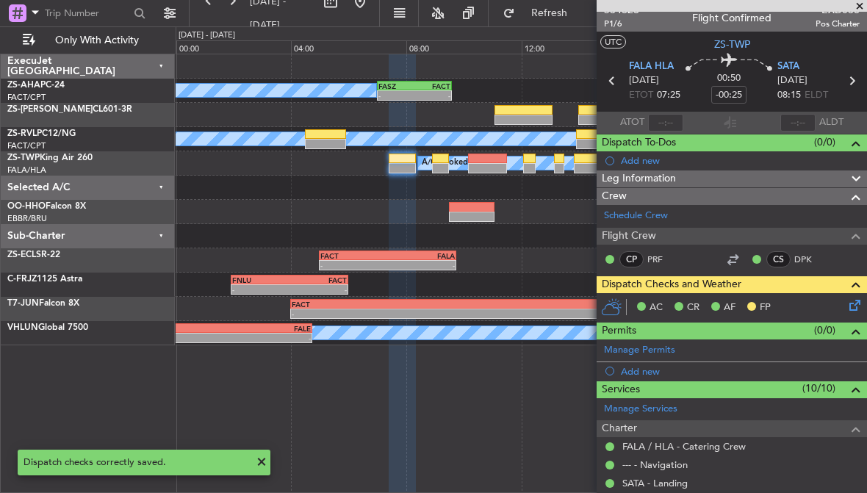
click at [856, 6] on span at bounding box center [859, 6] width 15 height 13
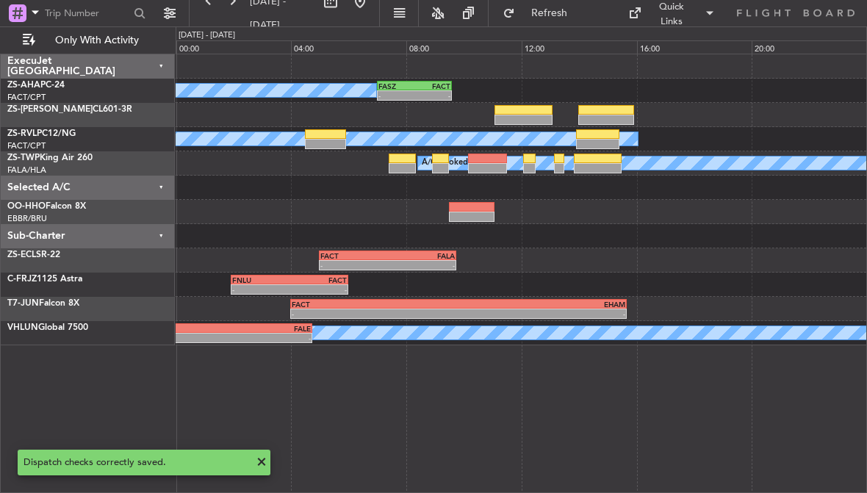
scroll to position [0, 0]
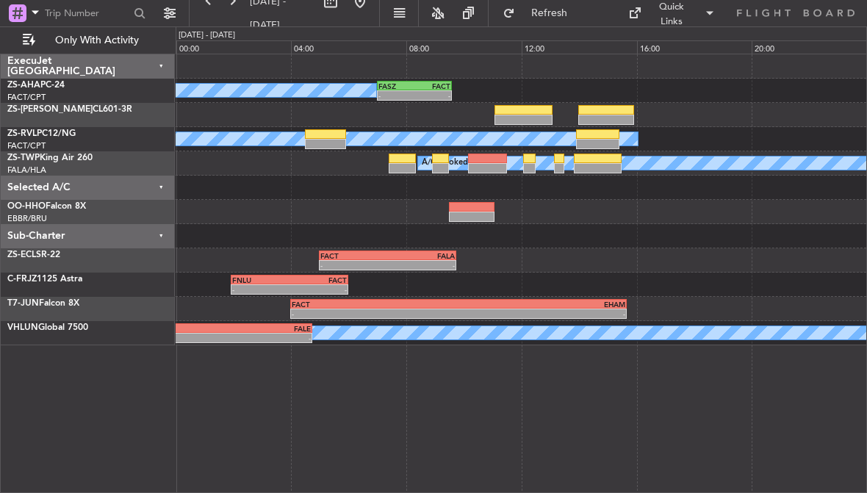
click at [442, 163] on div at bounding box center [440, 168] width 17 height 10
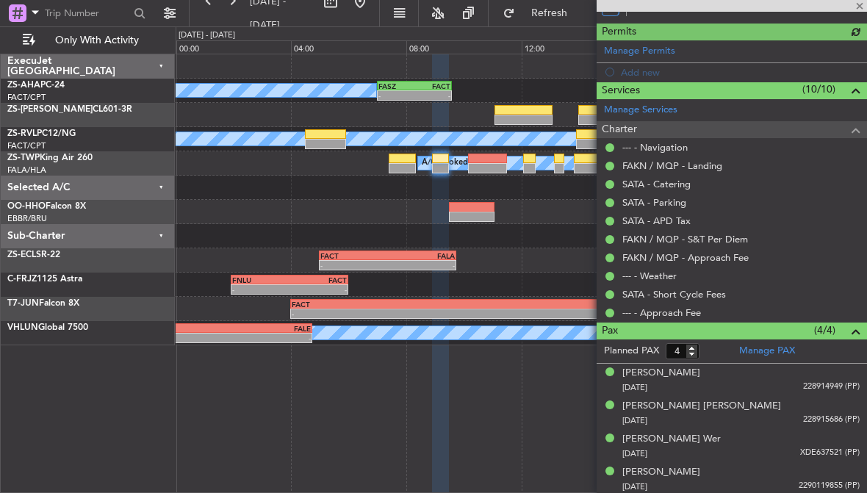
scroll to position [306, 0]
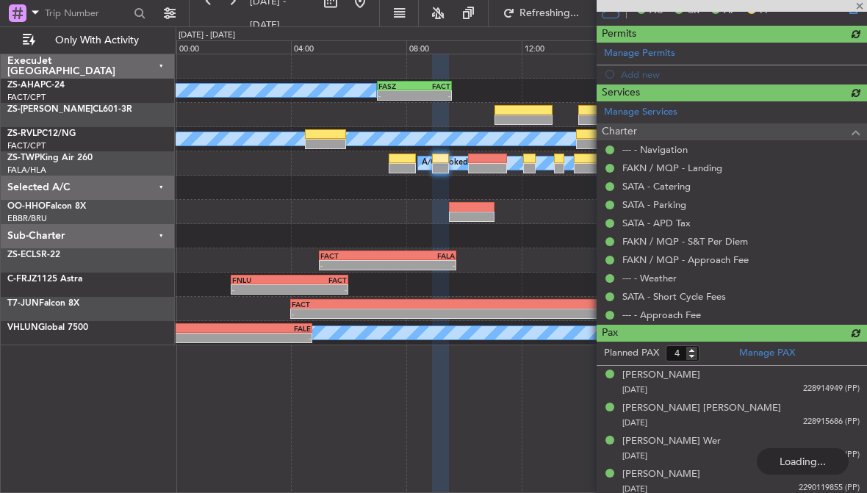
click at [857, 3] on div at bounding box center [732, 6] width 270 height 12
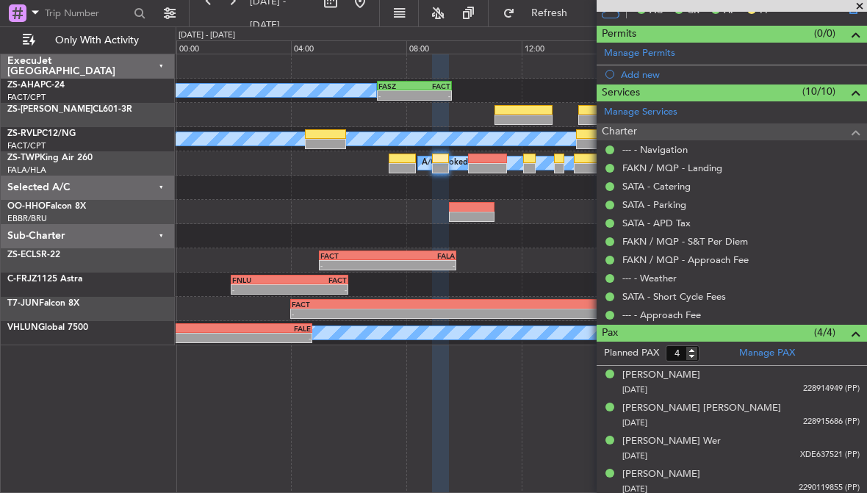
click at [858, 6] on span at bounding box center [859, 6] width 15 height 13
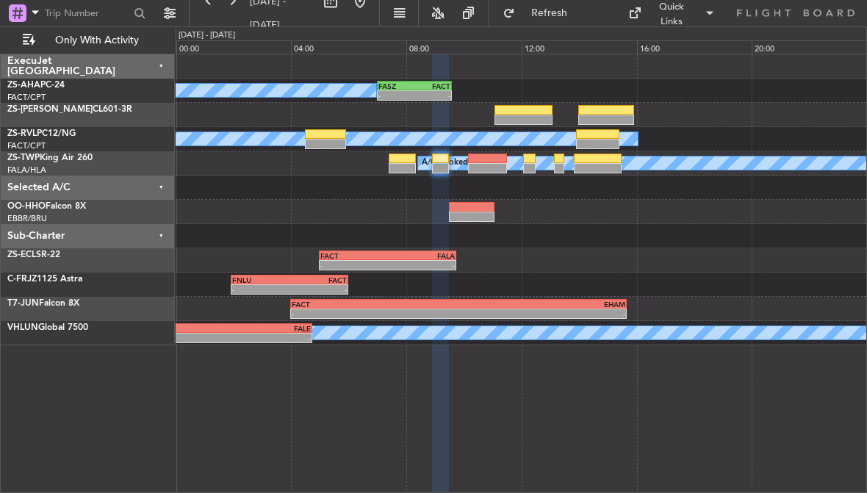
type input "0"
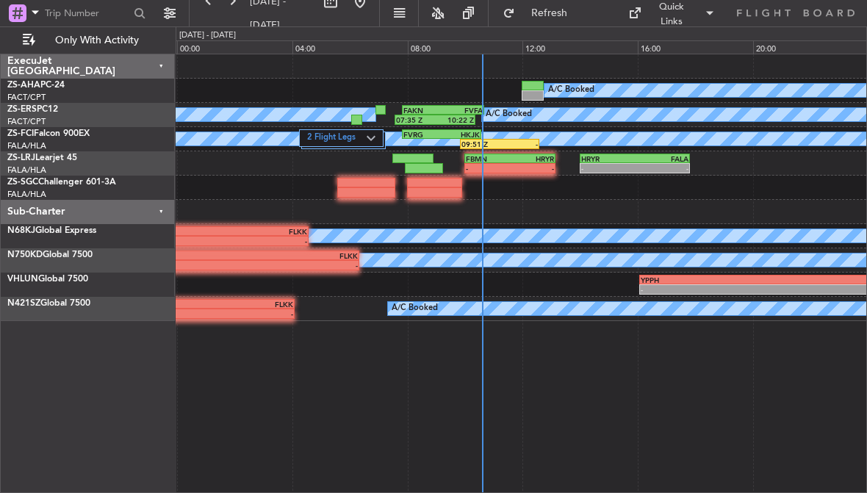
click at [525, 163] on div "- -" at bounding box center [510, 168] width 92 height 10
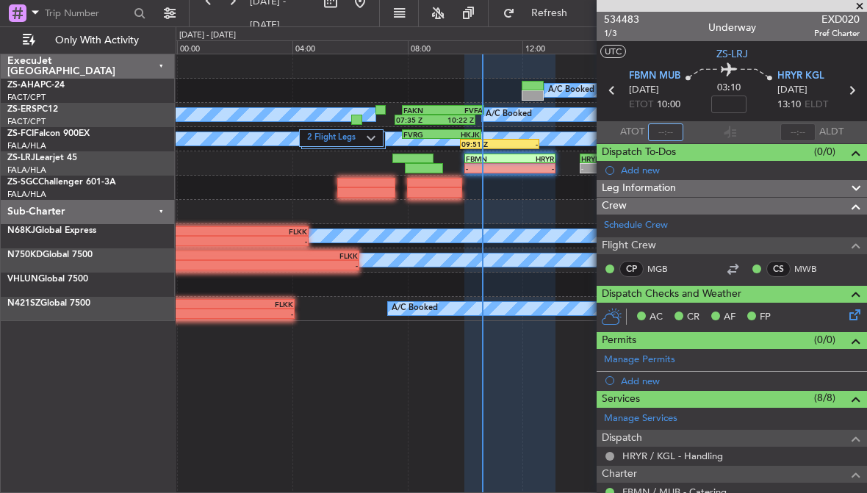
click at [666, 132] on input "text" at bounding box center [665, 132] width 35 height 18
type input "10:28"
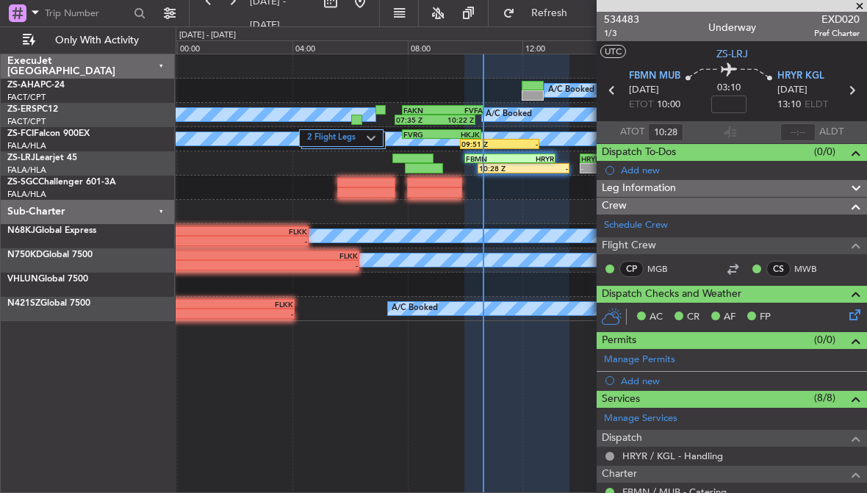
click at [857, 6] on span at bounding box center [859, 6] width 15 height 13
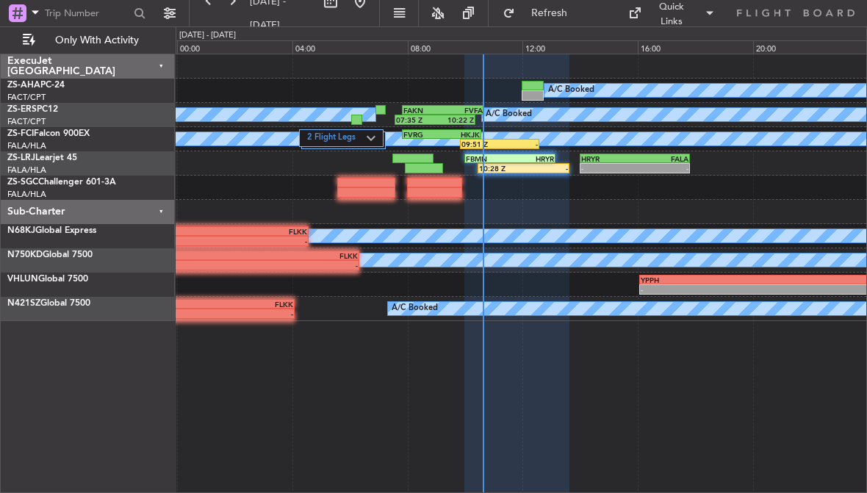
type input "0"
